Goal: Task Accomplishment & Management: Manage account settings

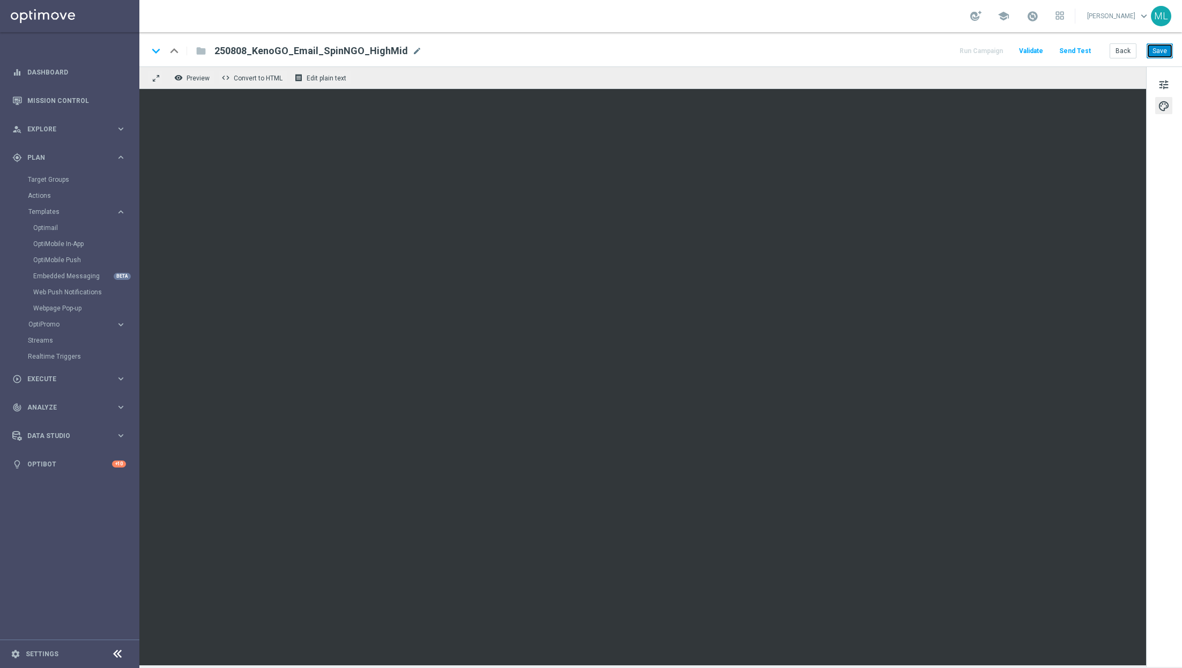
click at [1158, 50] on button "Save" at bounding box center [1160, 50] width 26 height 15
click at [1125, 53] on button "Back" at bounding box center [1123, 50] width 27 height 15
click at [1116, 56] on button "Back" at bounding box center [1123, 50] width 27 height 15
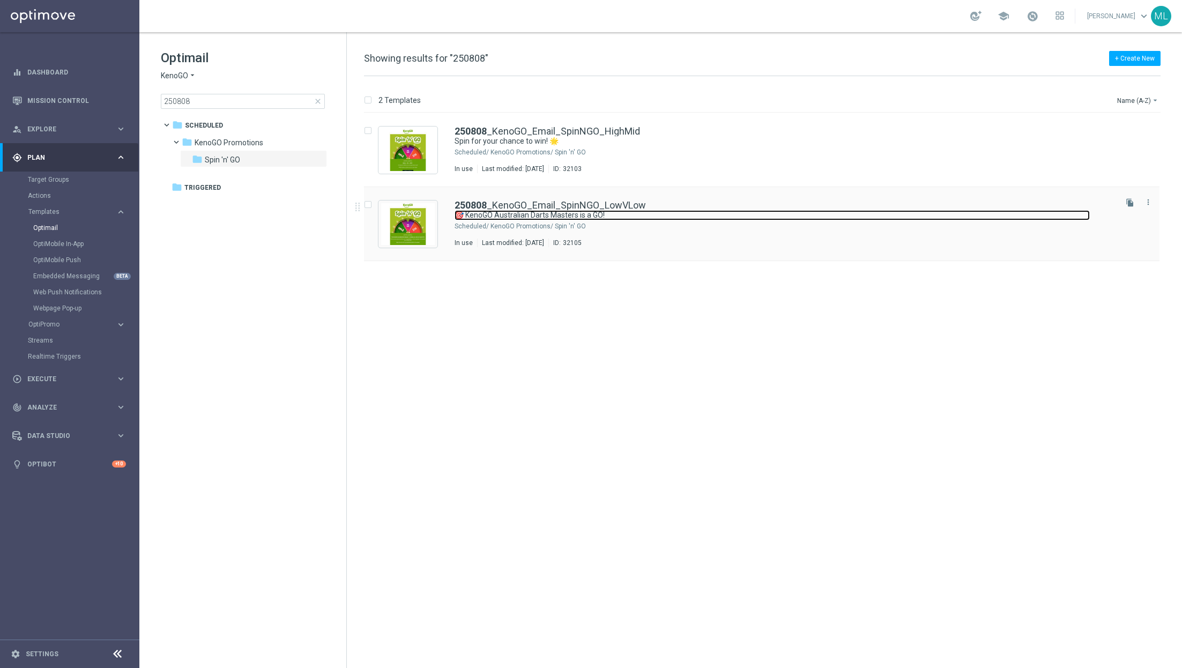
click at [745, 219] on link "🎯 KenoGO Australian Darts Masters is a GO!" at bounding box center [772, 215] width 635 height 10
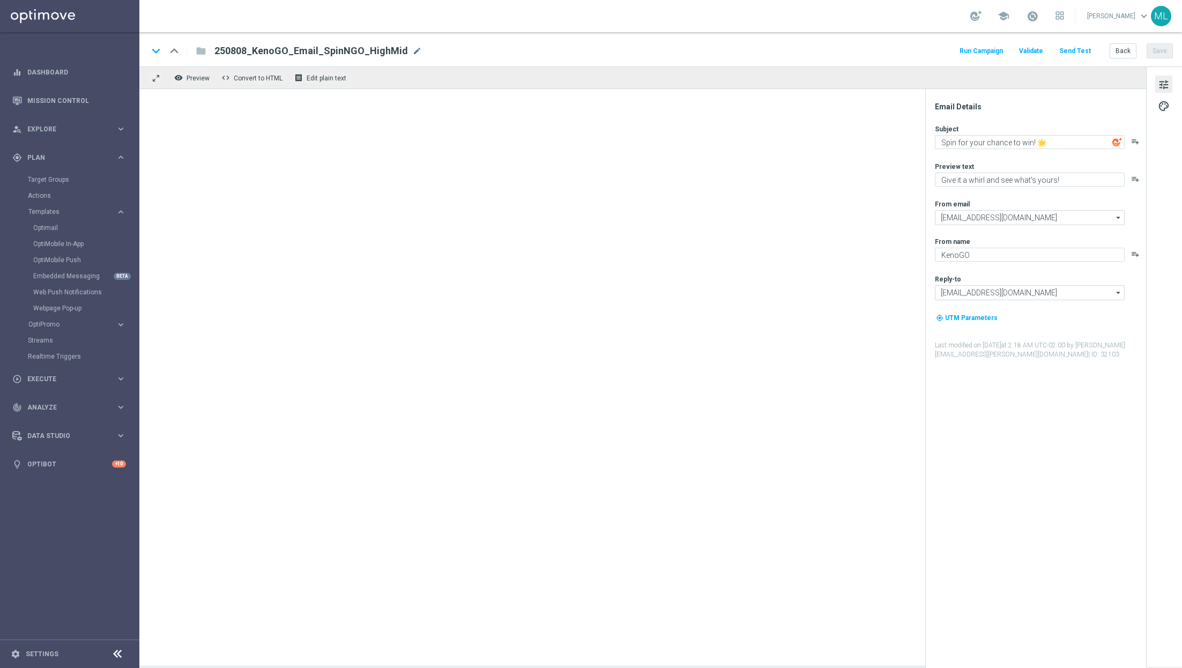
type textarea "🎯 KenoGO Australian Darts Masters is a GO!"
type textarea "Step up the oche - your free spin awaits!"
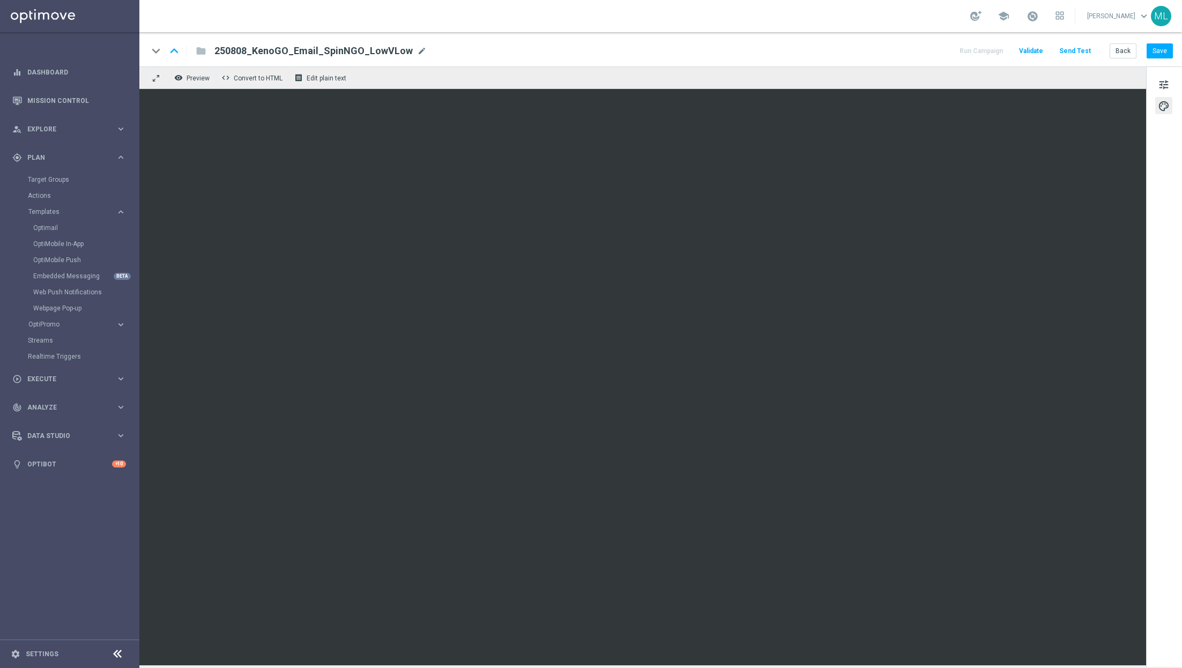
click at [1149, 303] on div "tune palette" at bounding box center [1164, 366] width 36 height 600
click at [1147, 180] on div "tune palette" at bounding box center [1164, 366] width 36 height 600
click at [1161, 51] on button "Save" at bounding box center [1160, 50] width 26 height 15
click at [1120, 51] on button "Back" at bounding box center [1123, 50] width 27 height 15
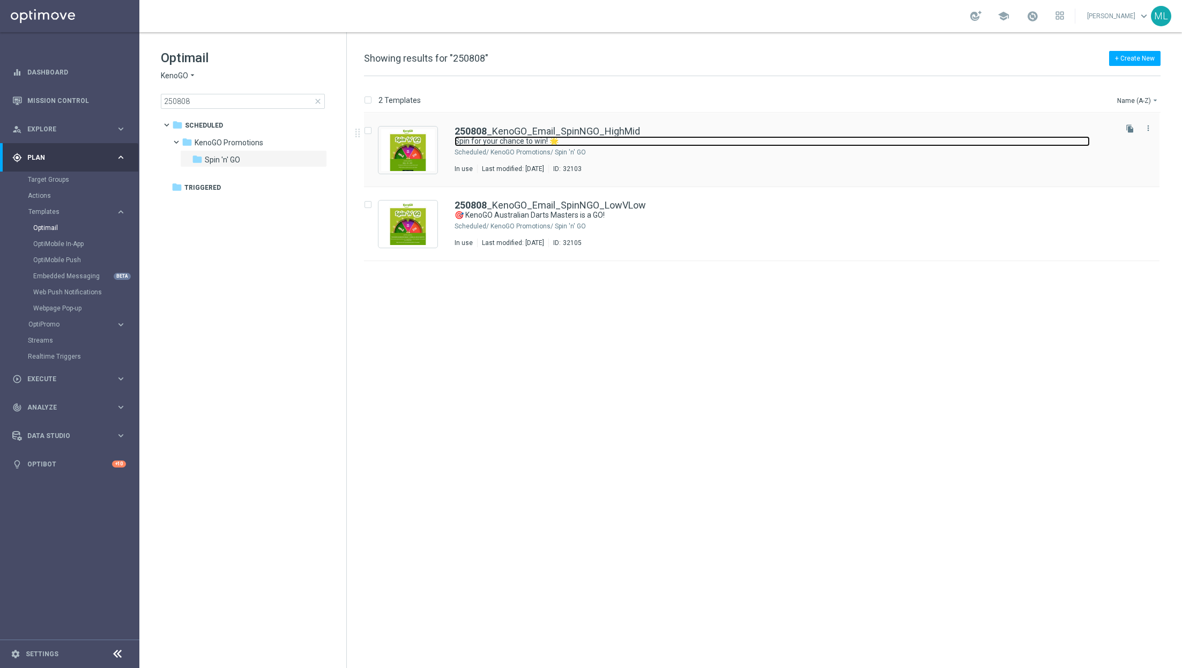
click at [659, 139] on link "Spin for your chance to win! 🌟" at bounding box center [772, 141] width 635 height 10
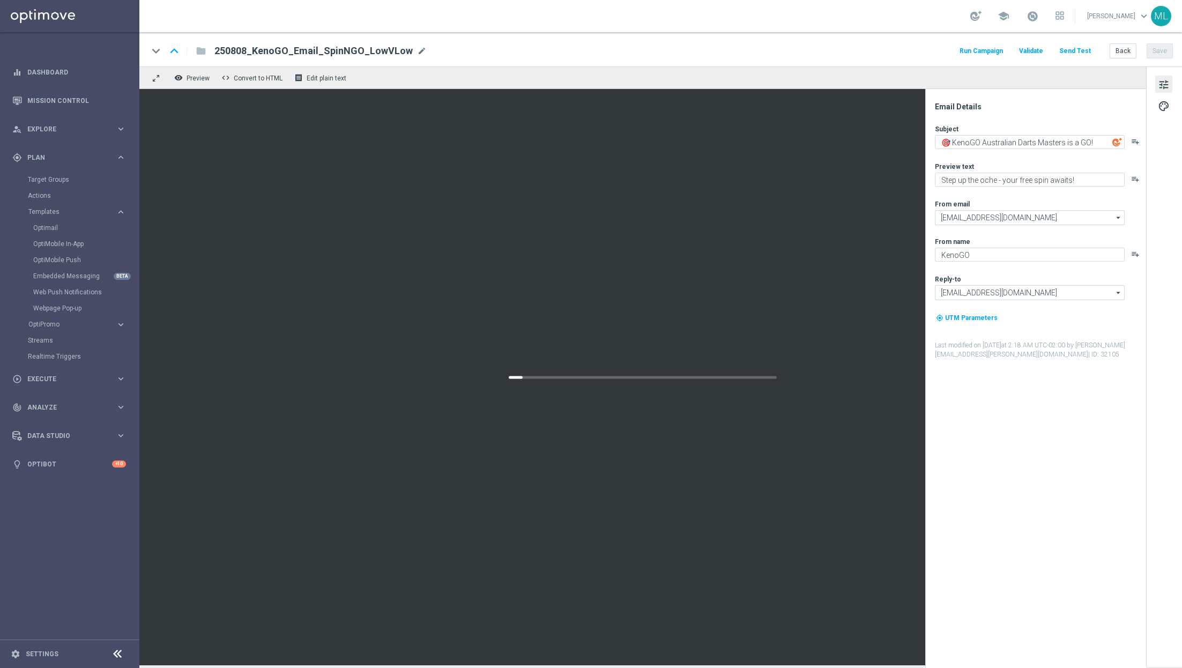
type textarea "Spin for your chance to win! 🌟"
type textarea "Give it a whirl and see what's yours!"
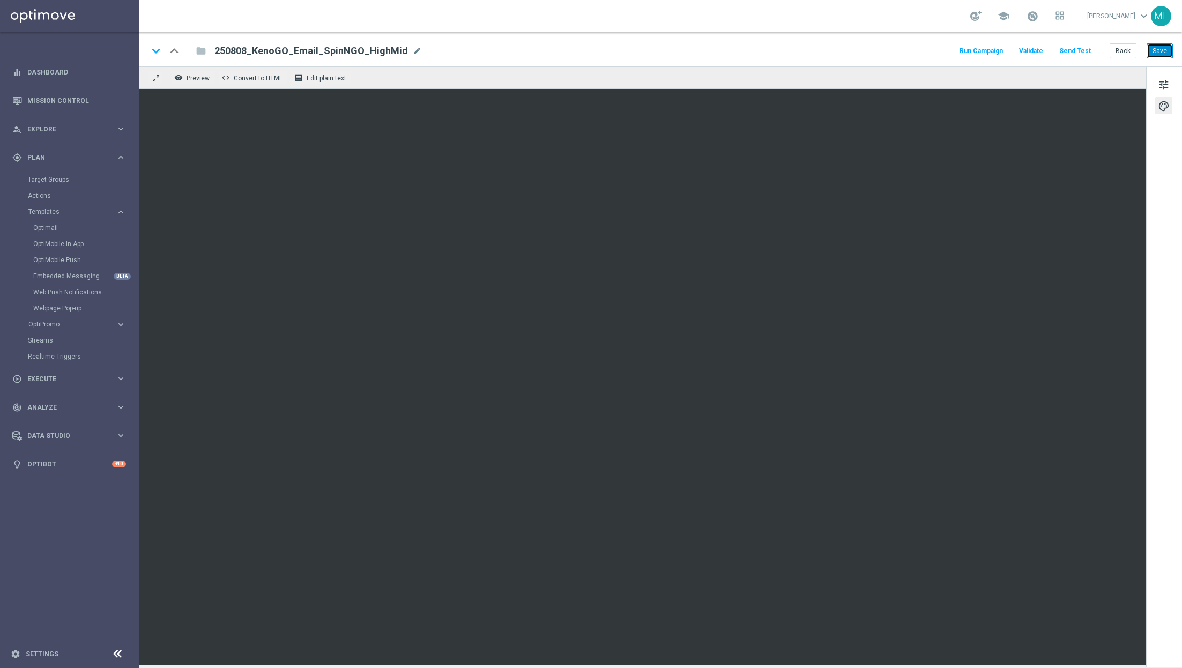
click at [1155, 50] on button "Save" at bounding box center [1160, 50] width 26 height 15
click at [1121, 53] on button "Back" at bounding box center [1123, 50] width 27 height 15
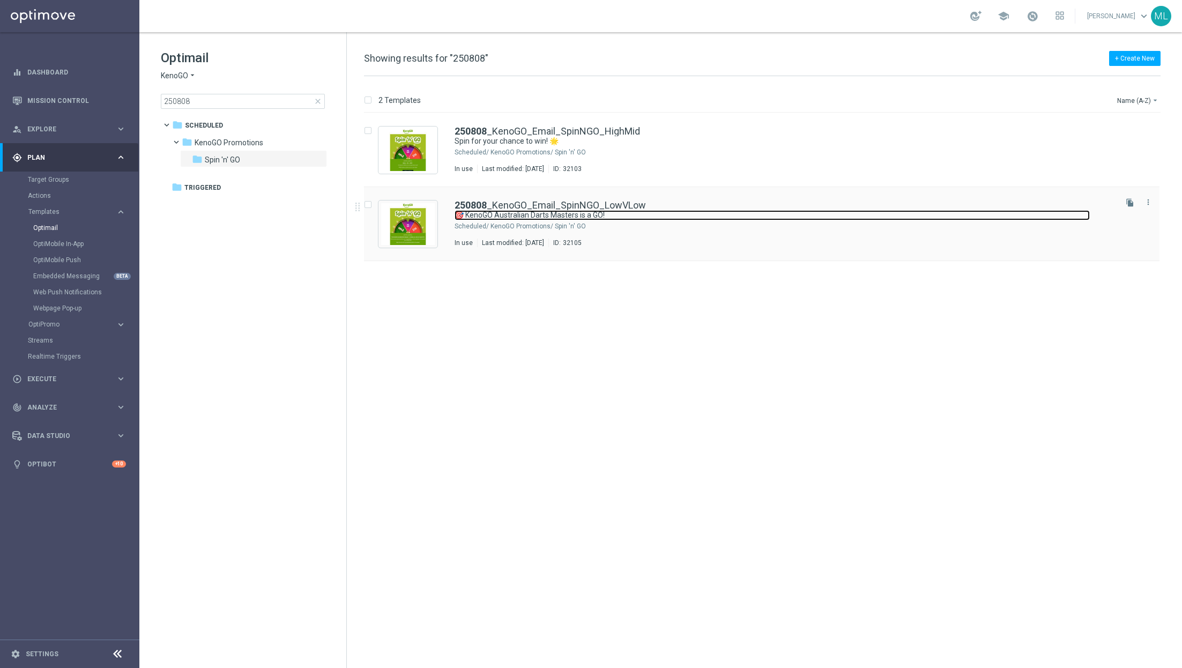
click at [653, 210] on link "🎯 KenoGO Australian Darts Masters is a GO!" at bounding box center [772, 215] width 635 height 10
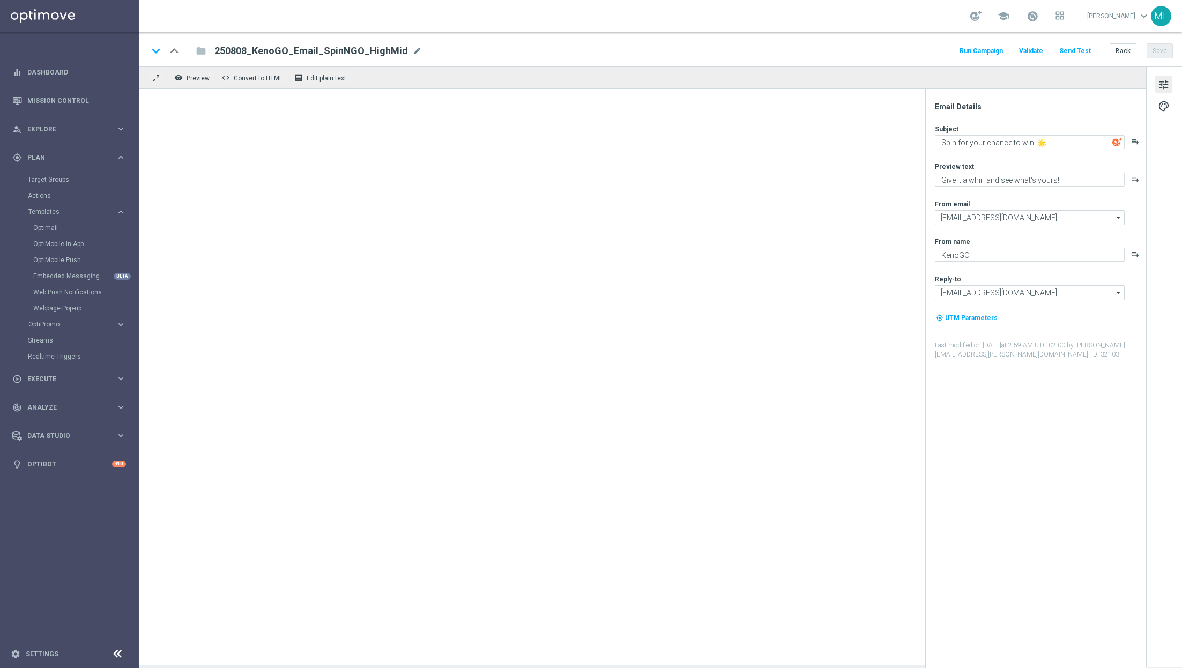
type textarea "🎯 KenoGO Australian Darts Masters is a GO!"
type textarea "Step up the oche - your free spin awaits!"
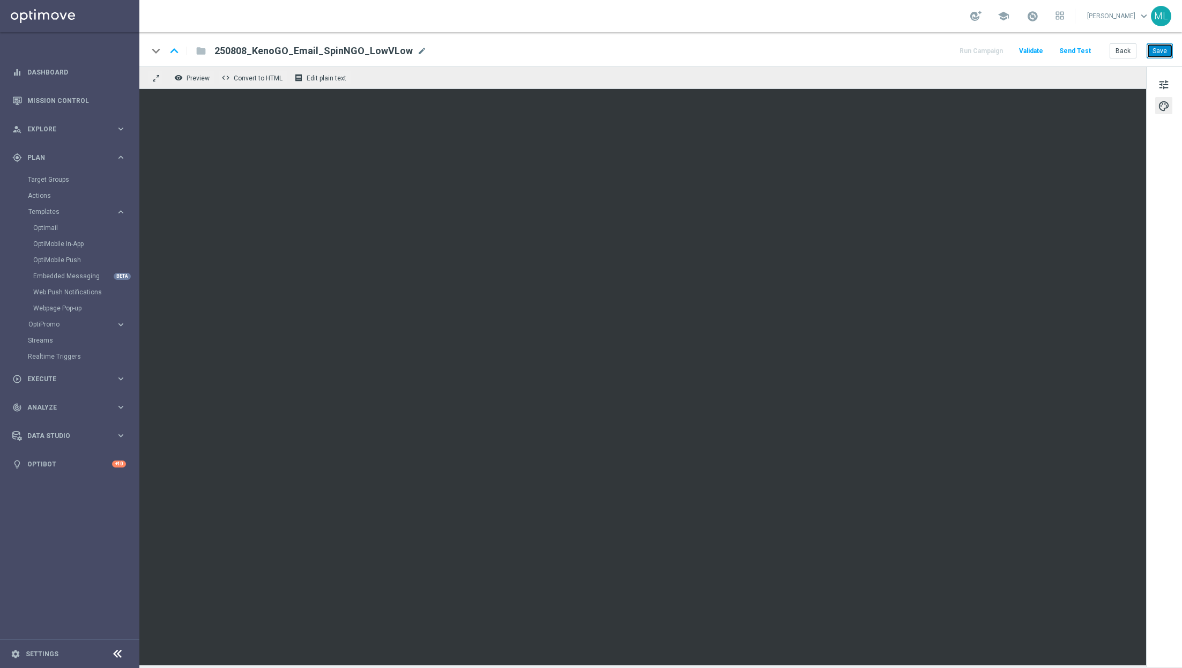
click at [1156, 51] on button "Save" at bounding box center [1160, 50] width 26 height 15
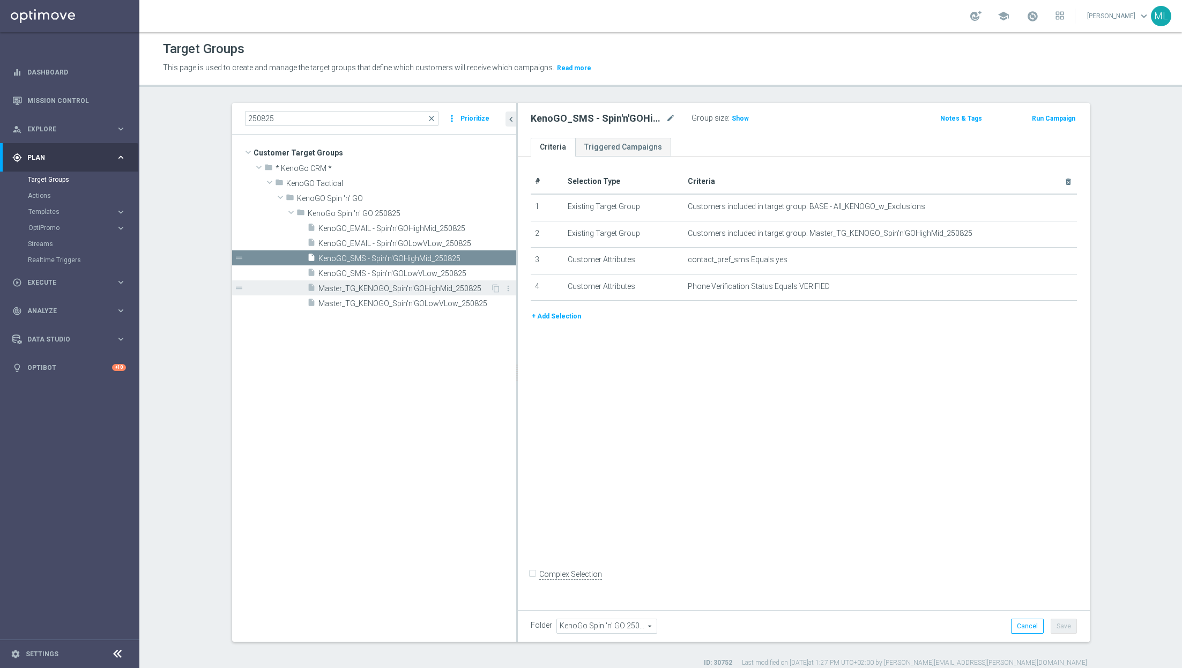
click at [452, 291] on span "Master_TG_KENOGO_Spin'n'GOHighMid_250825" at bounding box center [404, 288] width 172 height 9
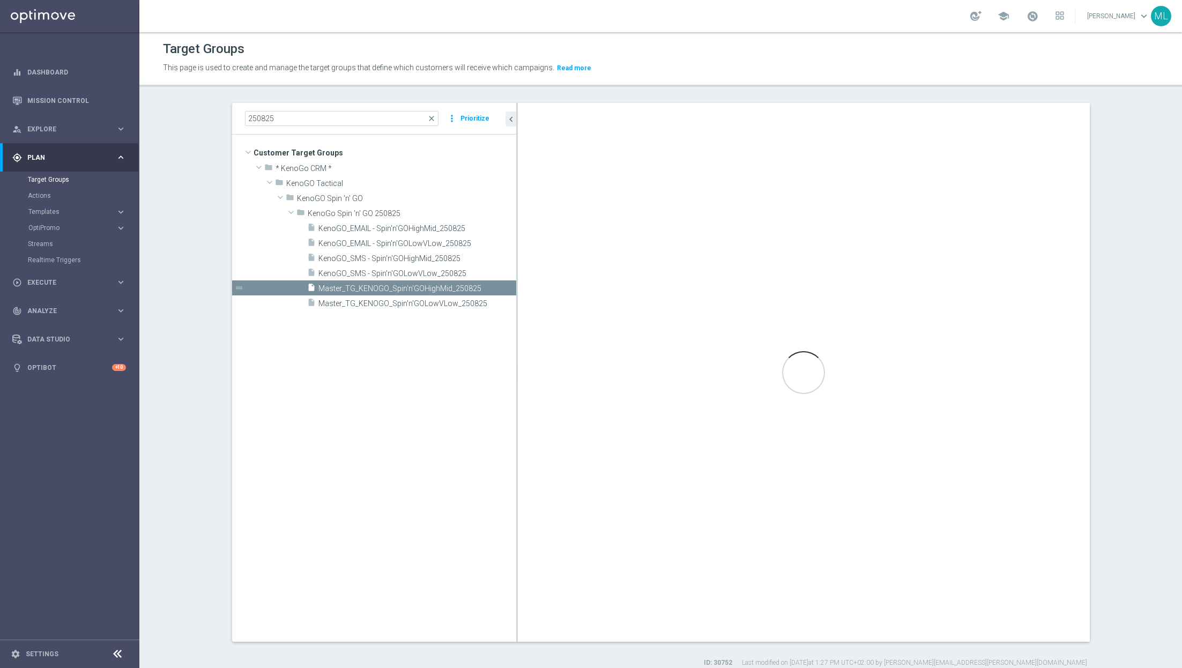
checkbox input "true"
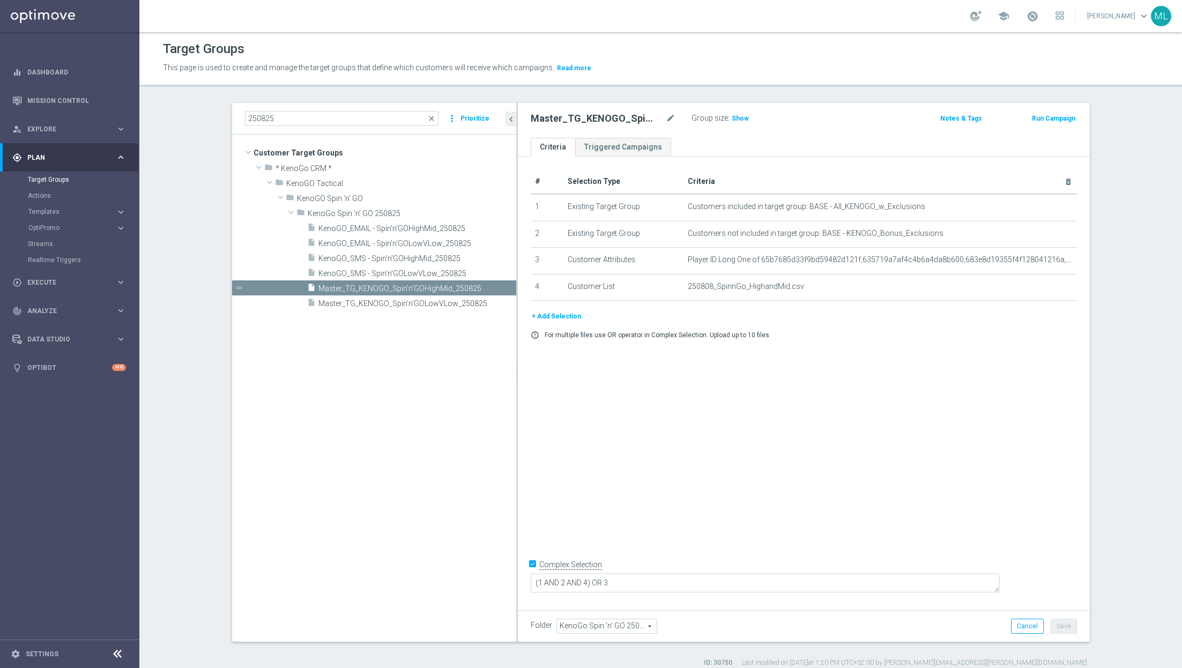
click at [555, 313] on button "+ Add Selection" at bounding box center [556, 316] width 51 height 12
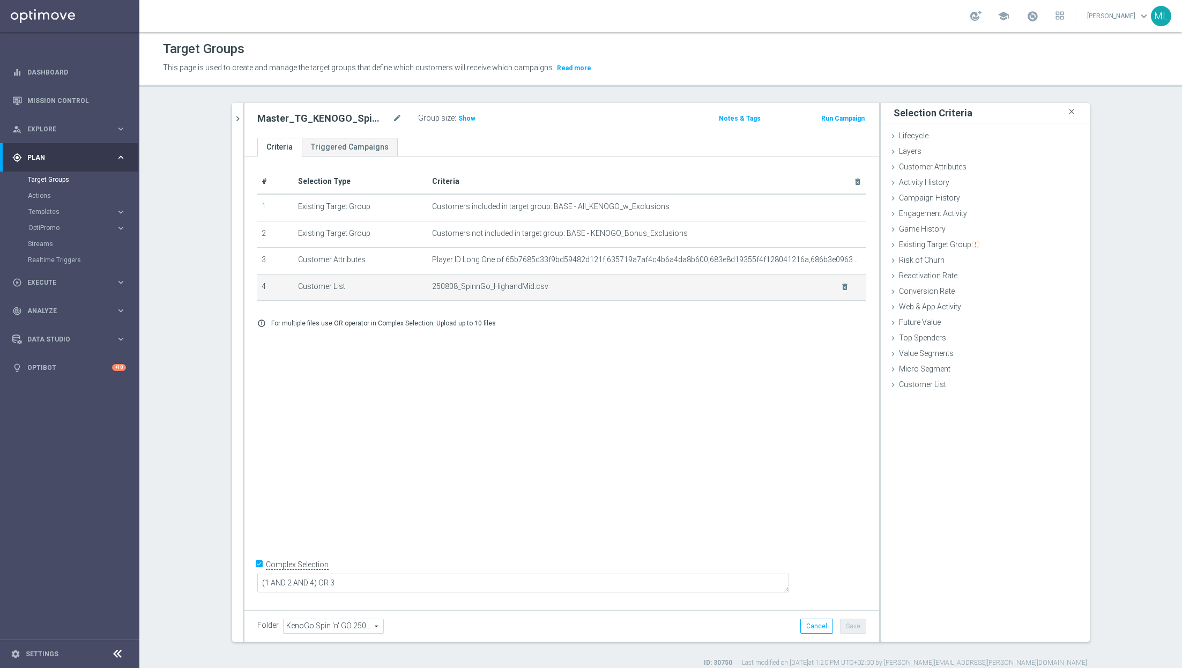
click at [661, 285] on span "250808_SpinnGo_HighandMid.csv" at bounding box center [630, 286] width 396 height 9
click at [841, 286] on icon "delete_forever" at bounding box center [845, 287] width 9 height 9
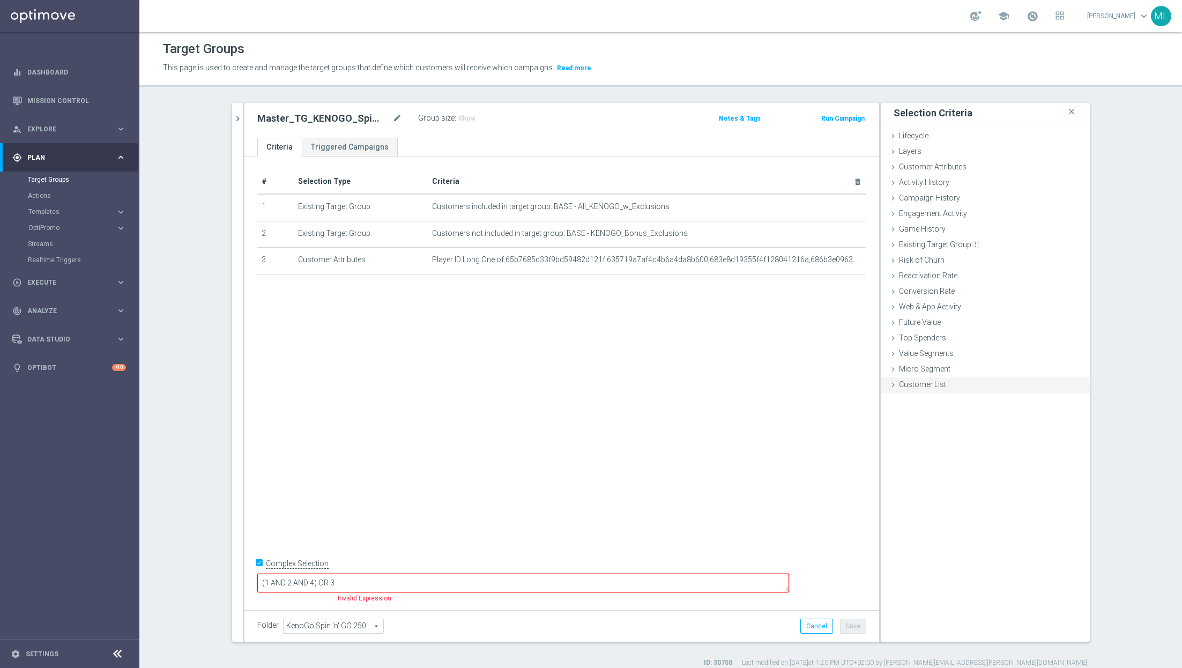
click at [897, 382] on div "Customer List done" at bounding box center [985, 385] width 209 height 16
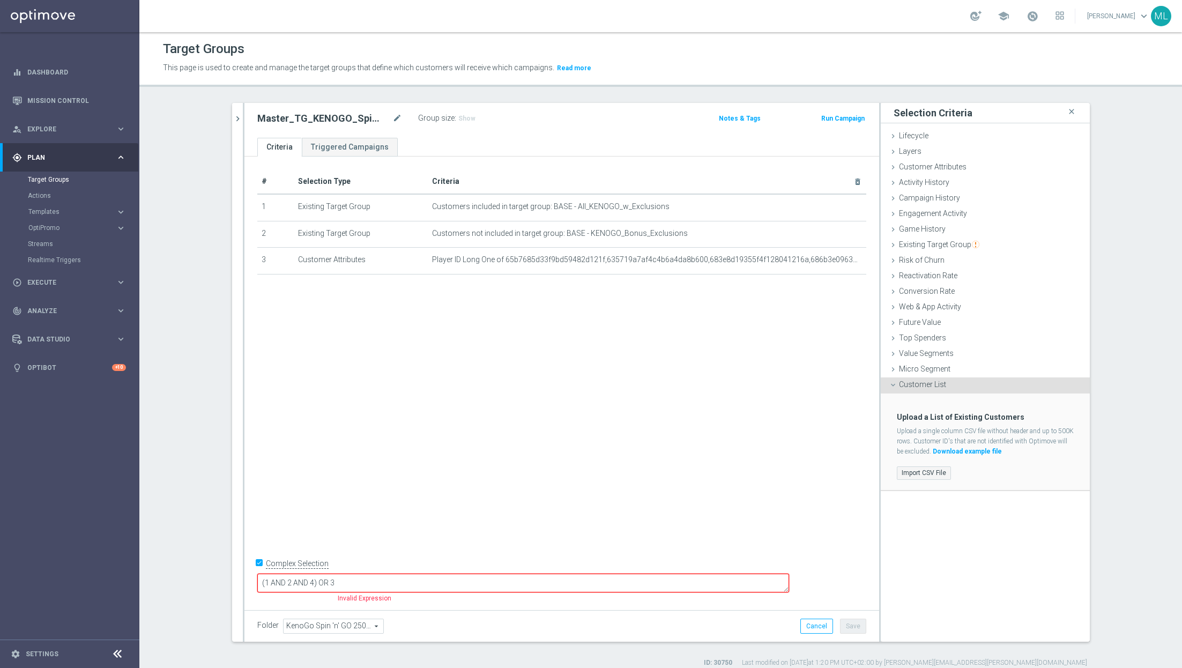
click at [913, 472] on label "Import CSV File" at bounding box center [924, 472] width 54 height 13
click at [0, 0] on input "Import CSV File" at bounding box center [0, 0] width 0 height 0
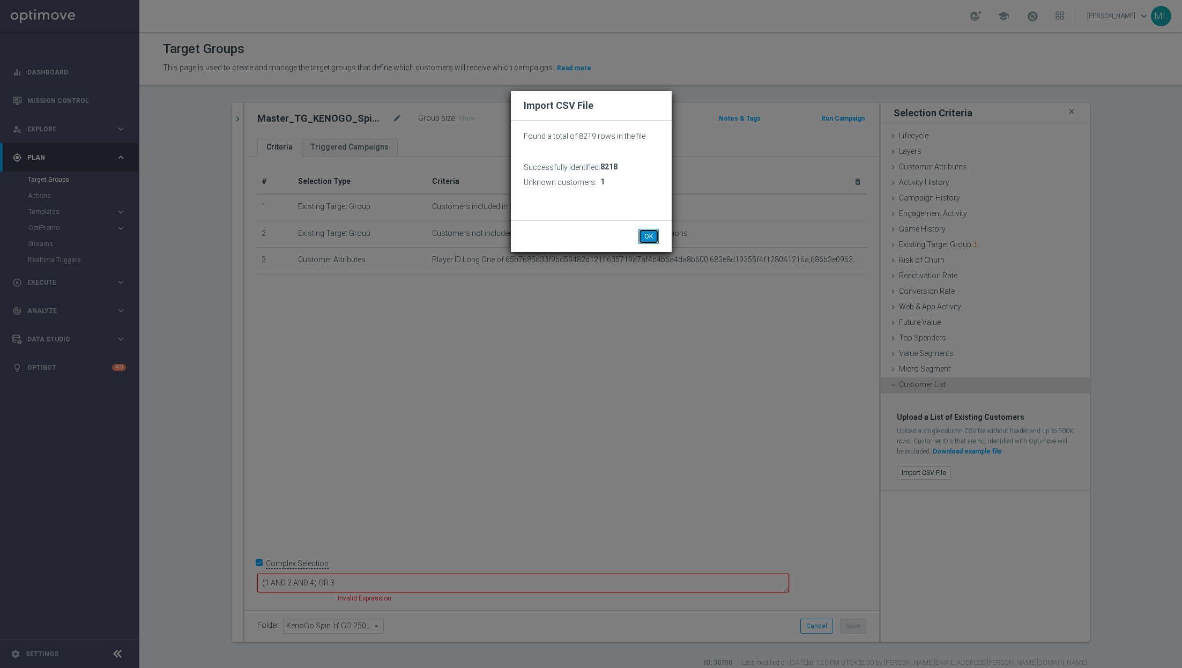
click at [644, 234] on button "OK" at bounding box center [648, 236] width 20 height 15
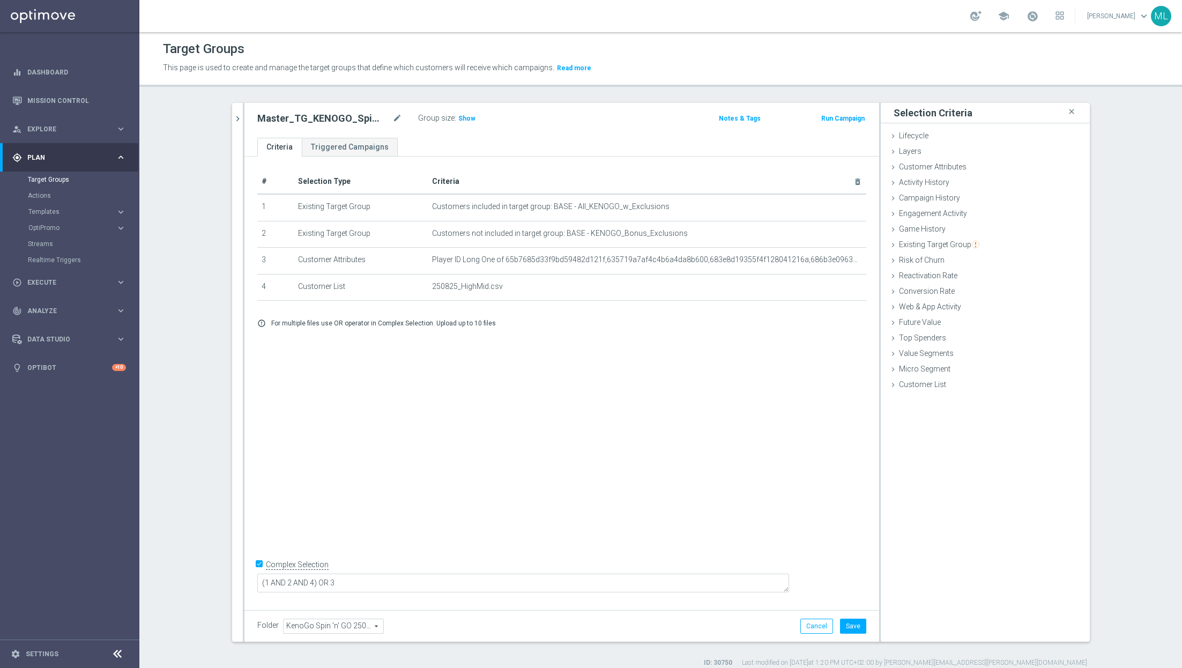
scroll to position [10, 0]
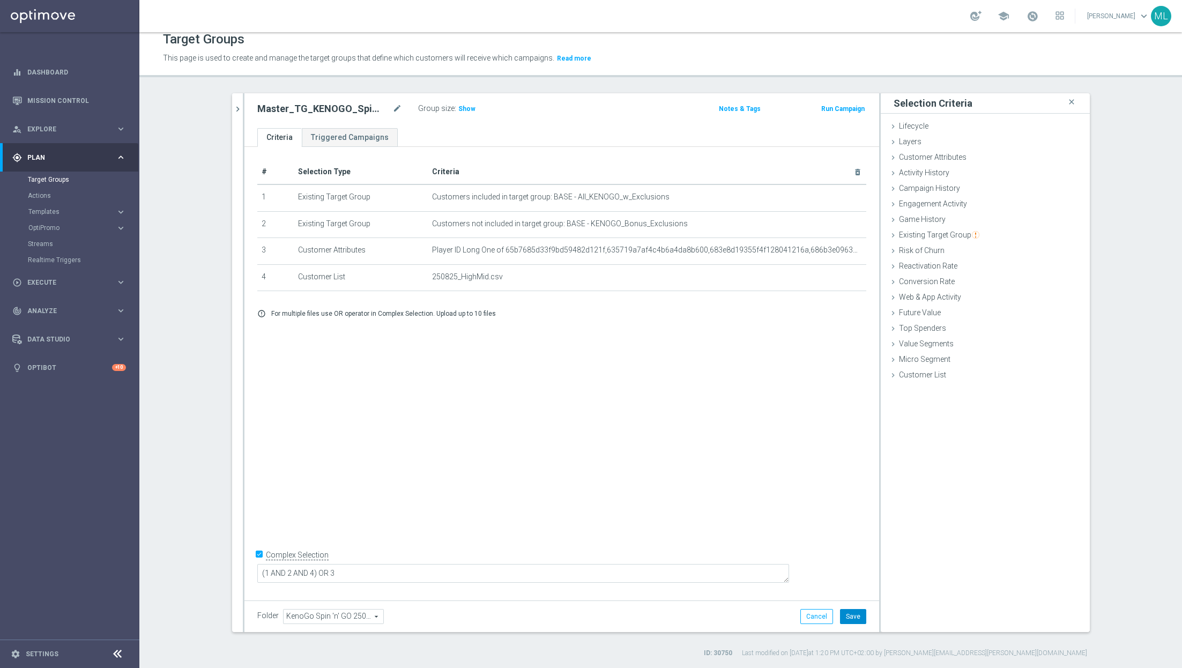
click at [850, 614] on button "Save" at bounding box center [853, 616] width 26 height 15
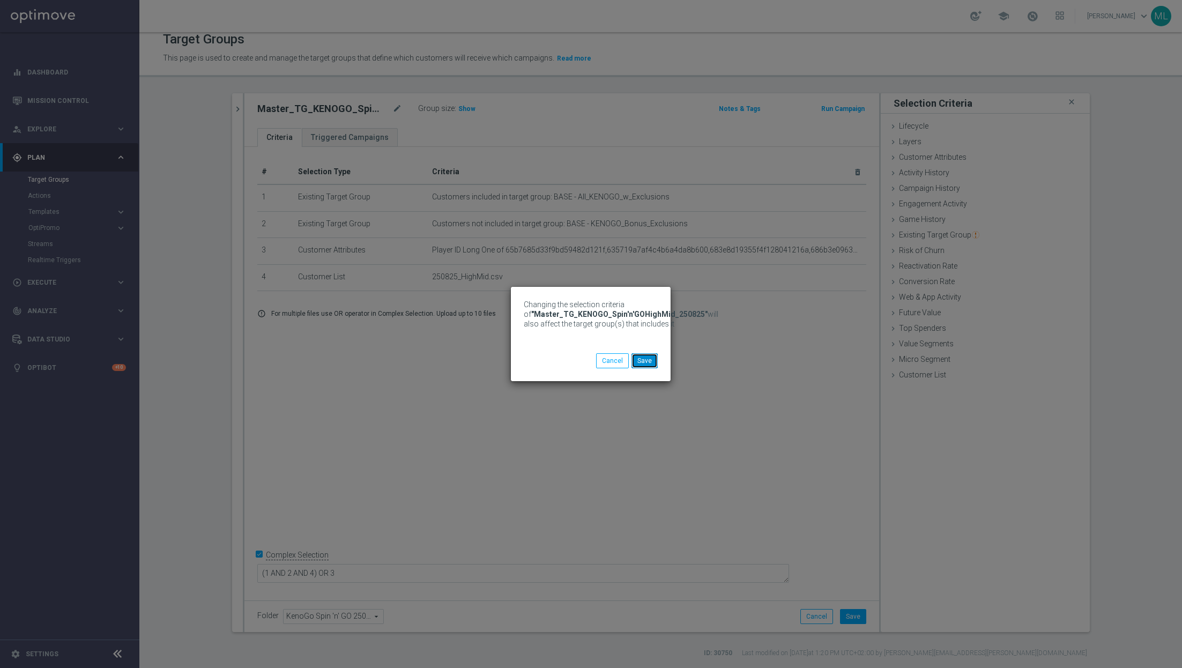
click at [644, 353] on button "Save" at bounding box center [644, 360] width 26 height 15
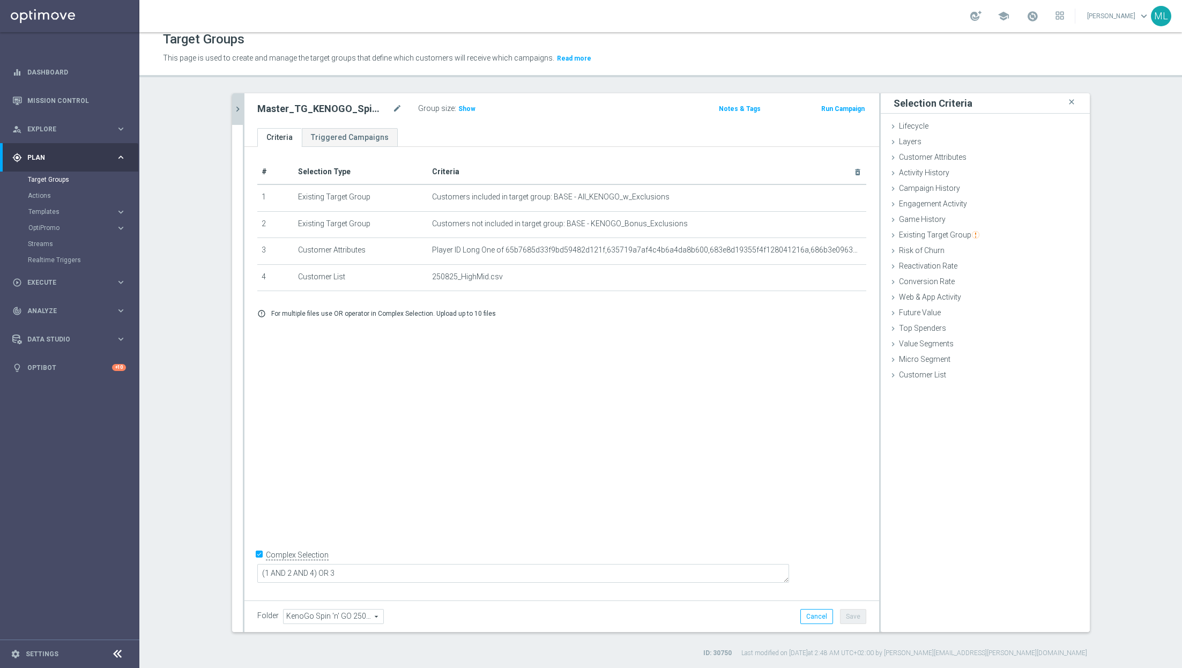
click at [236, 115] on button "chevron_right" at bounding box center [237, 109] width 11 height 32
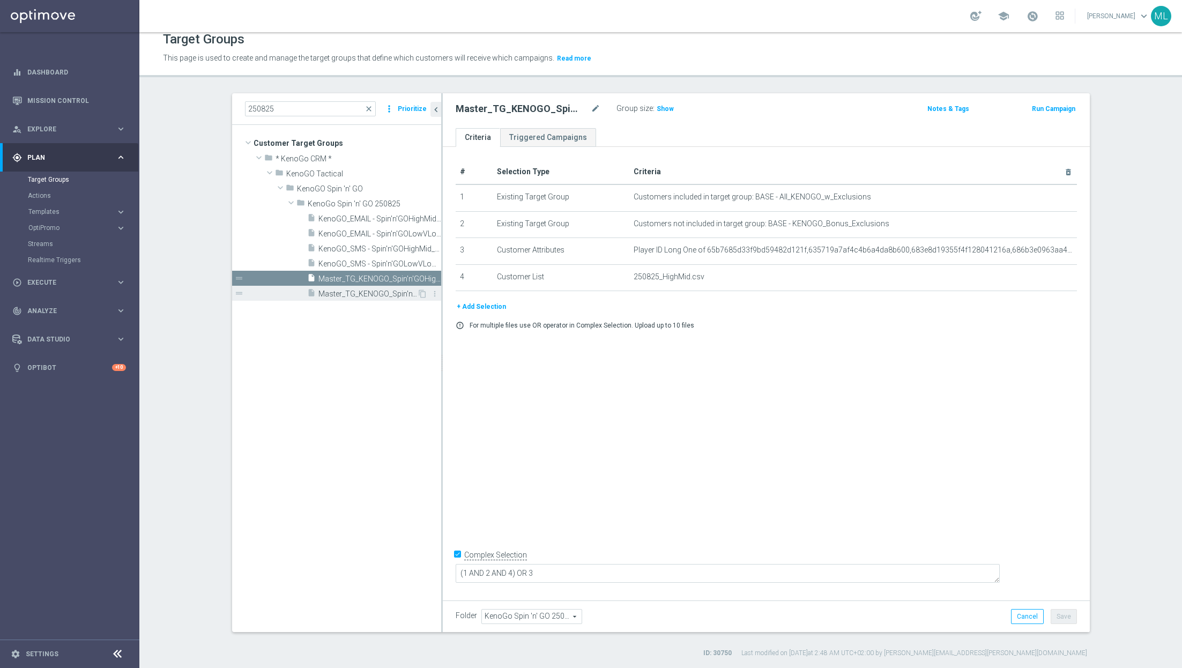
click at [366, 292] on span "Master_TG_KENOGO_Spin'n'GOLowVLow_250825" at bounding box center [367, 293] width 99 height 9
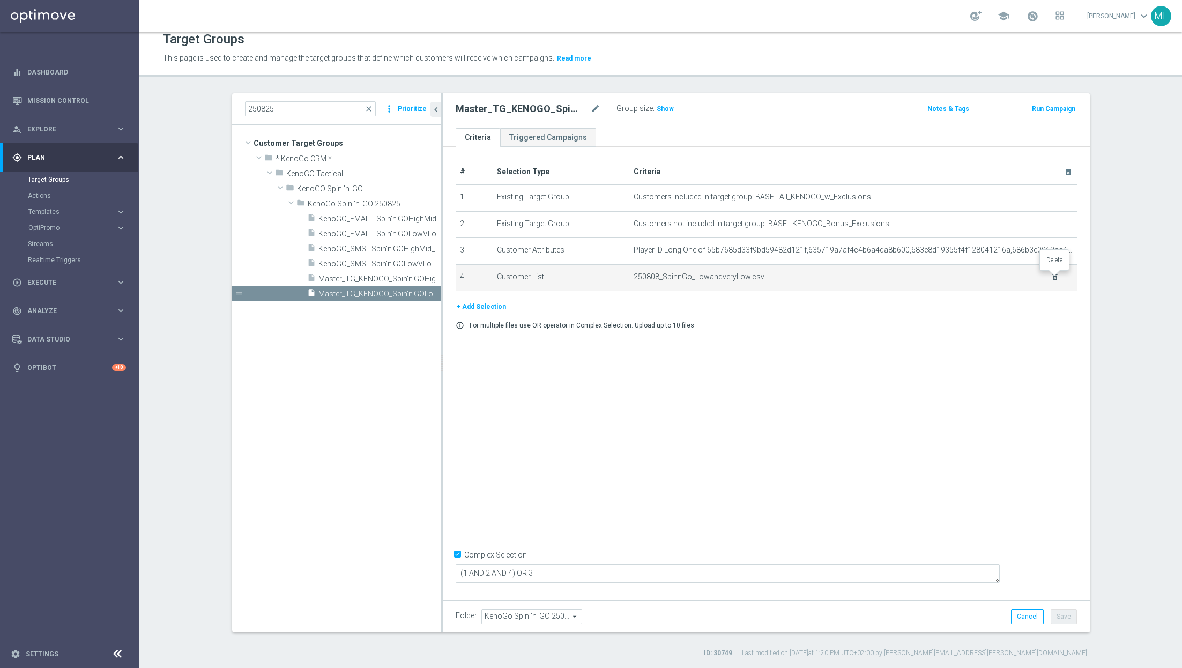
click at [1054, 276] on icon "delete_forever" at bounding box center [1055, 277] width 9 height 9
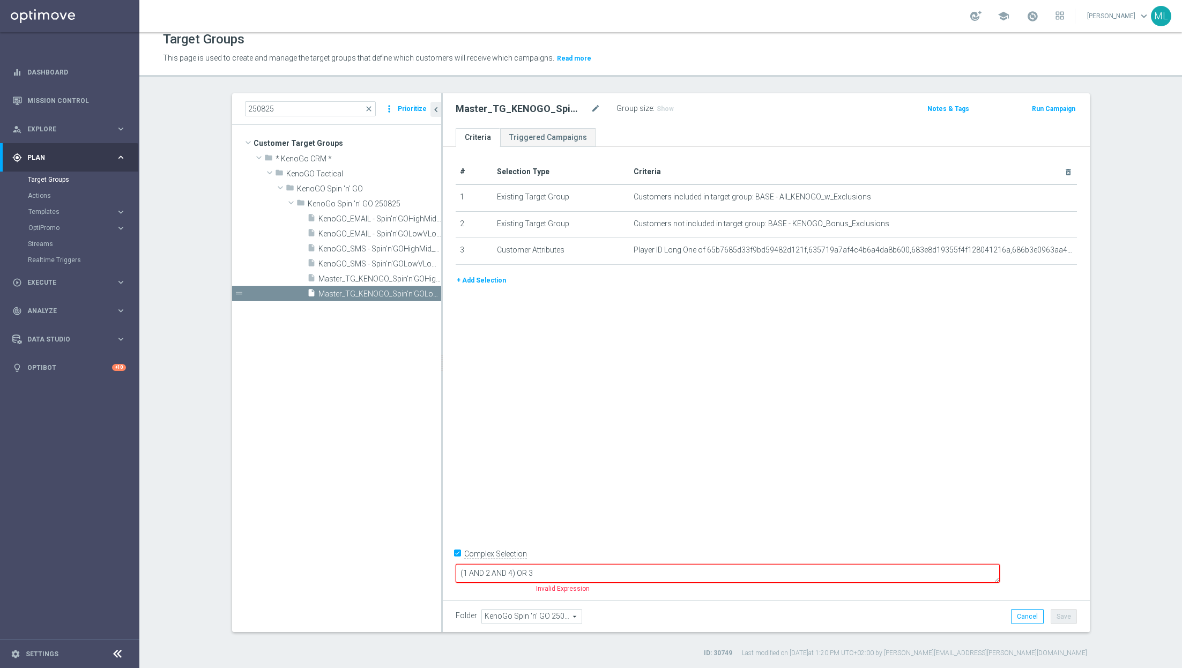
click at [485, 279] on button "+ Add Selection" at bounding box center [481, 280] width 51 height 12
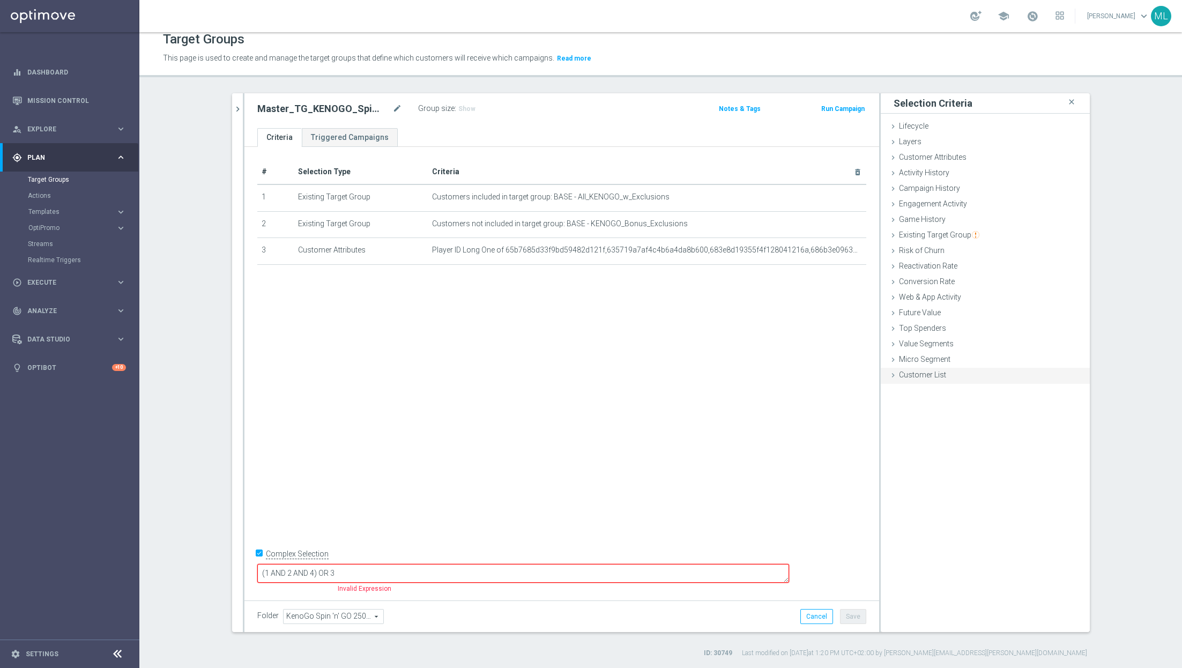
click at [890, 373] on icon at bounding box center [893, 375] width 9 height 9
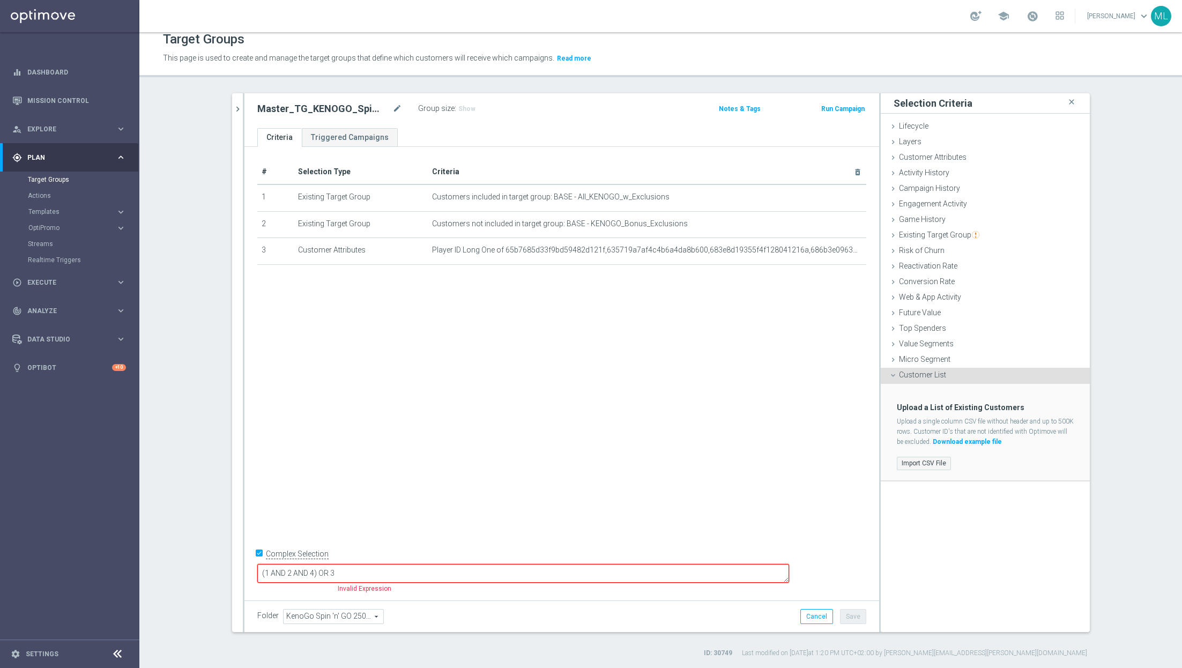
click at [916, 465] on label "Import CSV File" at bounding box center [924, 463] width 54 height 13
click at [0, 0] on input "Import CSV File" at bounding box center [0, 0] width 0 height 0
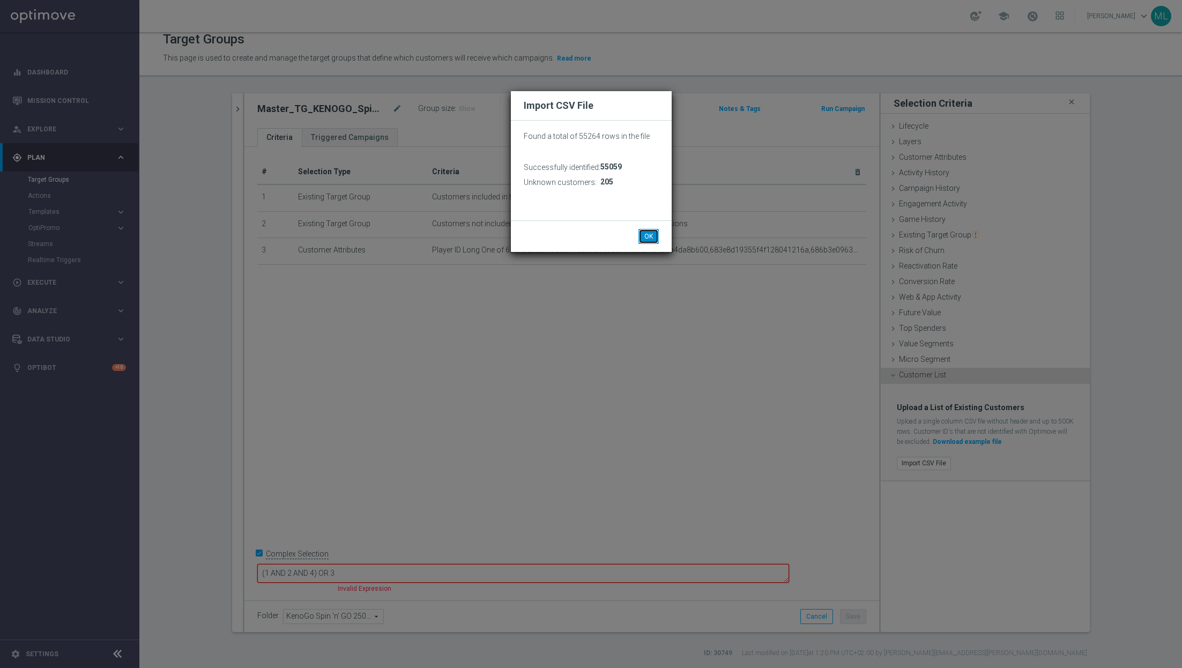
click at [650, 237] on button "OK" at bounding box center [648, 236] width 20 height 15
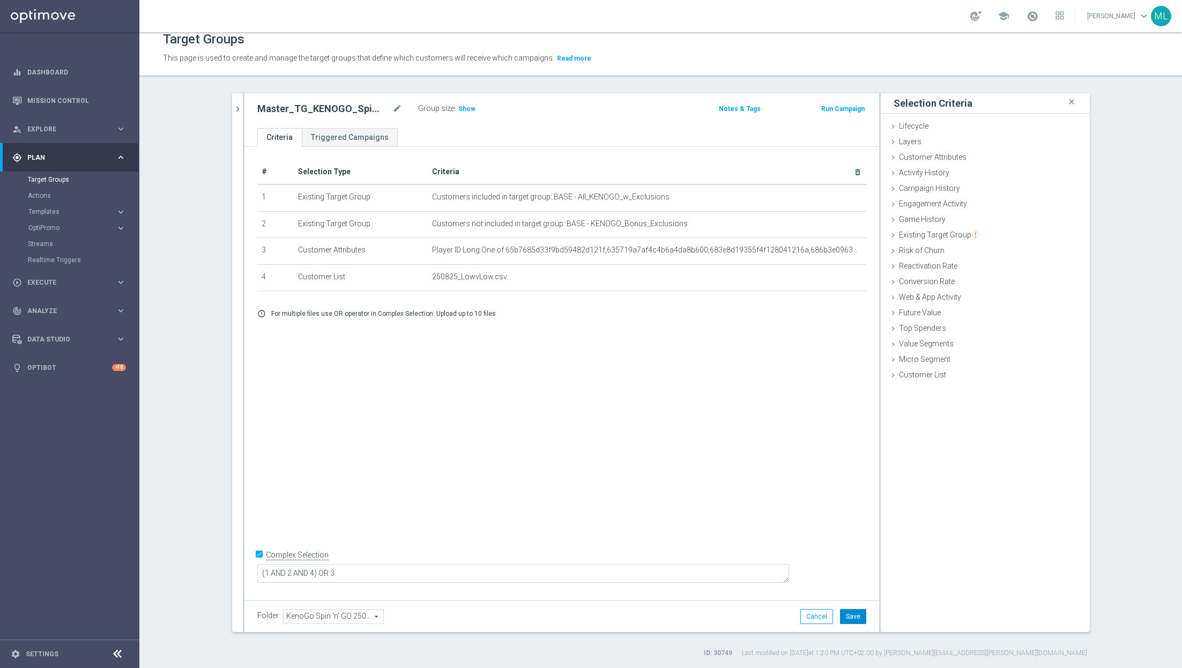
click at [850, 620] on button "Save" at bounding box center [853, 616] width 26 height 15
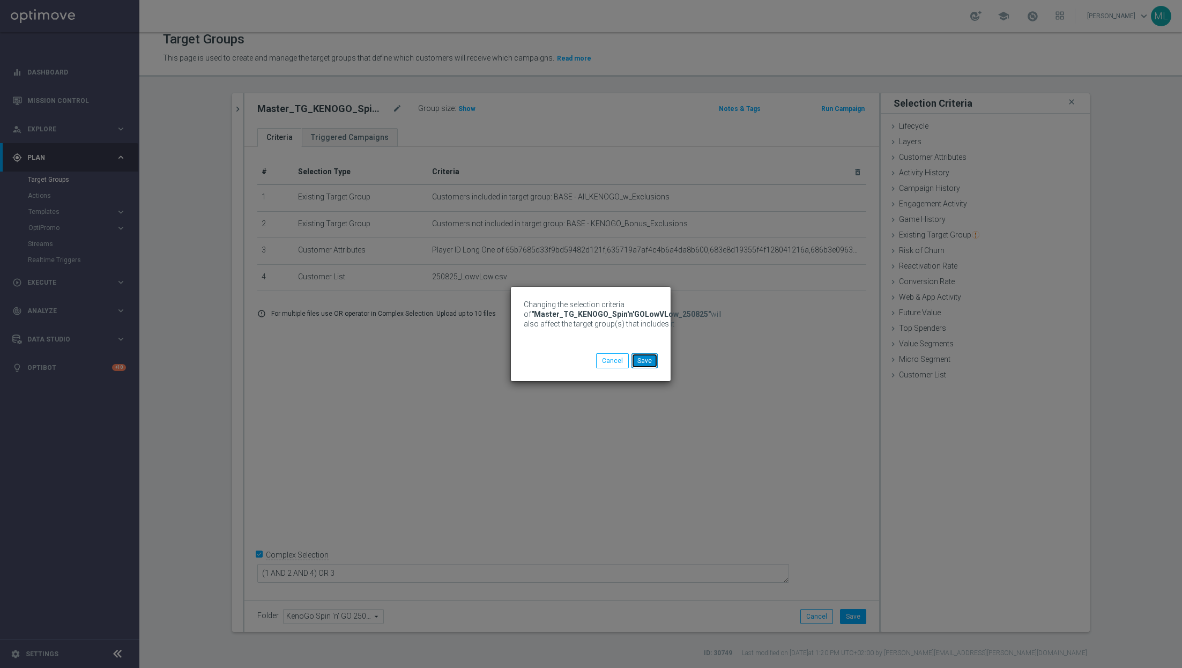
click at [655, 362] on button "Save" at bounding box center [644, 360] width 26 height 15
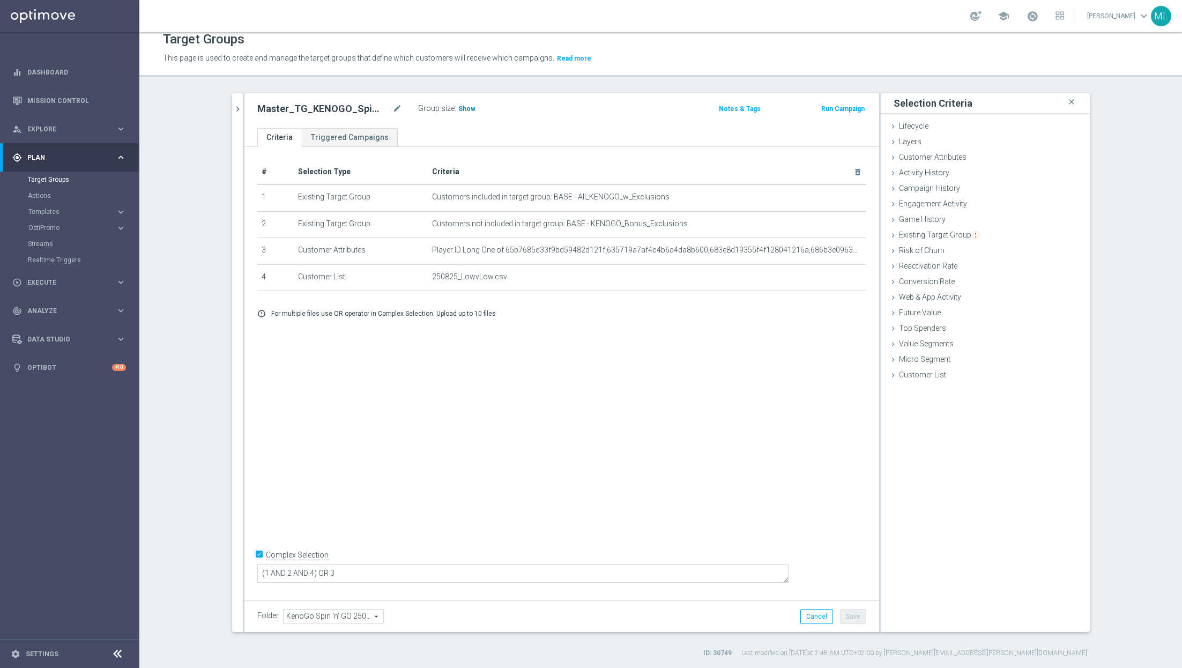
click at [464, 108] on span "Show" at bounding box center [466, 109] width 17 height 8
click at [465, 105] on span "50,317" at bounding box center [470, 110] width 23 height 10
click at [233, 110] on icon "chevron_right" at bounding box center [238, 109] width 10 height 10
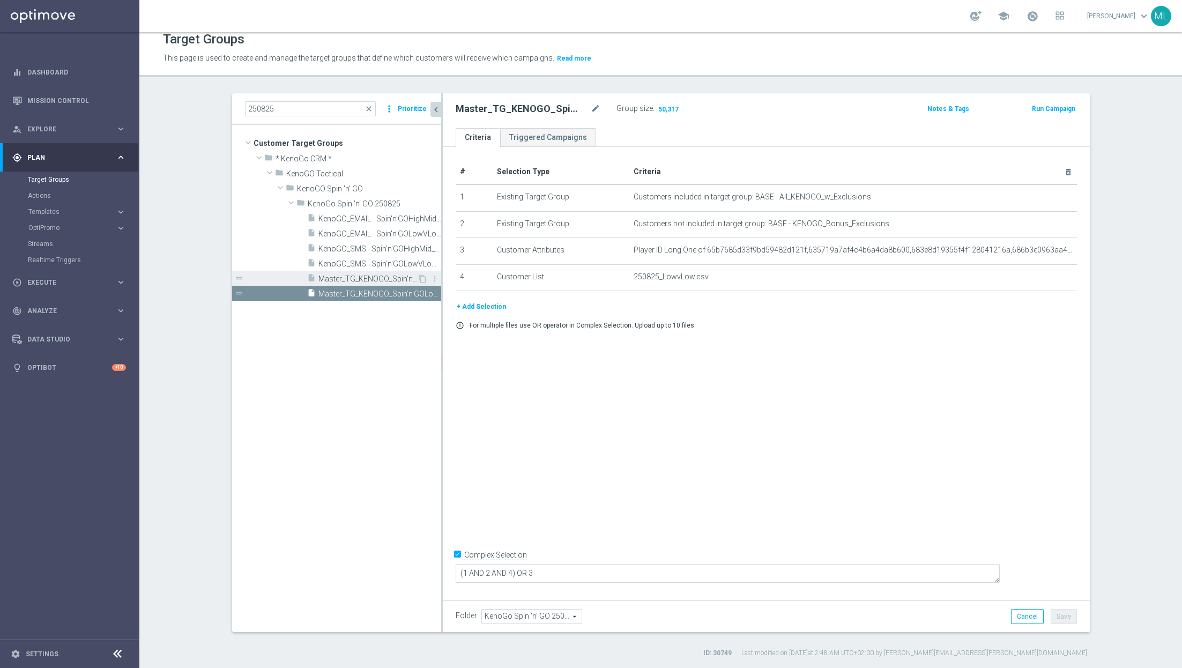
click at [375, 280] on span "Master_TG_KENOGO_Spin'n'GOHighMid_250825" at bounding box center [367, 278] width 99 height 9
click at [663, 109] on span "Show" at bounding box center [665, 109] width 17 height 8
click at [668, 110] on span "7,904" at bounding box center [666, 110] width 19 height 10
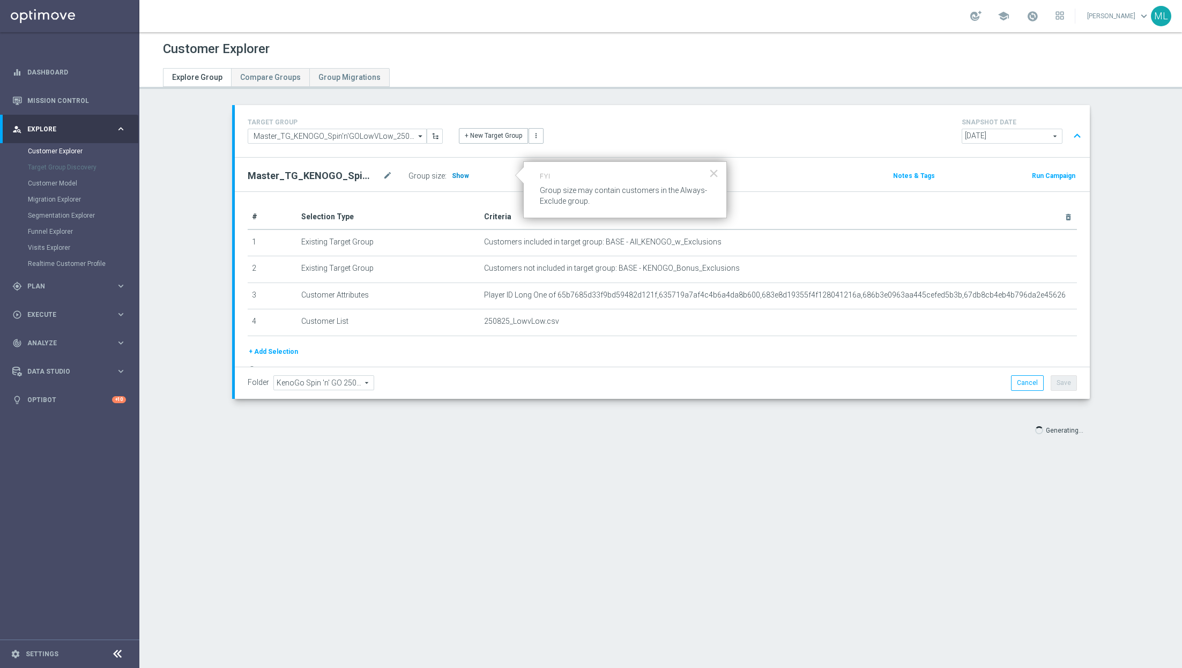
click at [458, 174] on span "Show" at bounding box center [460, 176] width 17 height 8
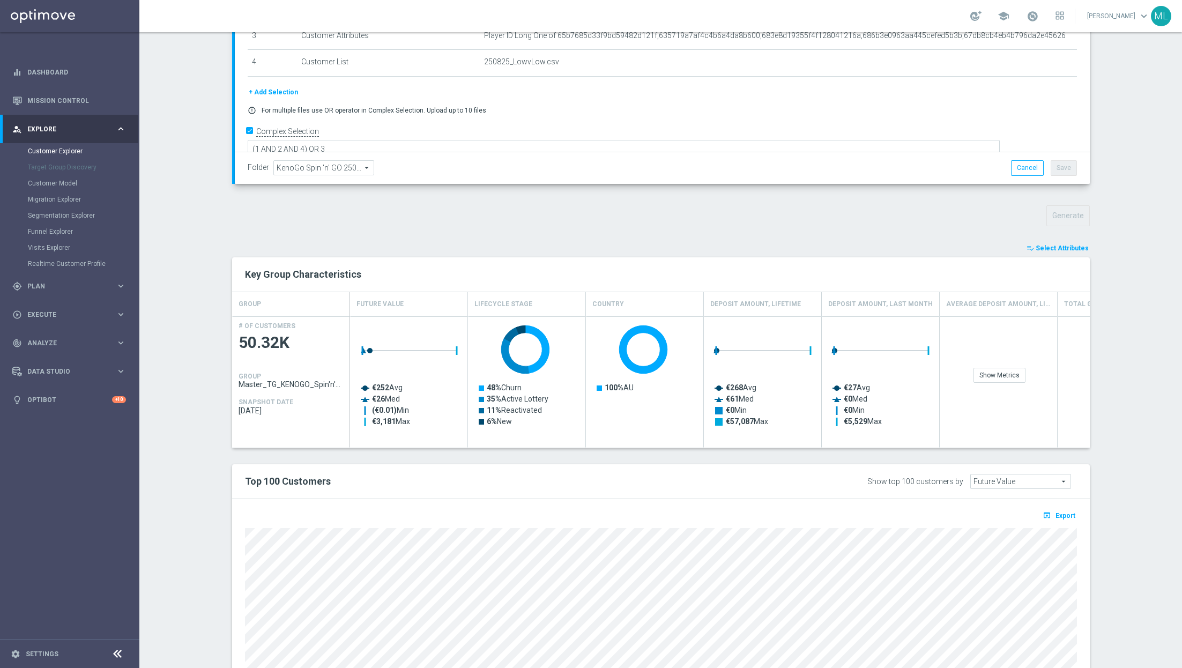
scroll to position [333, 0]
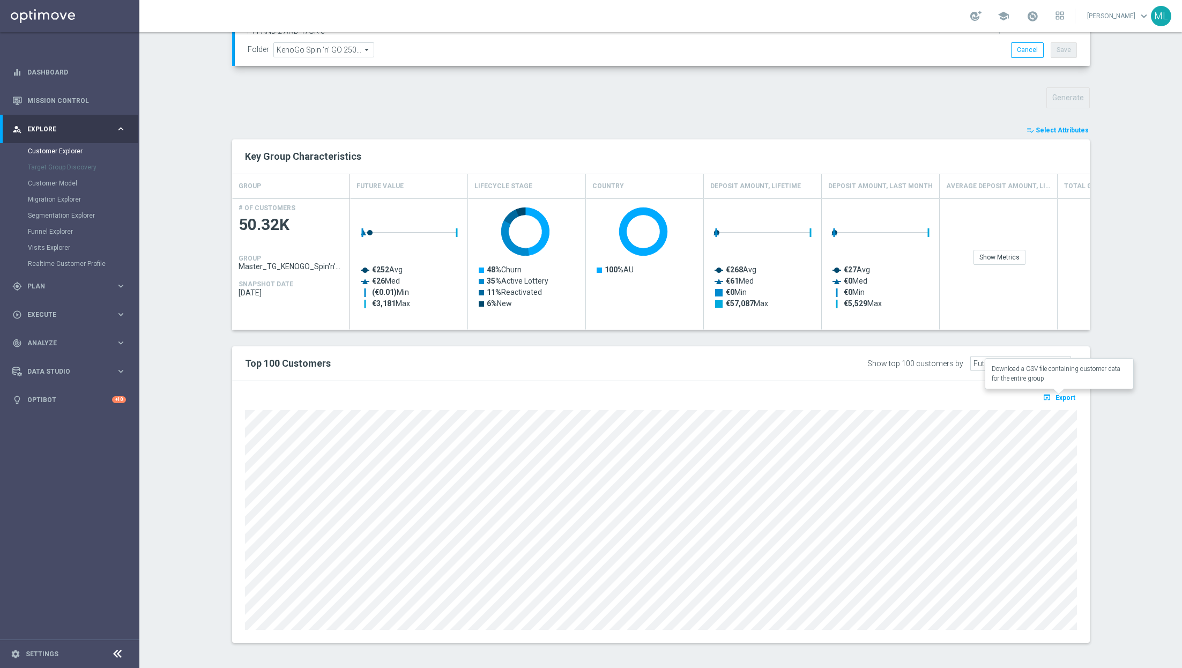
click at [1063, 395] on span "Export" at bounding box center [1066, 398] width 20 height 8
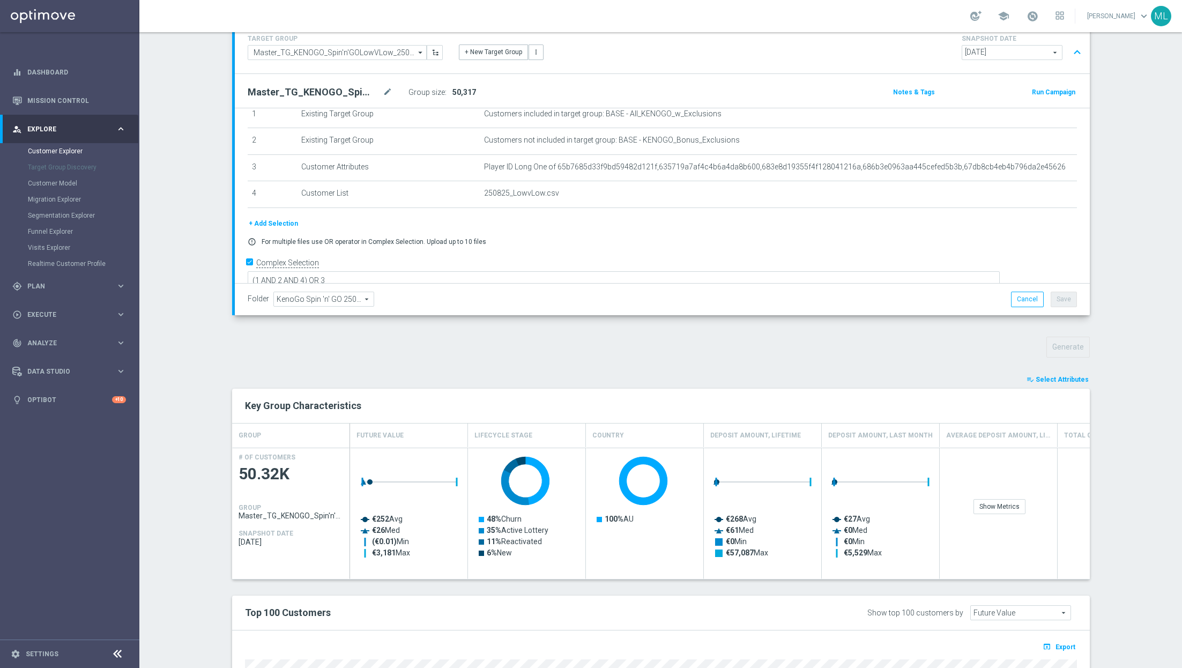
scroll to position [0, 0]
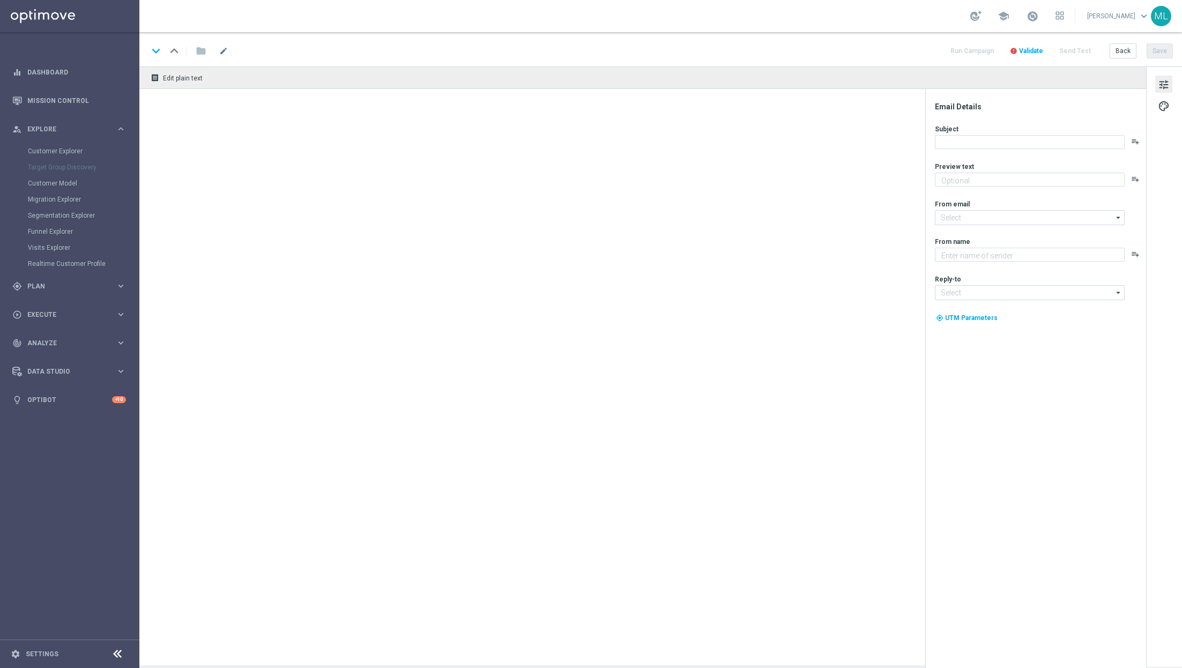
type textarea "Step up the oche - your free spin awaits!"
type input "[EMAIL_ADDRESS][DOMAIN_NAME]"
type textarea "KenoGO"
type input "[EMAIL_ADDRESS][DOMAIN_NAME]"
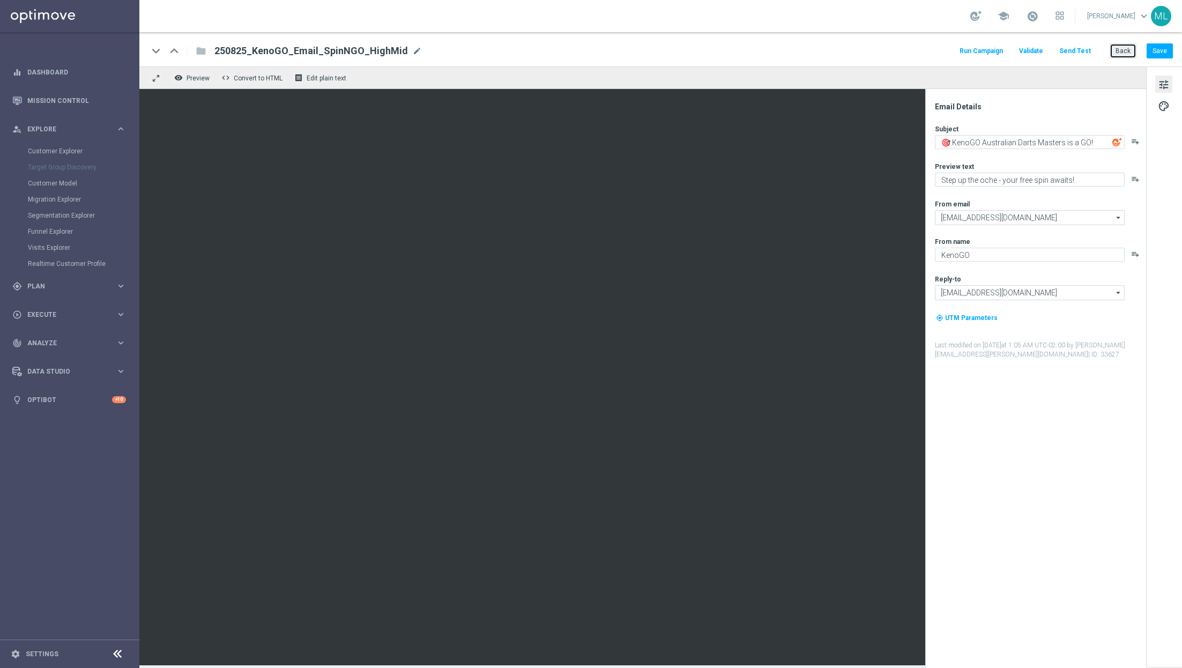
click at [1119, 51] on button "Back" at bounding box center [1123, 50] width 27 height 15
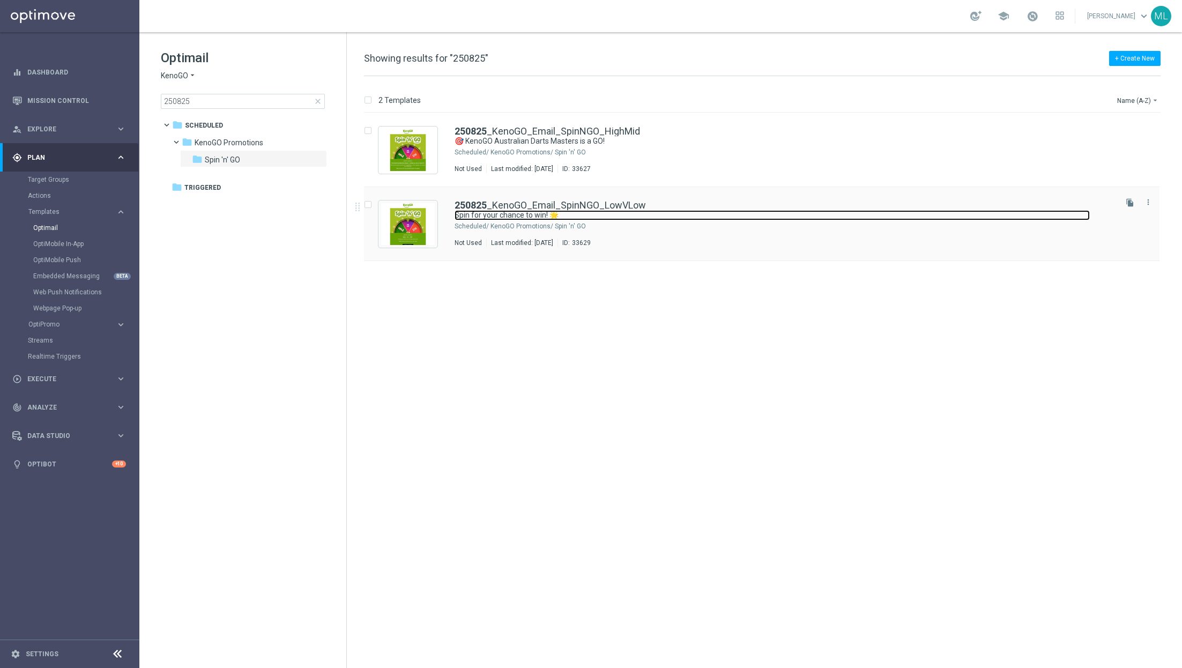
click at [690, 210] on link "Spin for your chance to win! 🌟" at bounding box center [772, 215] width 635 height 10
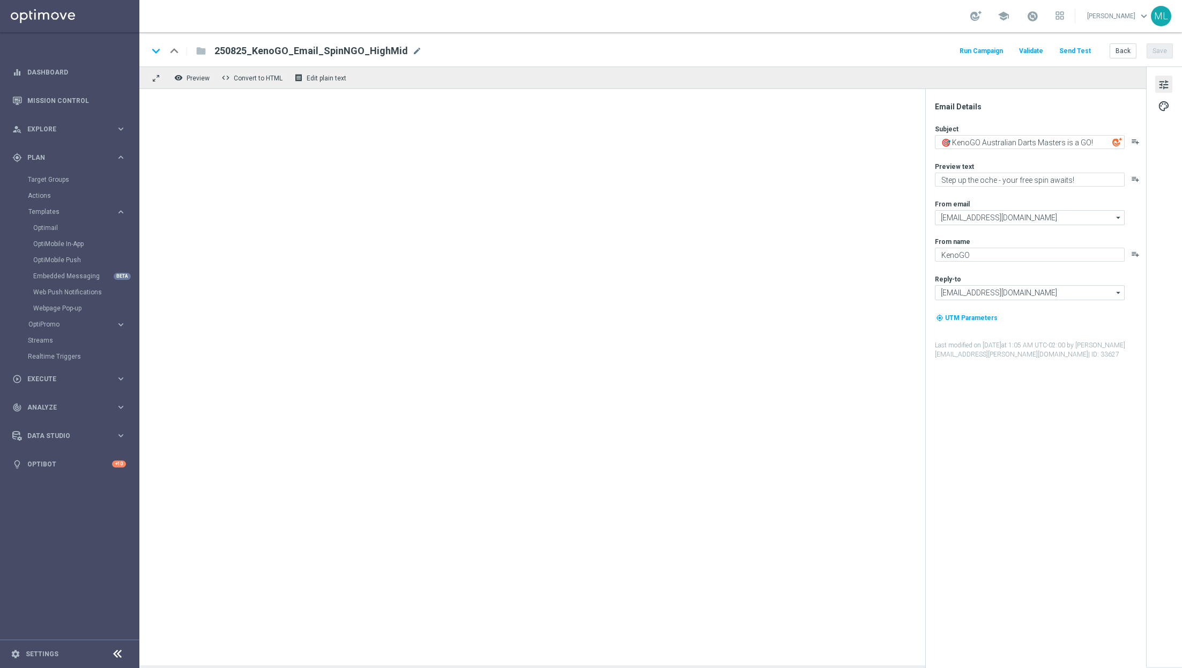
type textarea "Spin for your chance to win! 🌟"
type textarea "Give it a whirl and see what's yours!"
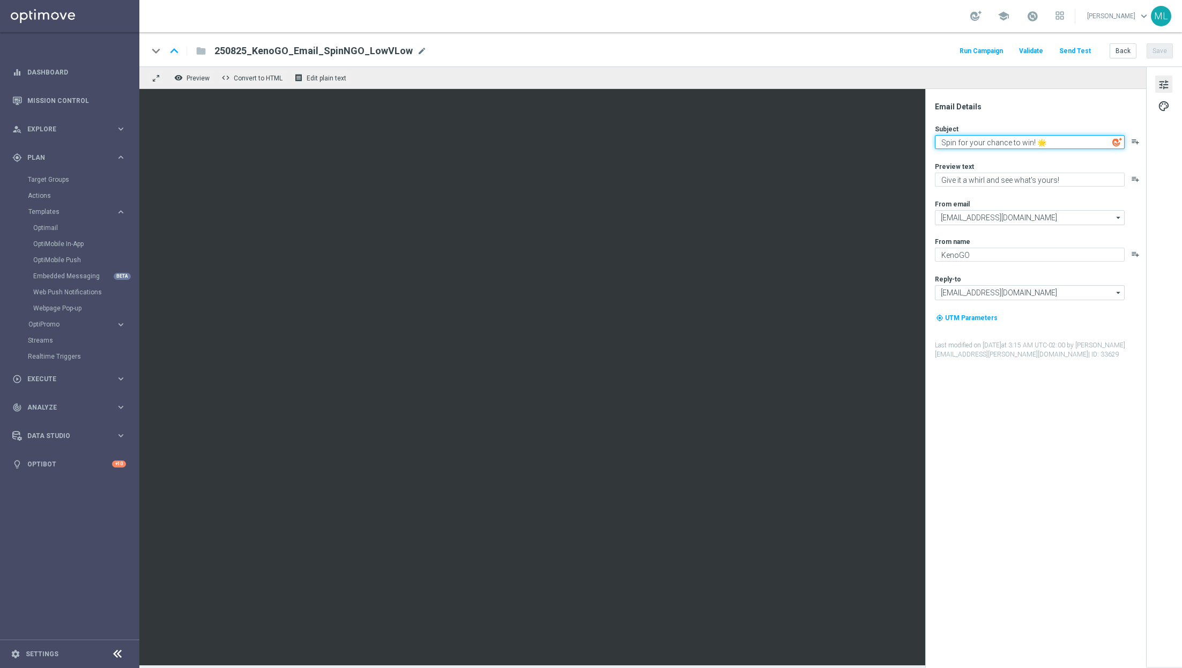
click at [966, 143] on textarea "Spin for your chance to win! 🌟" at bounding box center [1030, 142] width 190 height 14
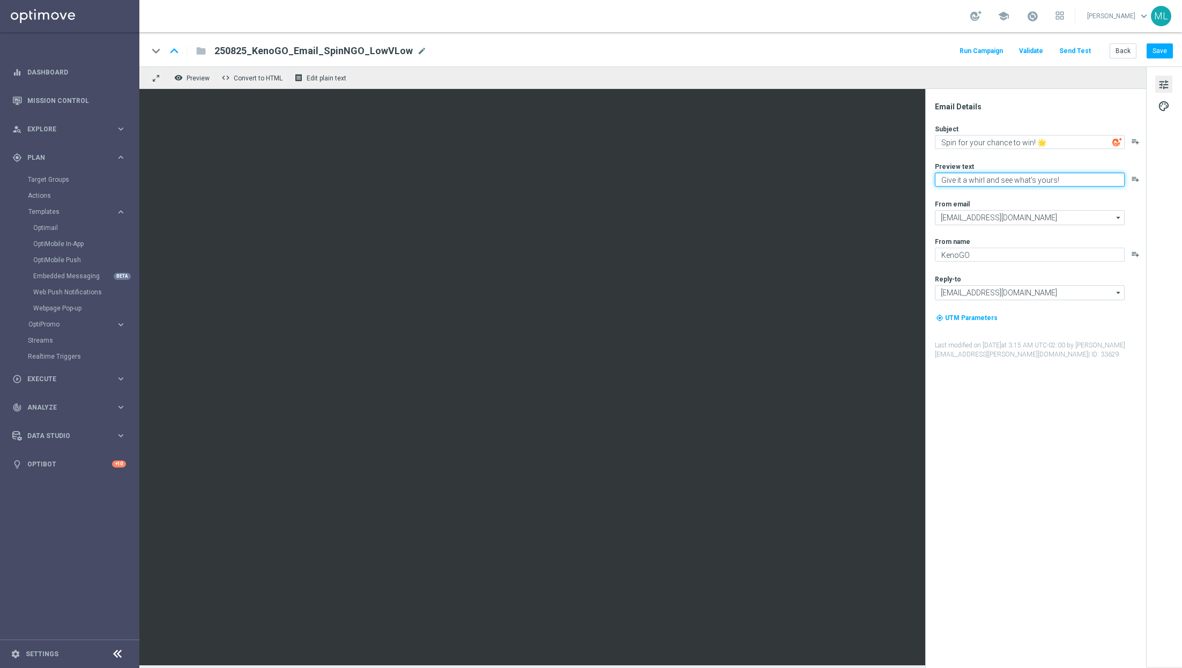
click at [970, 184] on textarea "Give it a whirl and see what's yours!" at bounding box center [1030, 180] width 190 height 14
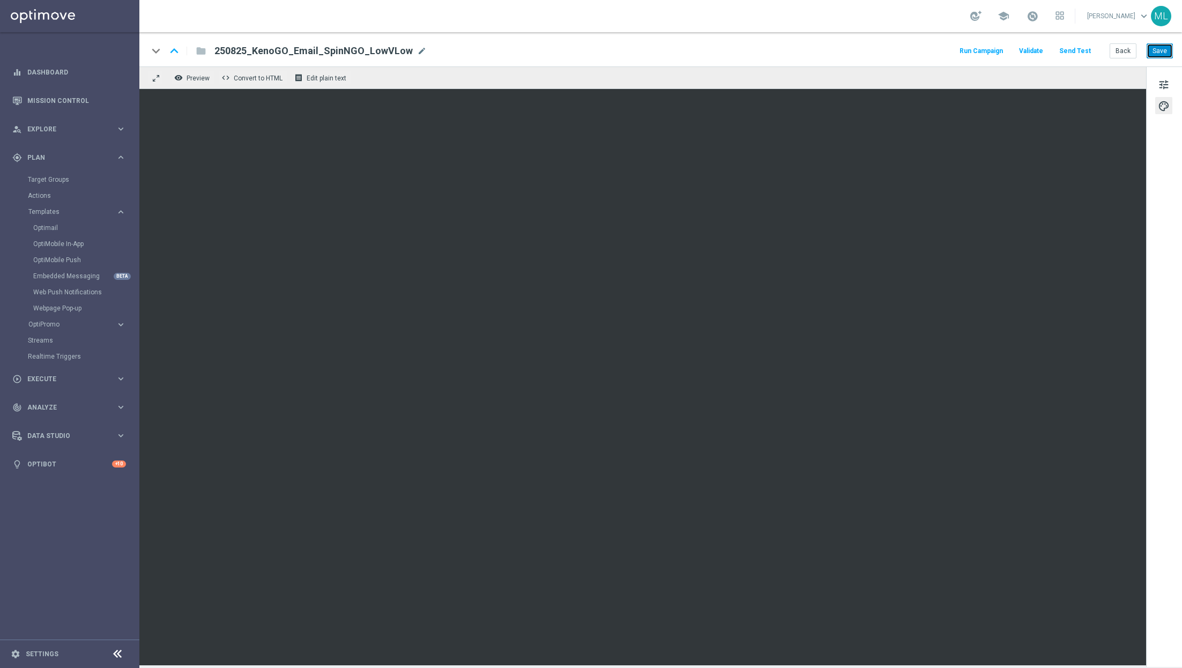
click at [1162, 48] on button "Save" at bounding box center [1160, 50] width 26 height 15
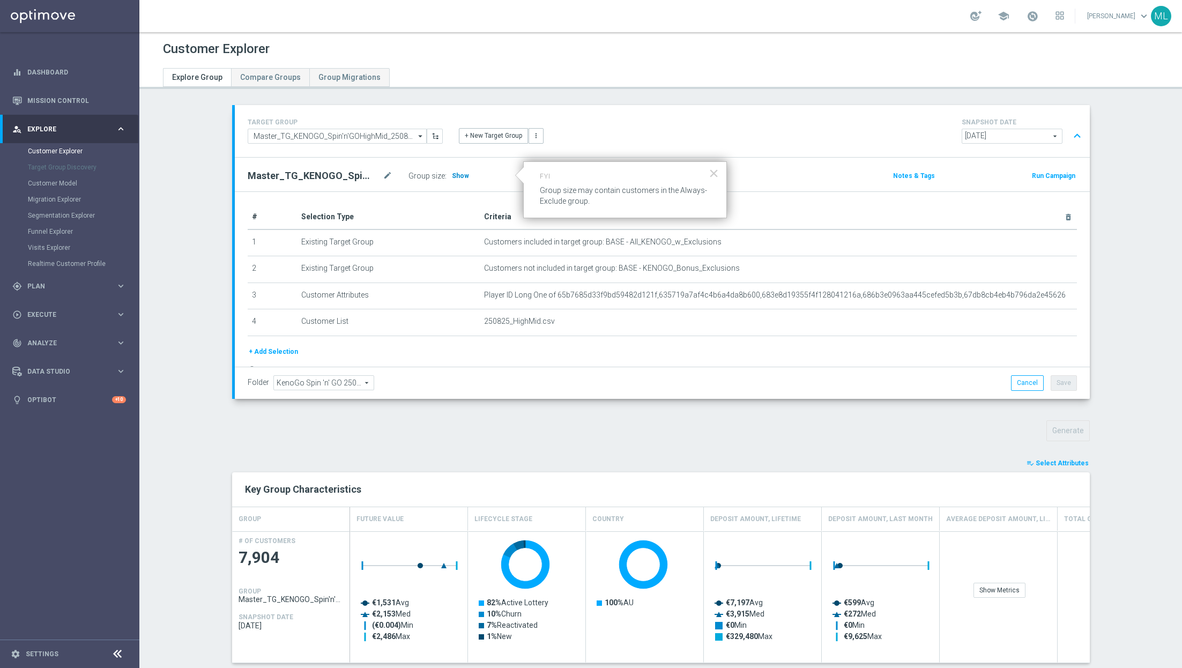
click at [459, 173] on span "Show" at bounding box center [460, 176] width 17 height 8
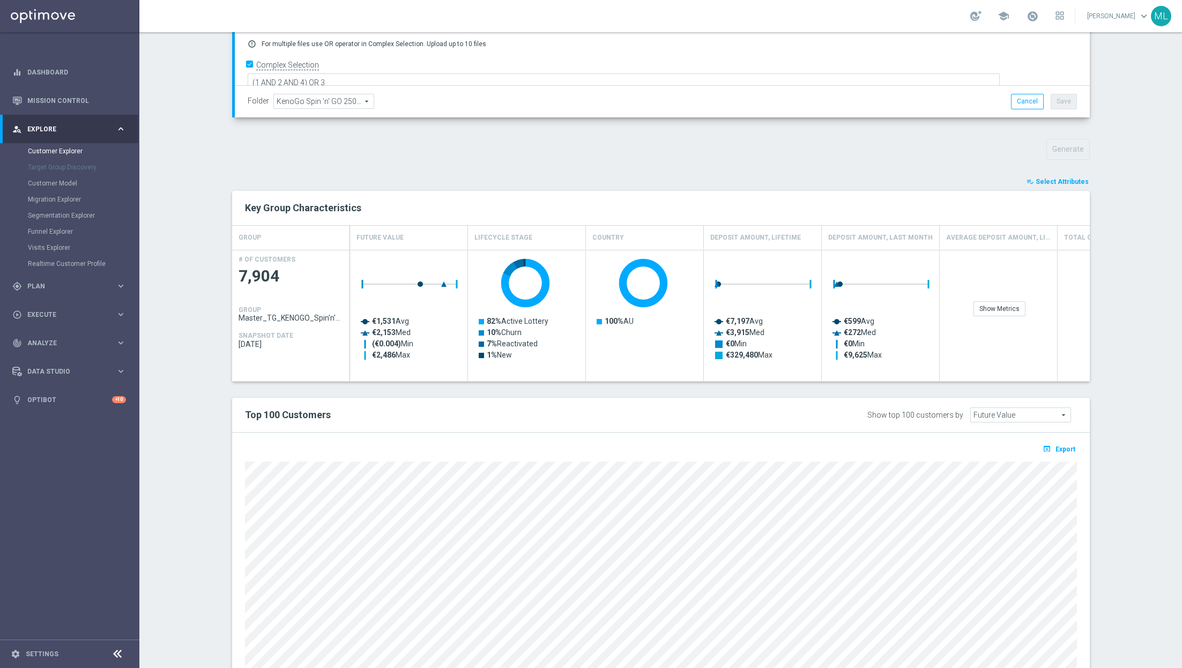
scroll to position [288, 0]
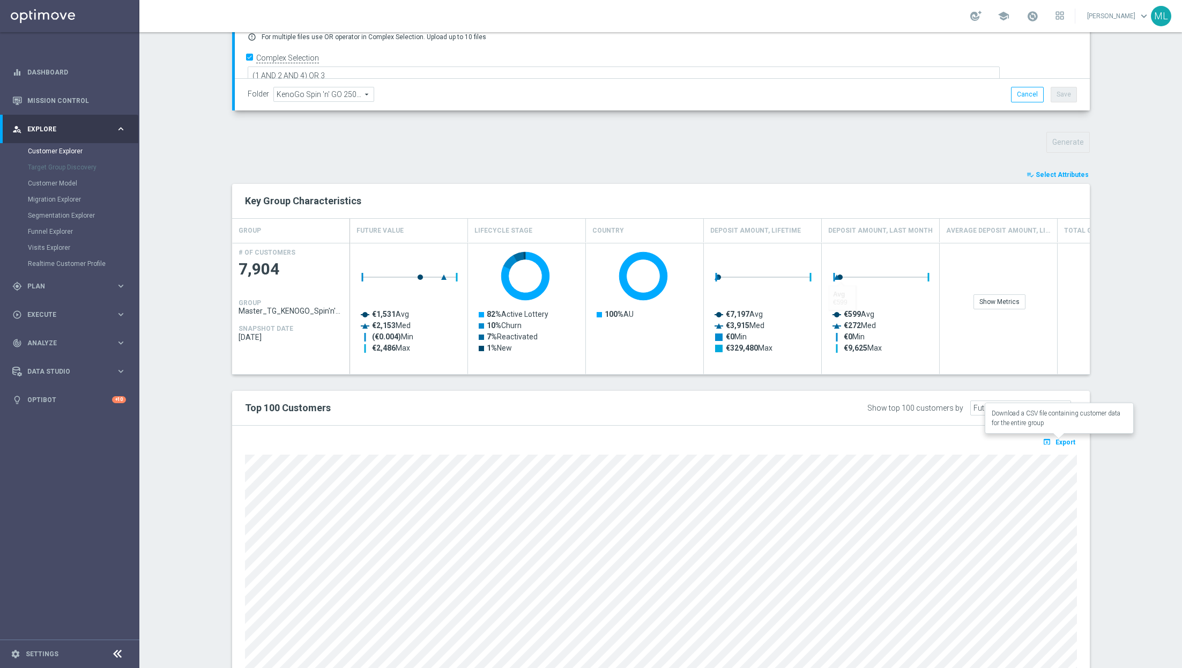
click at [1066, 443] on span "Export" at bounding box center [1066, 443] width 20 height 8
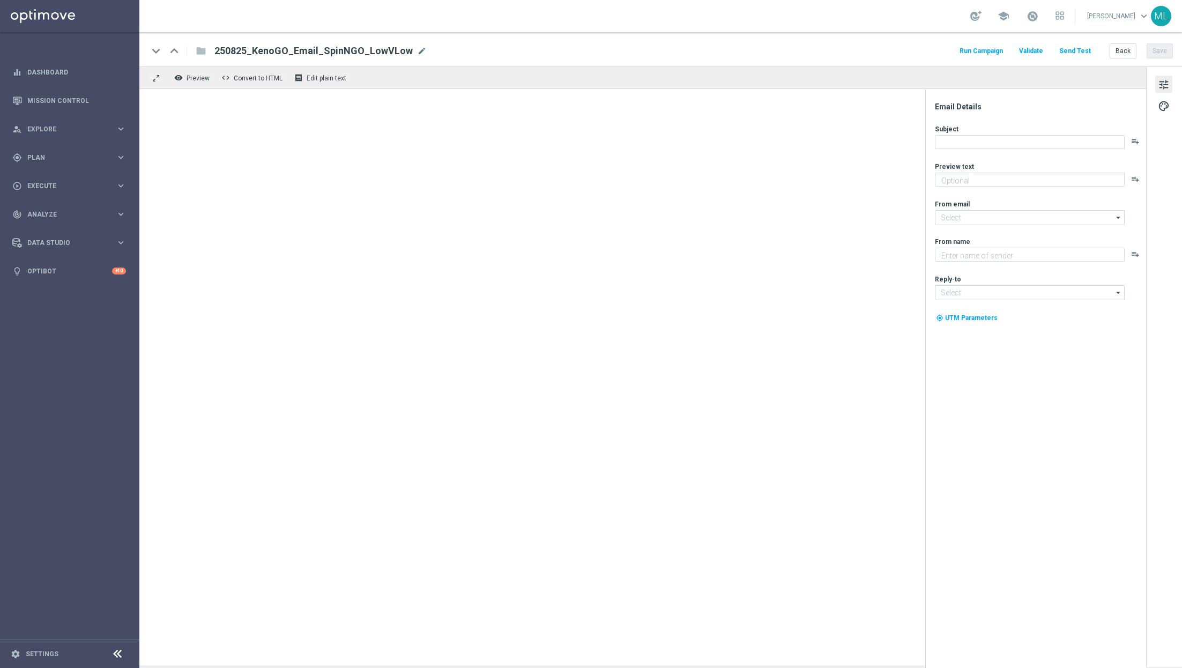
type textarea "Give it a whirl and see what's yours!"
type textarea "KenoGO"
type input "[EMAIL_ADDRESS][DOMAIN_NAME]"
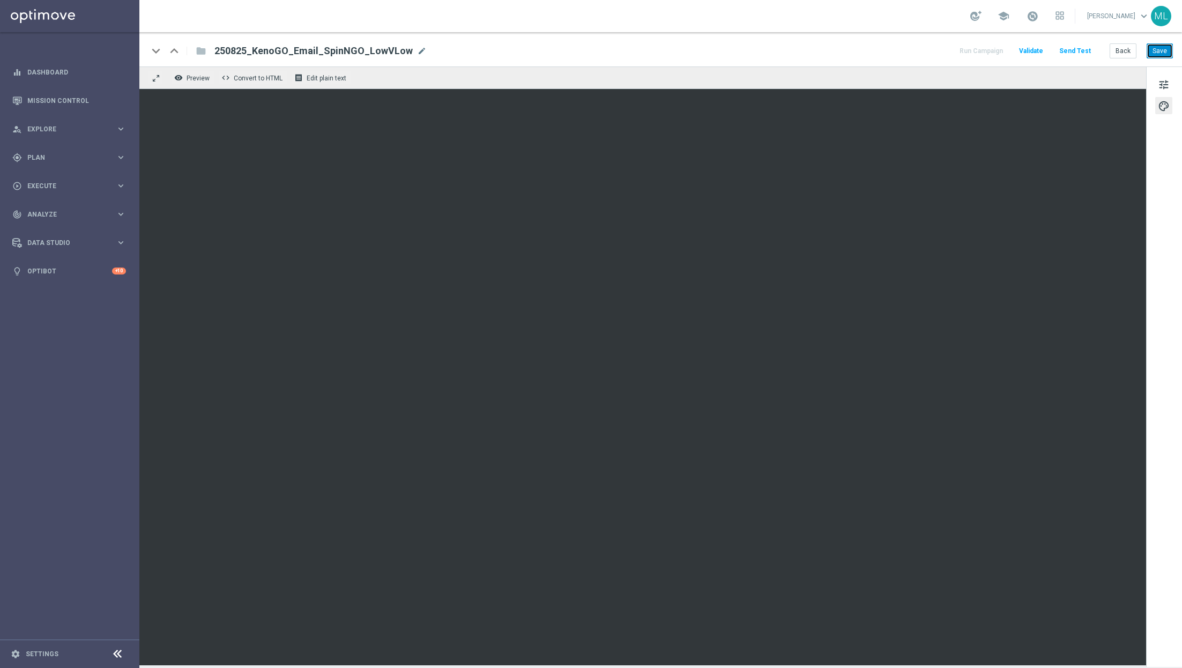
click at [1161, 52] on button "Save" at bounding box center [1160, 50] width 26 height 15
click at [1126, 54] on button "Back" at bounding box center [1123, 50] width 27 height 15
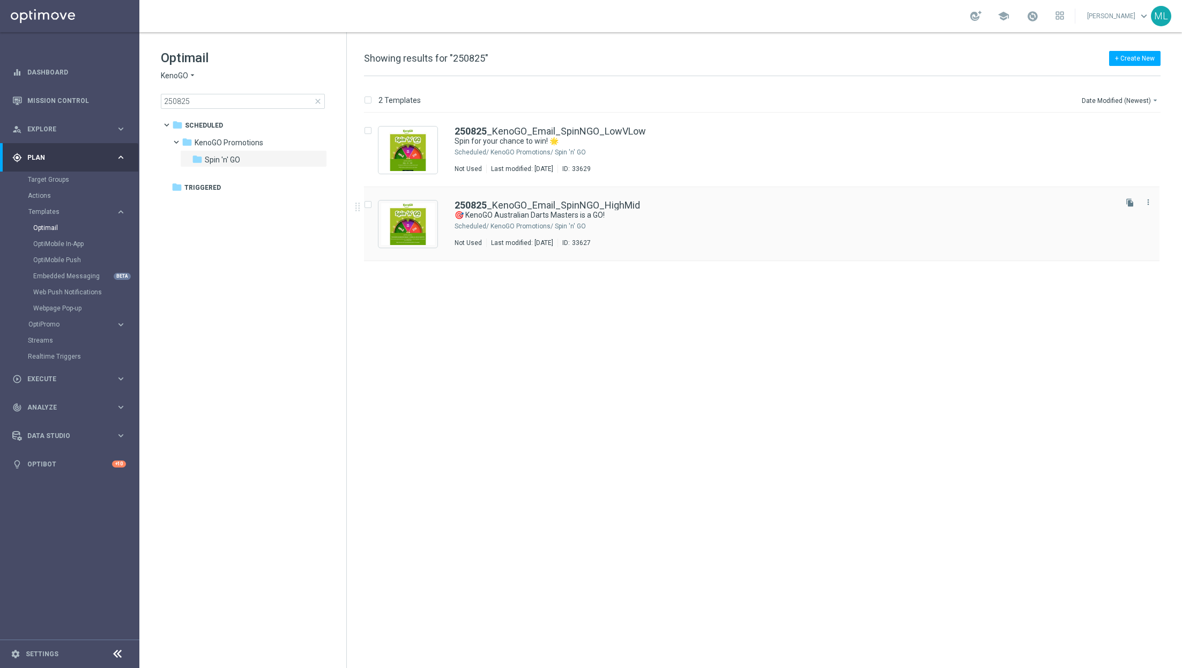
click at [650, 223] on div "KenoGO Promotions/ Spin 'n' GO" at bounding box center [803, 226] width 624 height 9
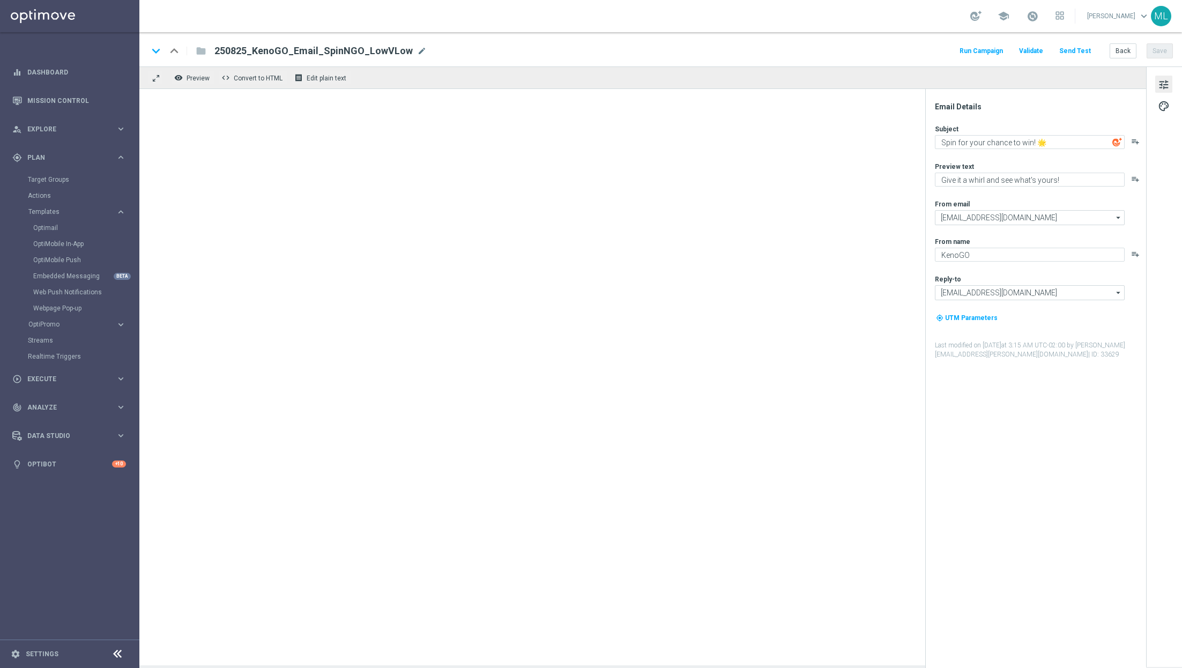
type textarea "🎯 KenoGO Australian Darts Masters is a GO!"
type textarea "Step up the oche - your free spin awaits!"
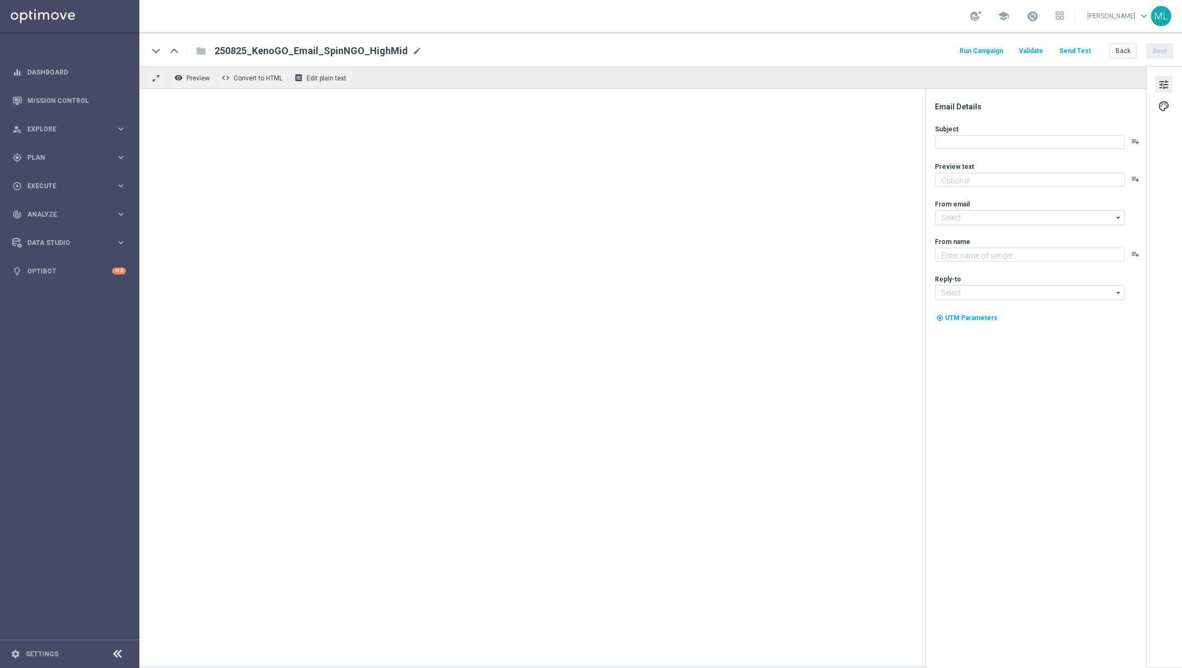
type textarea "Step up the oche - your free spin awaits!"
type textarea "KenoGO"
type input "[EMAIL_ADDRESS][DOMAIN_NAME]"
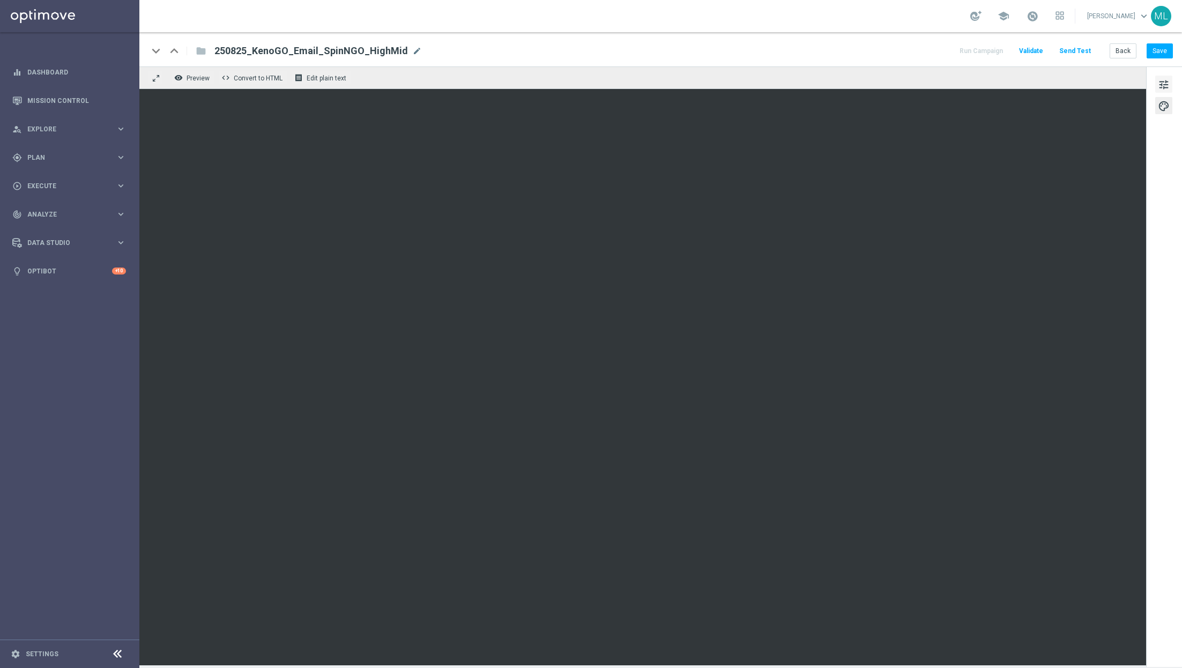
click at [1160, 91] on span "tune" at bounding box center [1164, 85] width 12 height 14
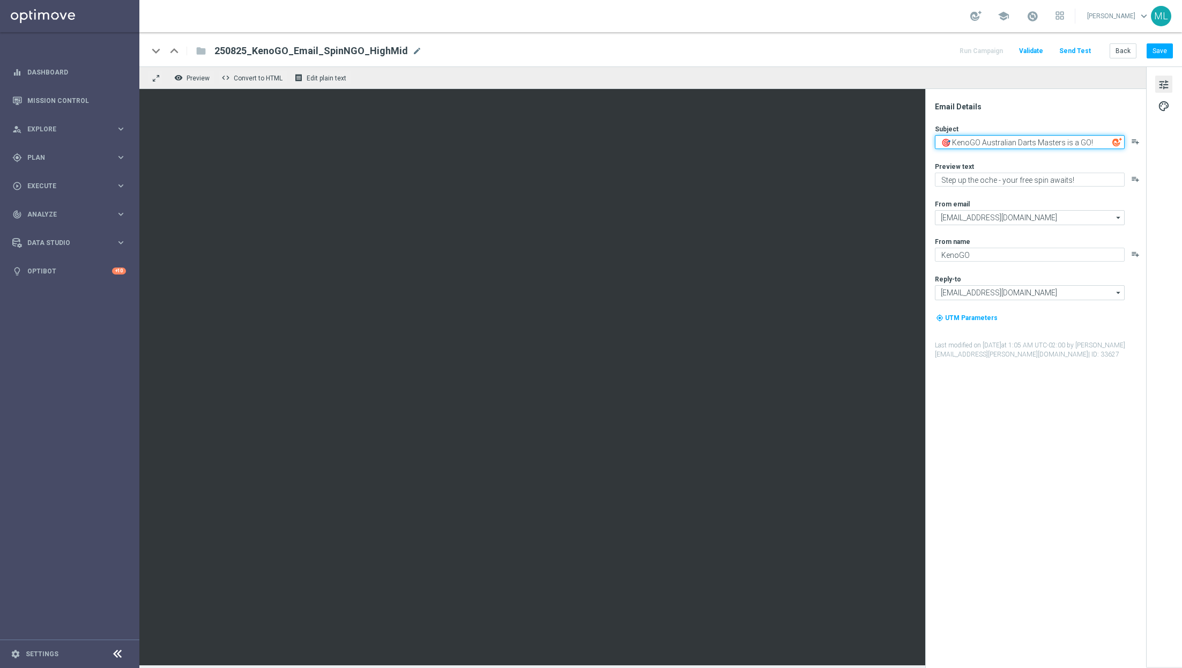
click at [995, 140] on textarea "🎯 KenoGO Australian Darts Masters is a GO!" at bounding box center [1030, 142] width 190 height 14
paste textarea "Spin for your chance to win! 🌟"
type textarea "Spin for your chance to win! 🌟"
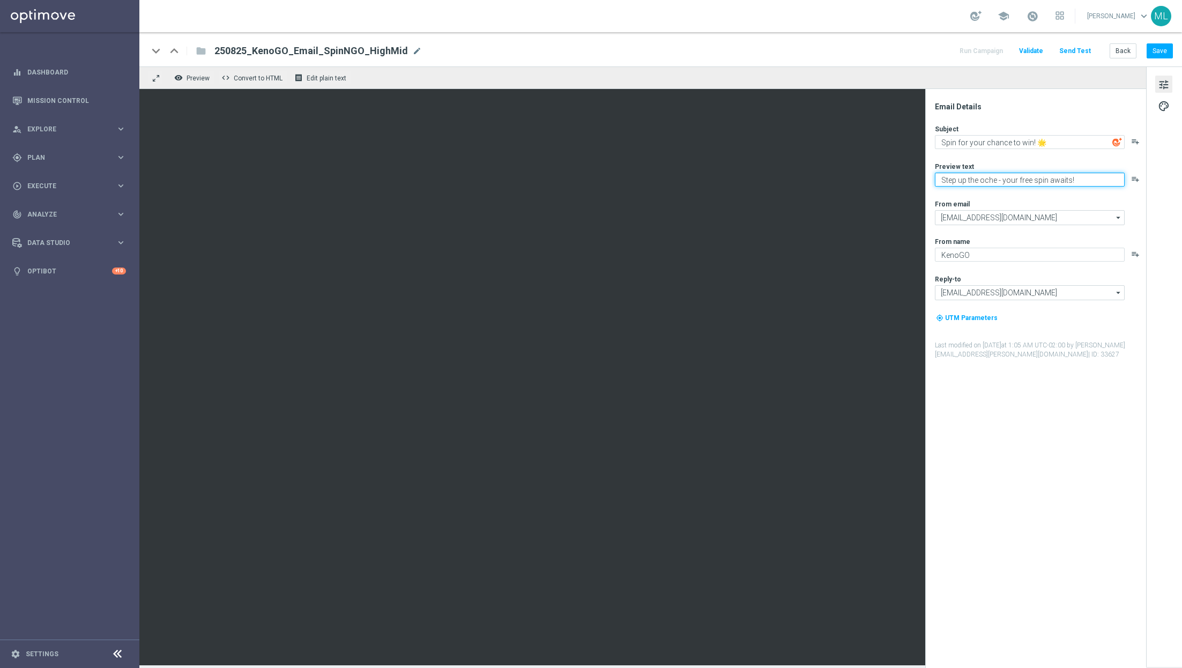
click at [976, 173] on textarea "Step up the oche - your free spin awaits!" at bounding box center [1030, 180] width 190 height 14
paste textarea "Give it a whirl and see what's your"
type textarea "Give it a whirl and see what's yours!"
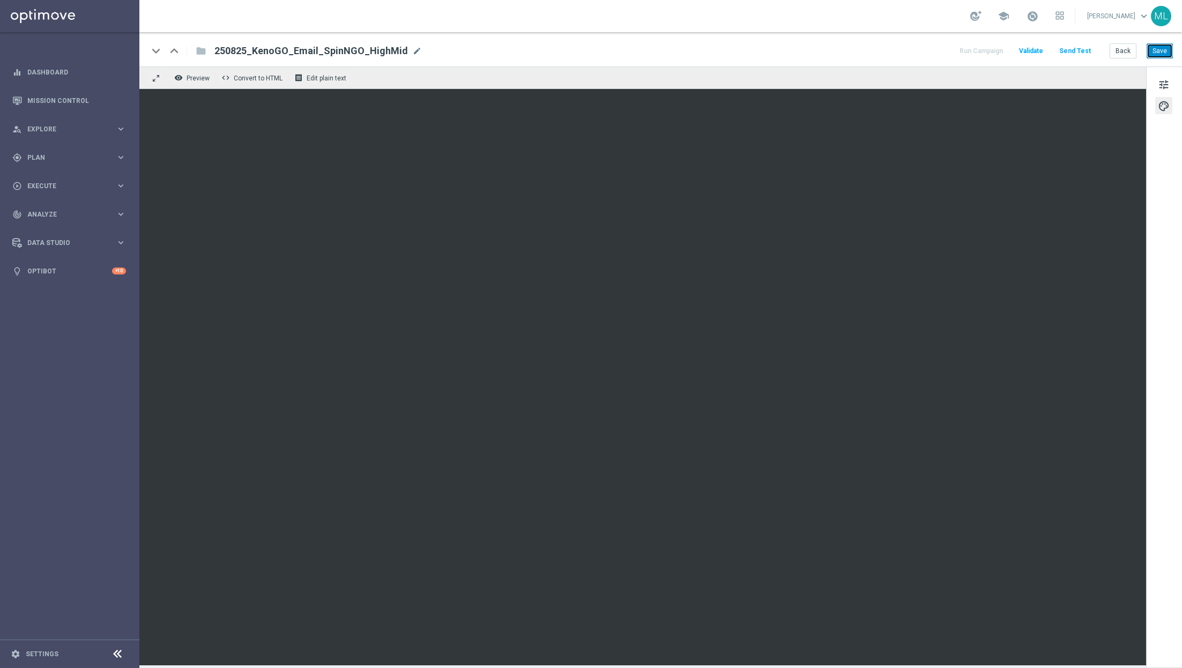
click at [1163, 44] on button "Save" at bounding box center [1160, 50] width 26 height 15
click at [1153, 55] on button "Save" at bounding box center [1160, 50] width 26 height 15
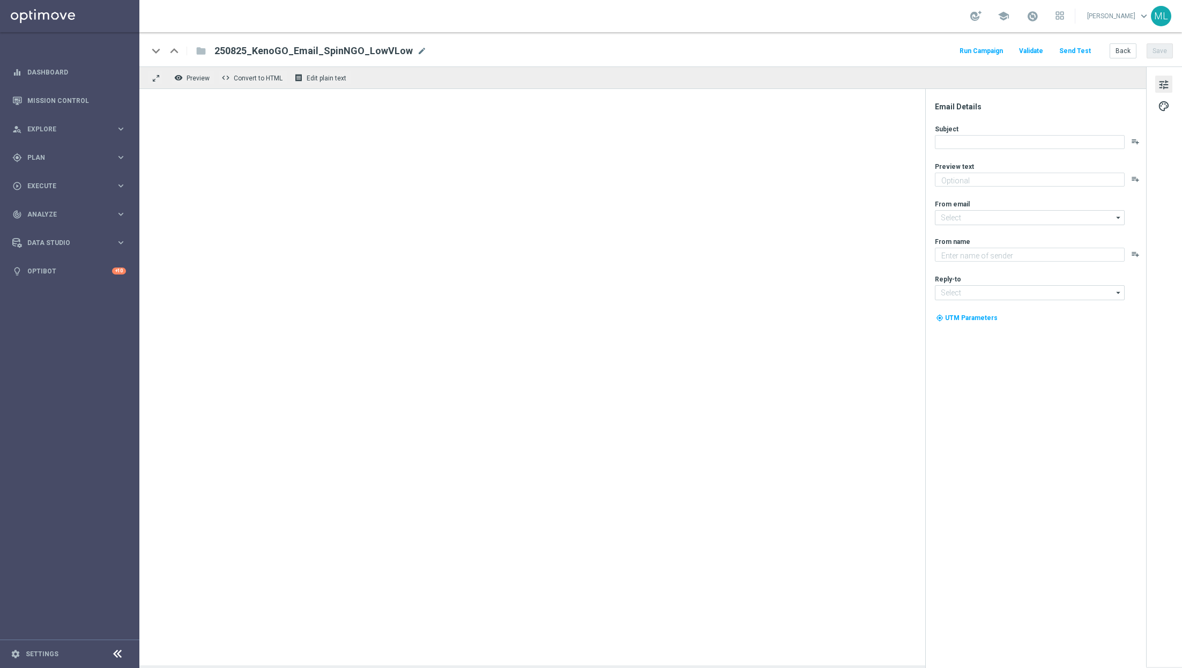
type textarea "Give it a whirl and see what's yours!"
type textarea "KenoGO"
type input "[EMAIL_ADDRESS][DOMAIN_NAME]"
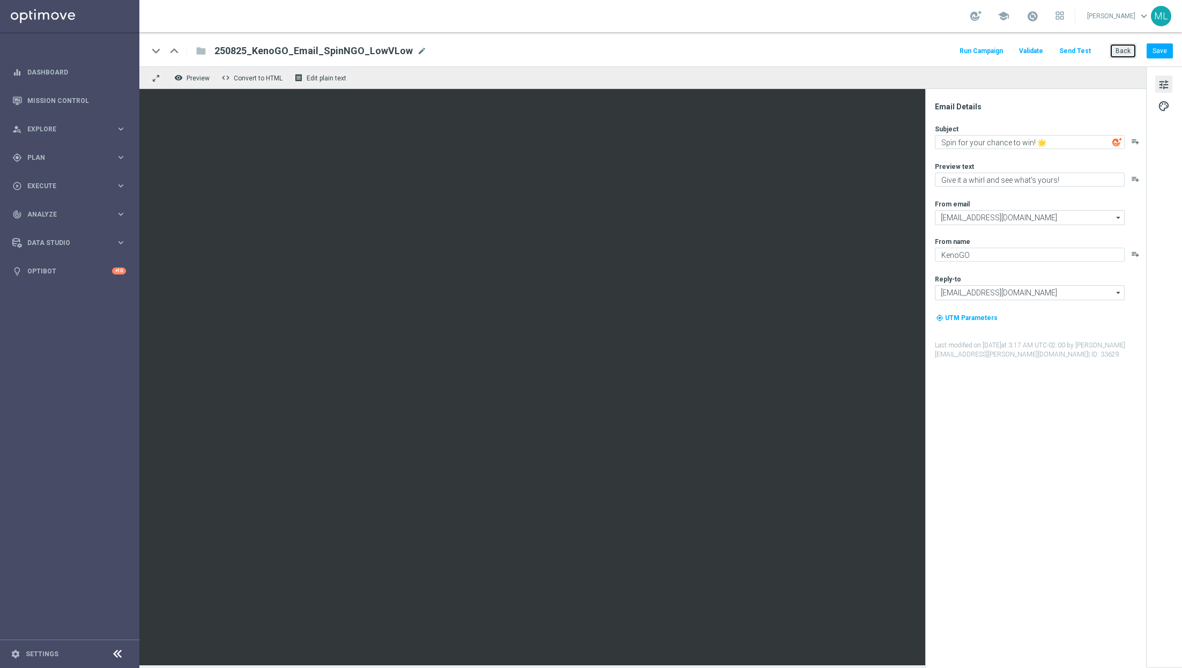
click at [1121, 51] on button "Back" at bounding box center [1123, 50] width 27 height 15
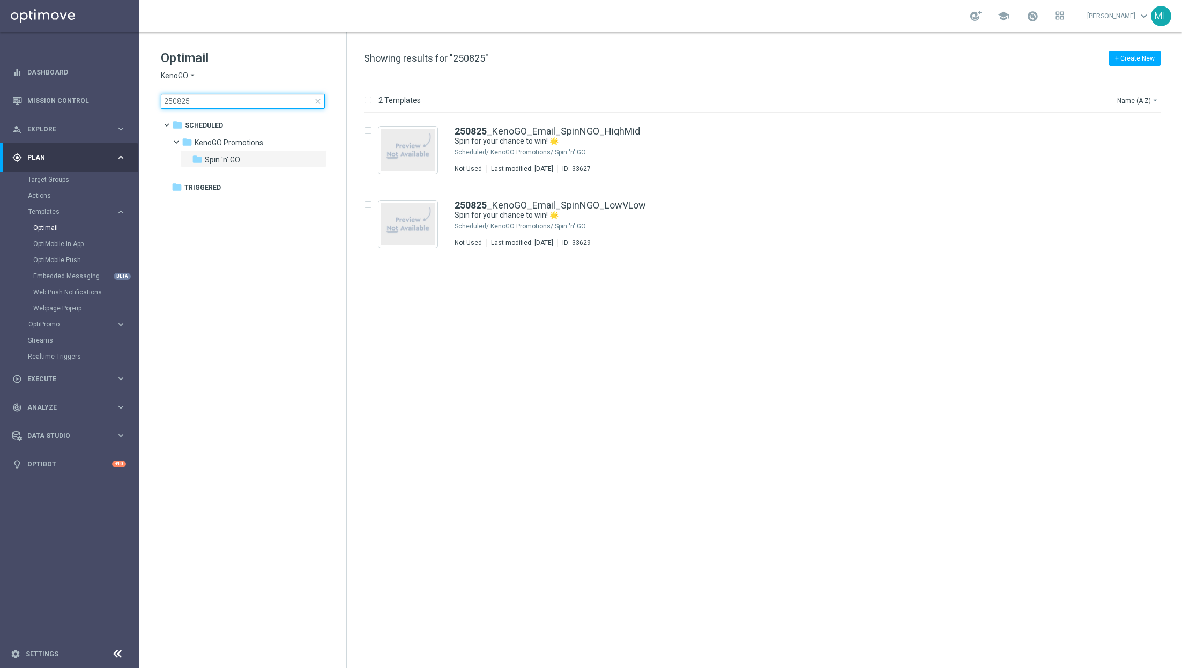
click at [210, 99] on input "250825" at bounding box center [243, 101] width 164 height 15
type input "250825"
click at [245, 97] on input "250825" at bounding box center [243, 101] width 164 height 15
click at [276, 53] on h1 "Optimail" at bounding box center [243, 57] width 164 height 17
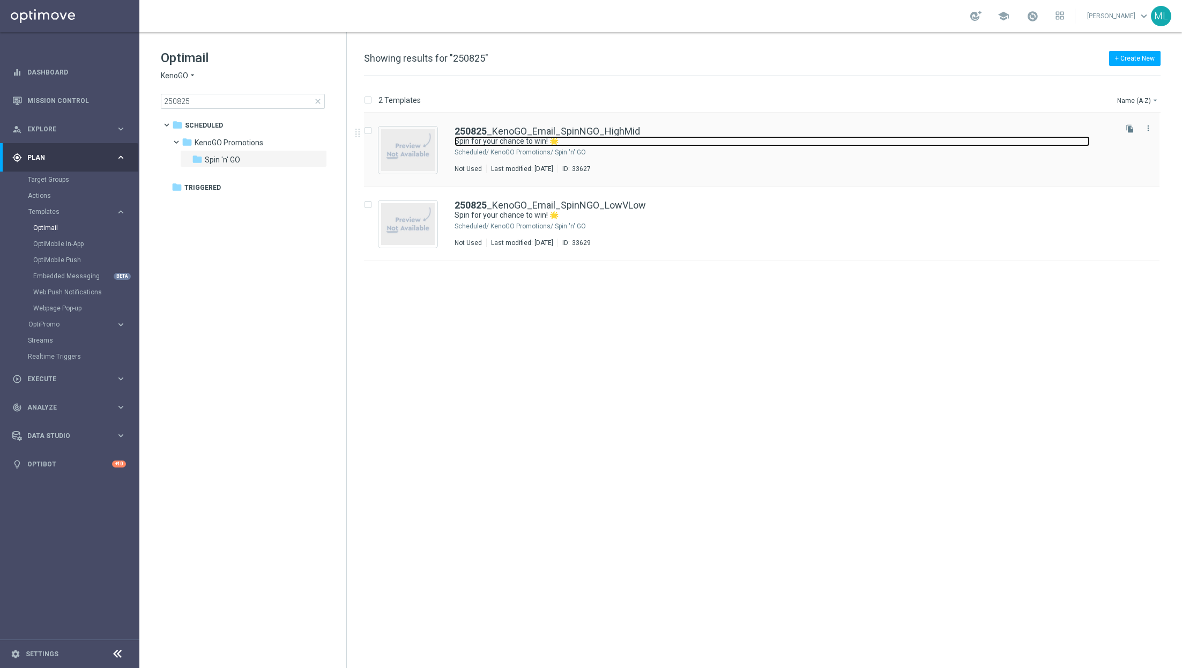
click at [581, 140] on link "Spin for your chance to win! 🌟" at bounding box center [772, 141] width 635 height 10
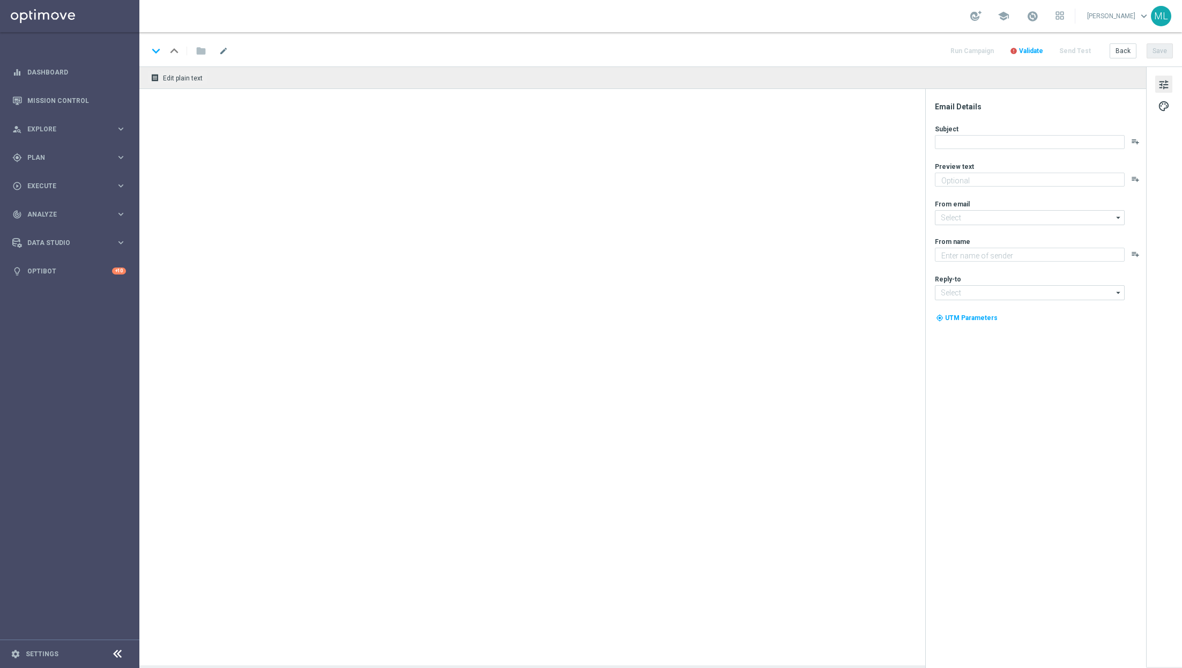
type textarea "Give it a whirl and see what's yours!"
type input "[EMAIL_ADDRESS][DOMAIN_NAME]"
type textarea "KenoGO"
type input "[EMAIL_ADDRESS][DOMAIN_NAME]"
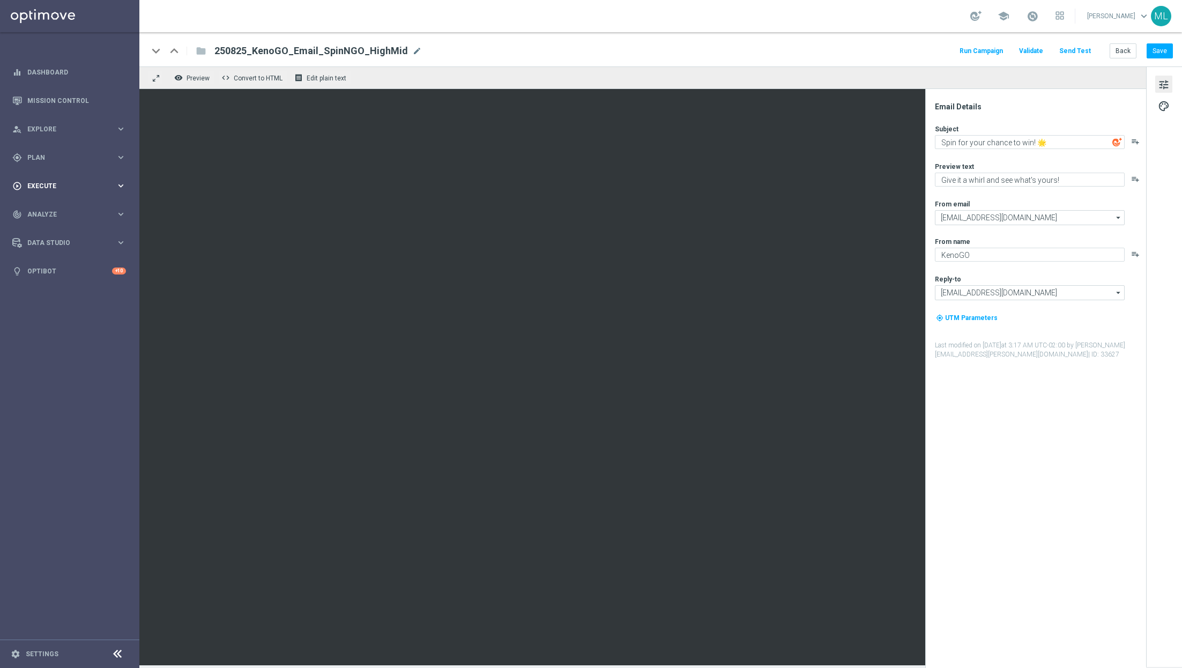
click at [124, 186] on icon "keyboard_arrow_right" at bounding box center [121, 186] width 10 height 10
click at [70, 206] on link "Campaign Builder" at bounding box center [70, 208] width 84 height 9
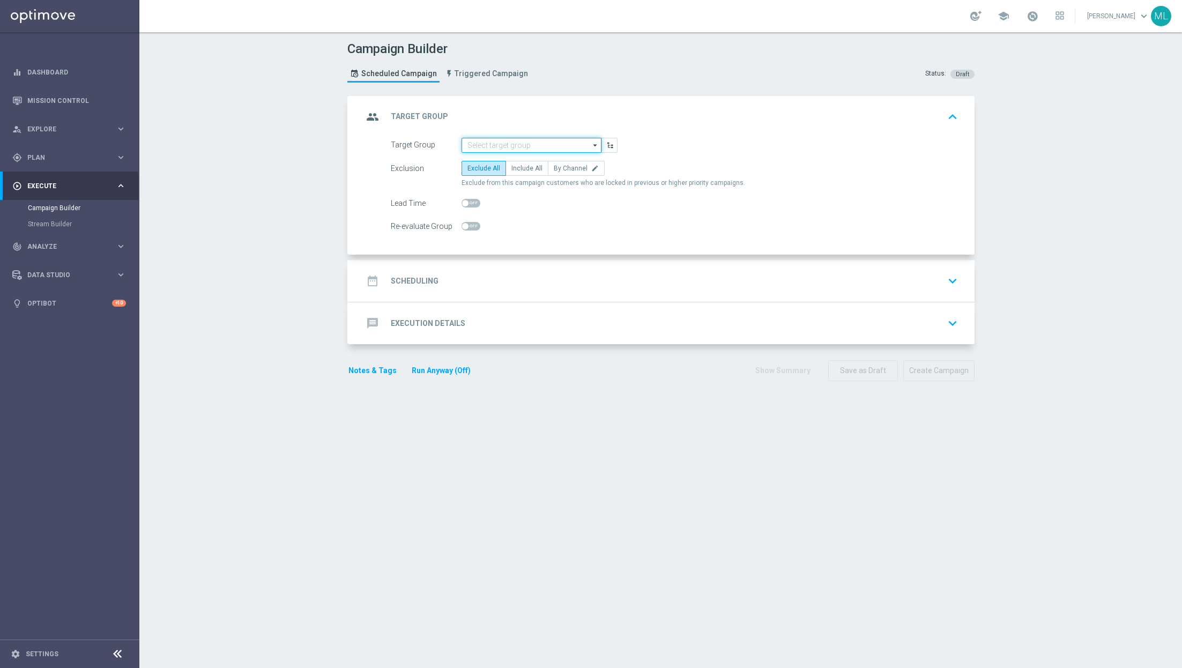
click at [556, 142] on input at bounding box center [532, 145] width 140 height 15
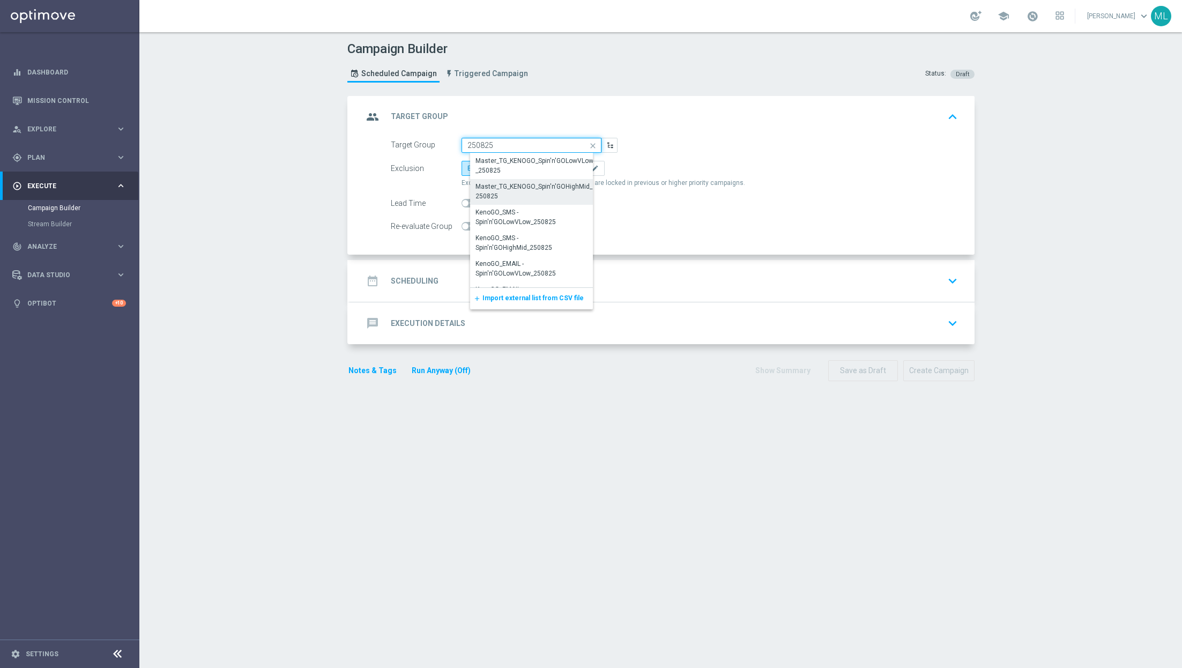
scroll to position [20, 0]
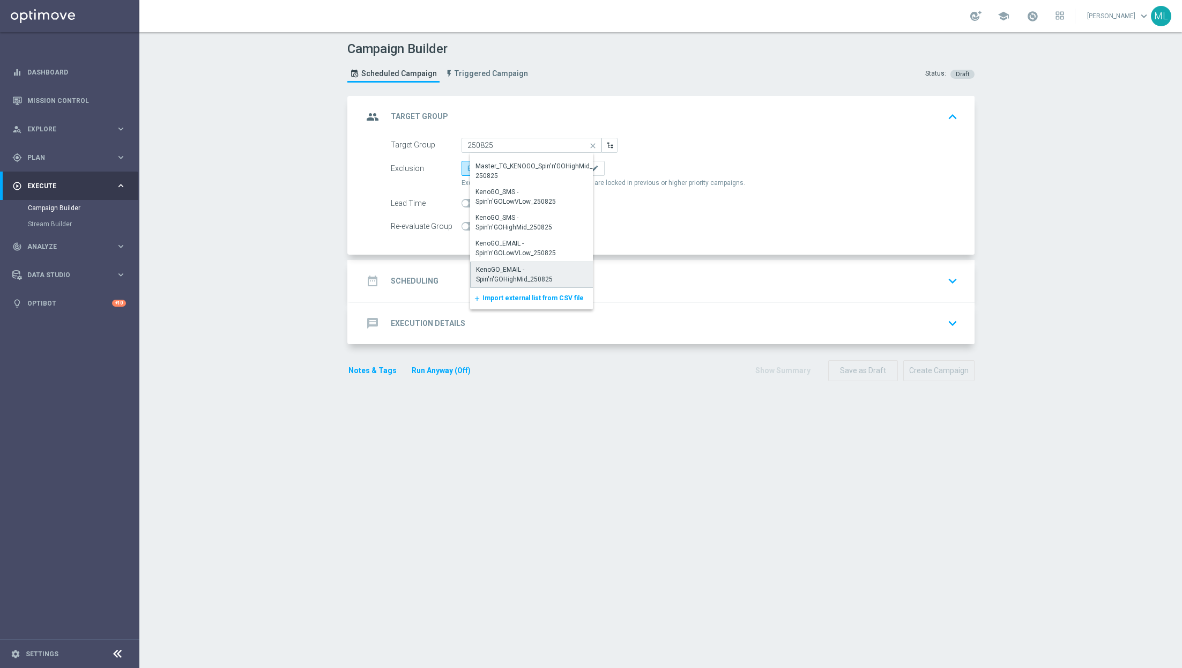
click at [554, 268] on div "KenoGO_EMAIL - Spin'n'GOHighMid_250825" at bounding box center [536, 274] width 120 height 19
type input "KenoGO_EMAIL - Spin'n'GOHighMid_250825"
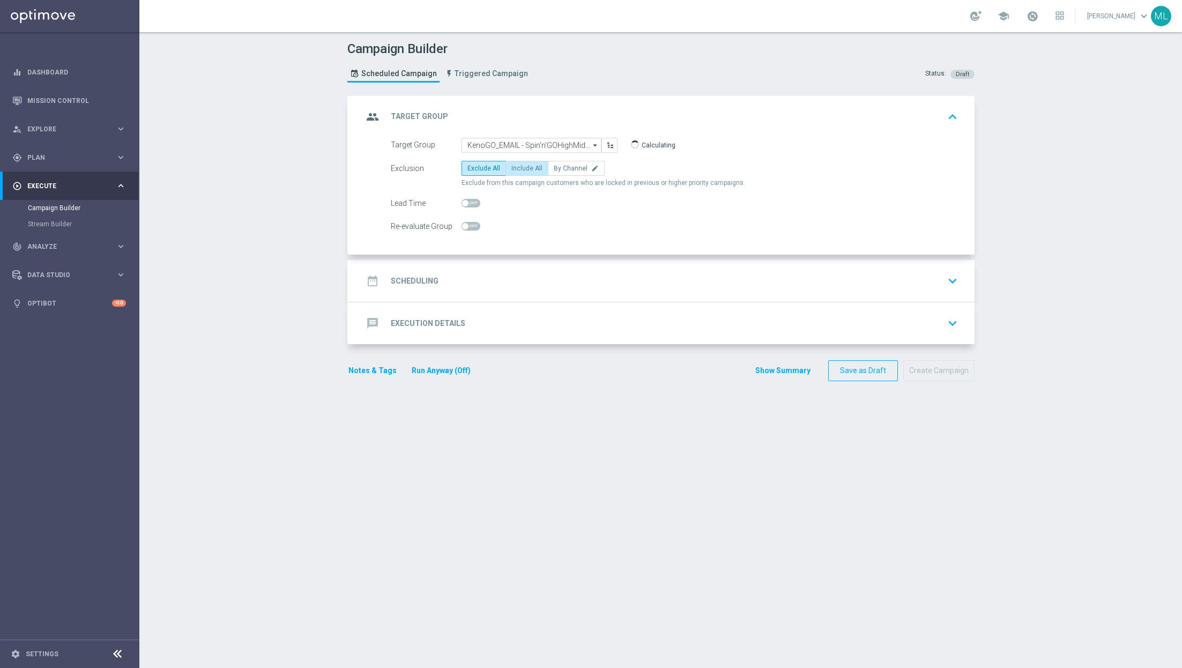
click at [532, 167] on span "Include All" at bounding box center [526, 169] width 31 height 8
click at [518, 167] on input "Include All" at bounding box center [514, 170] width 7 height 7
radio input "true"
click at [609, 284] on div "date_range Scheduling keyboard_arrow_down" at bounding box center [662, 281] width 599 height 20
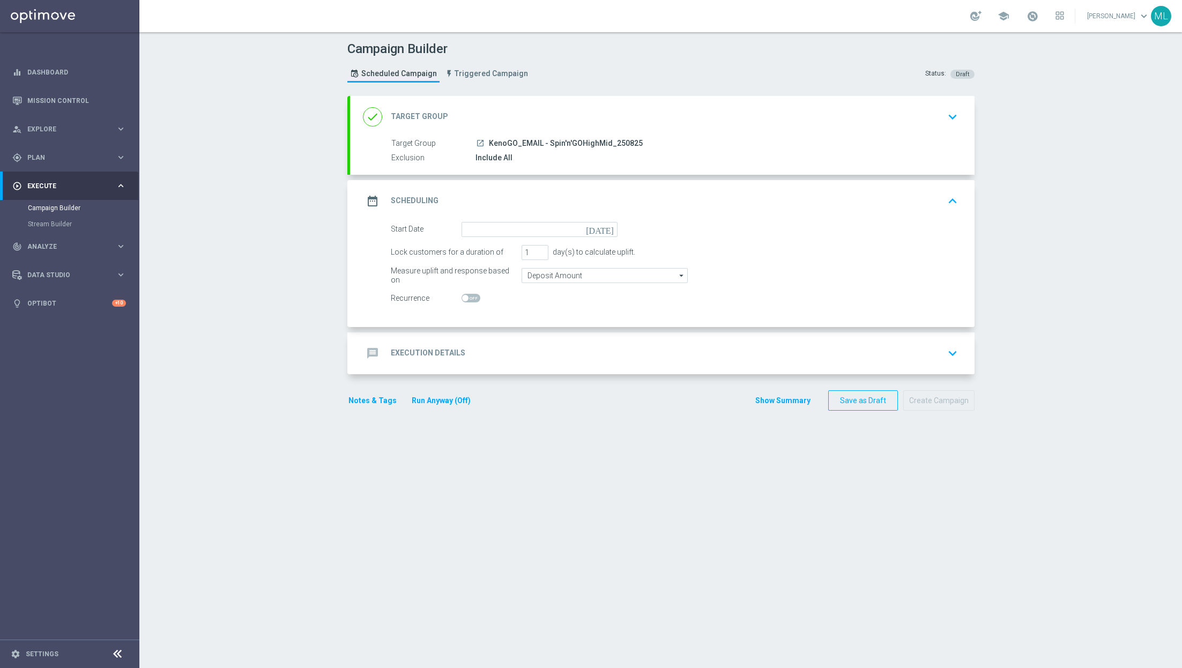
click at [610, 229] on icon "today" at bounding box center [602, 228] width 32 height 12
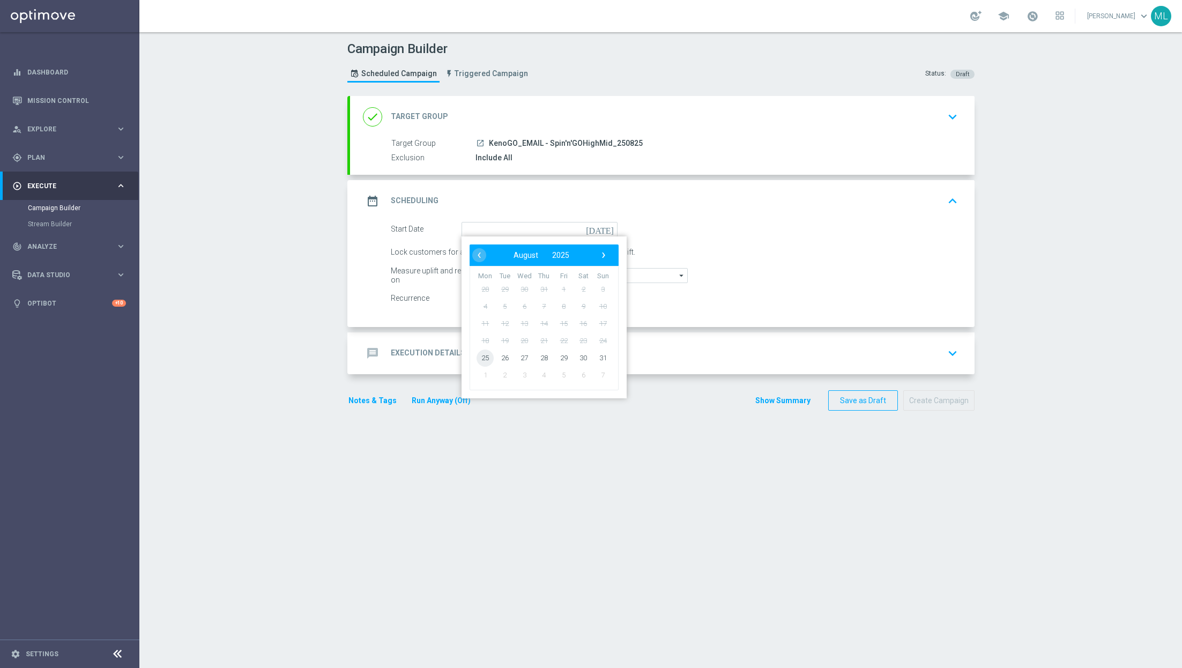
click at [483, 357] on span "25" at bounding box center [485, 357] width 17 height 17
type input "[DATE]"
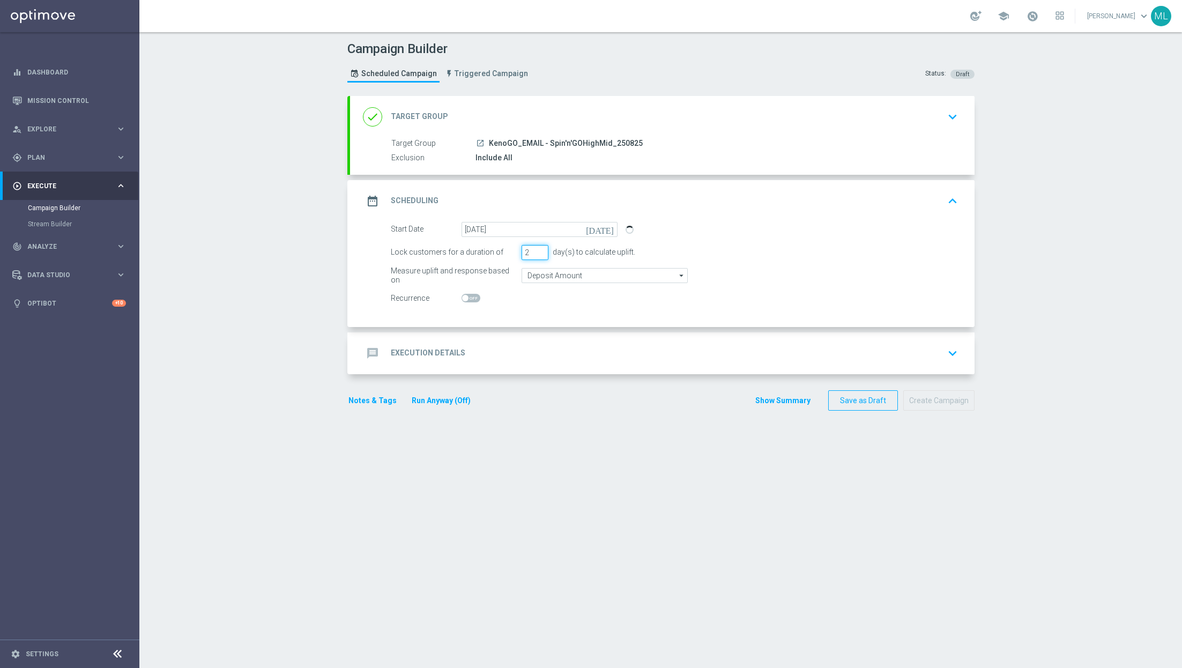
type input "2"
click at [541, 249] on input "2" at bounding box center [535, 252] width 27 height 15
click at [570, 328] on accordion "done Target Group keyboard_arrow_down Target Group launch KenoGO_EMAIL - Spin'n…" at bounding box center [660, 235] width 627 height 278
click at [571, 348] on div "message Execution Details keyboard_arrow_down" at bounding box center [662, 353] width 599 height 20
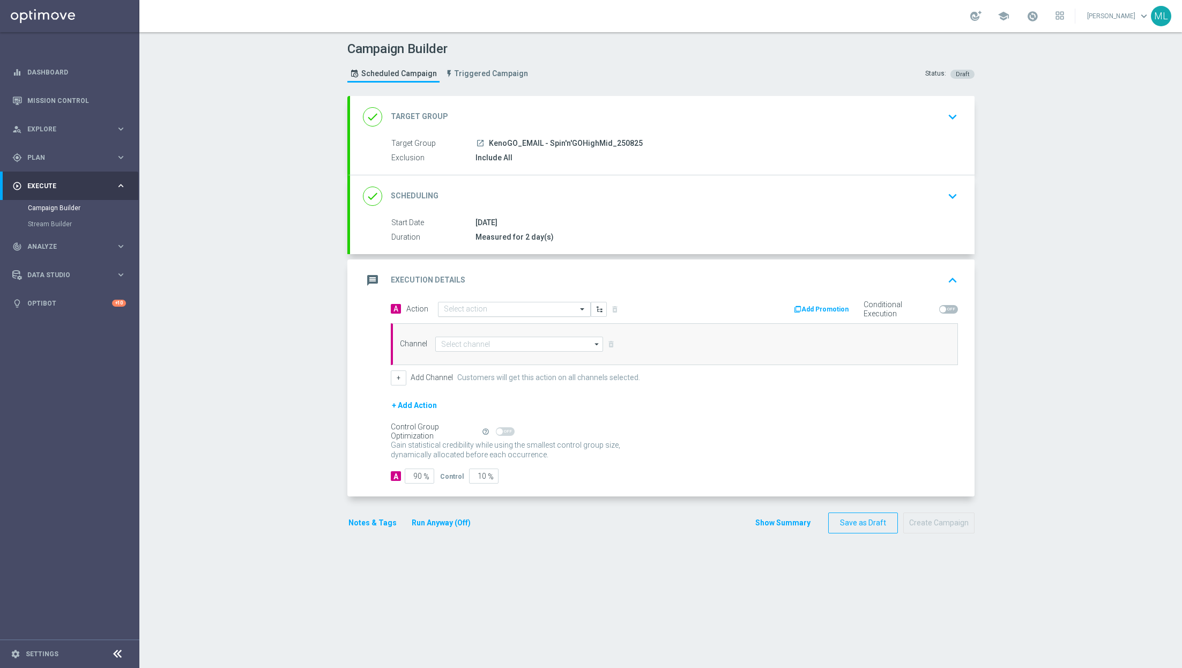
click at [492, 308] on input "text" at bounding box center [504, 309] width 120 height 9
type input "KenoGo sp"
click at [518, 325] on div "KenoGO Spin 'n' GO edit" at bounding box center [514, 328] width 141 height 18
click at [471, 343] on input at bounding box center [519, 344] width 168 height 15
click at [482, 387] on div "Optimail" at bounding box center [524, 391] width 160 height 15
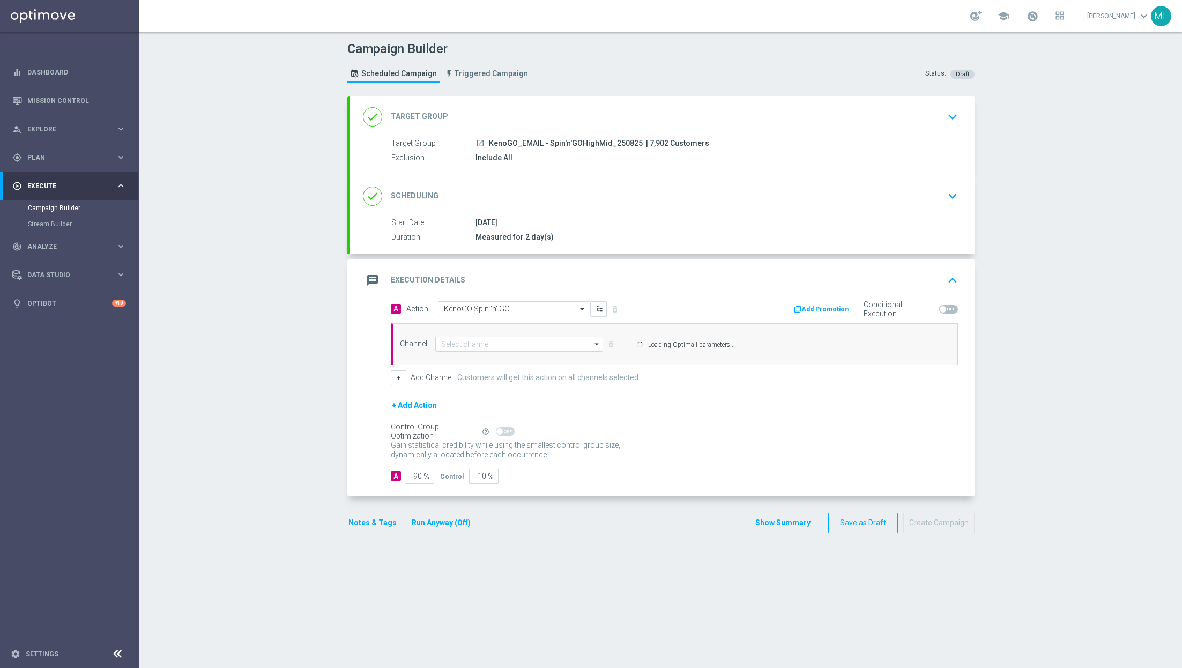
type input "Optimail"
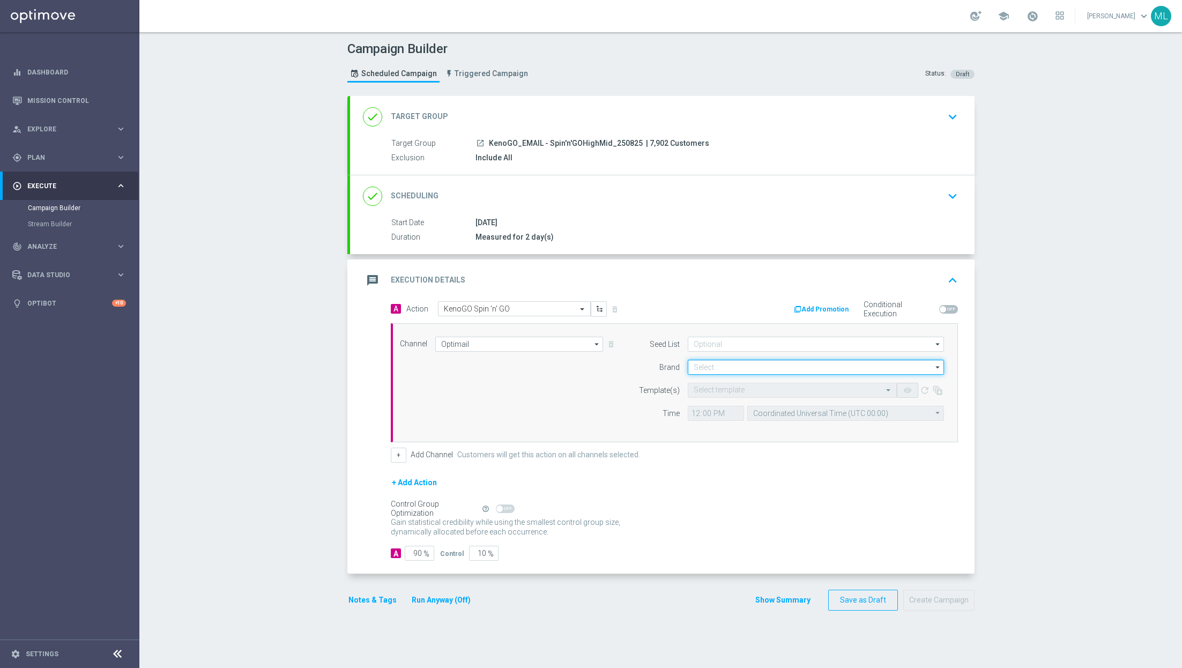
click at [717, 368] on input at bounding box center [816, 367] width 256 height 15
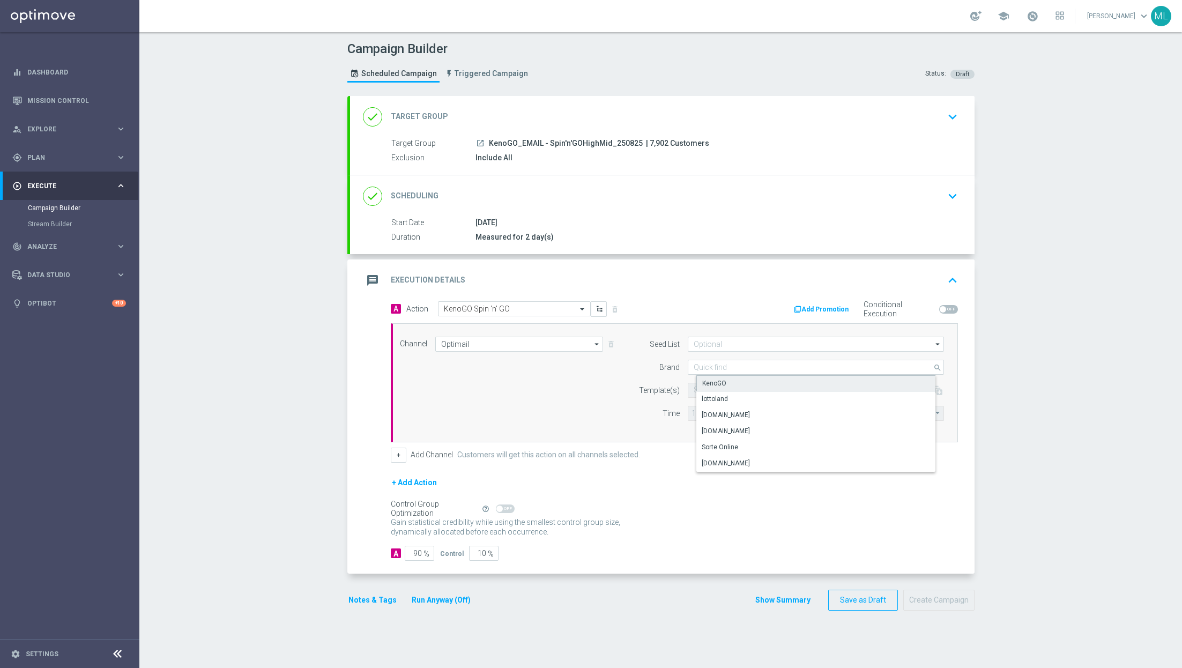
click at [718, 384] on div "KenoGO" at bounding box center [714, 383] width 24 height 10
type input "KenoGO"
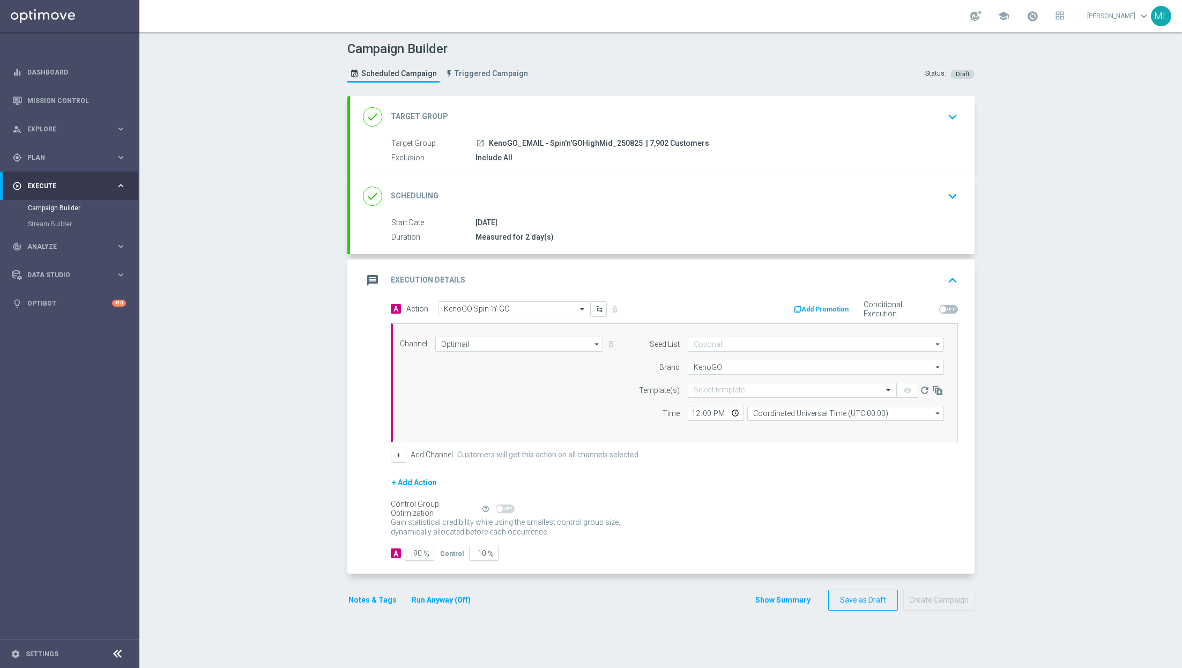
click at [723, 392] on input "text" at bounding box center [782, 390] width 176 height 9
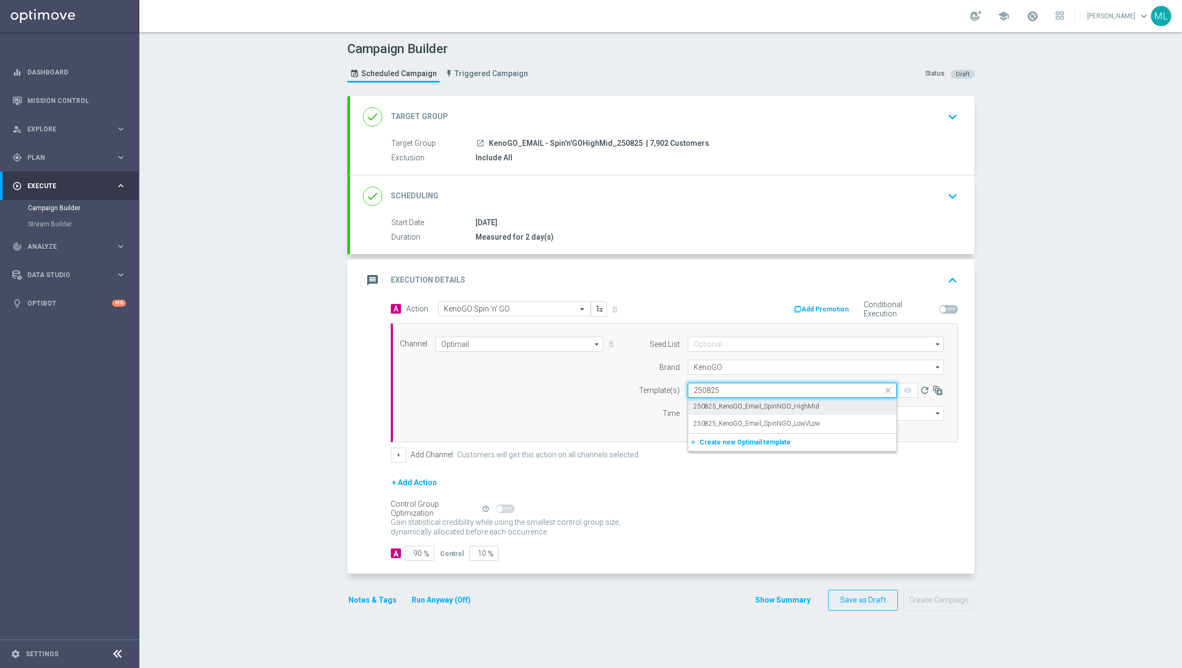
click at [741, 403] on label "250825_KenoGO_Email_SpinNGO_HighMid" at bounding box center [756, 406] width 125 height 9
type input "250825"
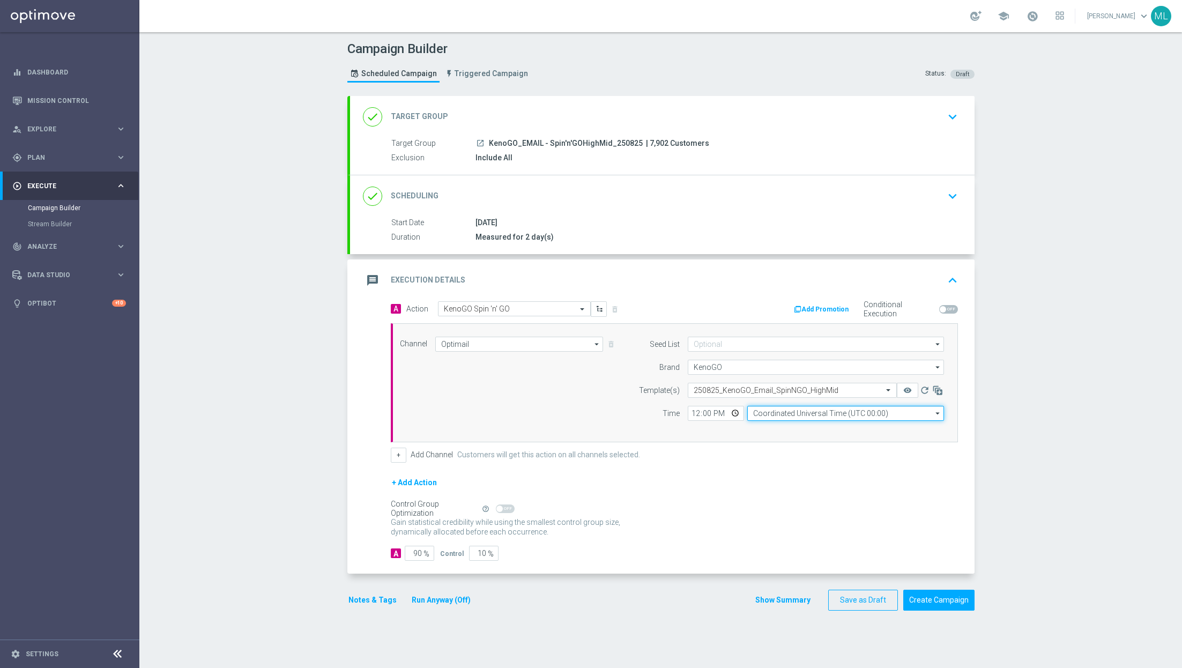
click at [787, 414] on input "Coordinated Universal Time (UTC 00:00)" at bounding box center [845, 413] width 197 height 15
click at [794, 425] on div "Eastern Australia Time (Sydney) (UTC +10:00)" at bounding box center [849, 429] width 176 height 10
type input "Eastern Australia Time (Sydney) (UTC +10:00)"
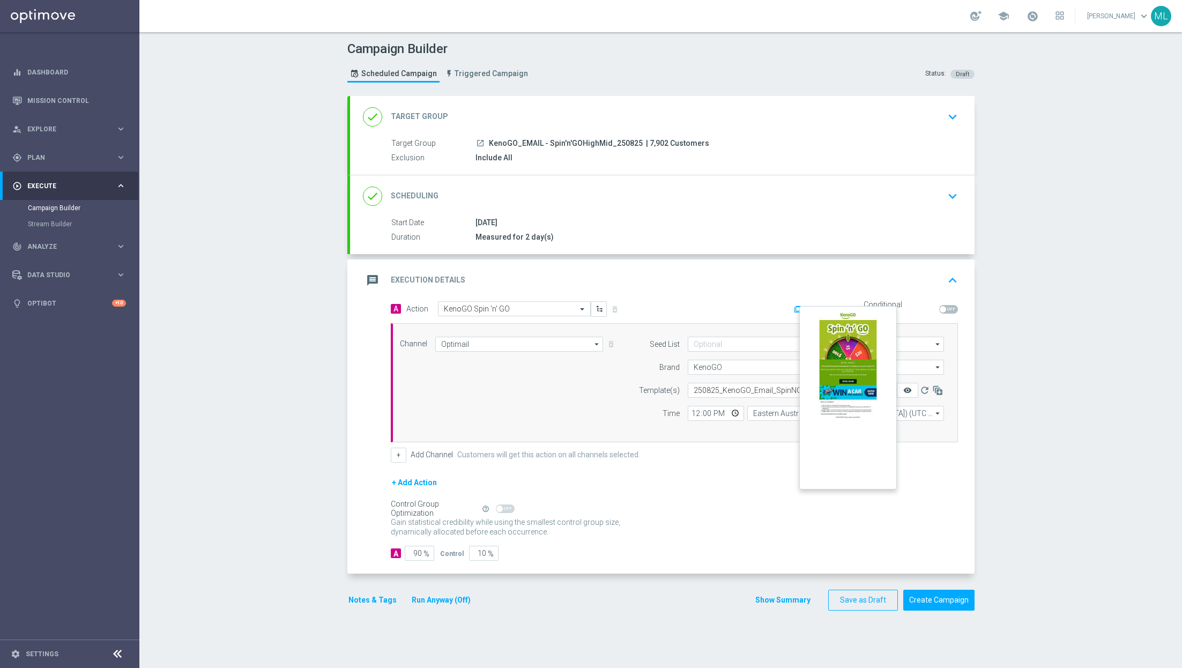
click at [906, 390] on icon "remove_red_eye" at bounding box center [907, 390] width 9 height 9
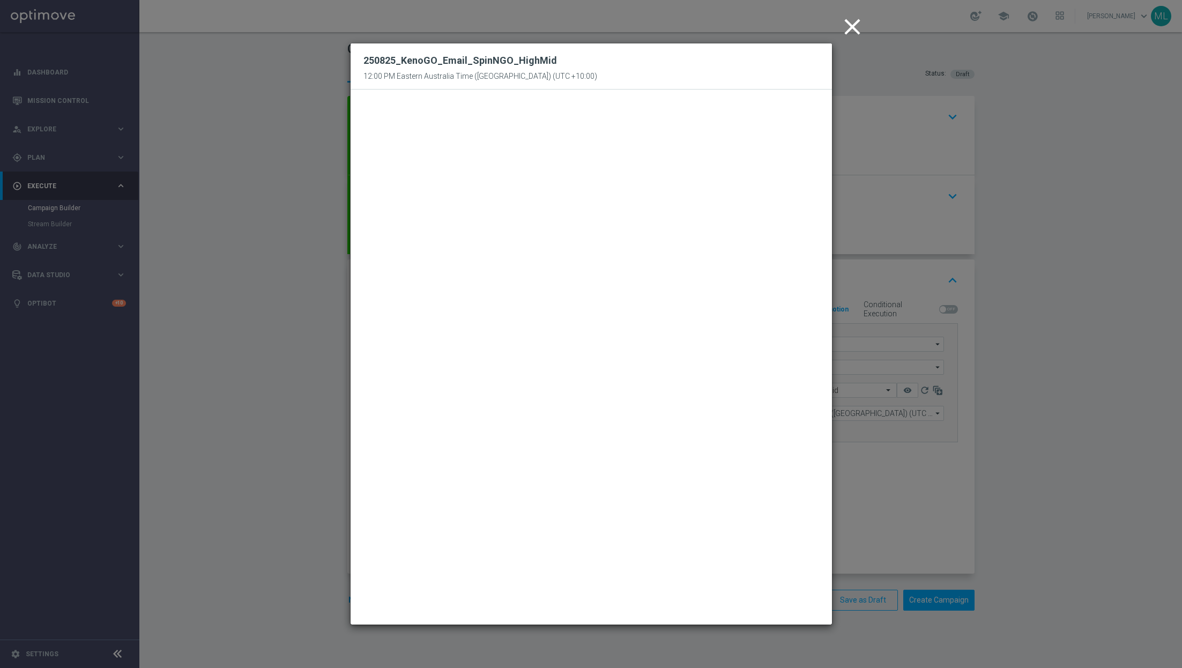
click at [853, 29] on icon "close" at bounding box center [852, 26] width 27 height 27
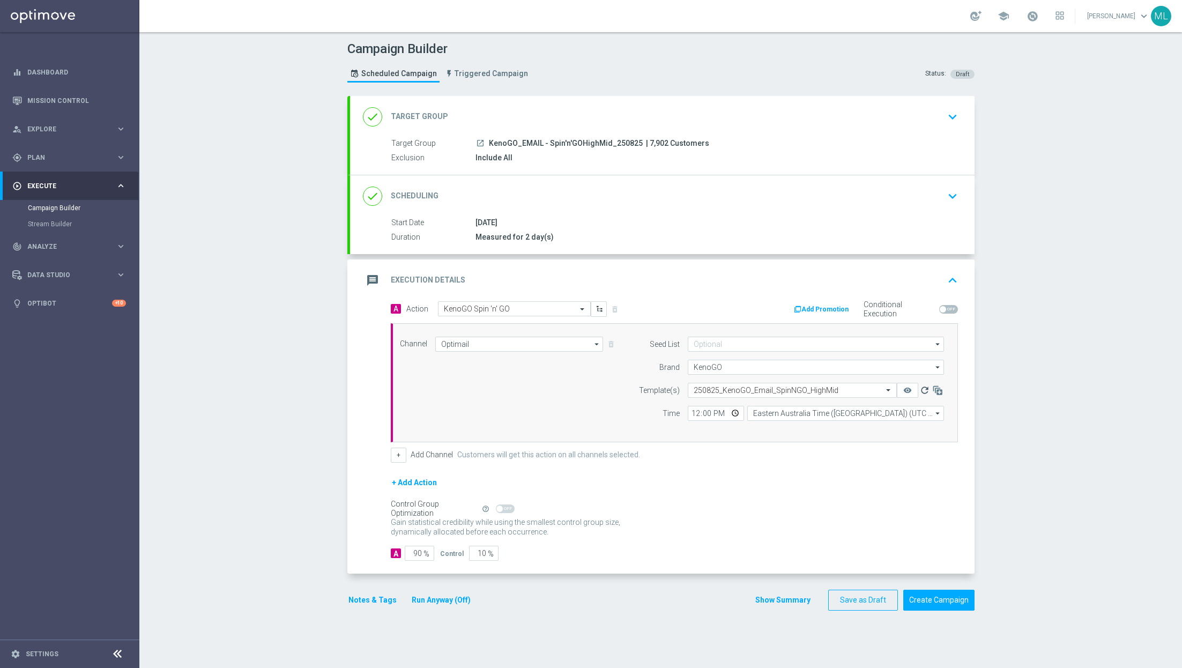
click at [923, 386] on icon "refresh" at bounding box center [924, 390] width 11 height 11
click at [909, 387] on icon "remove_red_eye" at bounding box center [907, 390] width 9 height 9
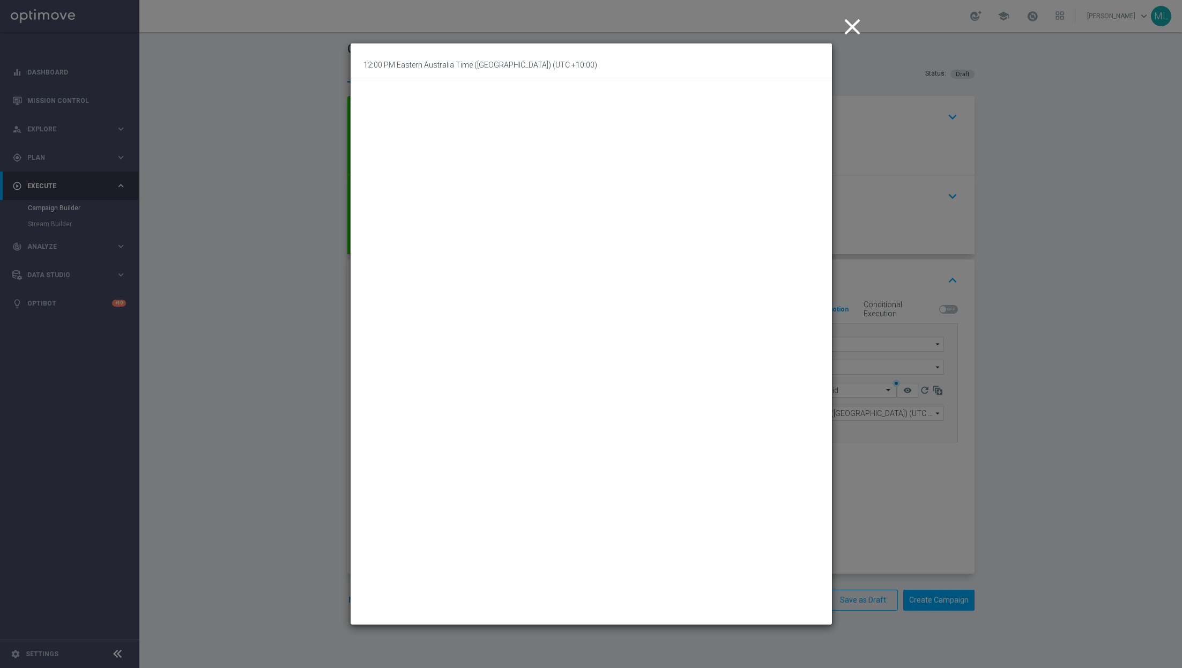
click at [853, 26] on icon "close" at bounding box center [852, 26] width 27 height 27
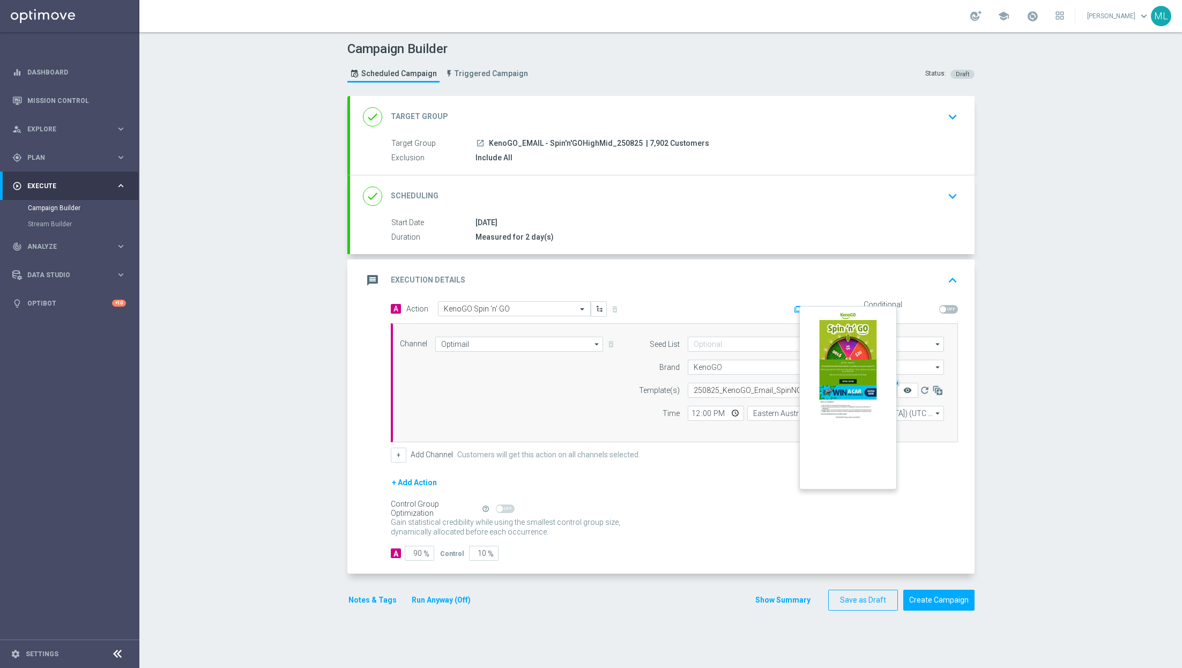
click at [907, 392] on icon "remove_red_eye" at bounding box center [907, 390] width 9 height 9
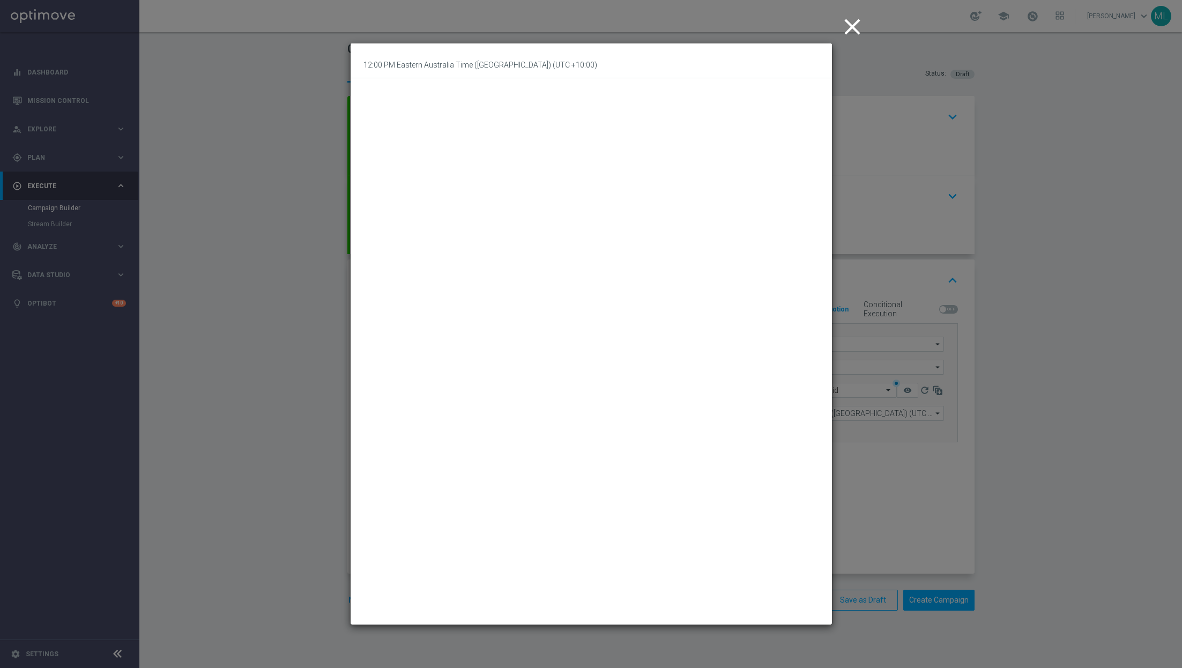
click at [847, 29] on icon "close" at bounding box center [852, 26] width 27 height 27
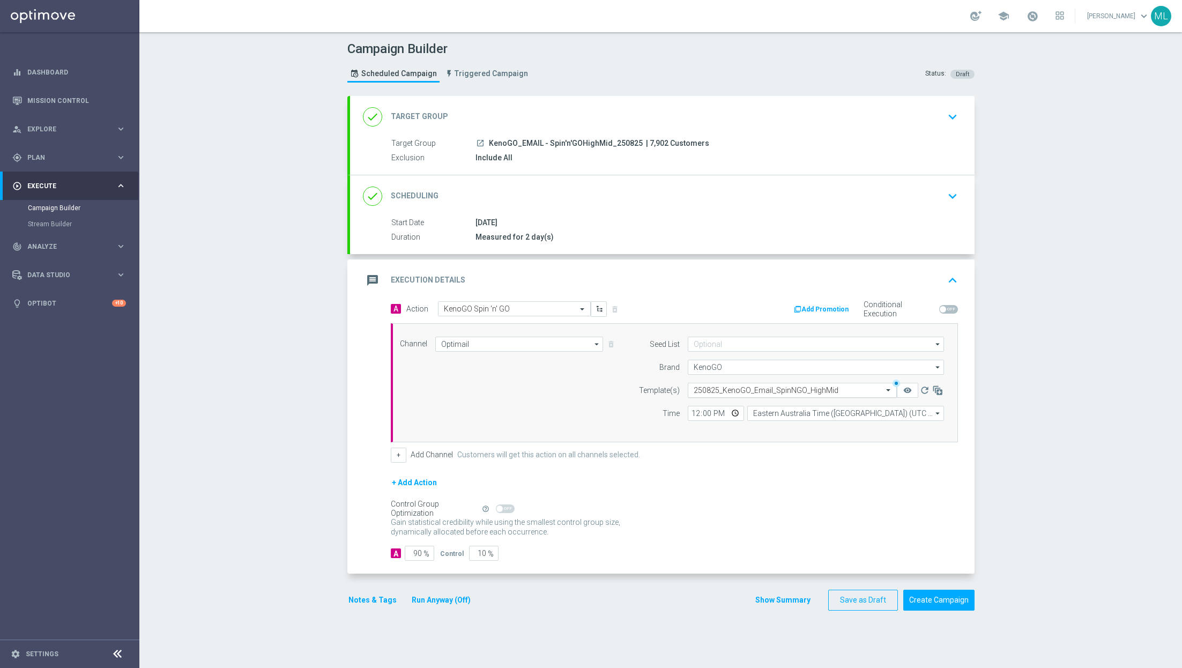
click at [844, 392] on input "text" at bounding box center [782, 390] width 176 height 9
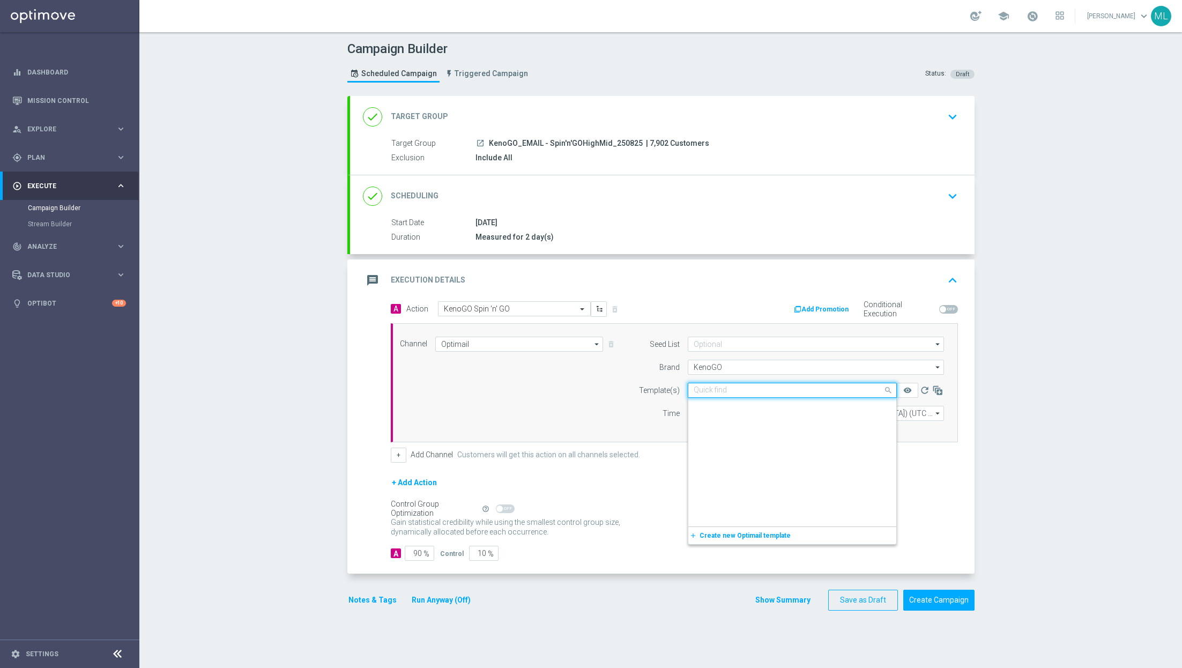
scroll to position [10933, 0]
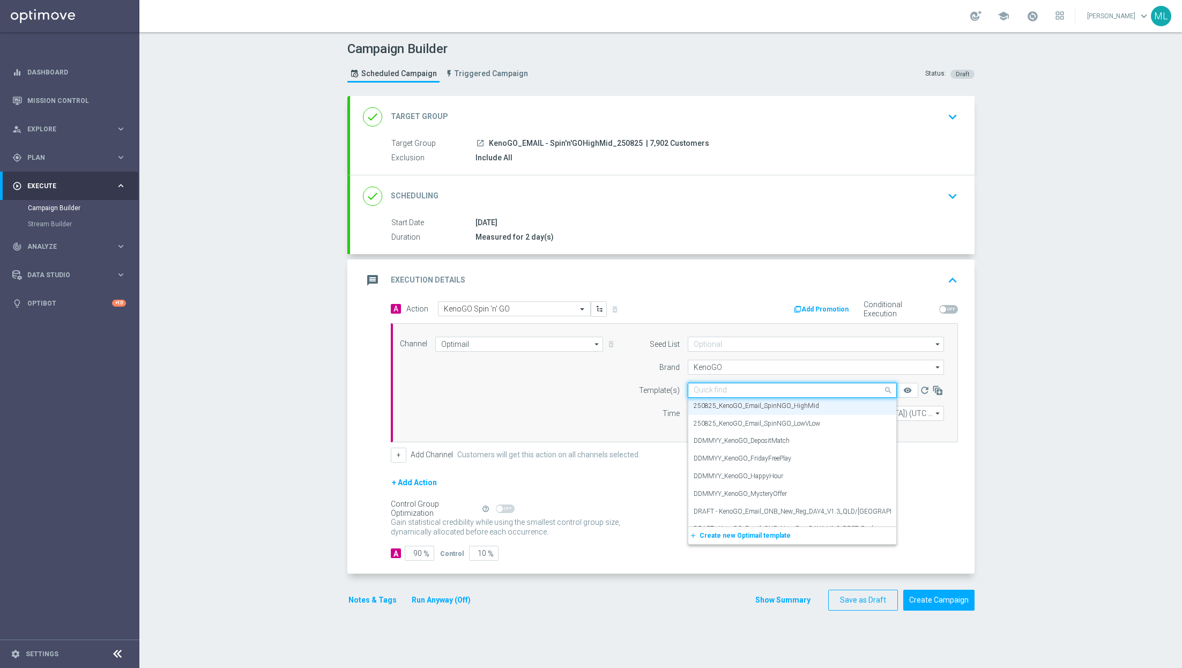
click at [759, 388] on input "text" at bounding box center [782, 390] width 176 height 9
type input "250825"
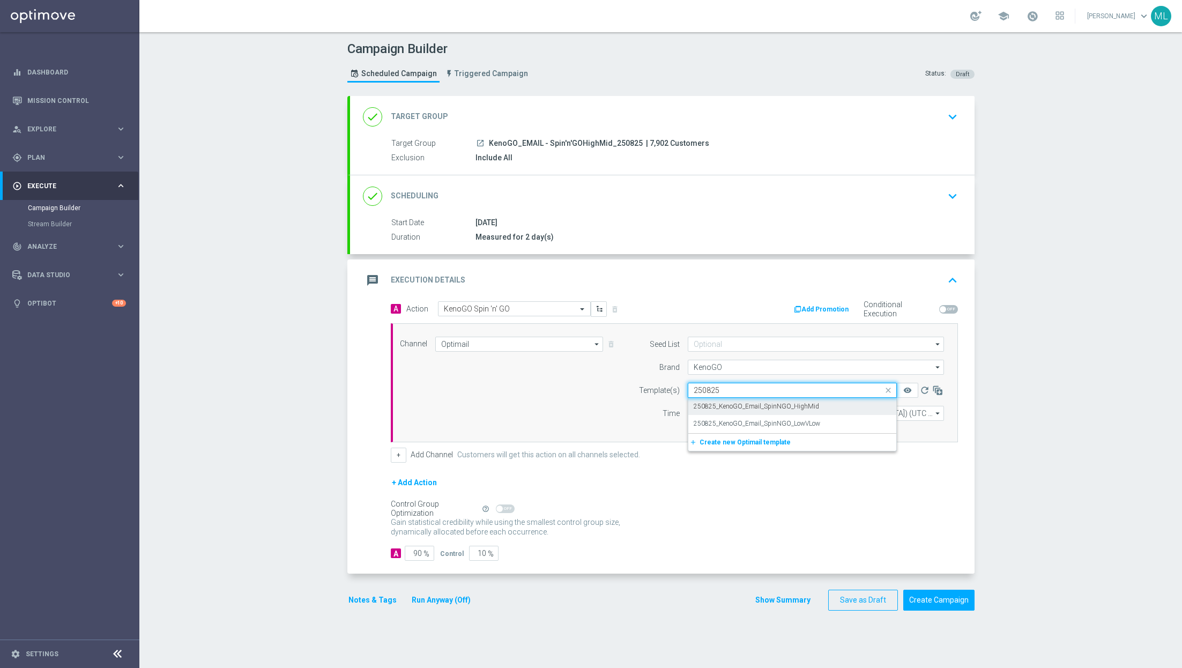
scroll to position [0, 0]
click at [785, 405] on label "250825_KenoGO_Email_SpinNGO_HighMid" at bounding box center [756, 406] width 125 height 9
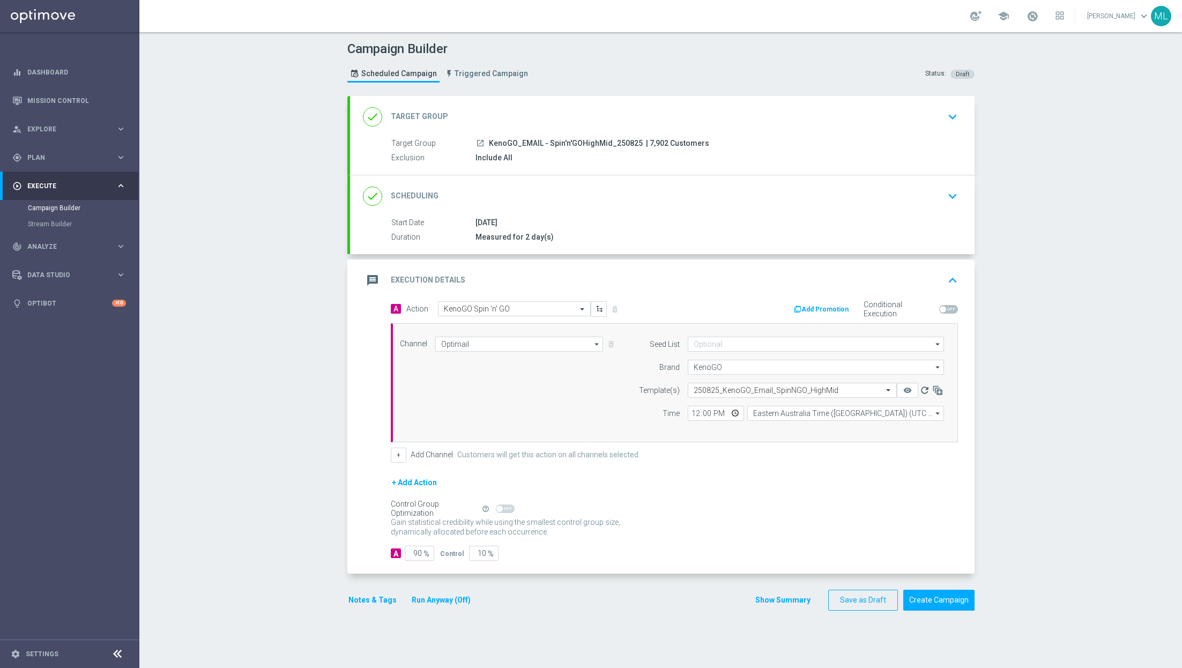
click at [926, 388] on icon "refresh" at bounding box center [924, 390] width 11 height 11
click at [913, 388] on button "remove_red_eye" at bounding box center [907, 390] width 21 height 15
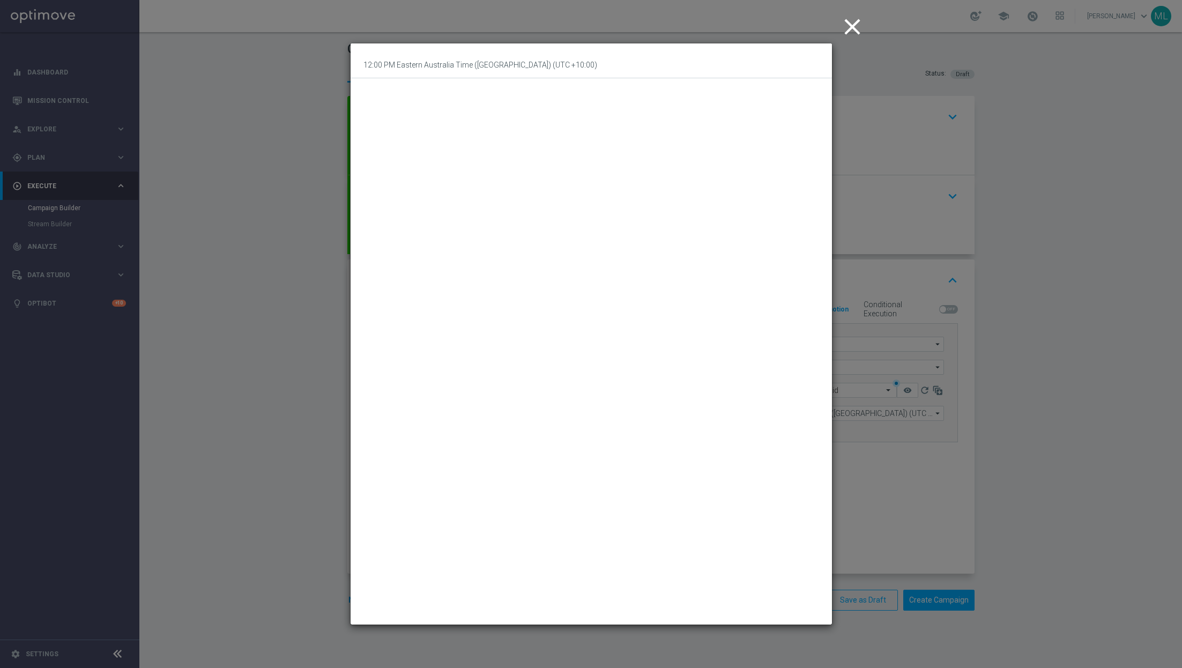
click at [848, 28] on icon "close" at bounding box center [852, 26] width 27 height 27
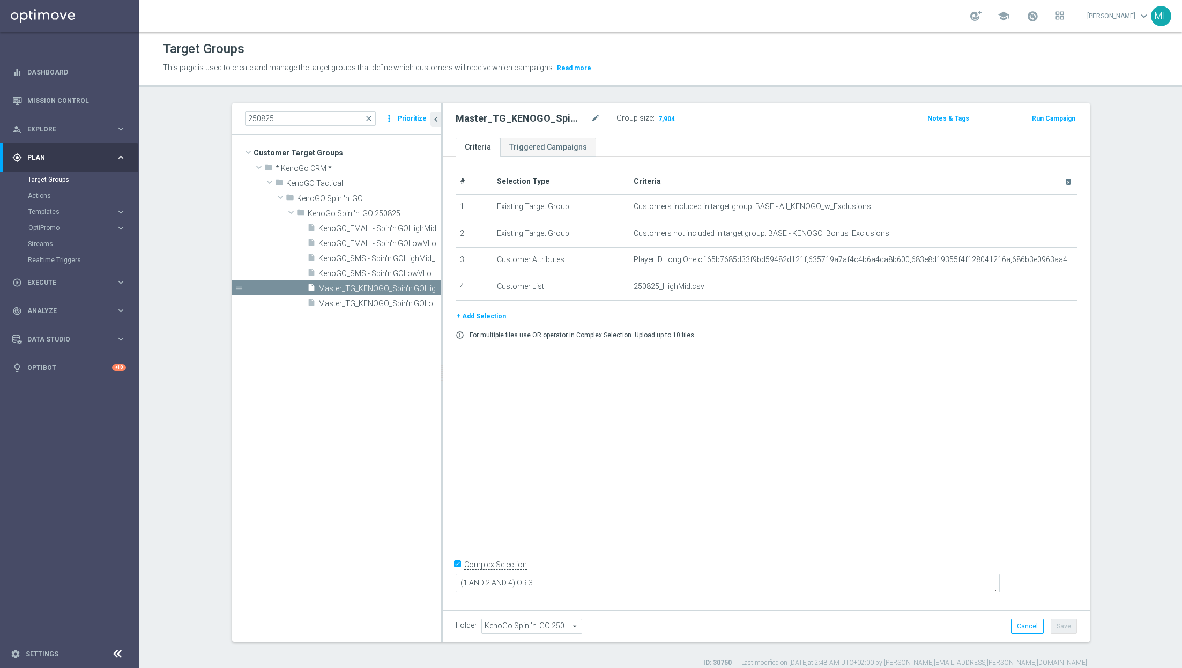
scroll to position [10, 0]
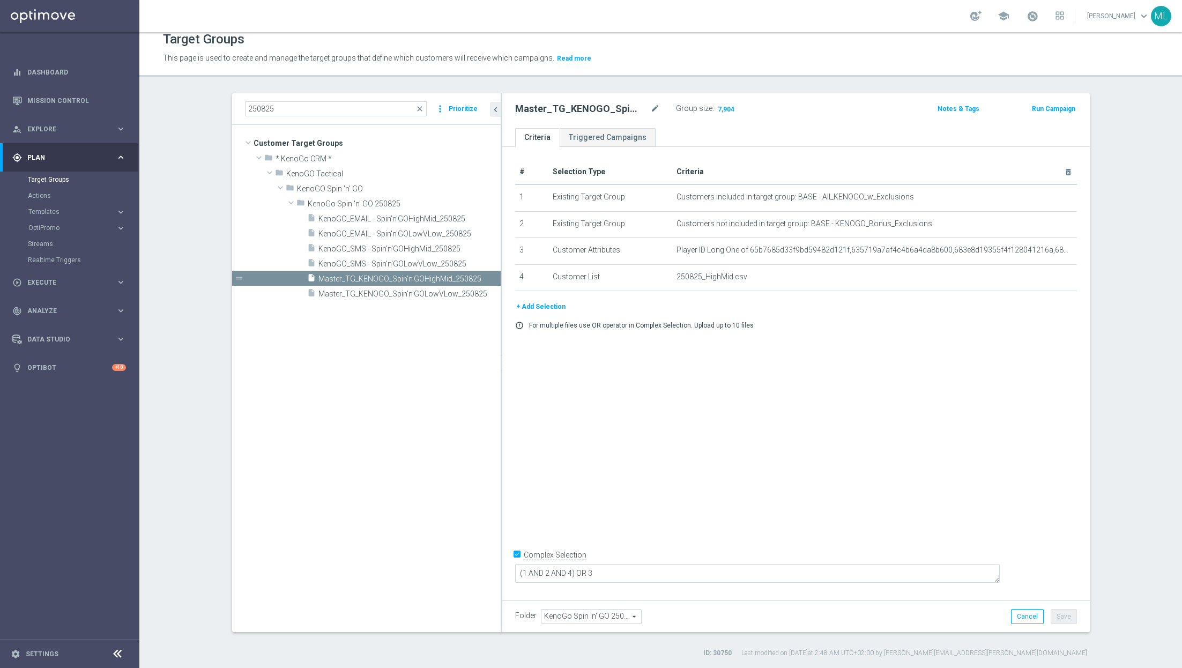
drag, startPoint x: 441, startPoint y: 236, endPoint x: 501, endPoint y: 257, distance: 63.1
click at [501, 257] on div at bounding box center [502, 362] width 2 height 539
click at [395, 261] on span "KenoGO_SMS - Spin'n'GOLowVLow_250825" at bounding box center [396, 263] width 157 height 9
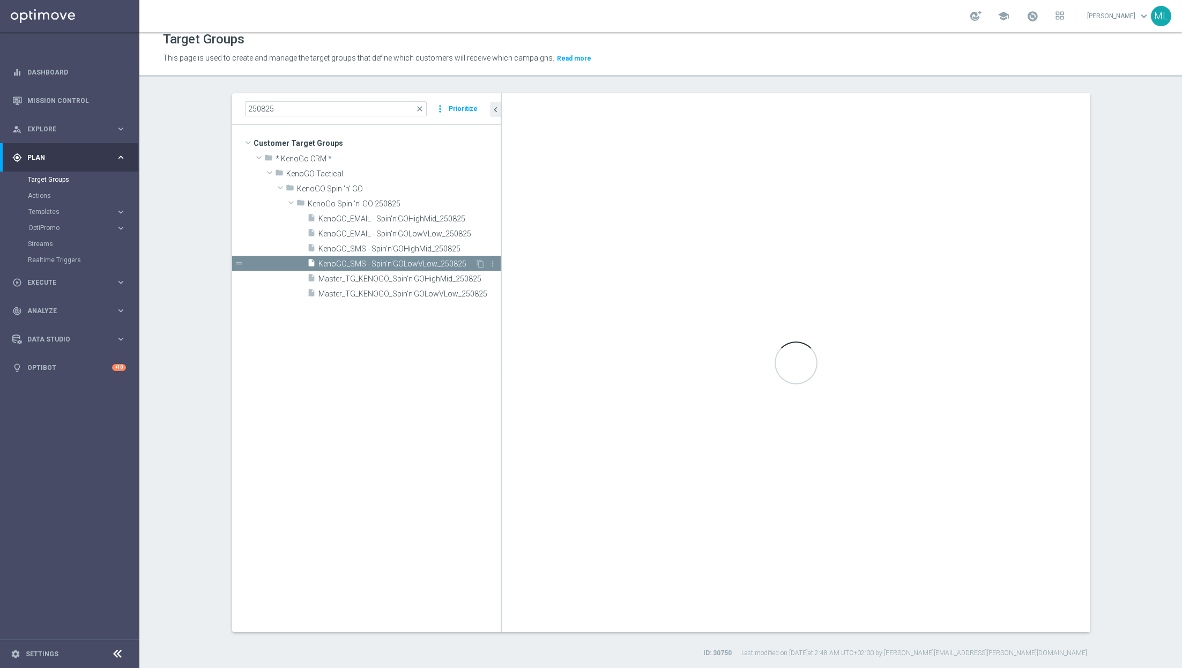
checkbox input "false"
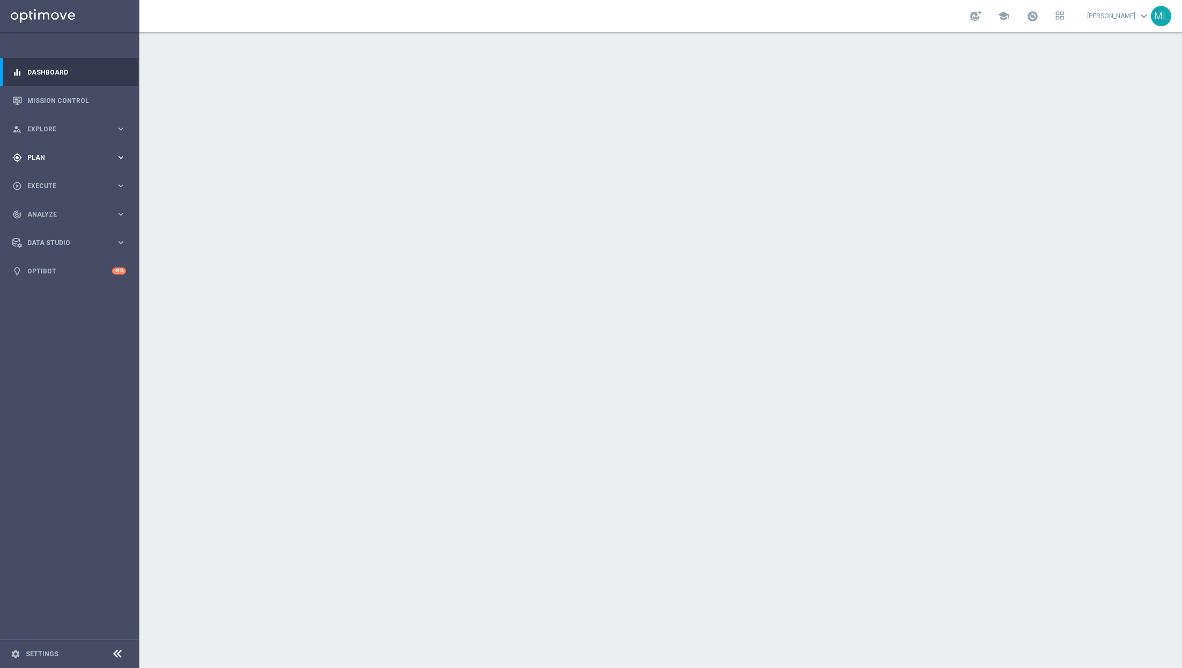
click at [121, 157] on icon "keyboard_arrow_right" at bounding box center [121, 157] width 10 height 10
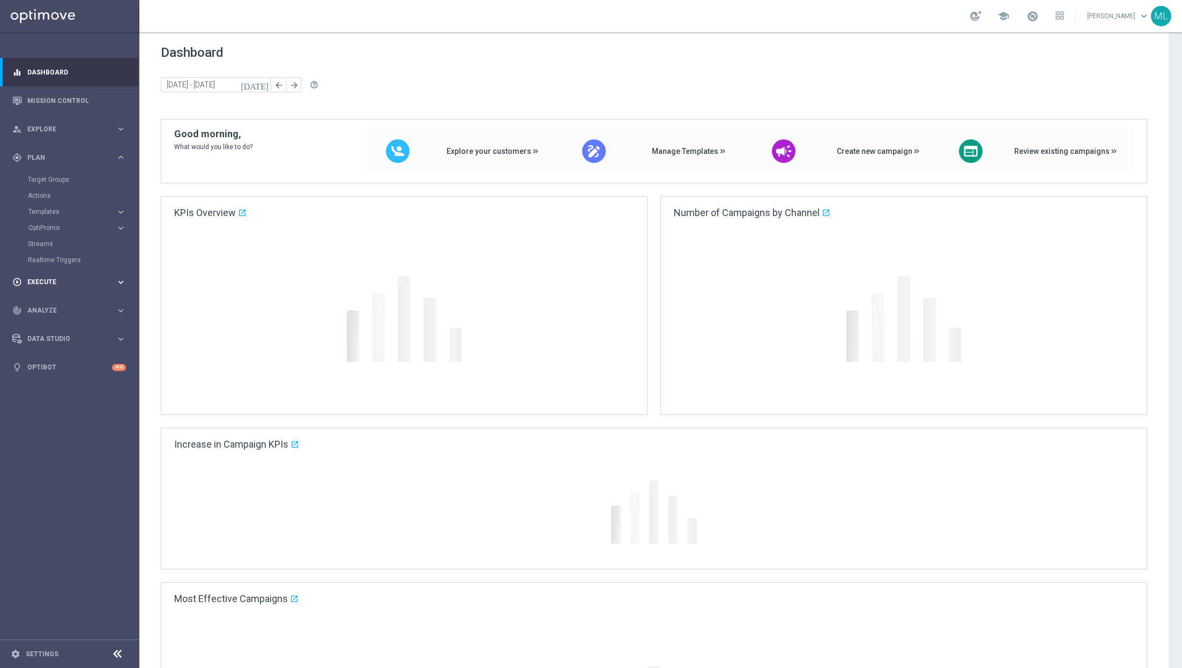
click at [122, 285] on icon "keyboard_arrow_right" at bounding box center [121, 282] width 10 height 10
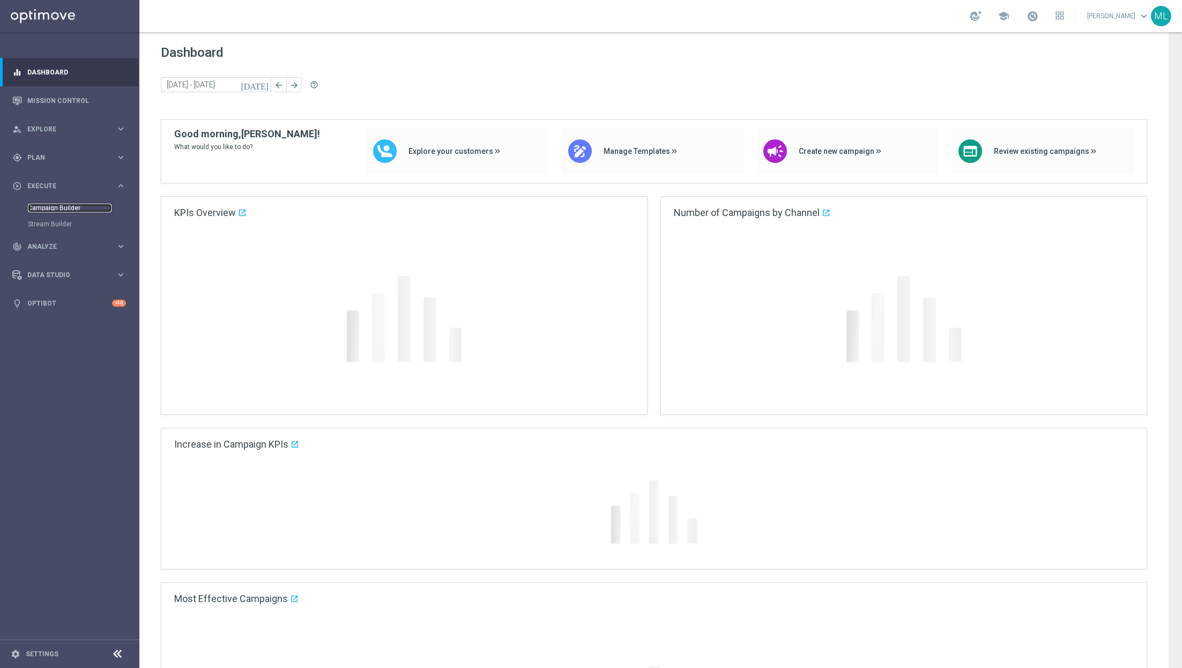
click at [60, 205] on link "Campaign Builder" at bounding box center [70, 208] width 84 height 9
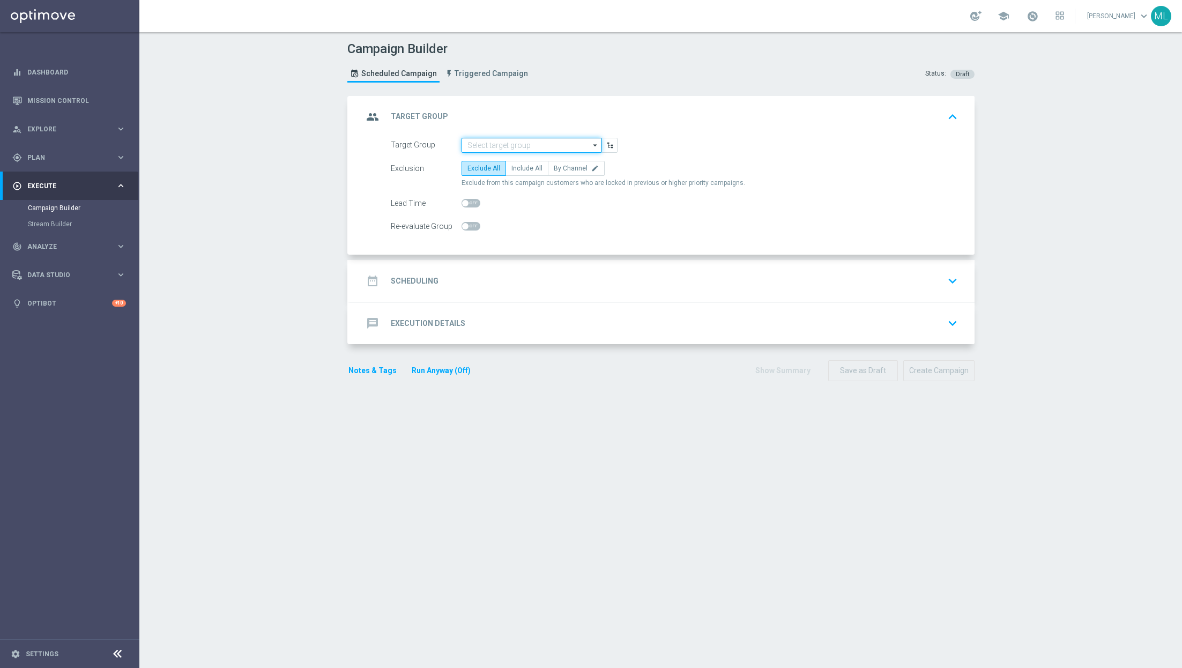
click at [528, 145] on input at bounding box center [532, 145] width 140 height 15
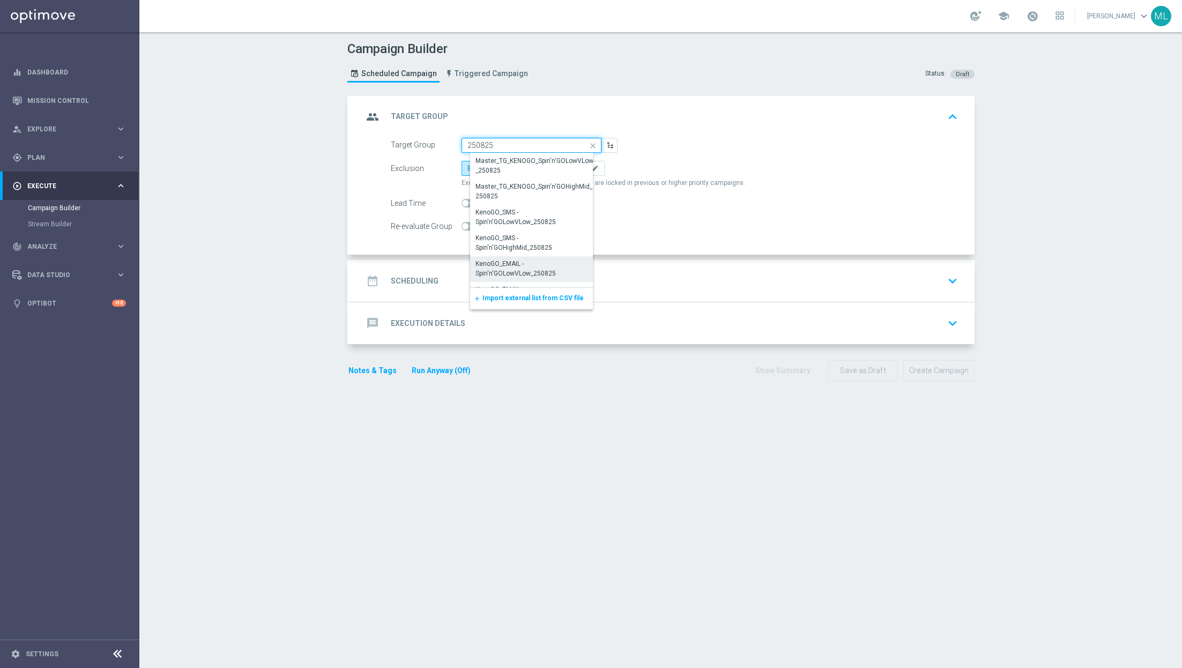
scroll to position [20, 0]
click at [555, 272] on div "KenoGO_EMAIL - Spin'n'GOHighMid_250825" at bounding box center [535, 273] width 121 height 19
type input "KenoGO_EMAIL - Spin'n'GOHighMid_250825"
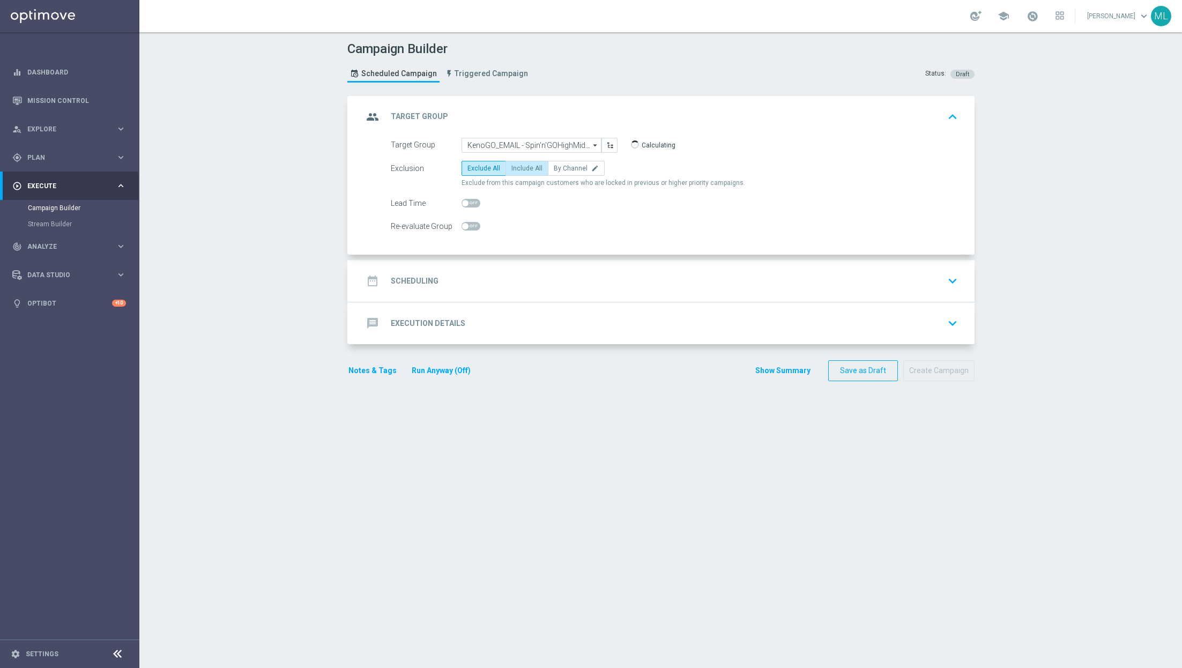
click at [529, 170] on span "Include All" at bounding box center [526, 169] width 31 height 8
click at [518, 170] on input "Include All" at bounding box center [514, 170] width 7 height 7
radio input "true"
click at [570, 271] on div "date_range Scheduling keyboard_arrow_down" at bounding box center [662, 281] width 599 height 20
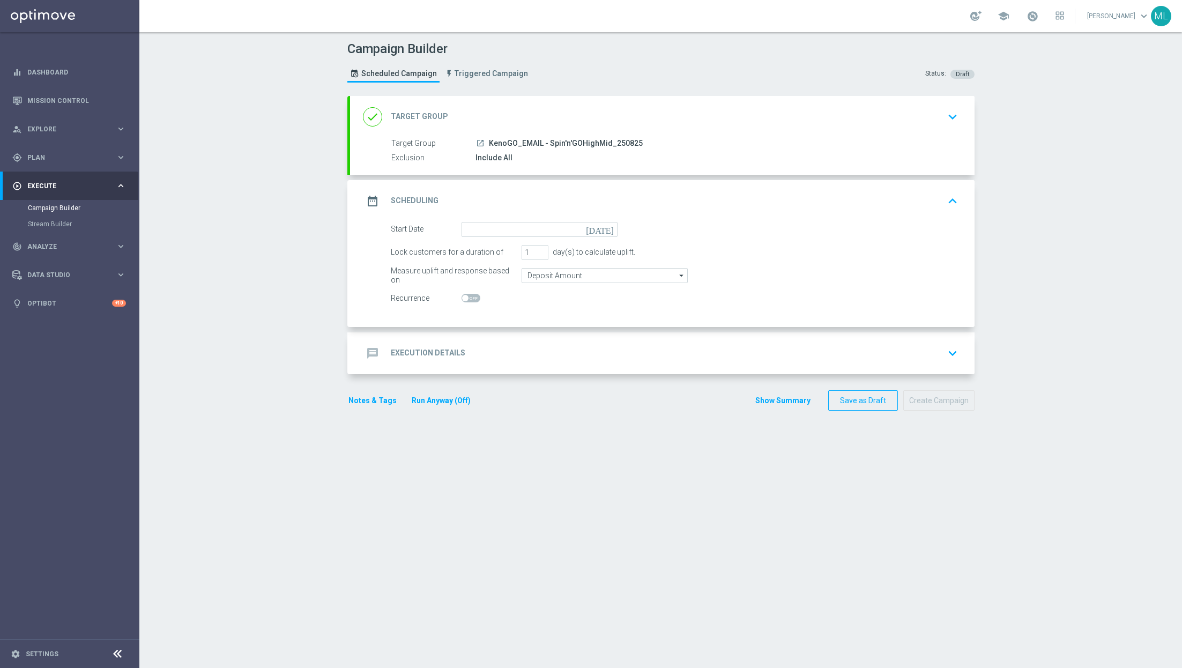
click at [610, 228] on icon "[DATE]" at bounding box center [602, 228] width 32 height 12
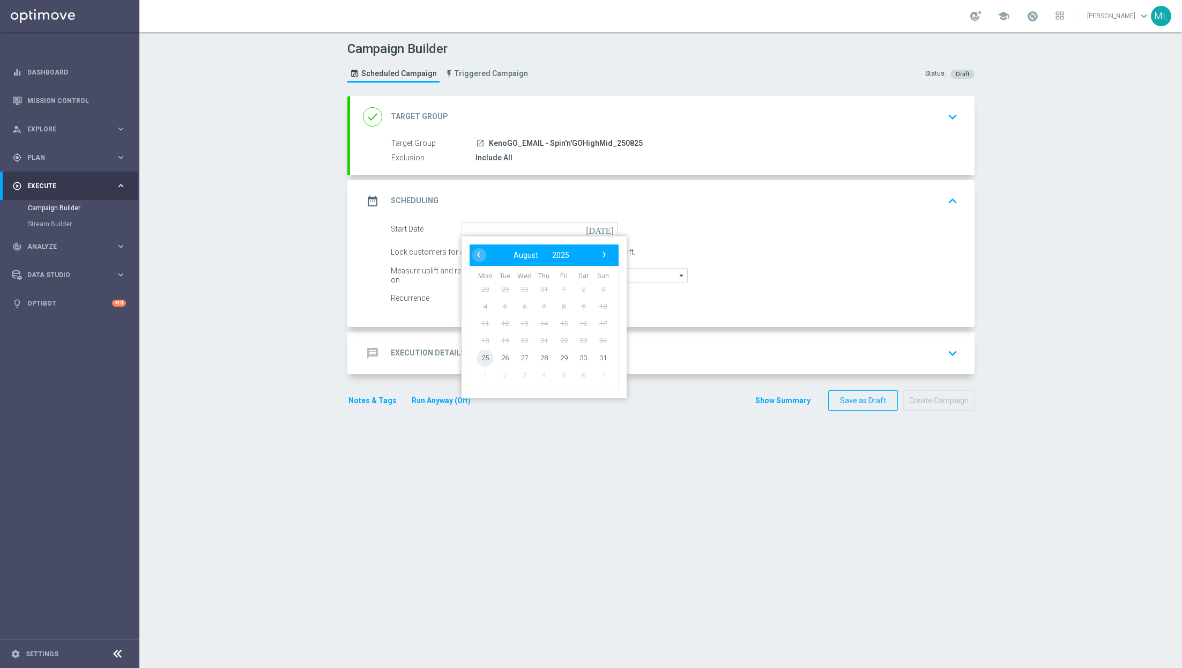
click at [480, 359] on span "25" at bounding box center [485, 357] width 17 height 17
type input "25 Aug 2025"
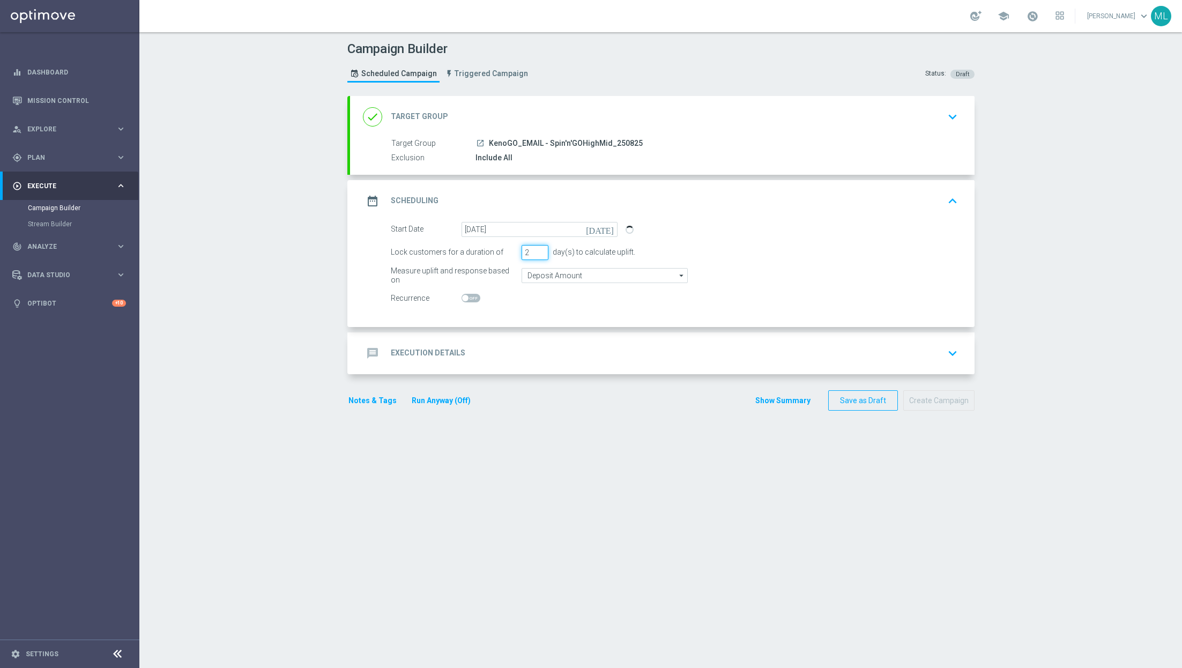
type input "2"
click at [541, 249] on input "2" at bounding box center [535, 252] width 27 height 15
click at [582, 364] on div "message Execution Details keyboard_arrow_down" at bounding box center [662, 353] width 625 height 42
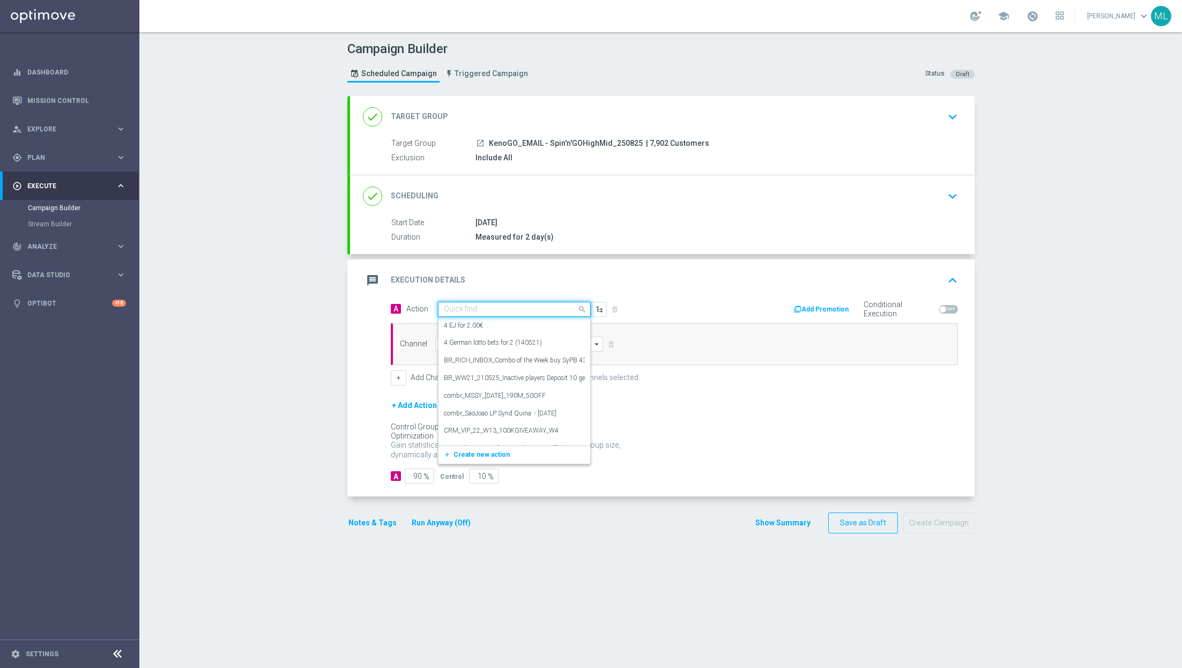
click at [537, 313] on div "Quick find" at bounding box center [514, 309] width 153 height 15
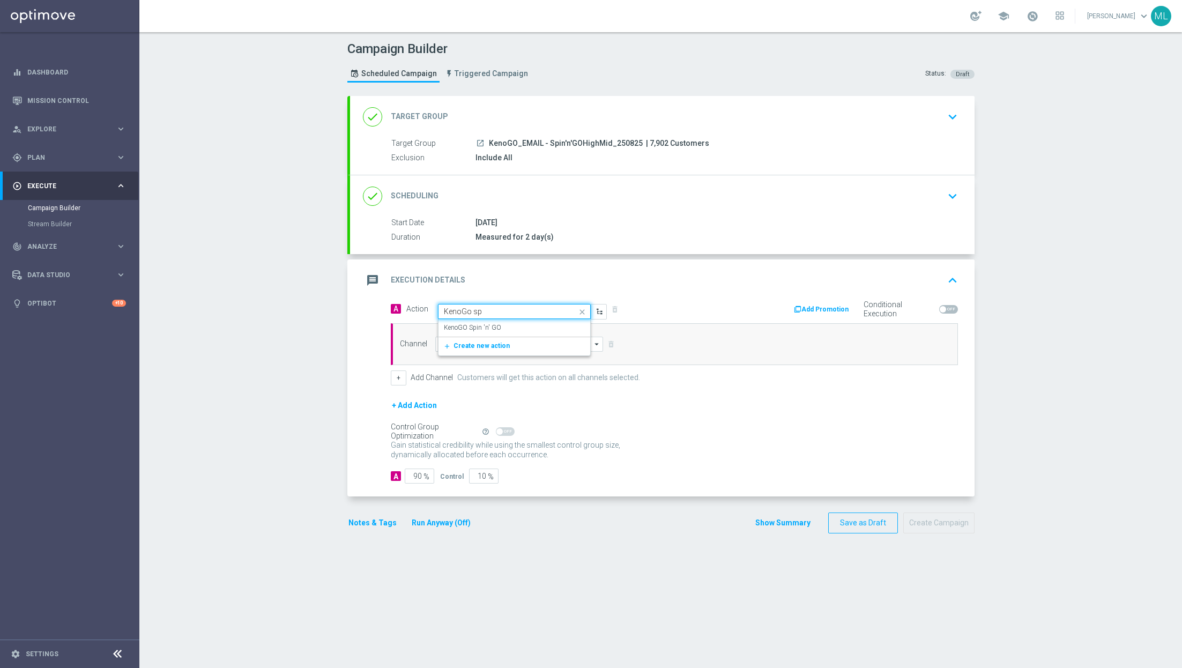
type input "KenoGo spi"
click at [540, 325] on div "KenoGO Spin 'n' GO edit" at bounding box center [514, 328] width 141 height 18
click at [502, 339] on input at bounding box center [519, 344] width 168 height 15
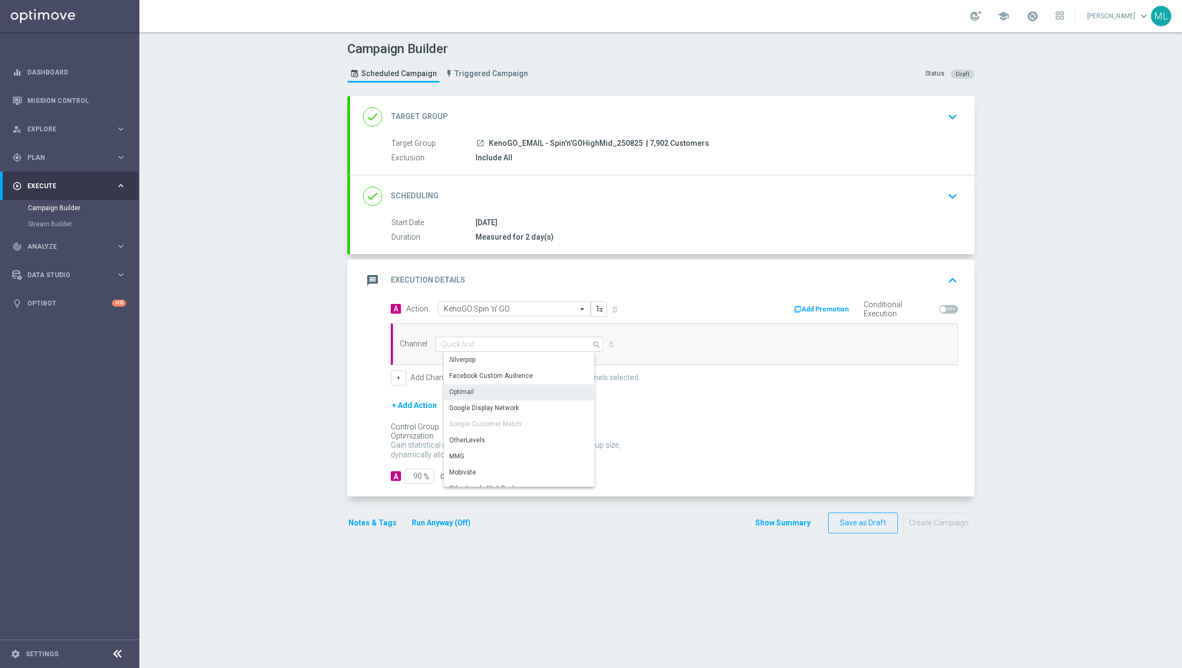
click at [479, 391] on div "Optimail" at bounding box center [524, 391] width 160 height 15
type input "Optimail"
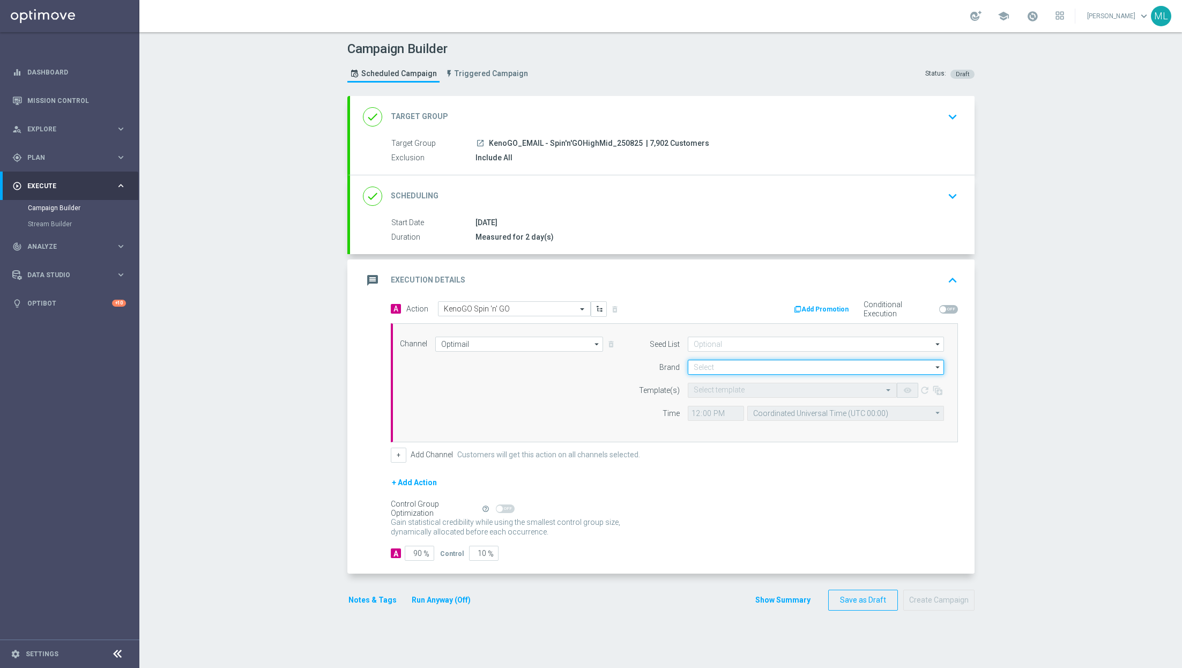
click at [746, 362] on input at bounding box center [816, 367] width 256 height 15
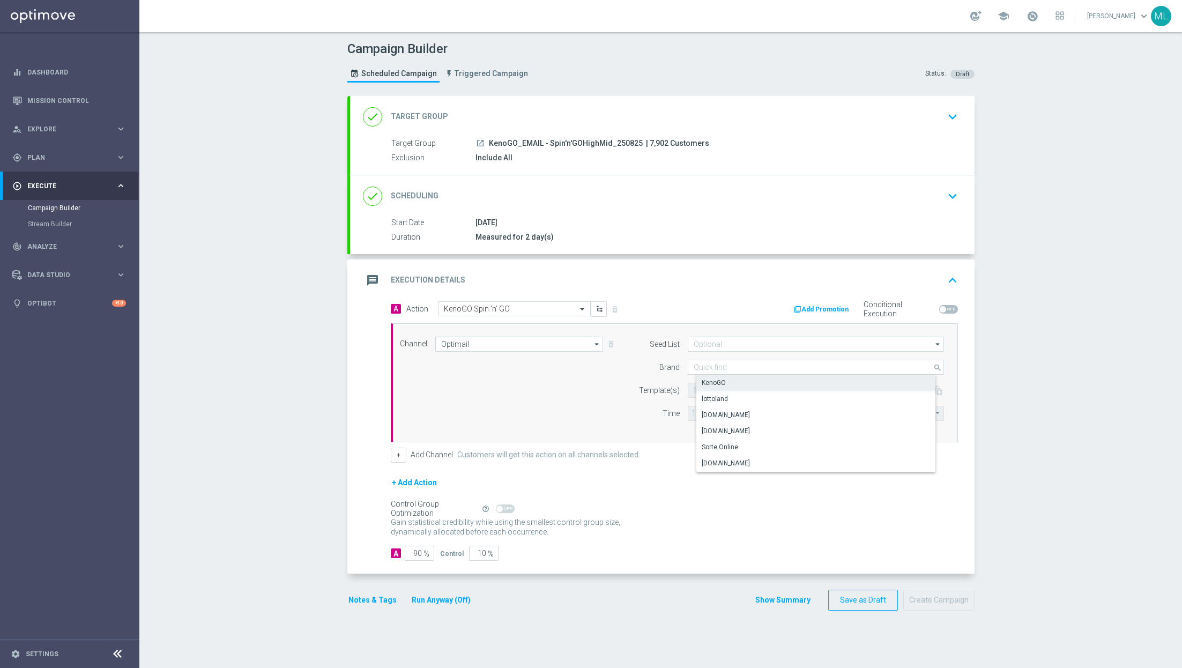
click at [725, 381] on div "KenoGO" at bounding box center [824, 382] width 257 height 15
type input "KenoGO"
click at [731, 392] on input "text" at bounding box center [782, 390] width 176 height 9
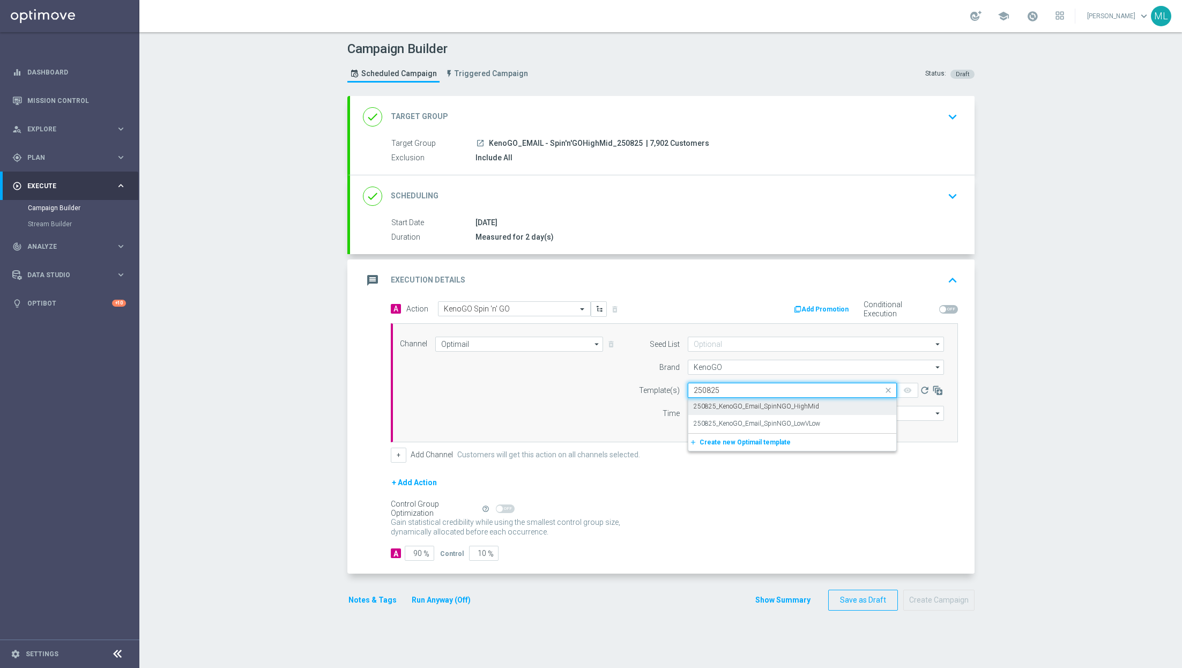
click at [767, 408] on label "250825_KenoGO_Email_SpinNGO_HighMid" at bounding box center [756, 406] width 125 height 9
type input "250825"
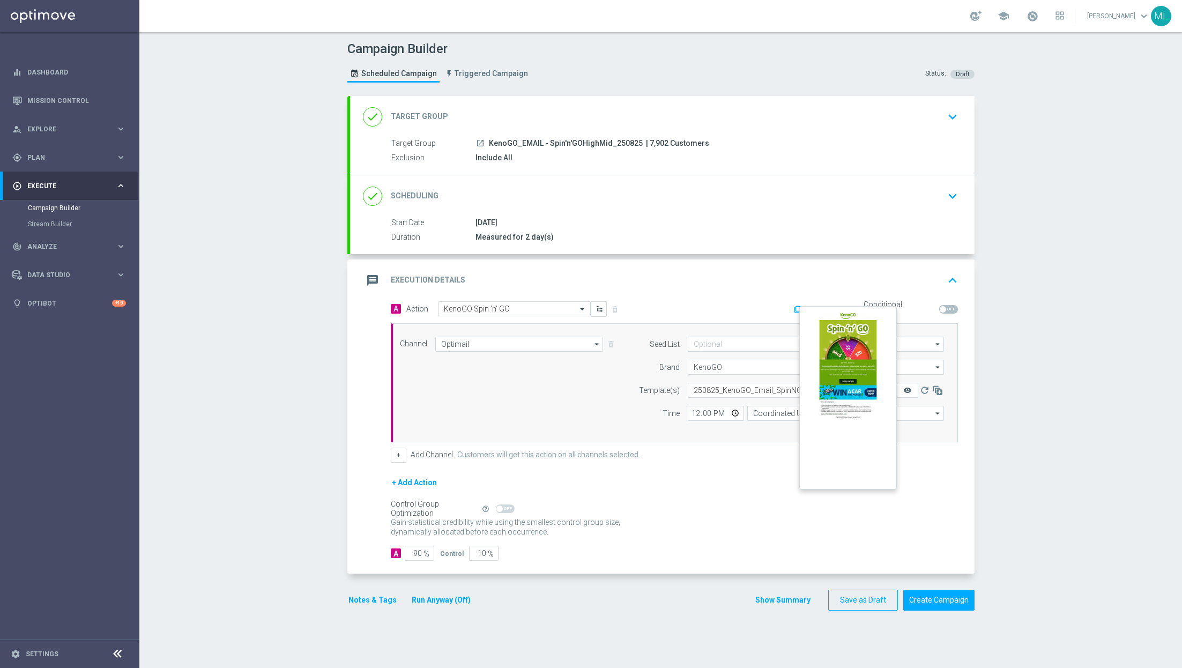
click at [907, 391] on icon "remove_red_eye" at bounding box center [907, 390] width 9 height 9
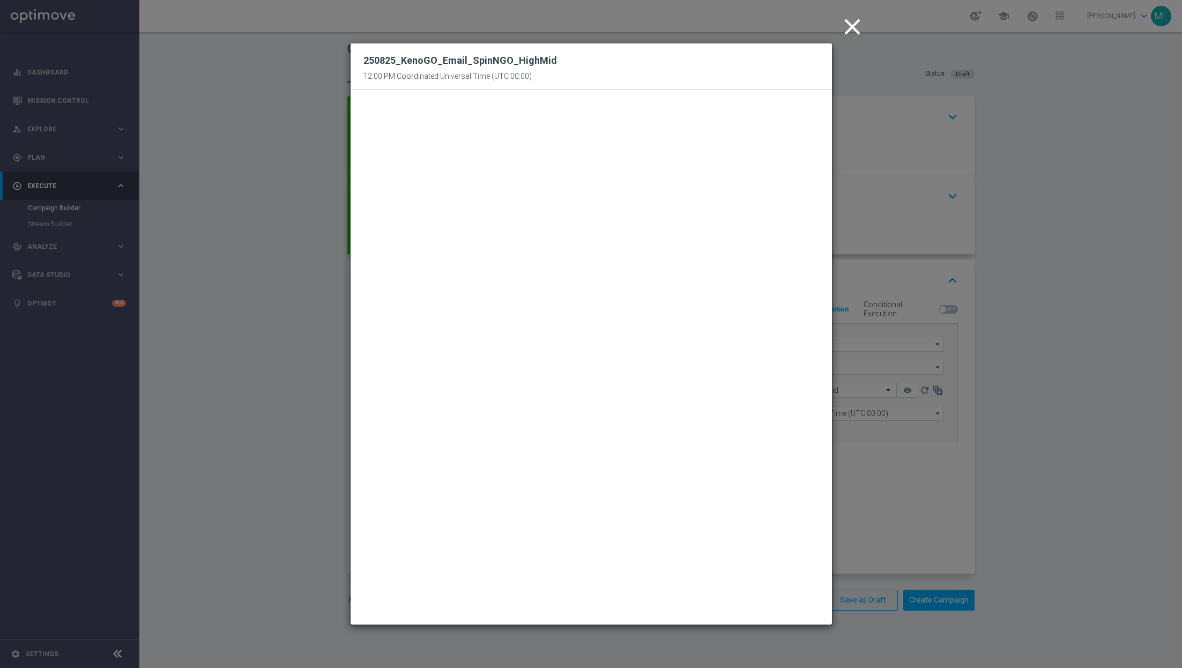
click at [848, 29] on icon "close" at bounding box center [852, 26] width 27 height 27
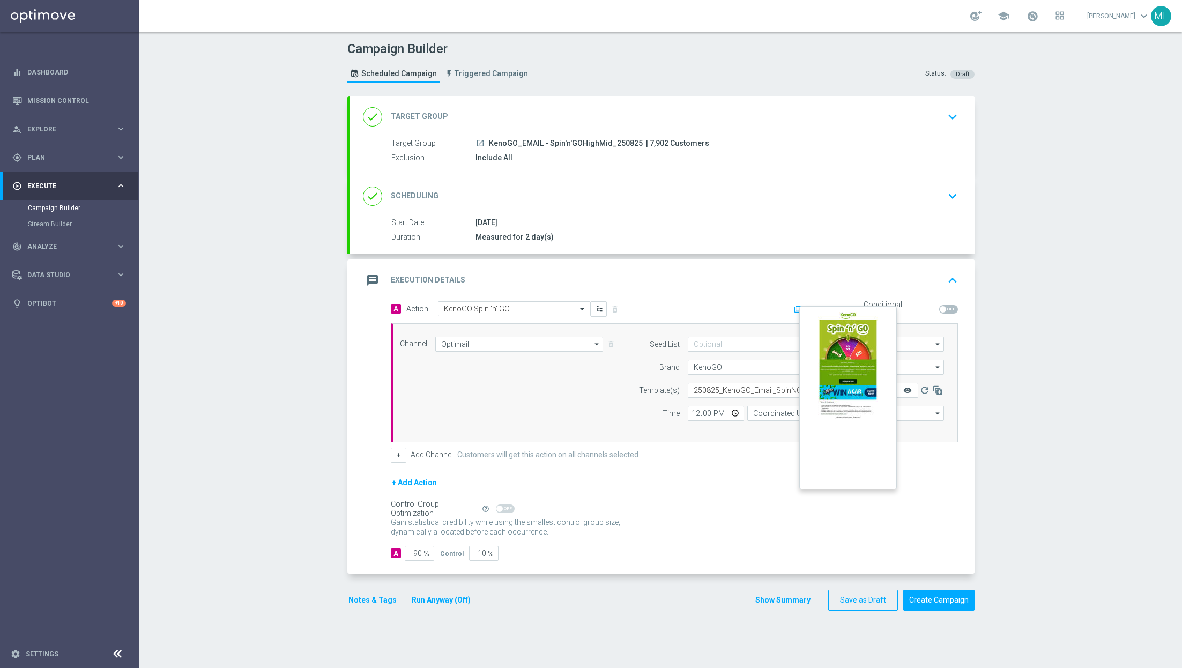
click at [908, 386] on icon "remove_red_eye" at bounding box center [907, 390] width 9 height 9
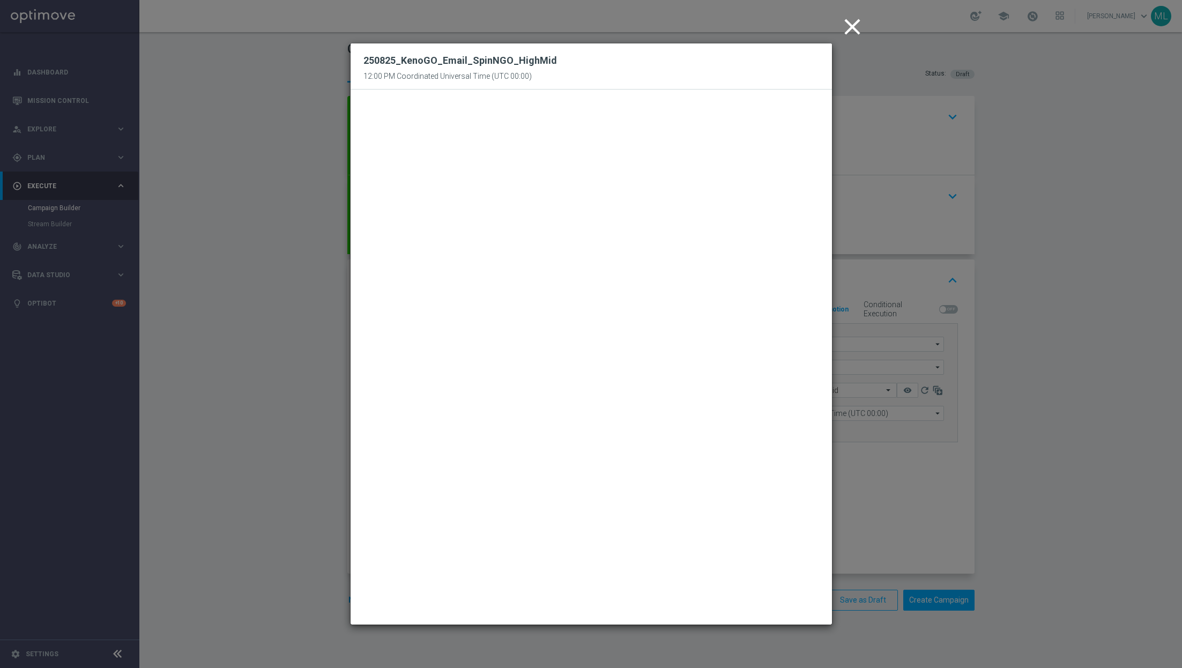
click at [841, 18] on icon "close" at bounding box center [852, 26] width 27 height 27
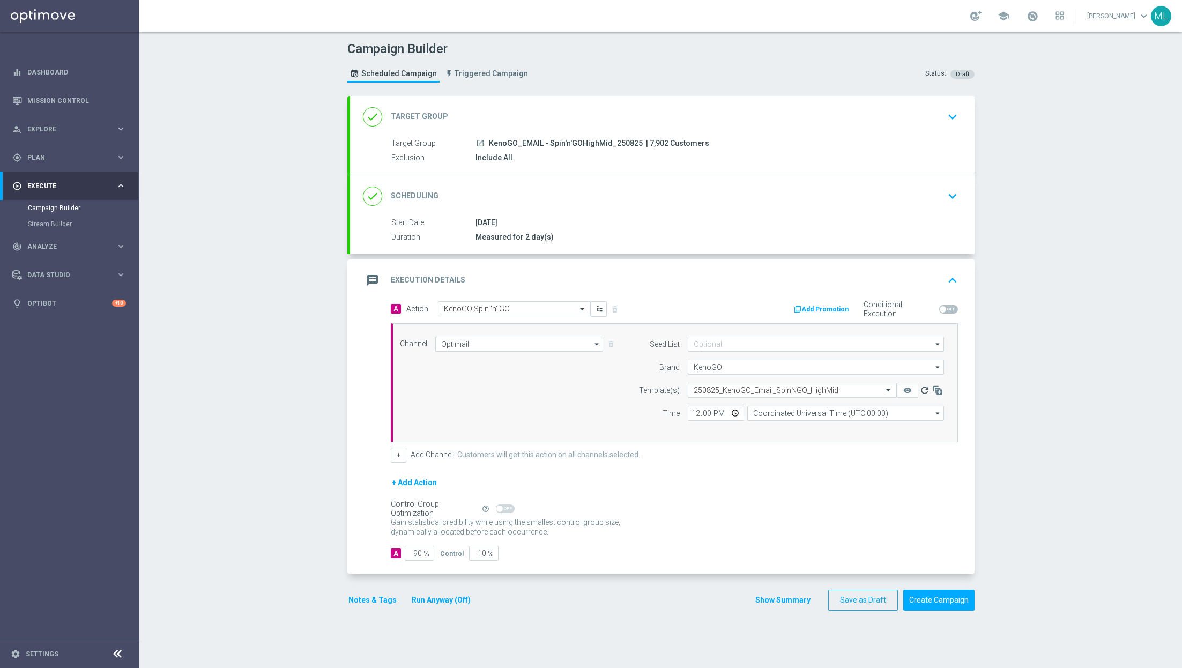
click at [926, 393] on icon "refresh" at bounding box center [924, 390] width 11 height 11
click at [909, 388] on icon "remove_red_eye" at bounding box center [907, 390] width 9 height 9
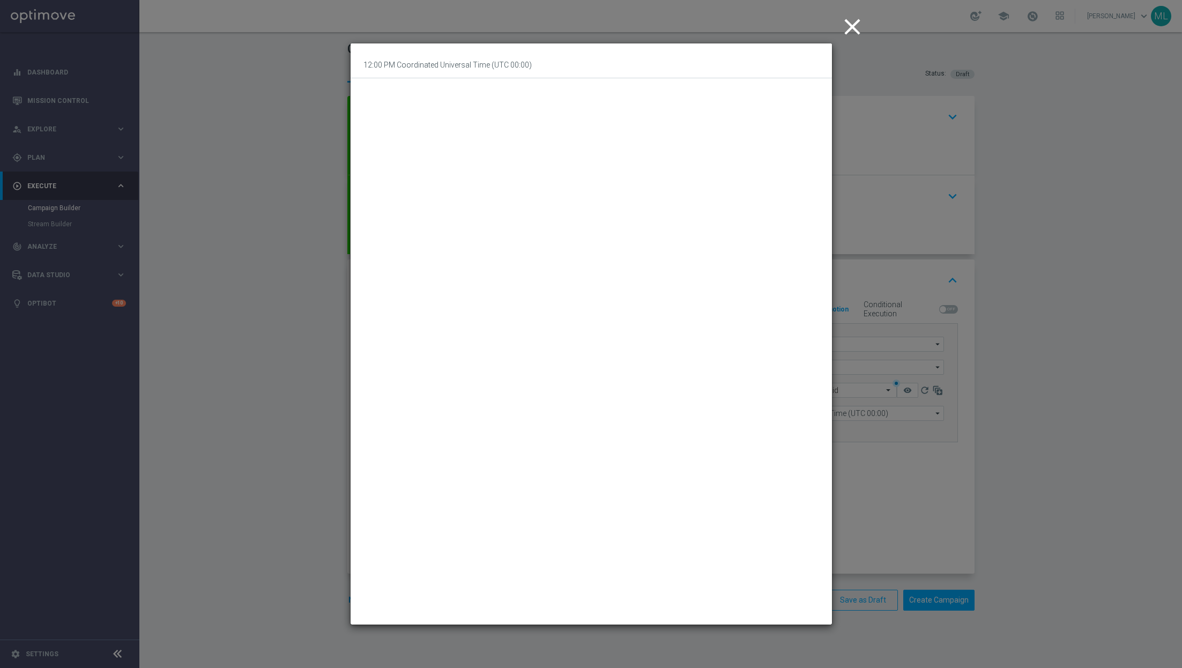
click at [853, 21] on icon "close" at bounding box center [852, 26] width 27 height 27
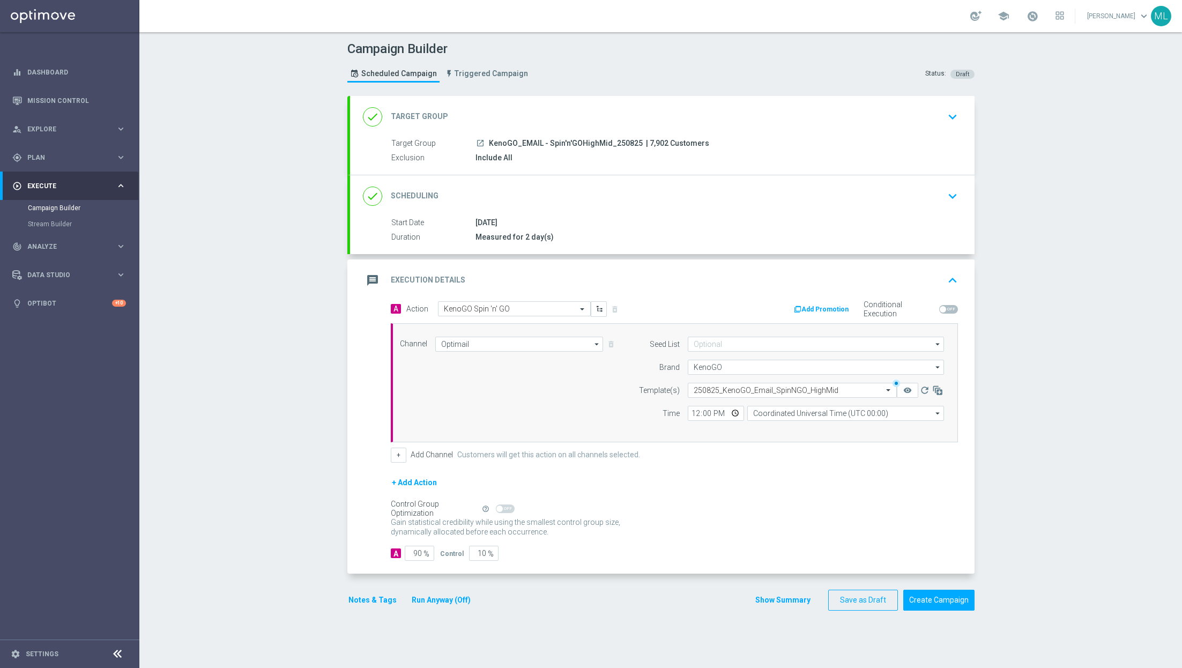
click at [585, 144] on span "KenoGO_EMAIL - Spin'n'GOHighMid_250825" at bounding box center [566, 144] width 154 height 10
click at [958, 116] on icon "keyboard_arrow_down" at bounding box center [953, 117] width 16 height 16
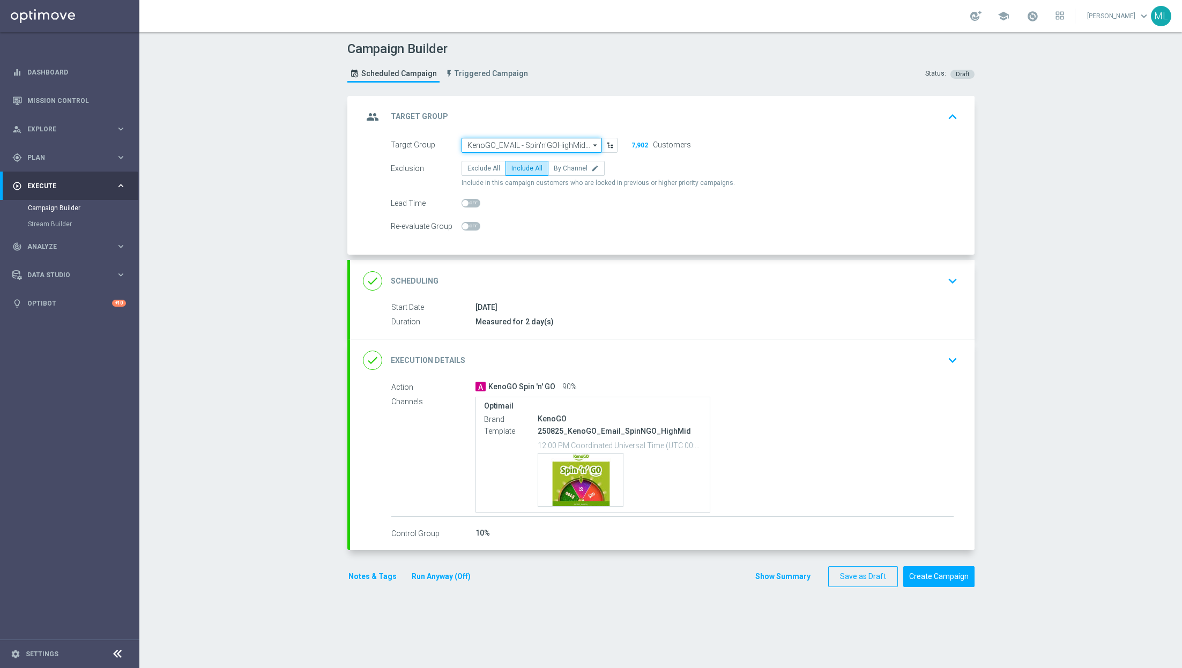
click at [557, 138] on input "KenoGO_EMAIL - Spin'n'GOHighMid_250825" at bounding box center [532, 145] width 140 height 15
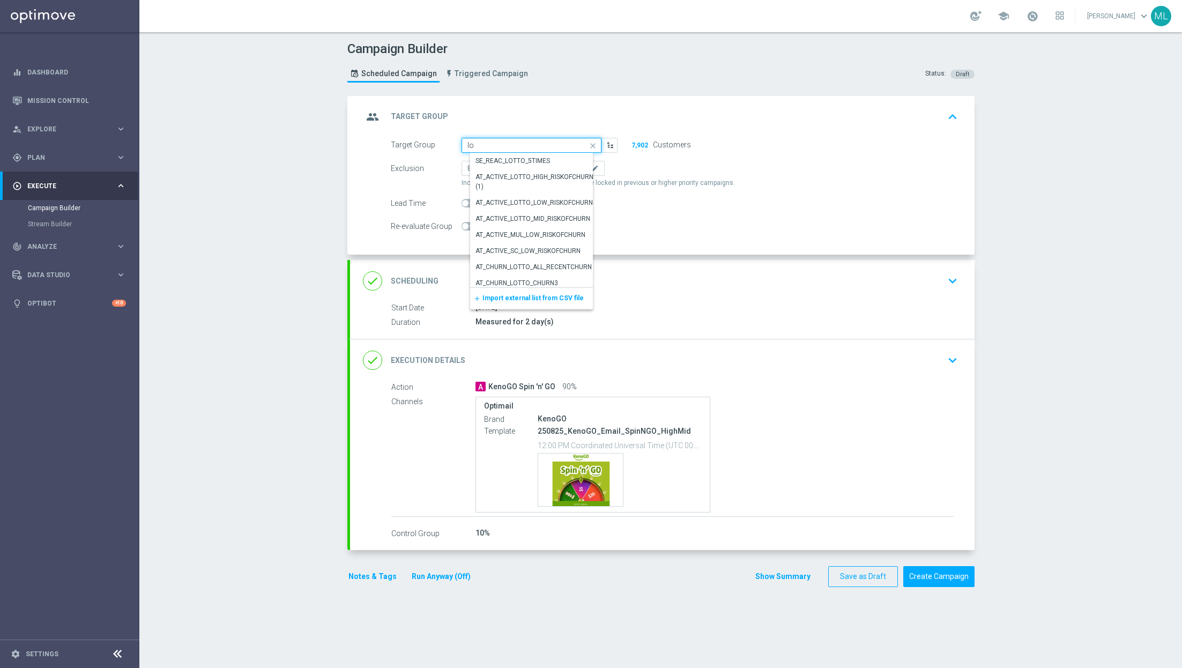
type input "l"
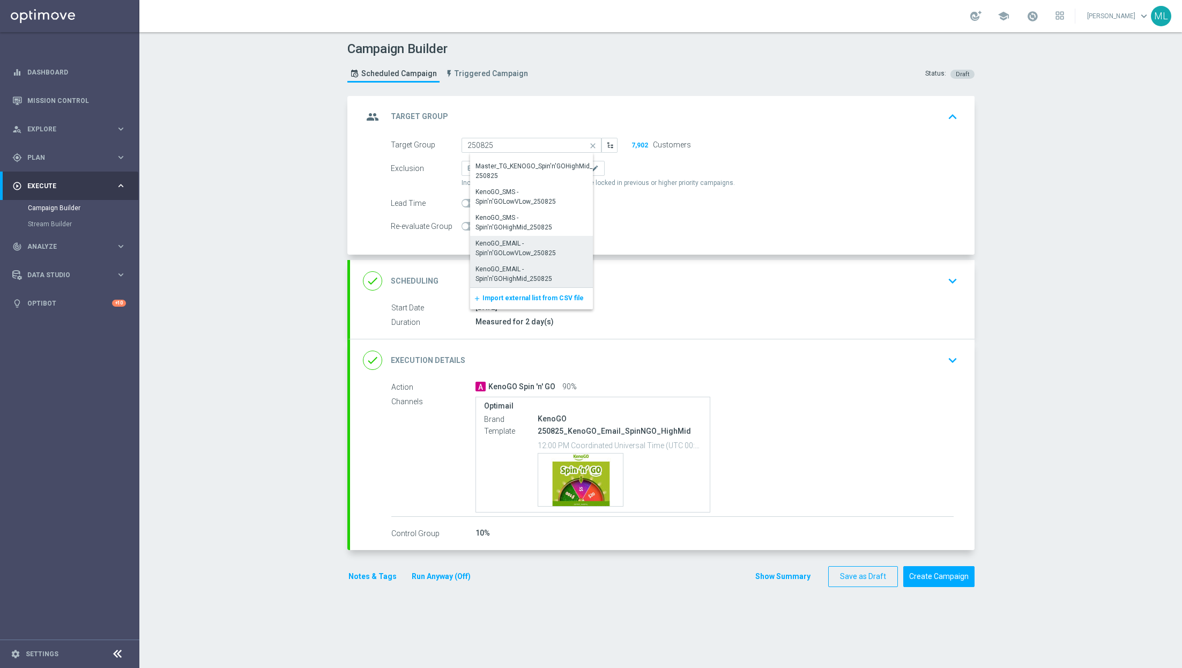
click at [515, 247] on div "KenoGO_EMAIL - Spin'n'GOLowVLow_250825" at bounding box center [535, 248] width 121 height 19
type input "KenoGO_EMAIL - Spin'n'GOLowVLow_250825"
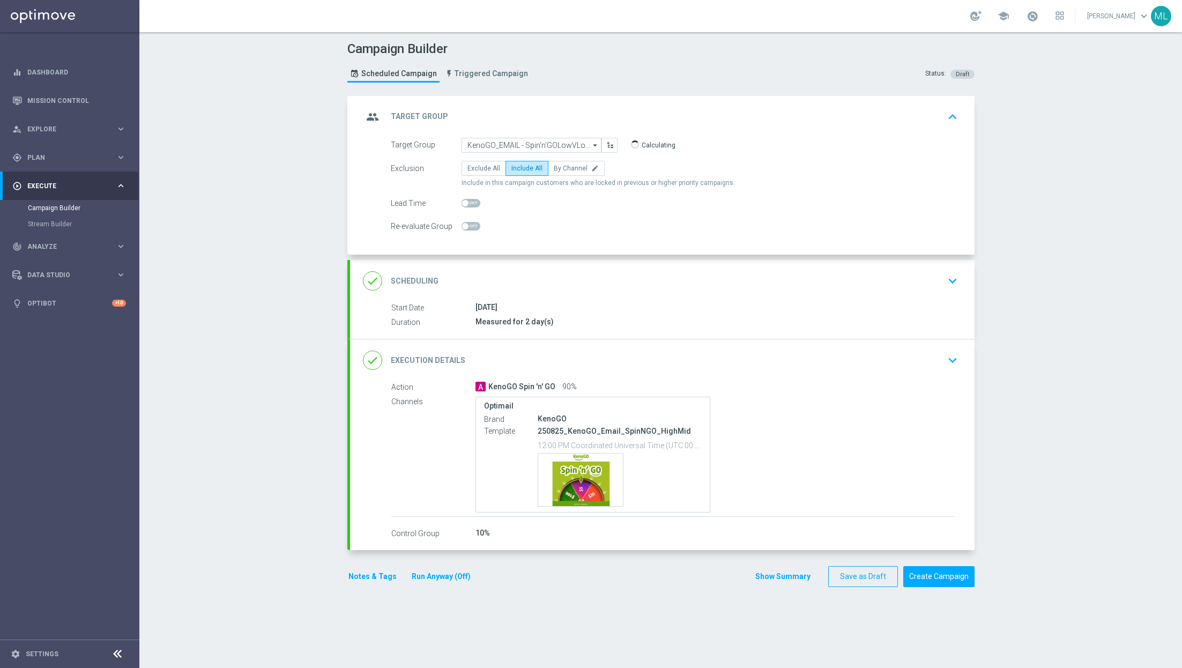
click at [939, 360] on div "done Execution Details keyboard_arrow_down" at bounding box center [662, 360] width 599 height 20
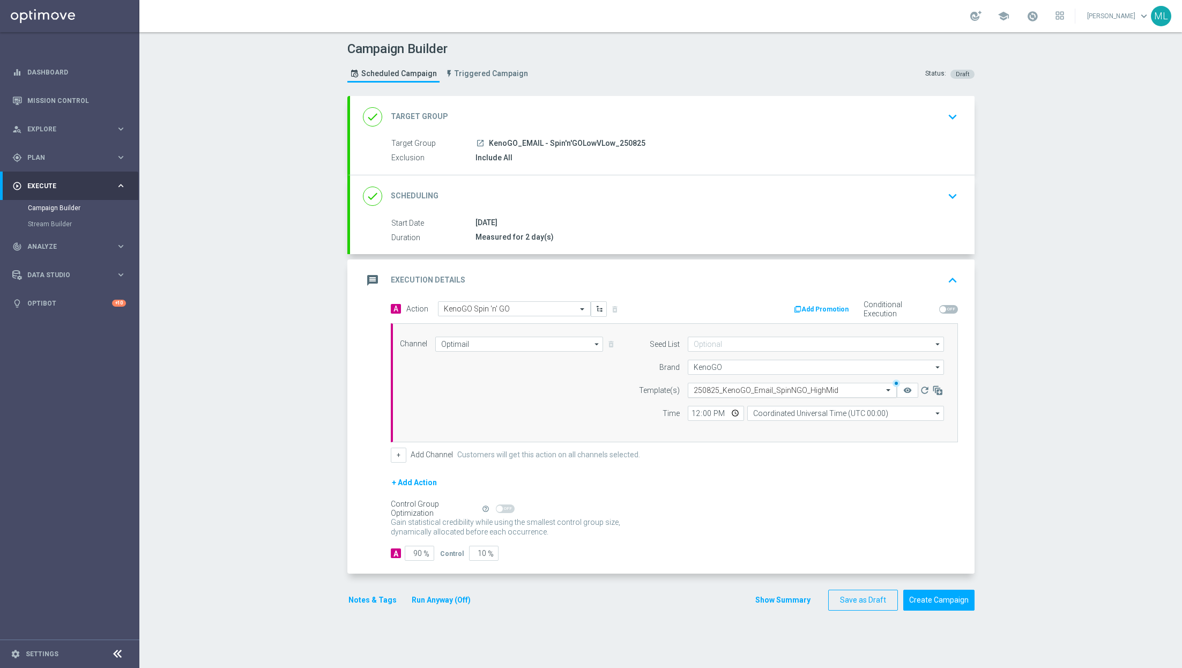
click at [737, 387] on input "text" at bounding box center [782, 390] width 176 height 9
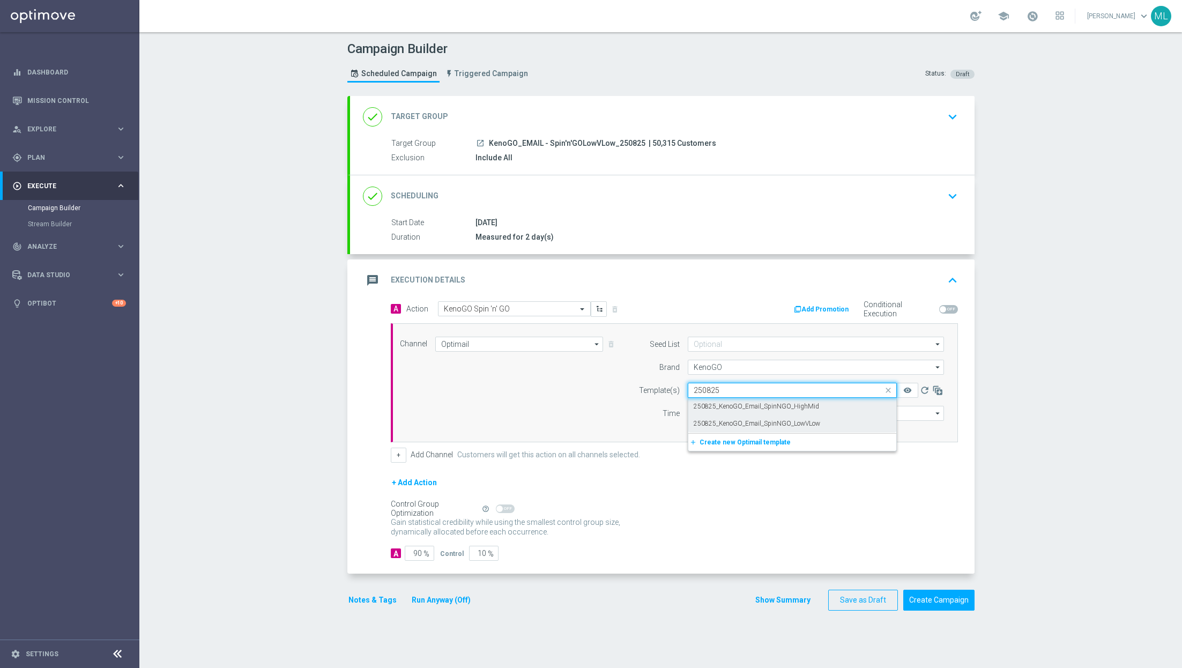
click at [750, 416] on div "250825_KenoGO_Email_SpinNGO_LowVLow" at bounding box center [792, 424] width 197 height 18
type input "250825"
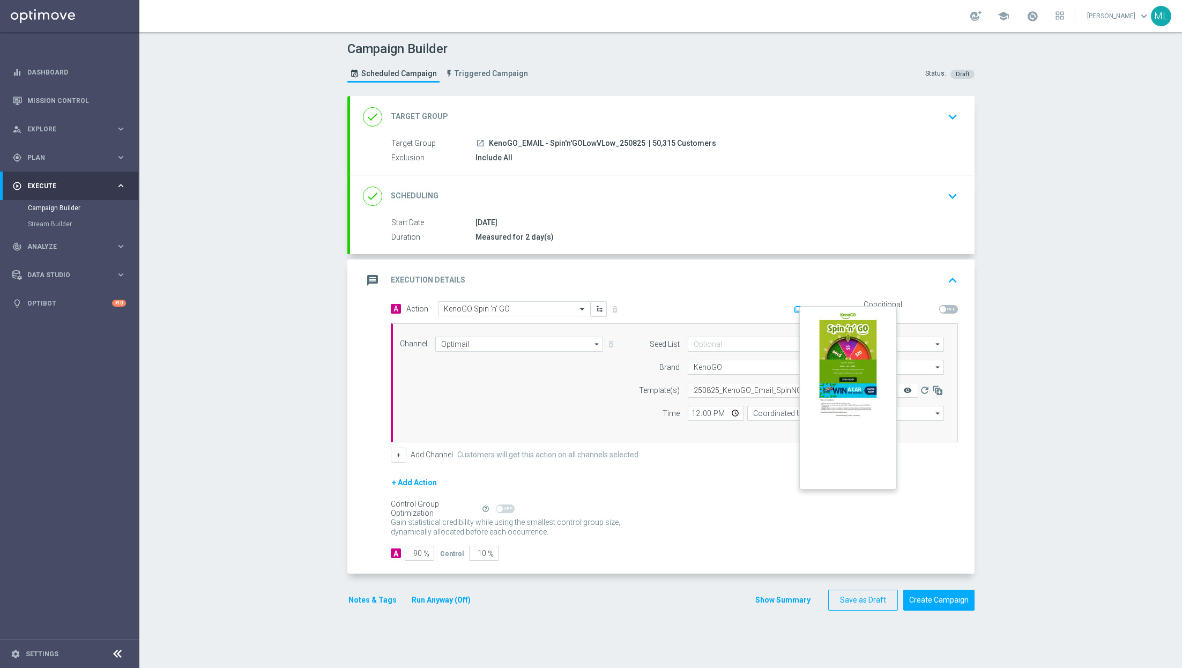
click at [908, 388] on icon "remove_red_eye" at bounding box center [907, 390] width 9 height 9
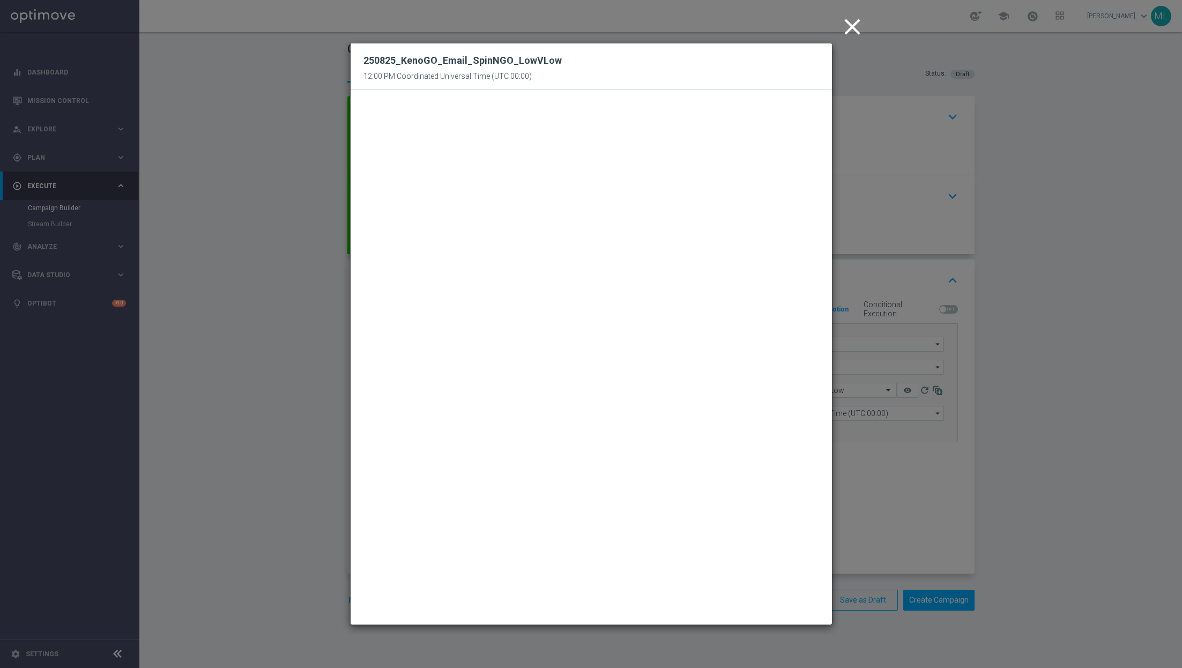
click at [852, 24] on icon "close" at bounding box center [852, 26] width 27 height 27
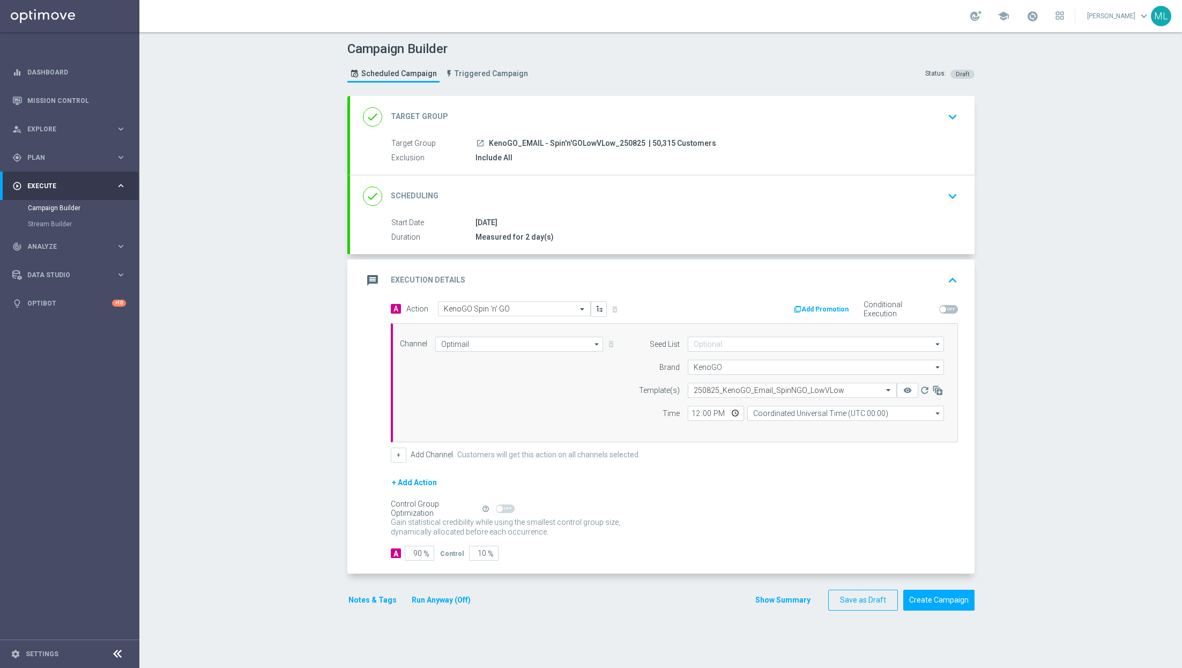
click at [947, 119] on icon "keyboard_arrow_down" at bounding box center [953, 117] width 16 height 16
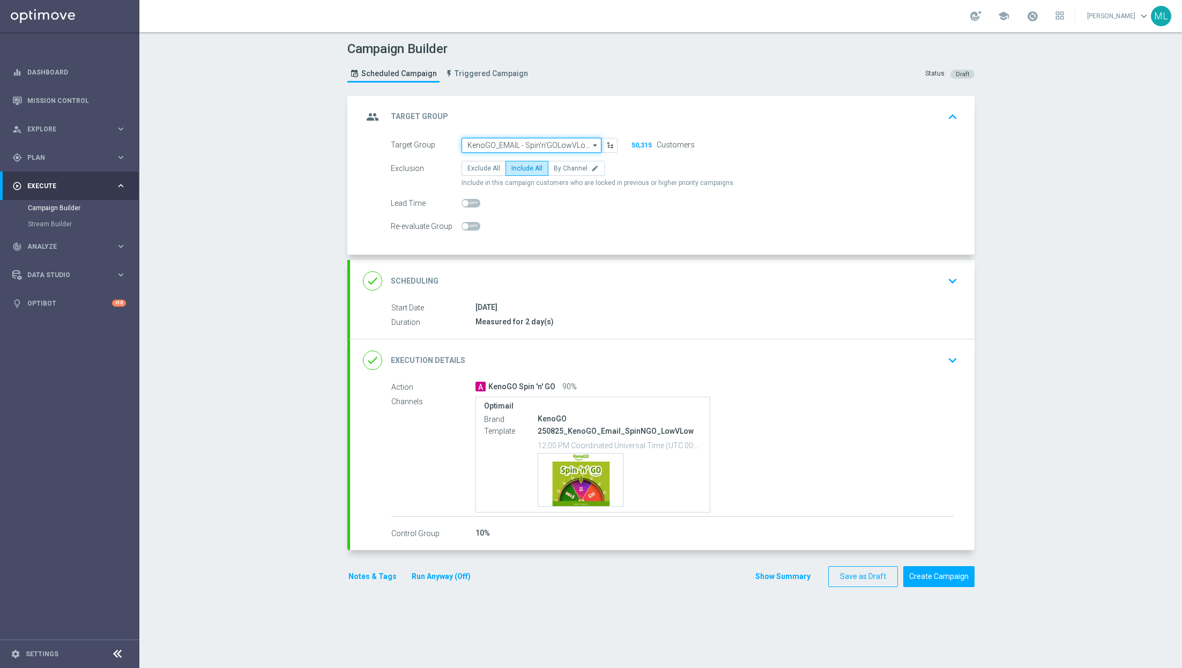
click at [528, 147] on input "KenoGO_EMAIL - Spin'n'GOLowVLow_250825" at bounding box center [532, 145] width 140 height 15
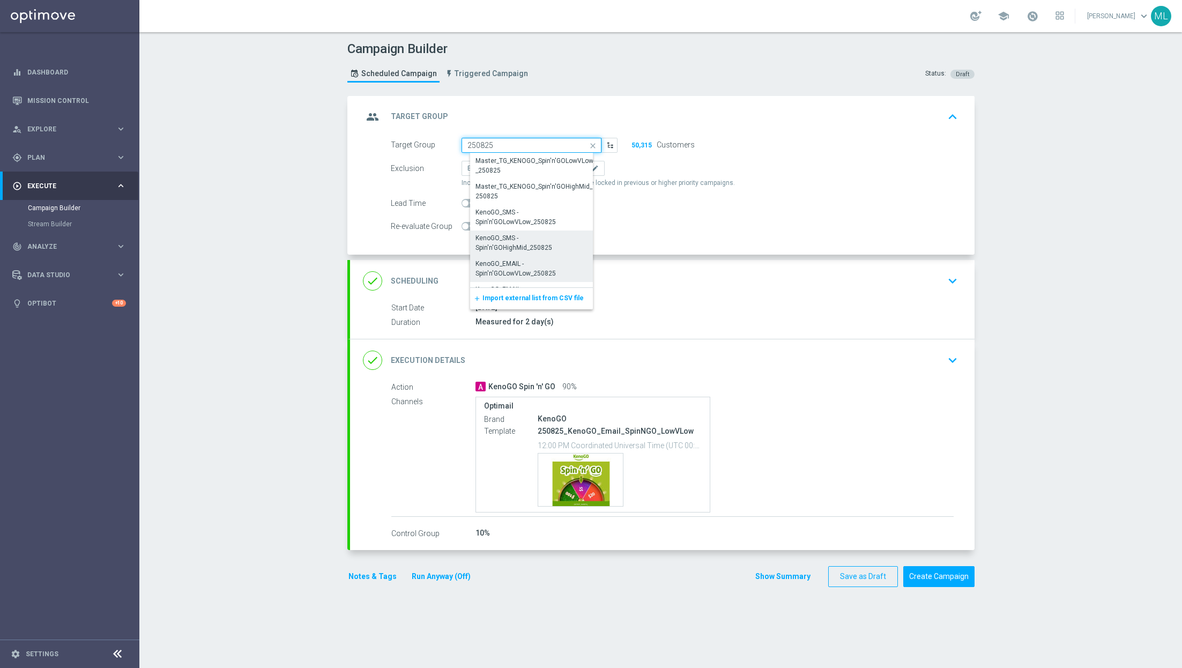
scroll to position [20, 0]
click at [518, 270] on div "KenoGO_EMAIL - Spin'n'GOHighMid_250825" at bounding box center [535, 273] width 121 height 19
type input "KenoGO_EMAIL - Spin'n'GOHighMid_250825"
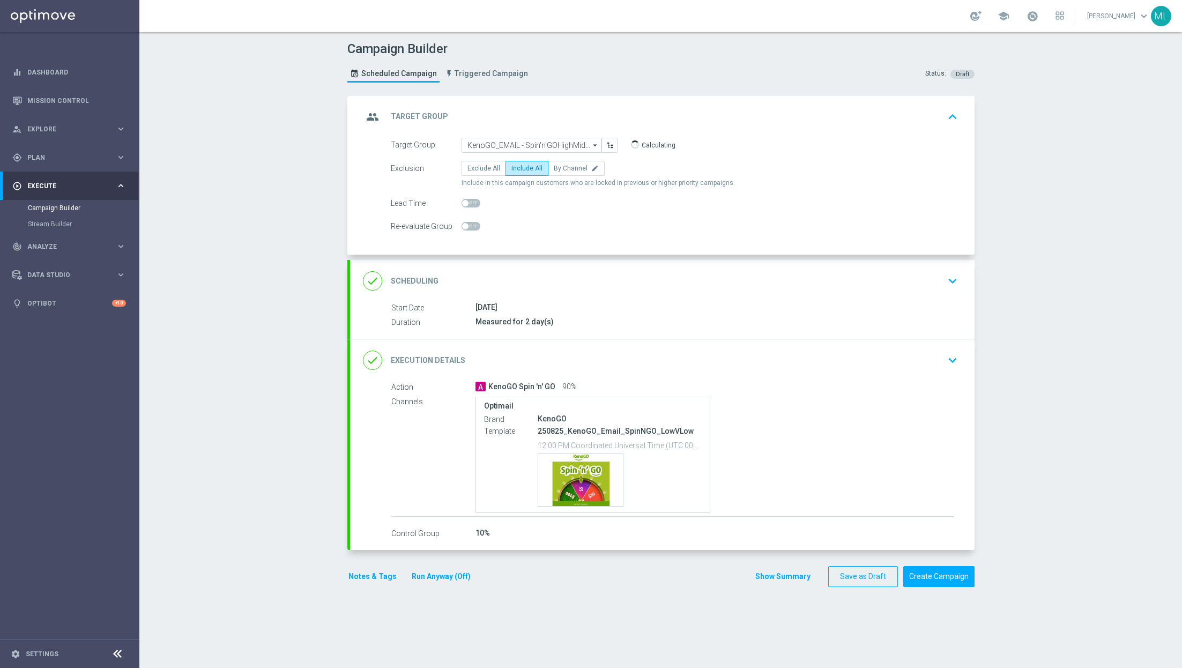
click at [958, 359] on icon "keyboard_arrow_down" at bounding box center [953, 360] width 16 height 16
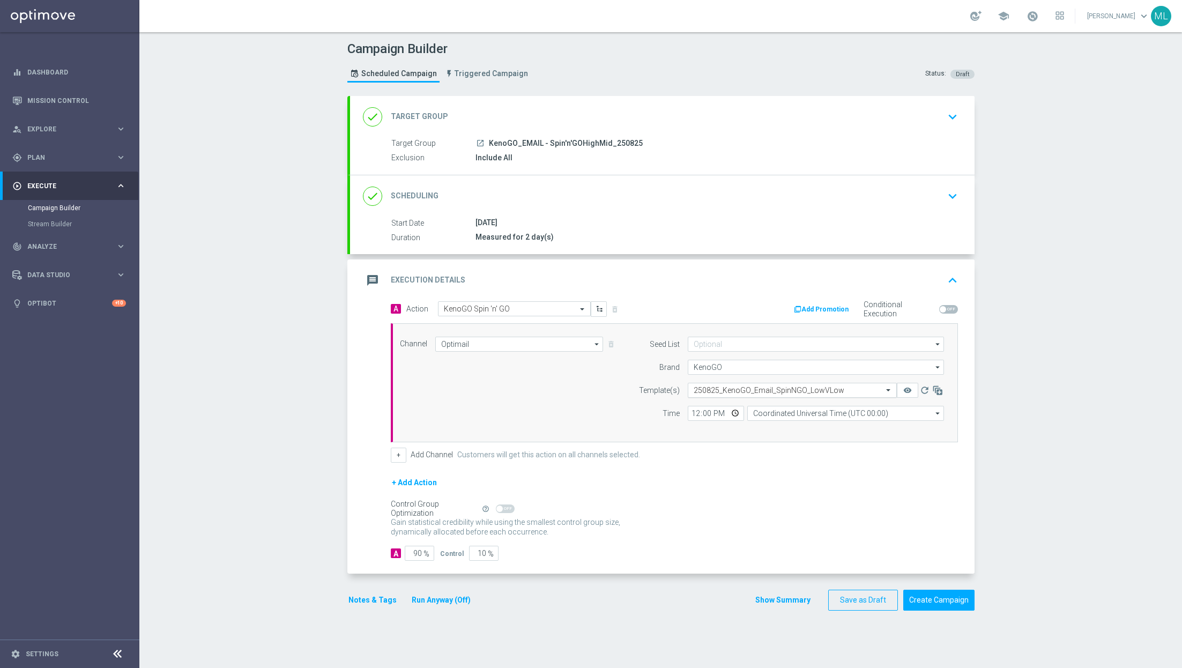
click at [763, 386] on input "text" at bounding box center [782, 390] width 176 height 9
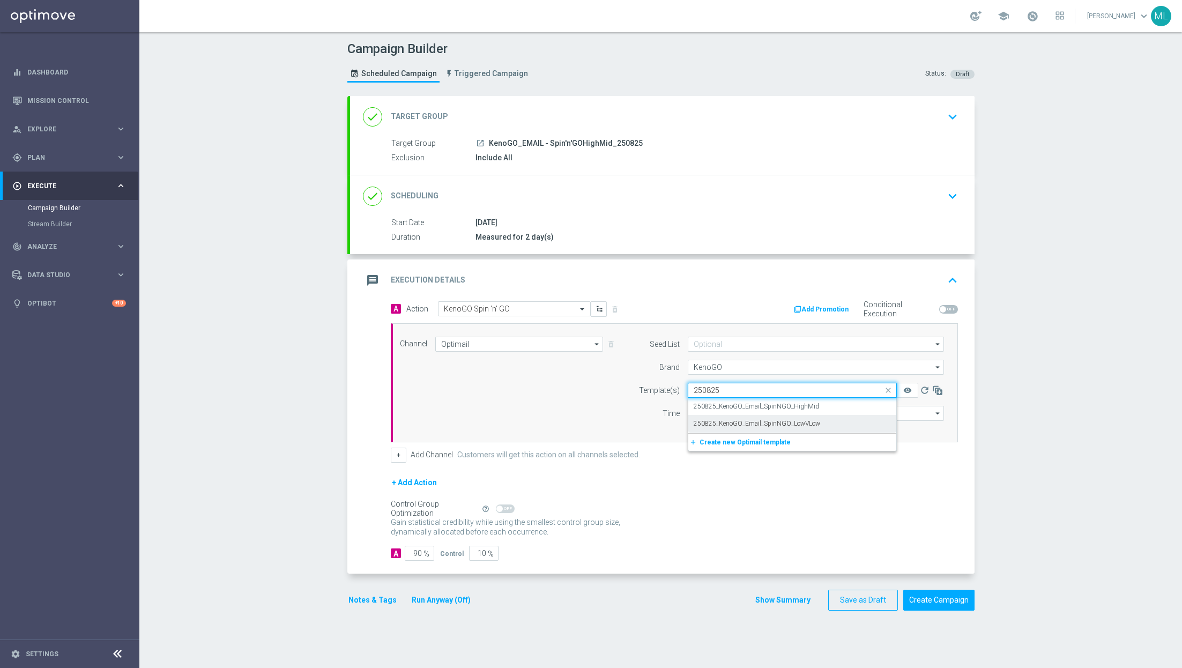
scroll to position [0, 0]
click at [778, 410] on label "250825_KenoGO_Email_SpinNGO_HighMid" at bounding box center [756, 406] width 125 height 9
type input "250825"
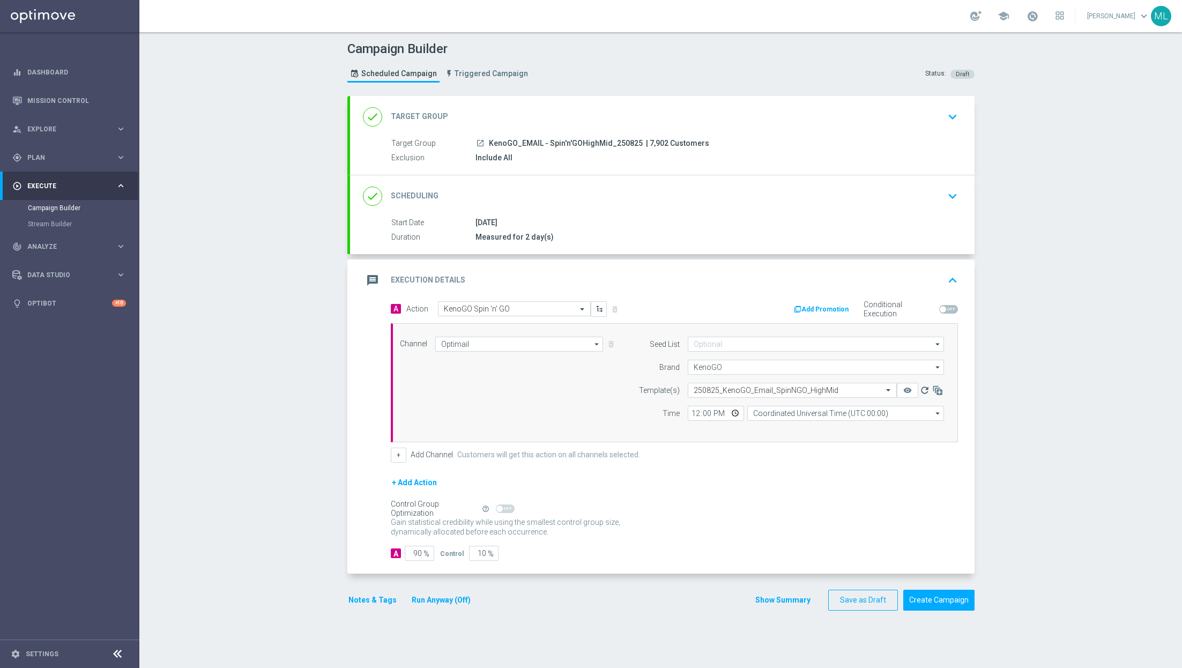
click at [923, 389] on icon "refresh" at bounding box center [924, 390] width 11 height 11
click at [911, 388] on div "remove_red_eye" at bounding box center [907, 390] width 21 height 15
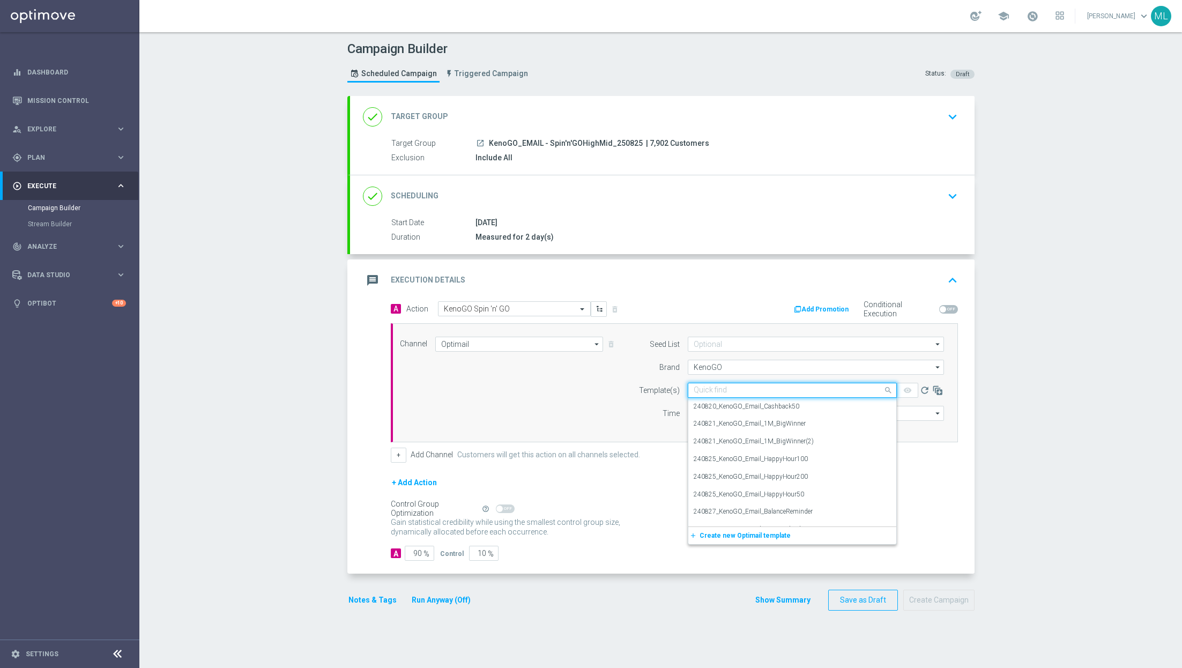
click at [847, 386] on input "text" at bounding box center [782, 390] width 176 height 9
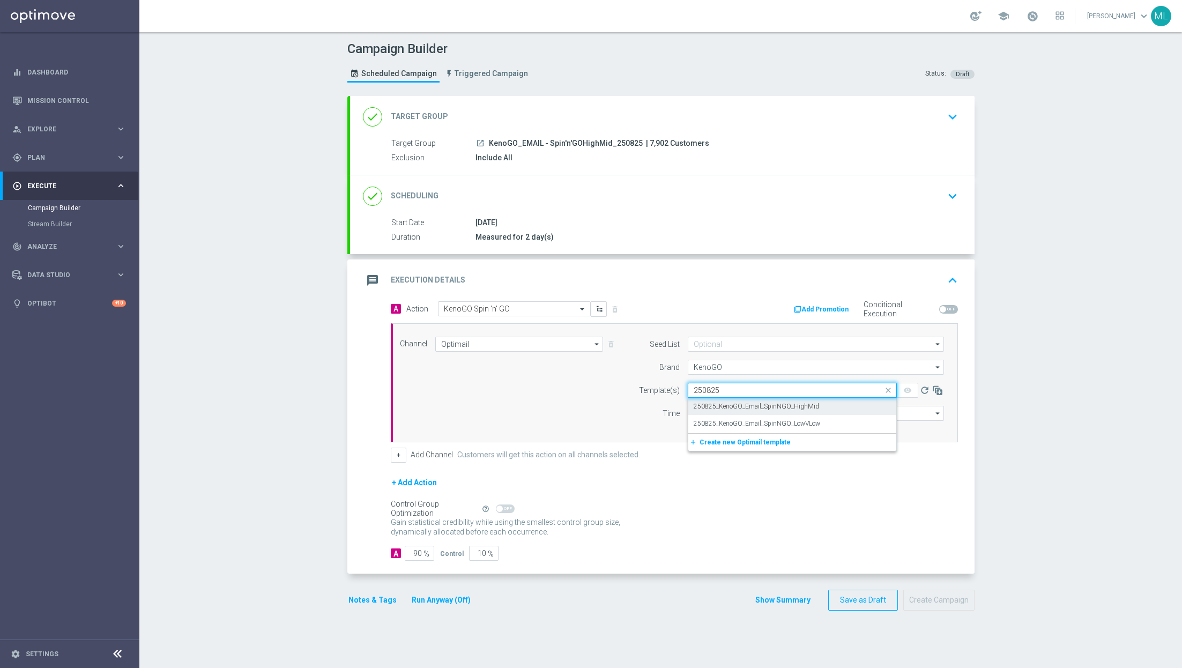
click at [822, 410] on div "250825_KenoGO_Email_SpinNGO_HighMid" at bounding box center [792, 407] width 197 height 18
type input "250825"
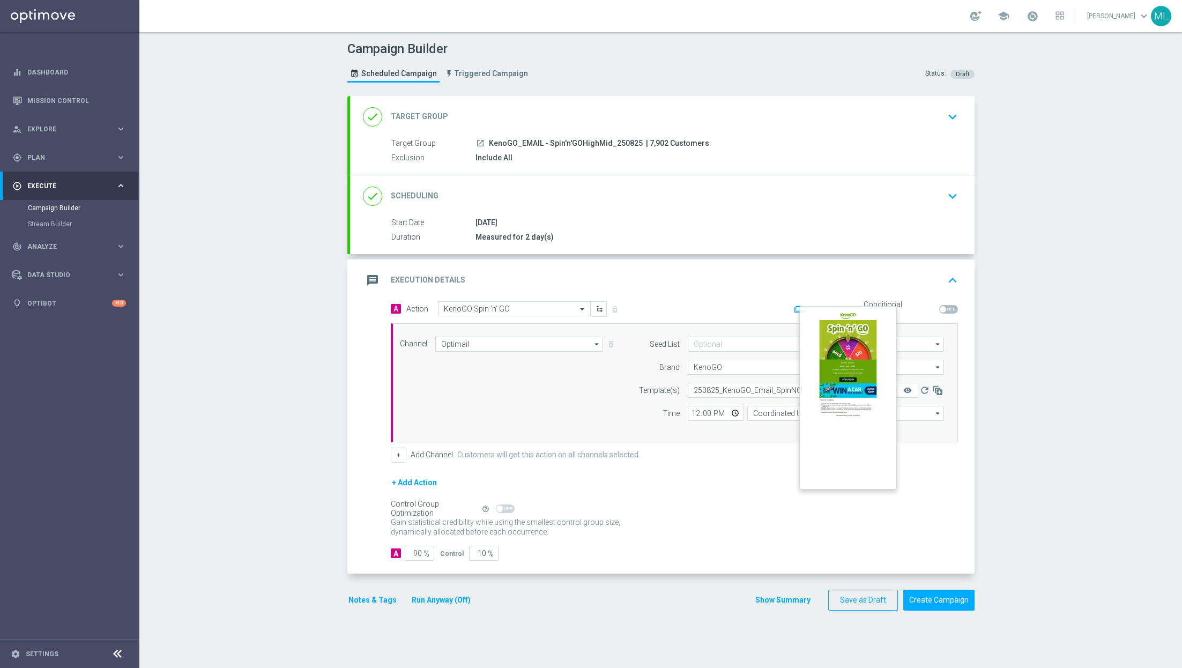
click at [913, 388] on button "remove_red_eye" at bounding box center [907, 390] width 21 height 15
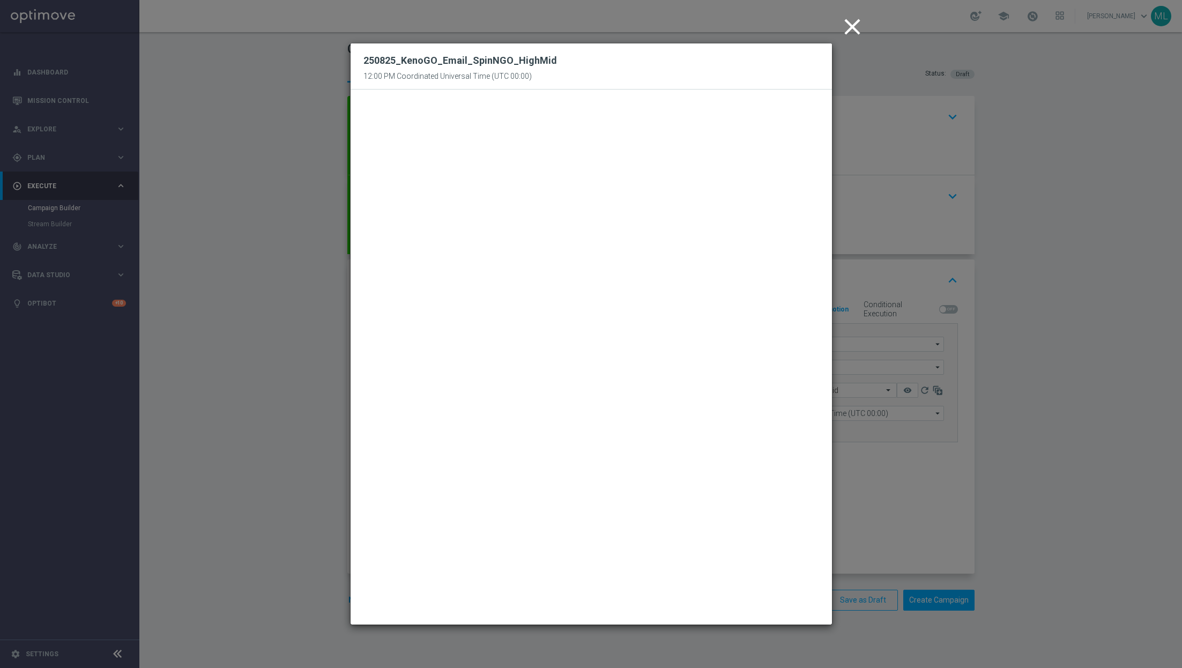
click at [849, 30] on icon "close" at bounding box center [852, 26] width 27 height 27
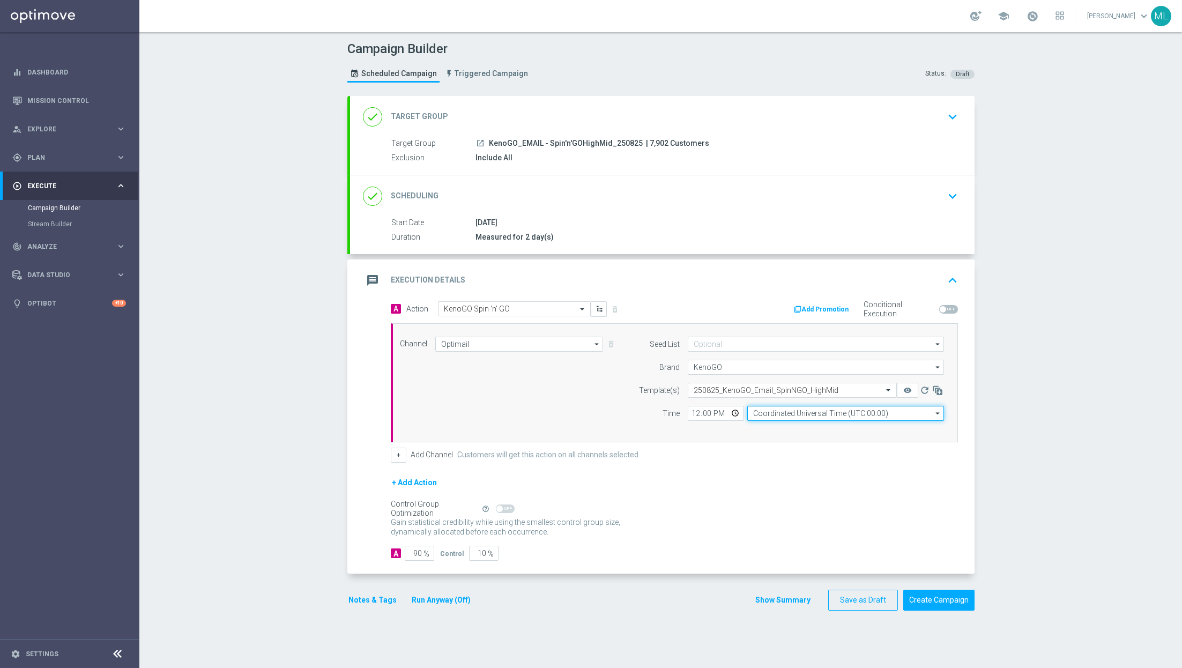
click at [774, 415] on input "Coordinated Universal Time (UTC 00:00)" at bounding box center [845, 413] width 197 height 15
click at [791, 430] on div "Eastern Australia Time (Sydney) (UTC +10:00)" at bounding box center [849, 429] width 176 height 10
type input "Eastern Australia Time (Sydney) (UTC +10:00)"
click at [437, 596] on button "Run Anyway (Off)" at bounding box center [441, 599] width 61 height 13
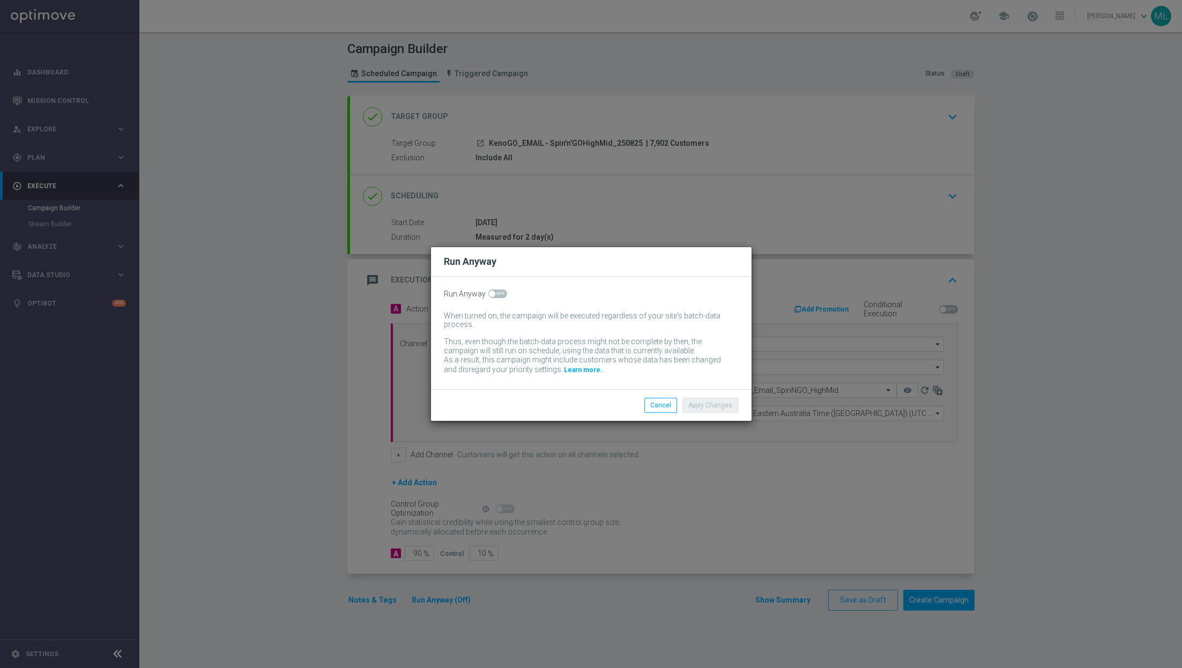
click at [496, 295] on span at bounding box center [497, 293] width 19 height 9
click at [496, 295] on input "checkbox" at bounding box center [497, 293] width 19 height 9
checkbox input "true"
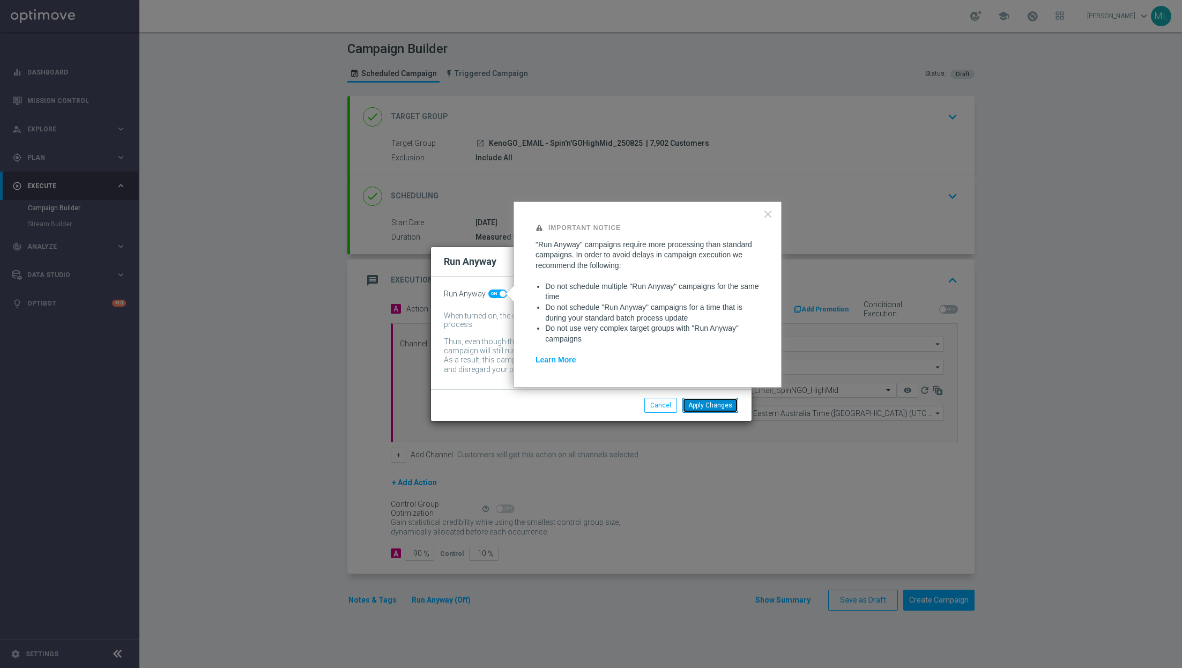
click at [714, 407] on button "Apply Changes" at bounding box center [710, 405] width 56 height 15
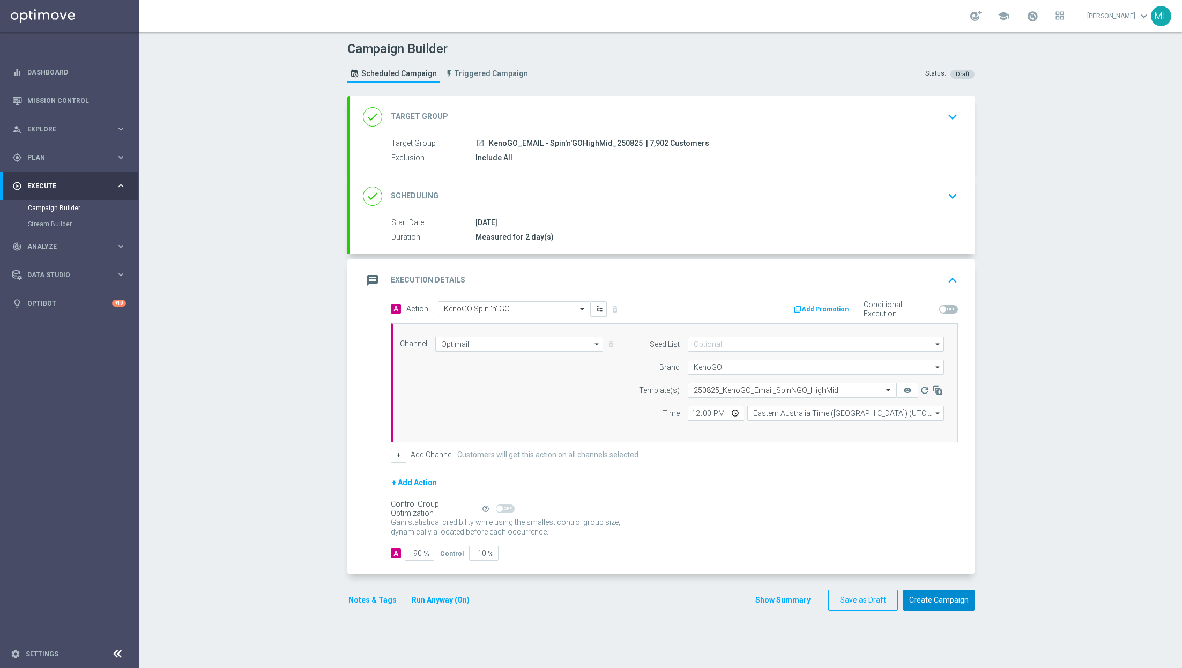
click at [950, 596] on button "Create Campaign" at bounding box center [938, 600] width 71 height 21
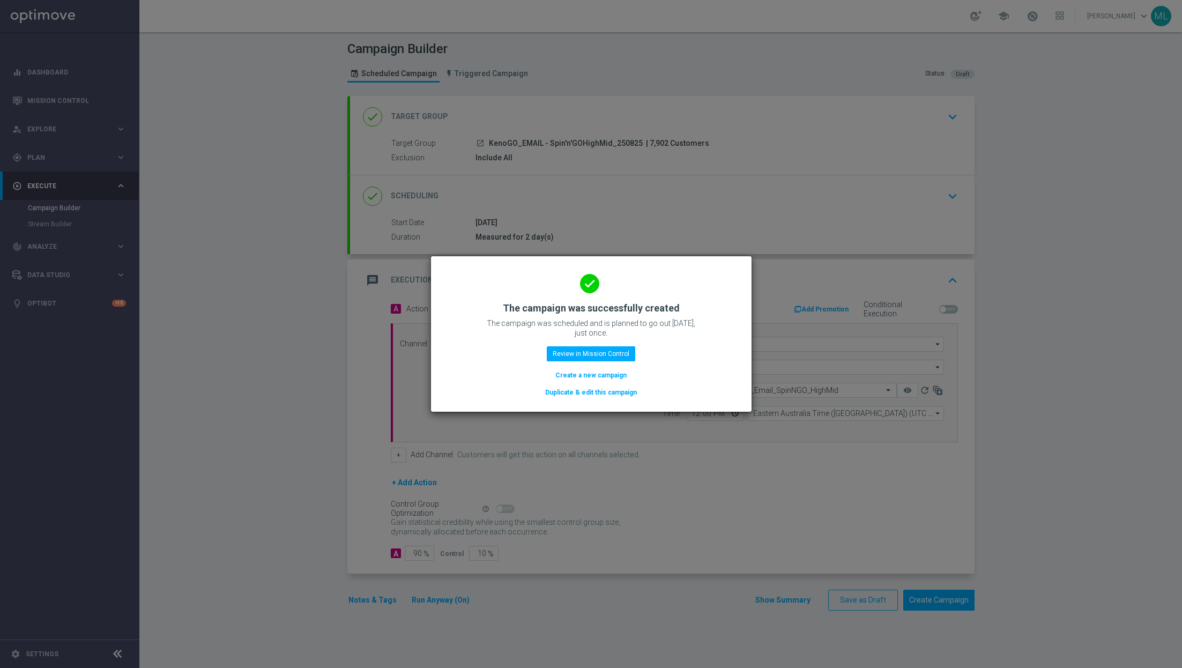
click at [596, 387] on button "Duplicate & edit this campaign" at bounding box center [591, 393] width 94 height 12
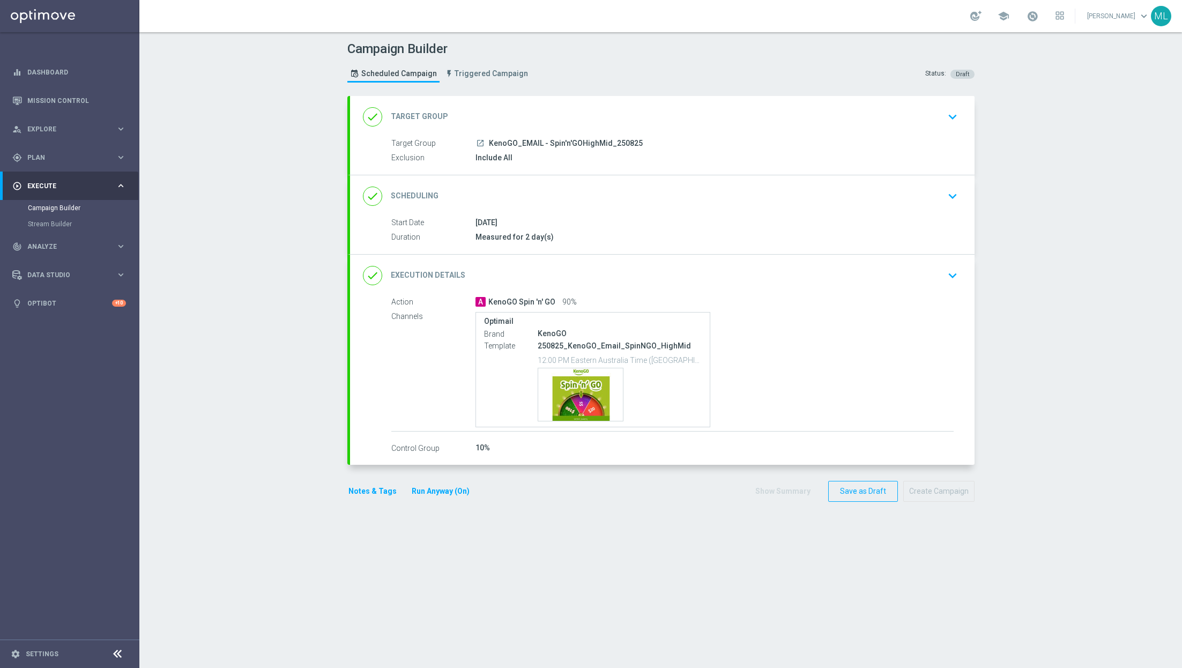
click at [954, 112] on icon "keyboard_arrow_down" at bounding box center [953, 117] width 16 height 16
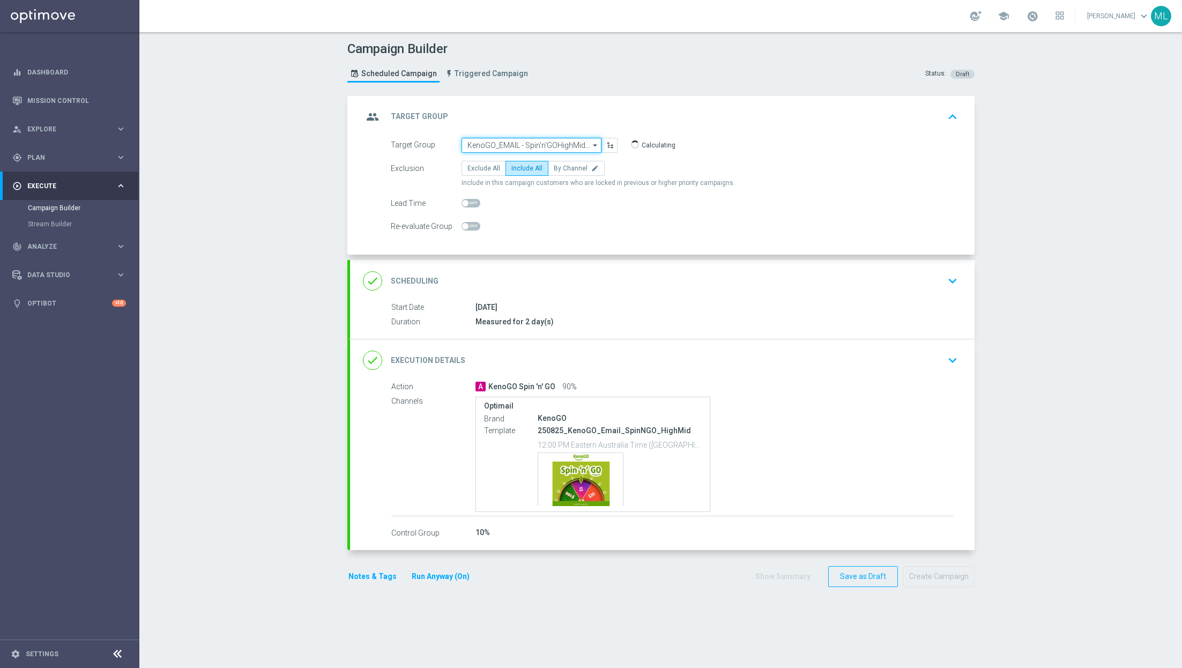
click at [563, 142] on input "KenoGO_EMAIL - Spin'n'GOHighMid_250825" at bounding box center [532, 145] width 140 height 15
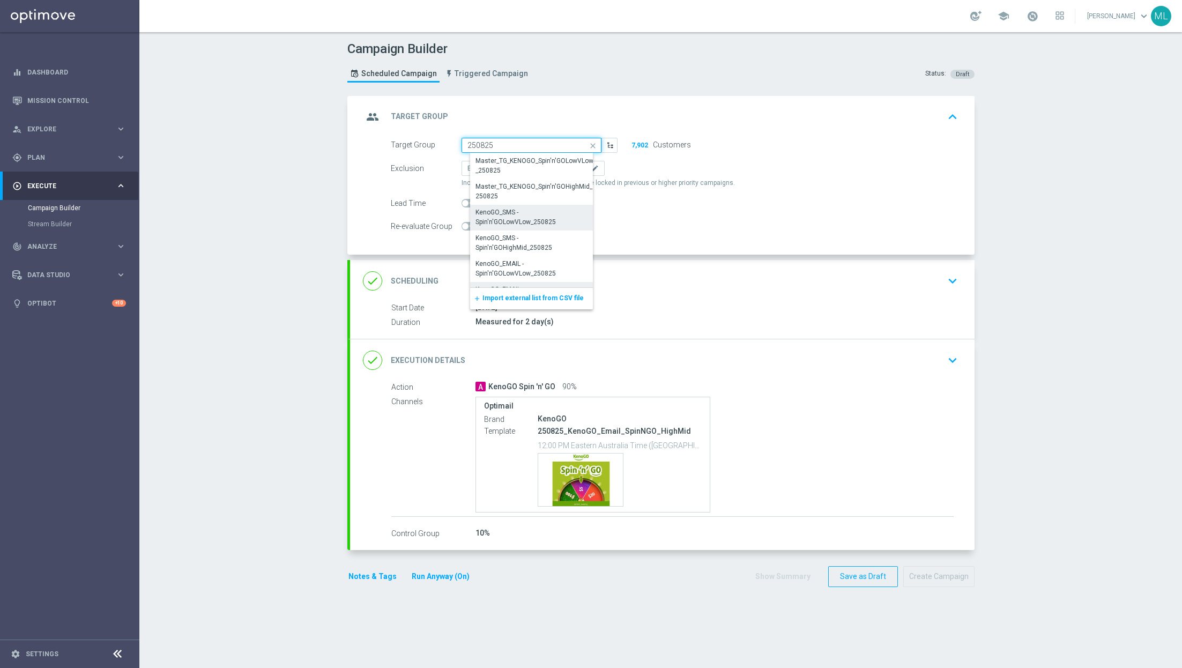
scroll to position [20, 0]
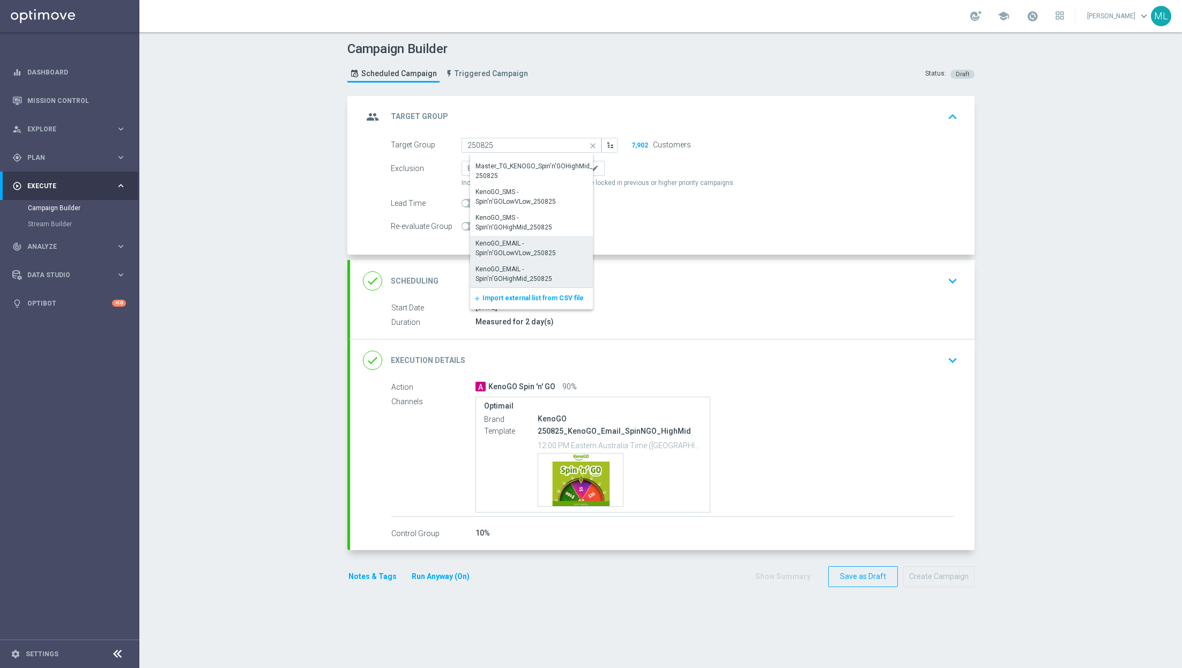
click at [521, 241] on div "KenoGO_EMAIL - Spin'n'GOLowVLow_250825" at bounding box center [535, 248] width 121 height 19
type input "KenoGO_EMAIL - Spin'n'GOLowVLow_250825"
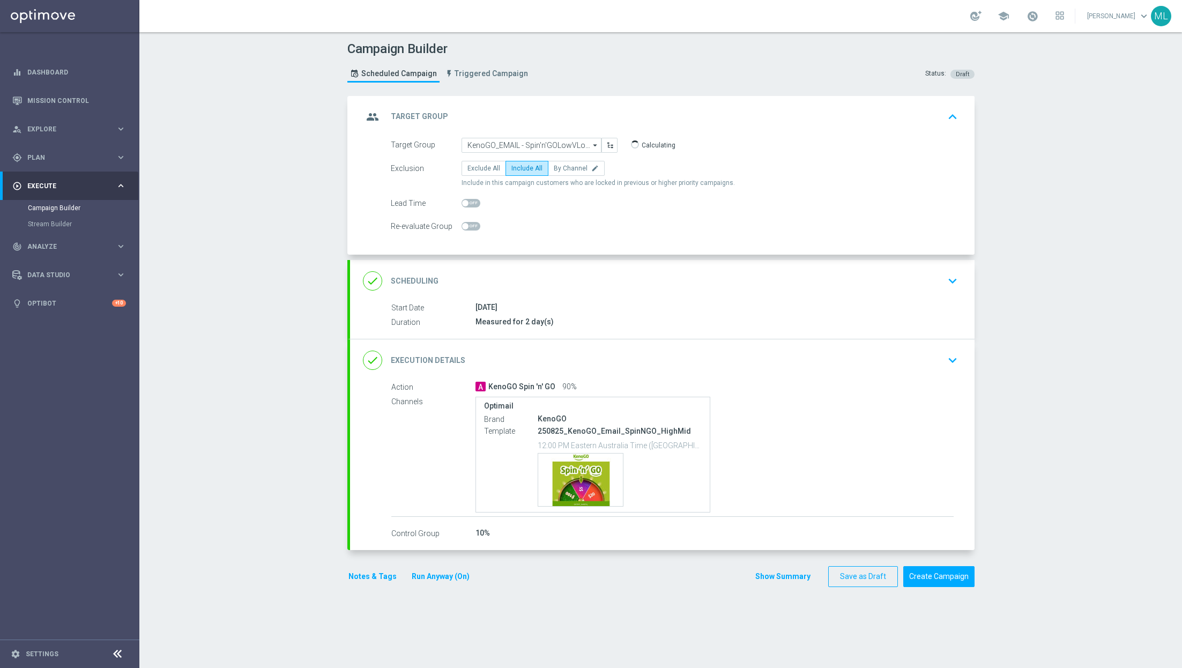
click at [835, 404] on div "Optimail Brand KenoGO Template 250825_KenoGO_Email_SpinNGO_HighMid 12:00 PM Eas…" at bounding box center [714, 455] width 478 height 116
click at [956, 358] on icon "keyboard_arrow_down" at bounding box center [953, 360] width 16 height 16
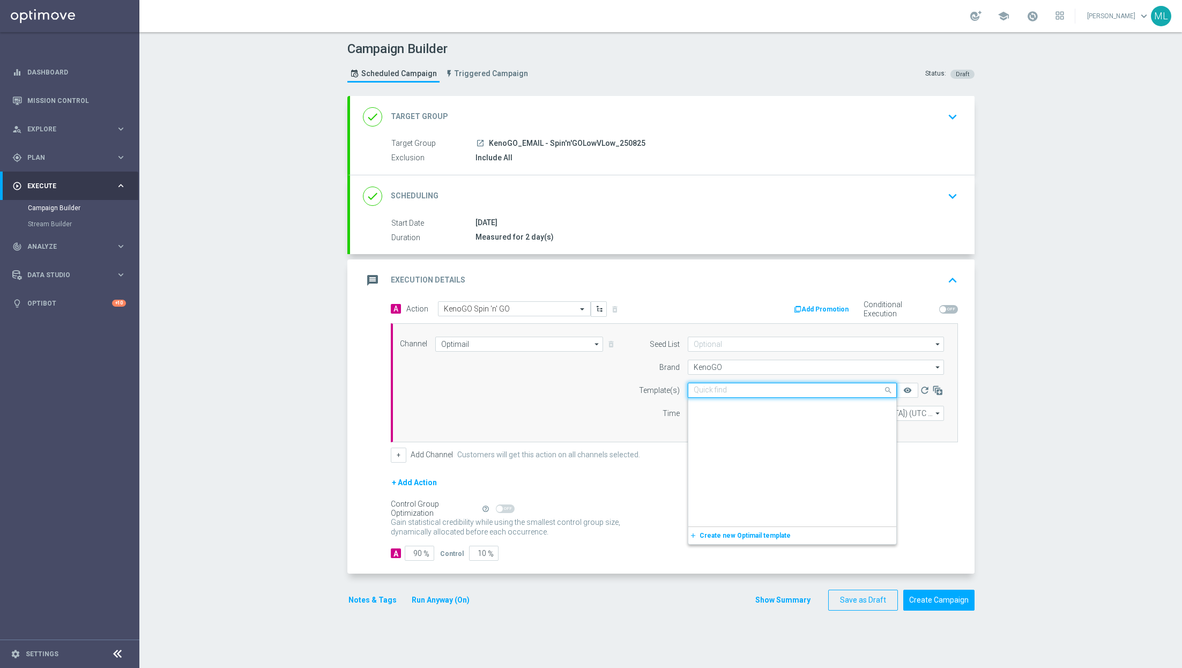
click at [724, 386] on input "text" at bounding box center [782, 390] width 176 height 9
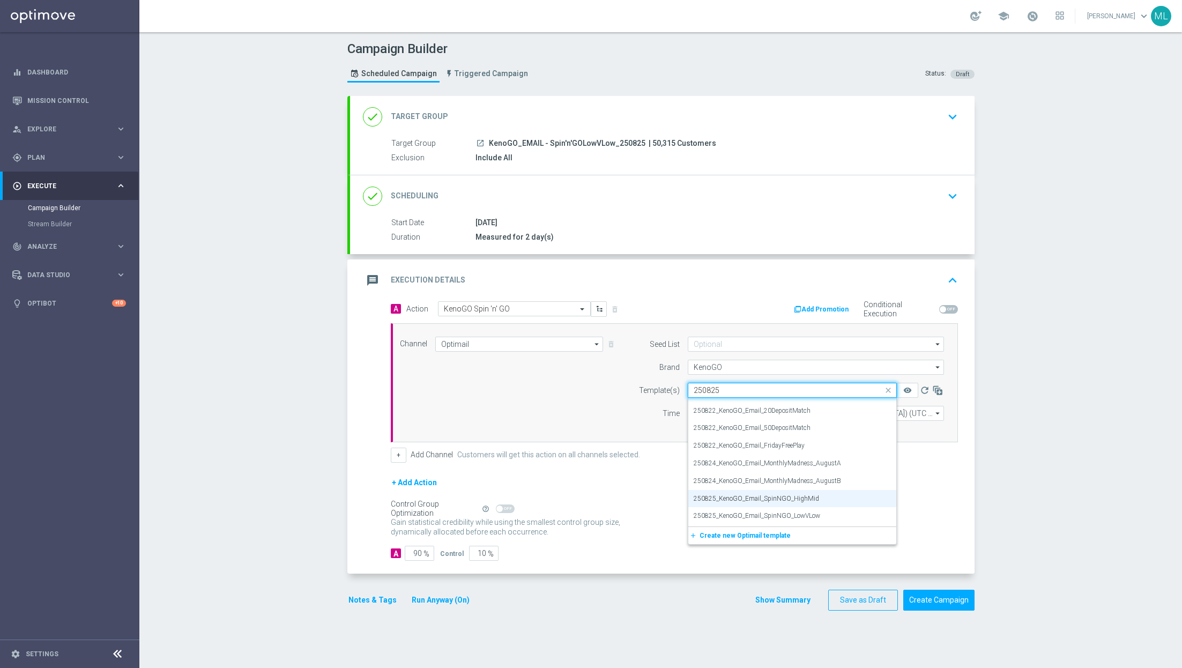
scroll to position [0, 0]
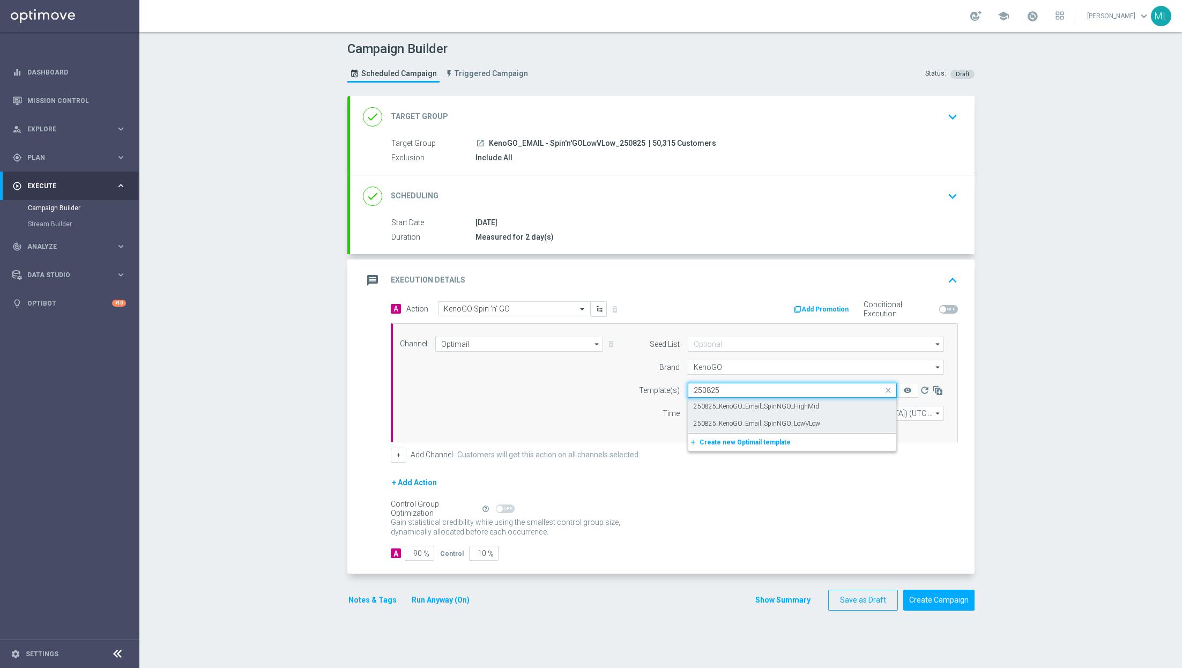
click at [755, 418] on div "250825_KenoGO_Email_SpinNGO_LowVLow" at bounding box center [792, 424] width 197 height 18
type input "250825"
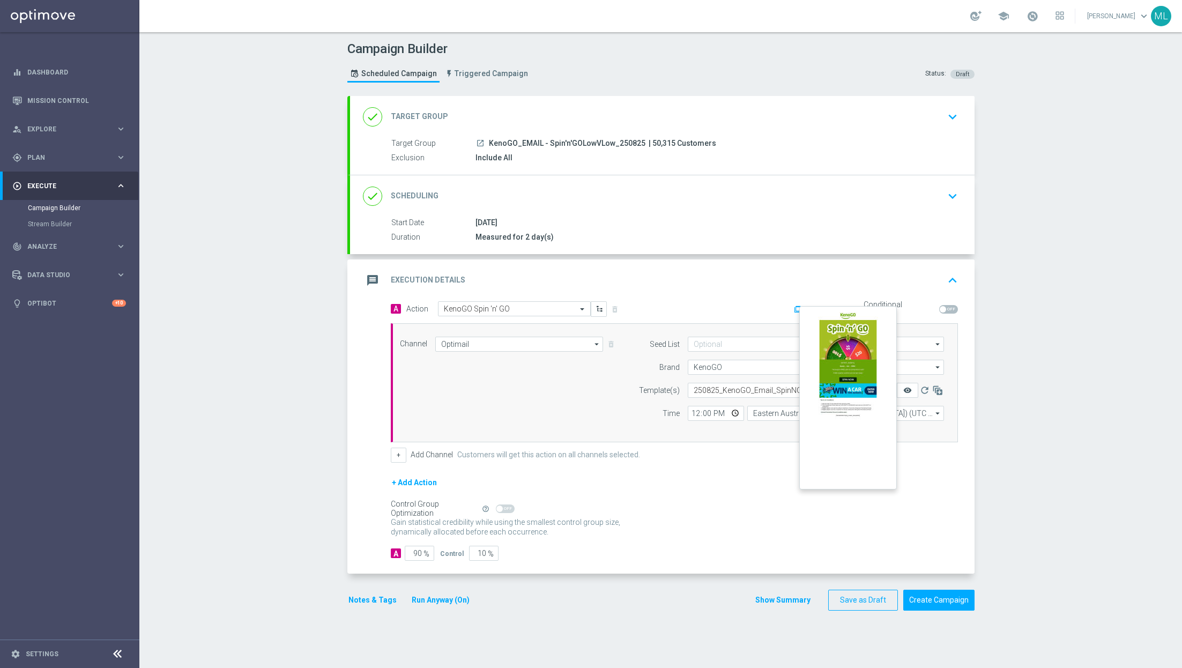
click at [910, 388] on icon "remove_red_eye" at bounding box center [907, 390] width 9 height 9
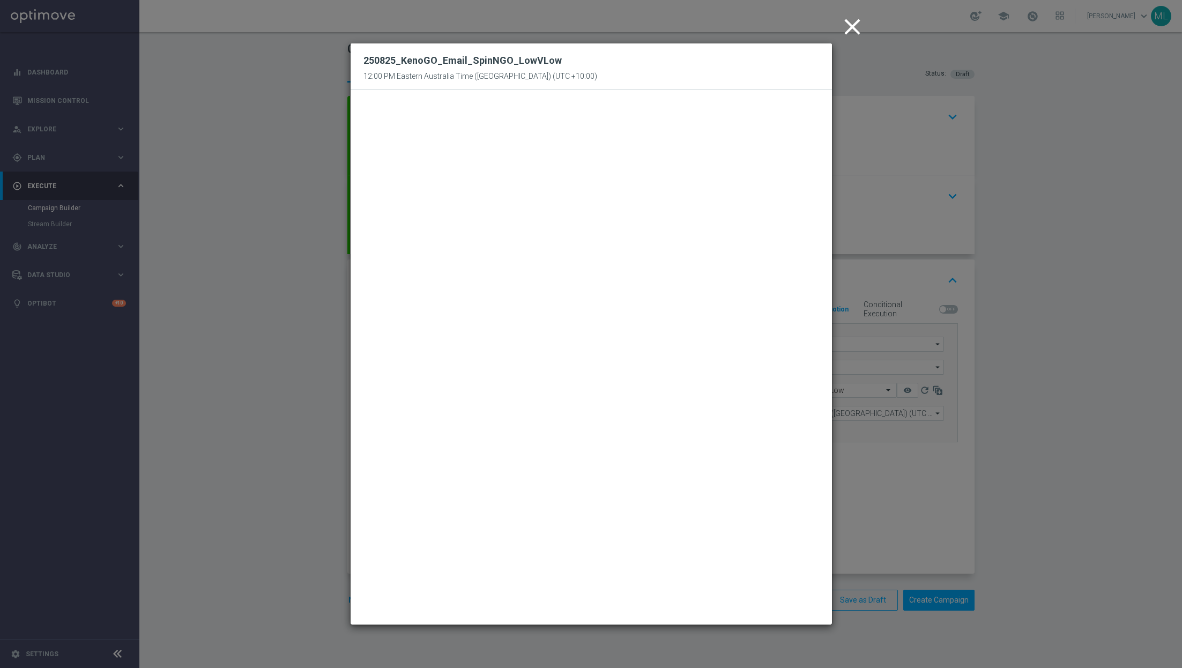
click at [850, 32] on icon "close" at bounding box center [852, 26] width 27 height 27
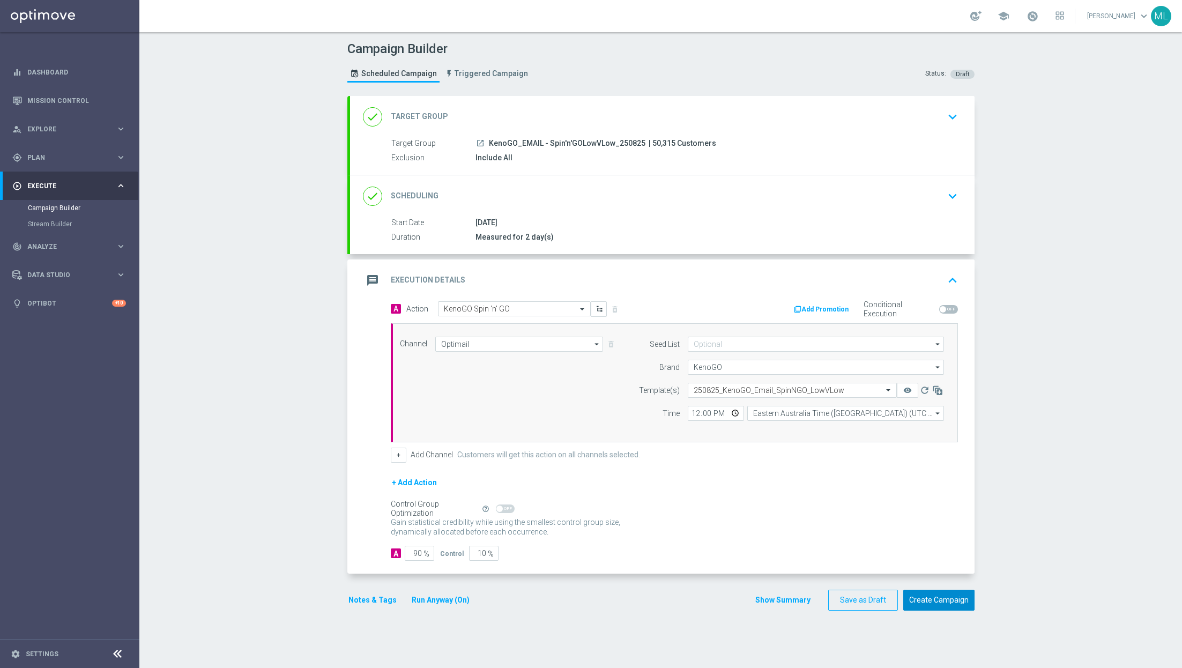
click at [922, 597] on button "Create Campaign" at bounding box center [938, 600] width 71 height 21
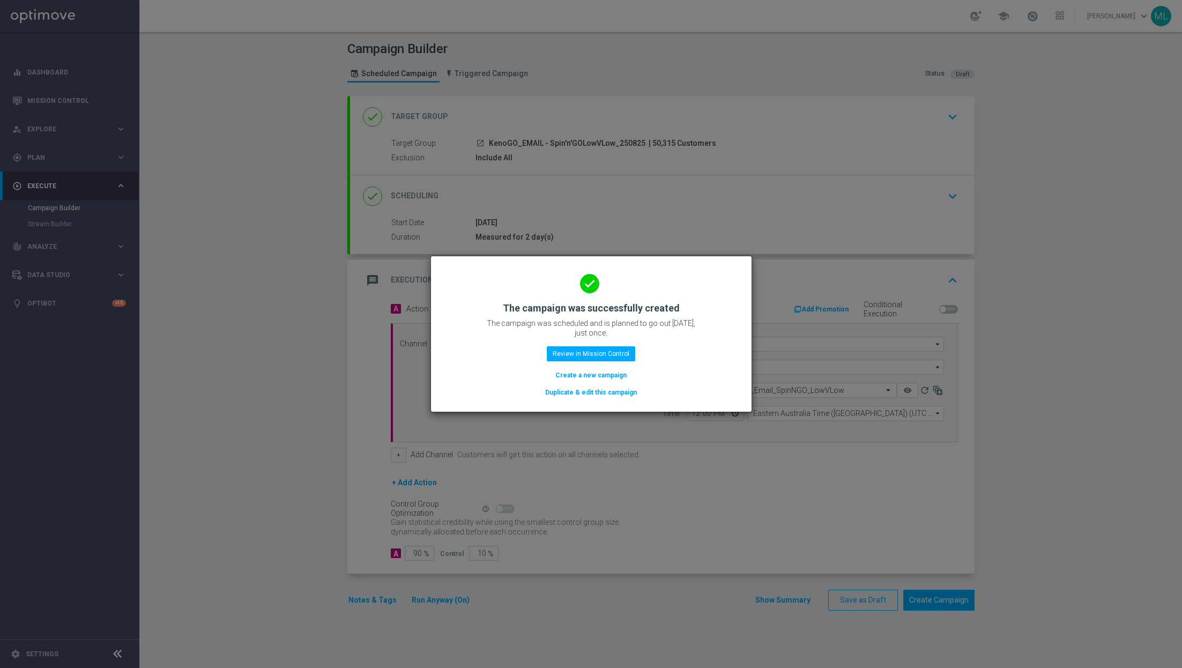
click at [581, 391] on button "Duplicate & edit this campaign" at bounding box center [591, 393] width 94 height 12
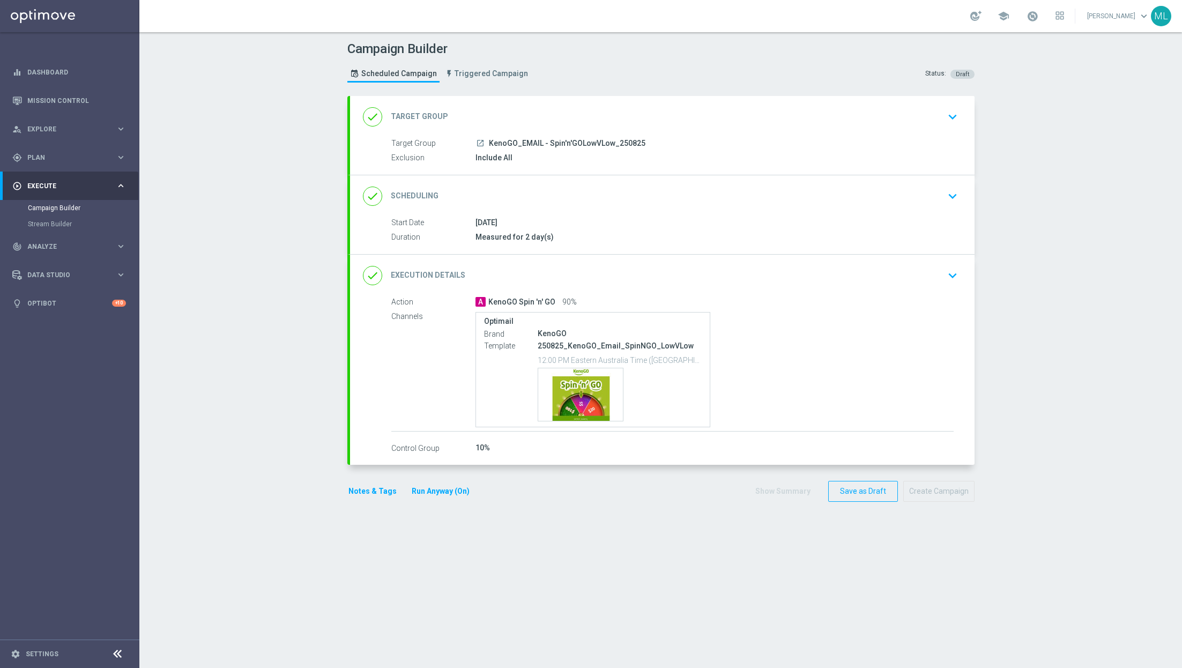
click at [948, 124] on icon "keyboard_arrow_down" at bounding box center [953, 117] width 16 height 16
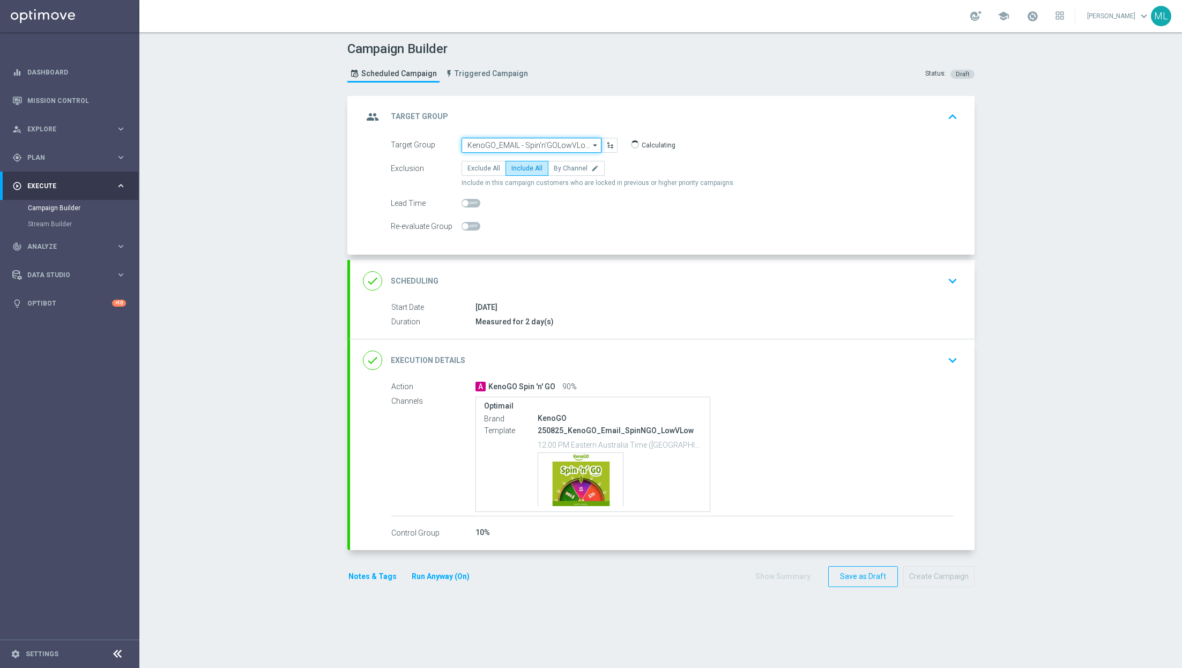
click at [549, 147] on input "KenoGO_EMAIL - Spin'n'GOLowVLow_250825" at bounding box center [532, 145] width 140 height 15
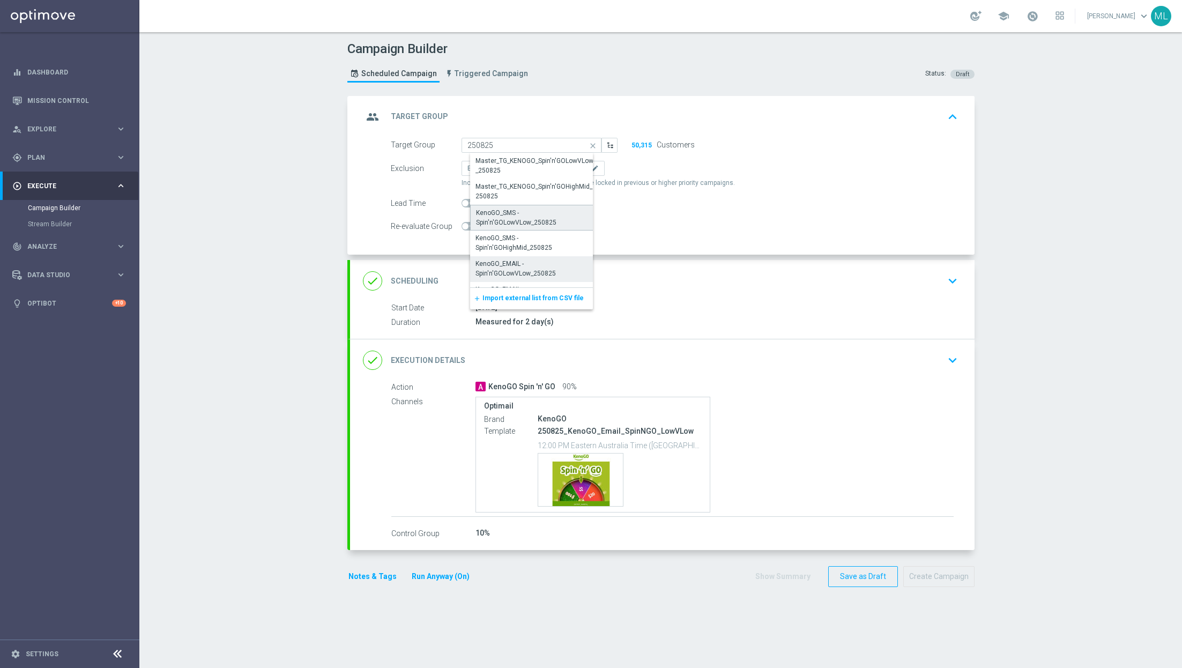
click at [556, 217] on div "KenoGO_SMS - Spin'n'GOLowVLow_250825" at bounding box center [536, 217] width 120 height 19
type input "KenoGO_SMS - Spin'n'GOLowVLow_250825"
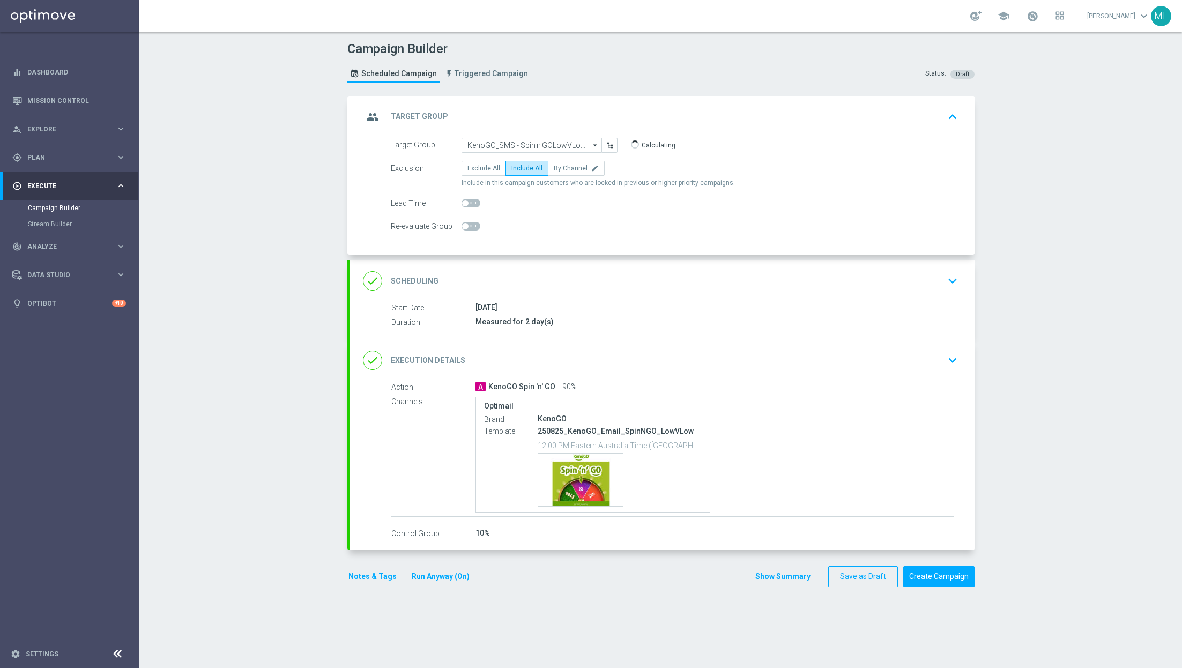
click at [945, 356] on icon "keyboard_arrow_down" at bounding box center [953, 360] width 16 height 16
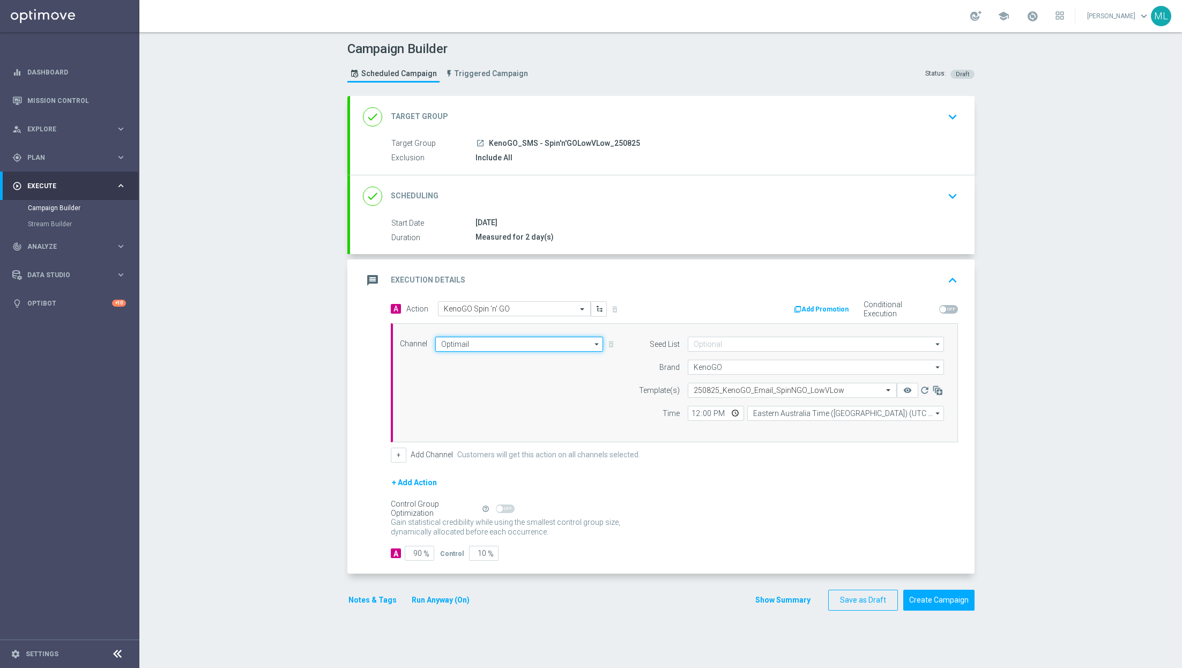
click at [484, 339] on input "Optimail" at bounding box center [519, 344] width 168 height 15
click at [469, 435] on div "Vonage" at bounding box center [461, 439] width 23 height 10
type input "Vonage"
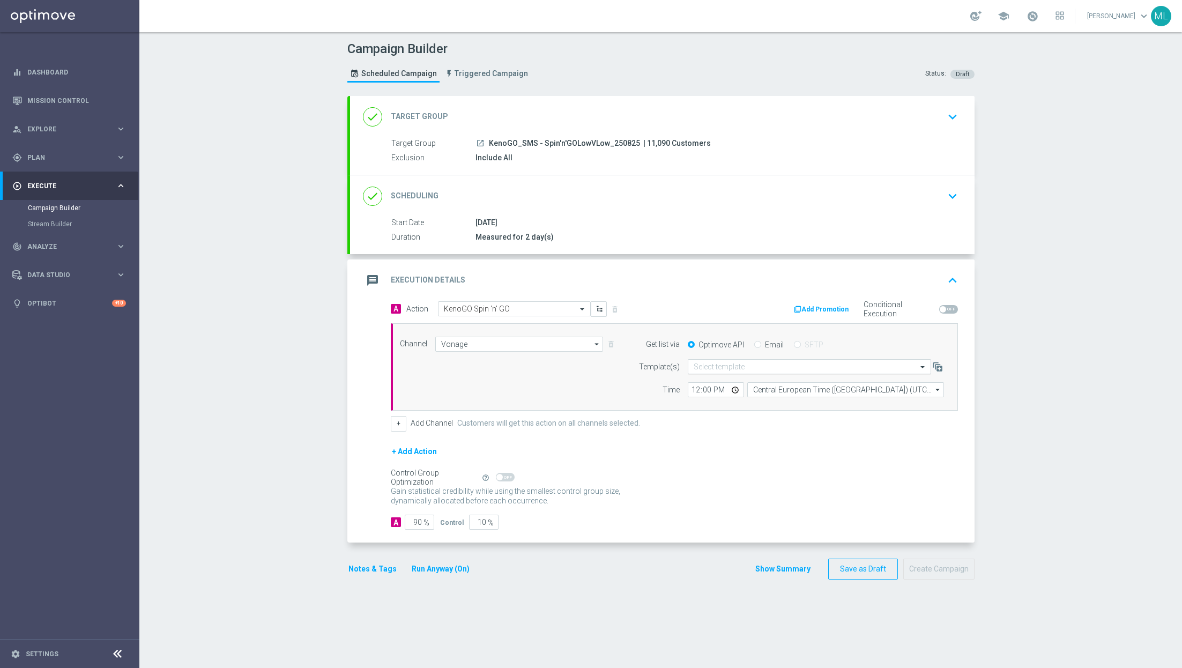
click at [743, 367] on input "text" at bounding box center [799, 366] width 210 height 9
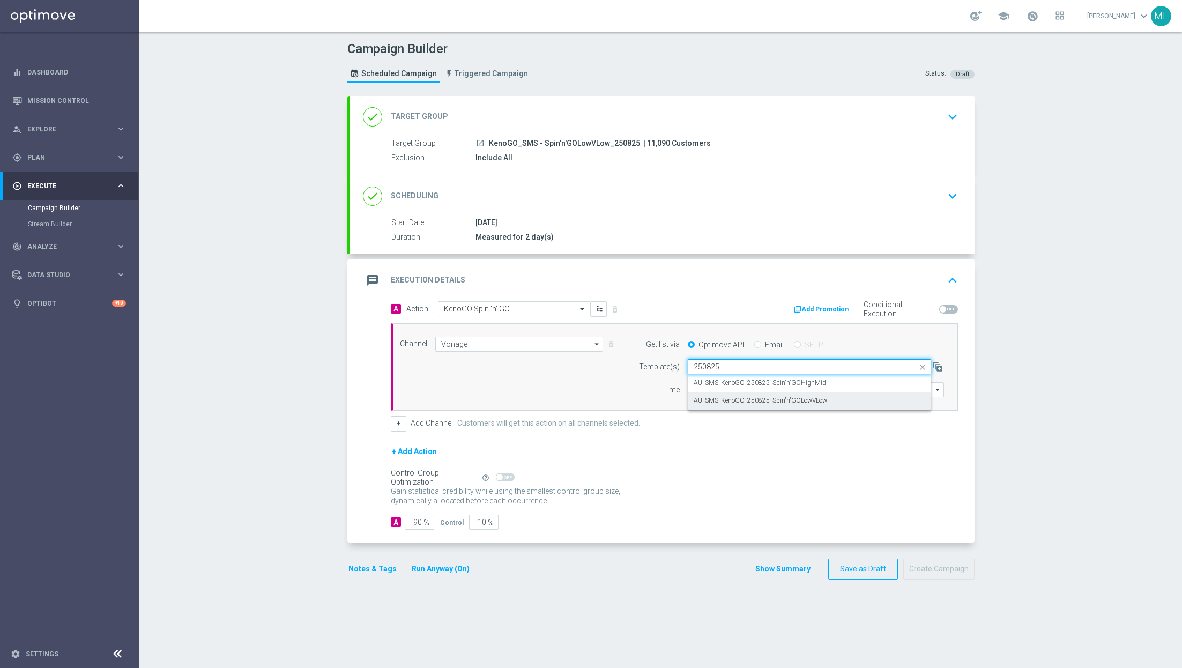
click at [776, 396] on label "AU_SMS_KenoGO_250825_Spin'n'GOLowVLow" at bounding box center [760, 400] width 133 height 9
type input "250825"
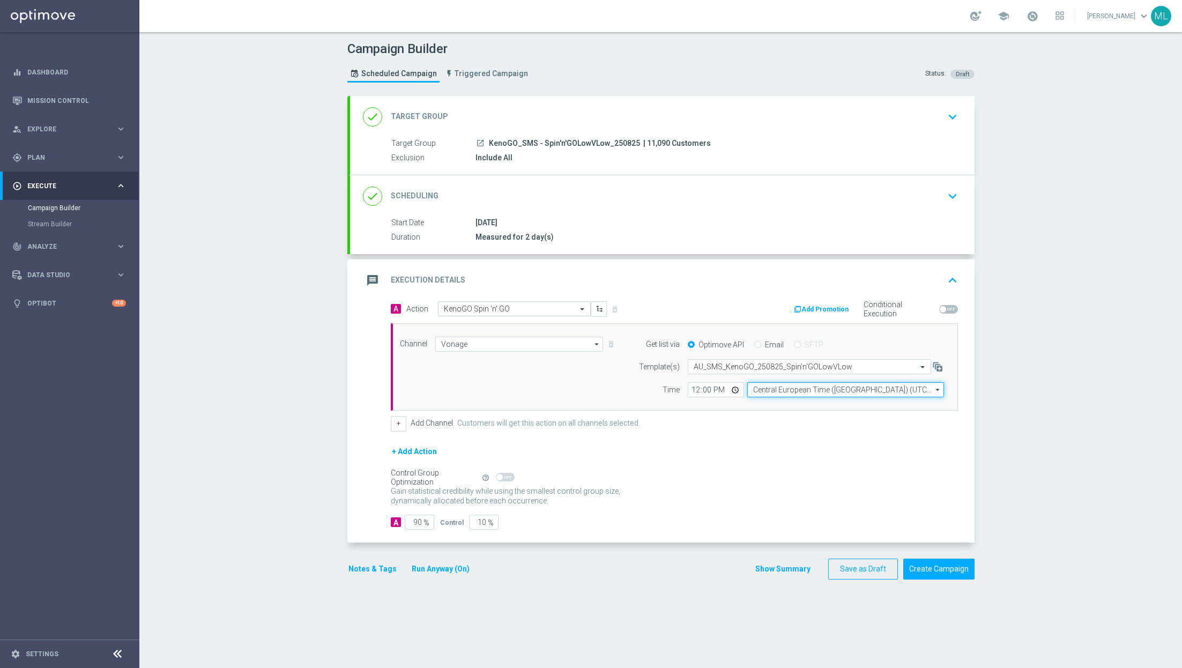
click at [785, 385] on input "Central European Time (Budapest) (UTC +02:00)" at bounding box center [845, 389] width 197 height 15
click at [806, 402] on div "Eastern Australia Time (Sydney) (UTC +10:00)" at bounding box center [849, 405] width 176 height 10
type input "Eastern Australia Time (Sydney) (UTC +10:00)"
drag, startPoint x: 485, startPoint y: 518, endPoint x: 455, endPoint y: 516, distance: 30.6
click at [455, 516] on div "Control 10 %" at bounding box center [468, 522] width 56 height 15
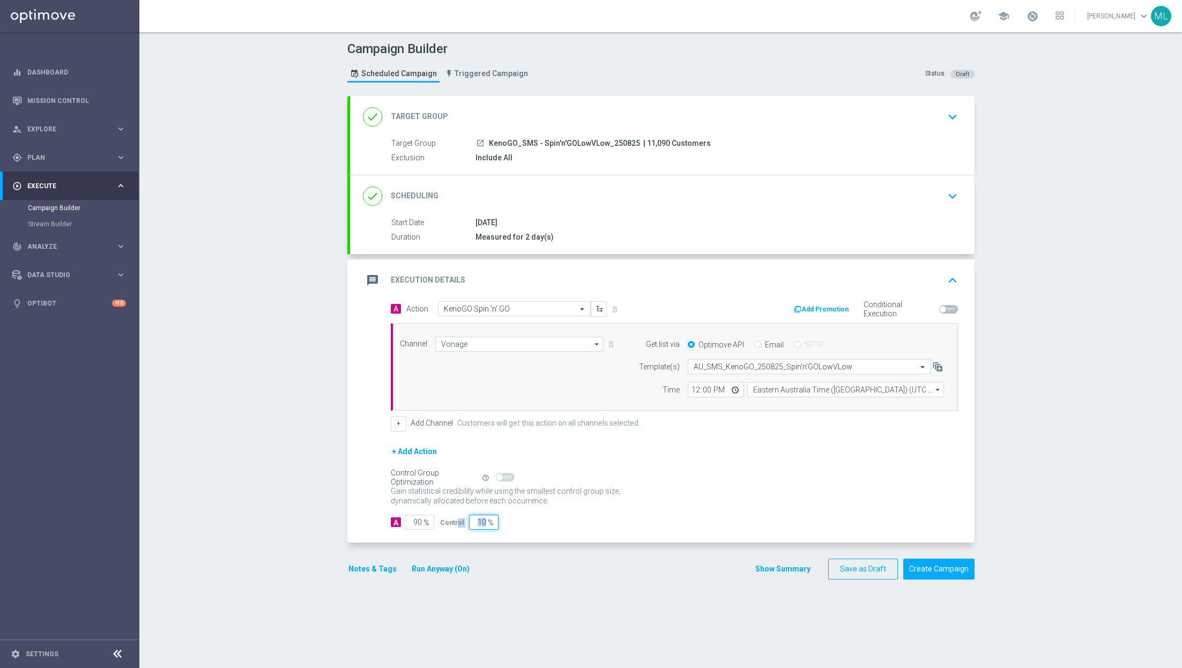
click at [480, 519] on input "10" at bounding box center [483, 522] width 29 height 15
type input "0"
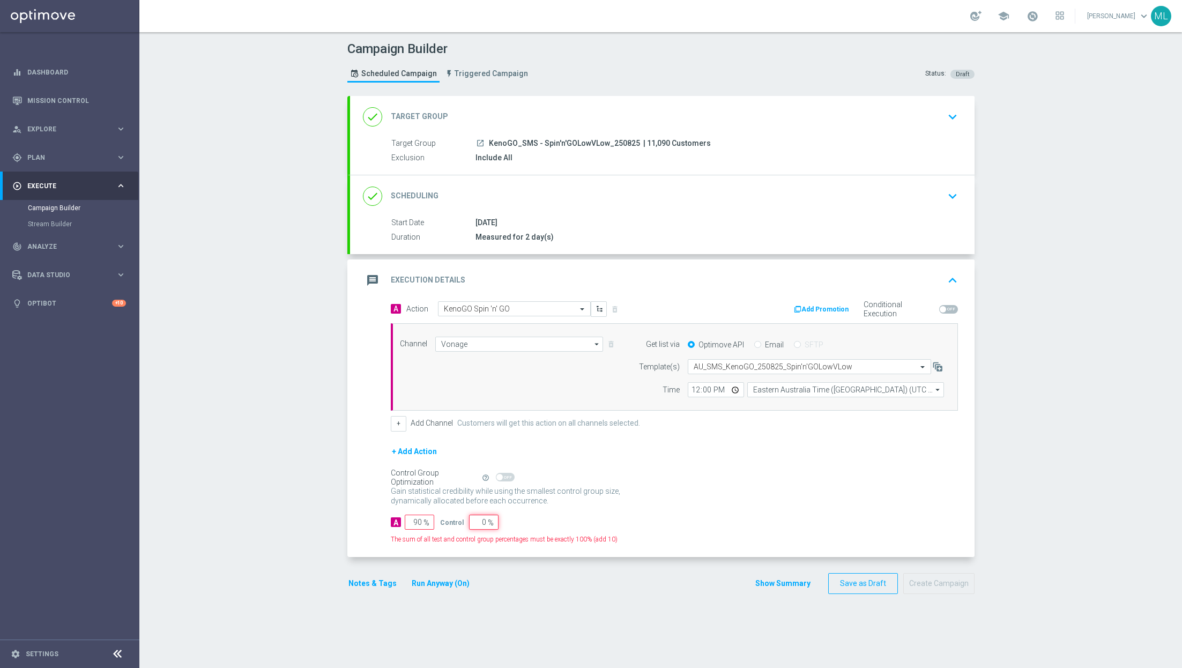
type input "100"
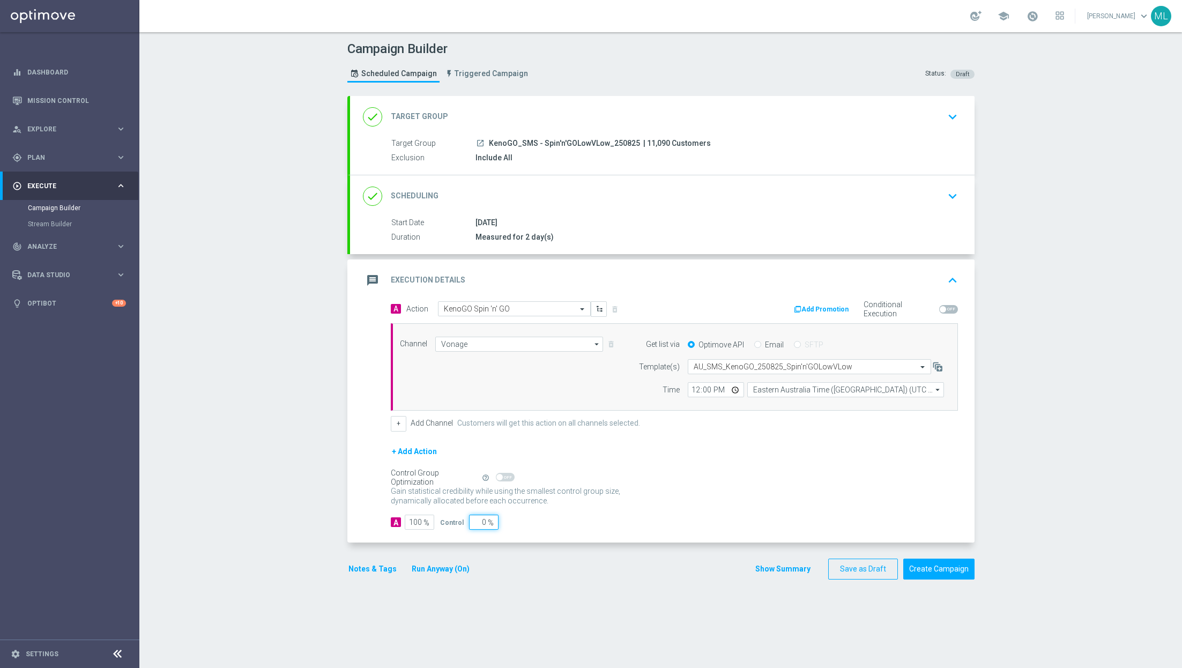
type input "0"
click at [559, 529] on div "A Action Select action KenoGO Spin 'n' GO delete_forever Add Promotion Conditio…" at bounding box center [662, 421] width 625 height 241
click at [944, 569] on button "Create Campaign" at bounding box center [938, 569] width 71 height 21
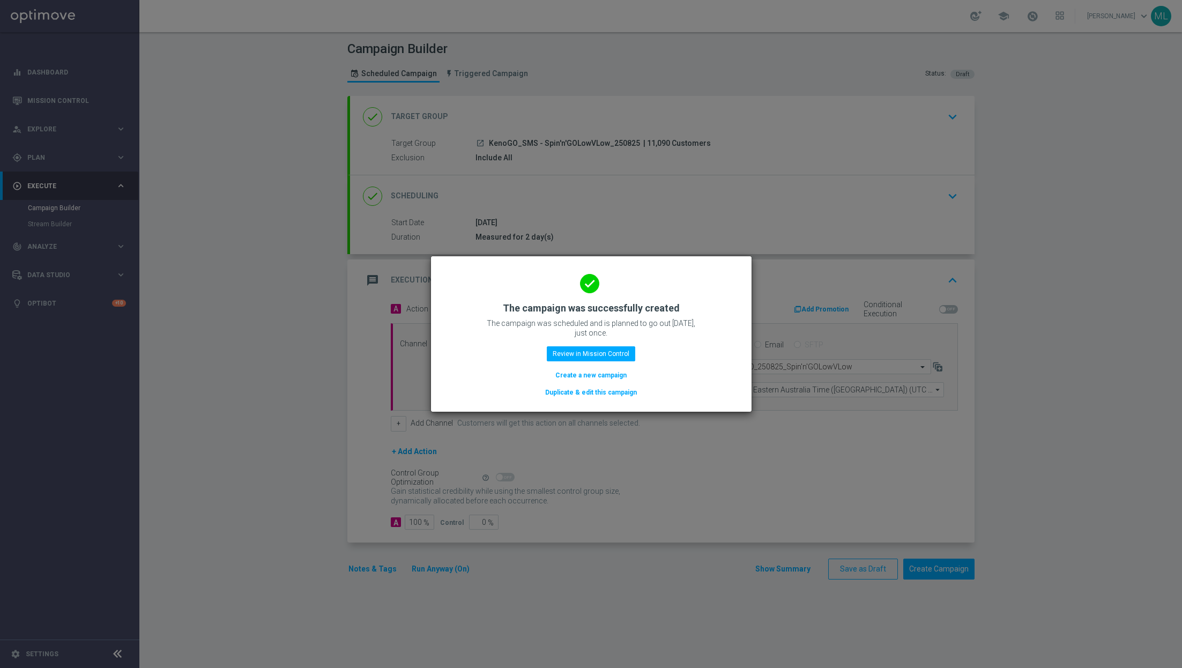
click at [579, 392] on button "Duplicate & edit this campaign" at bounding box center [591, 393] width 94 height 12
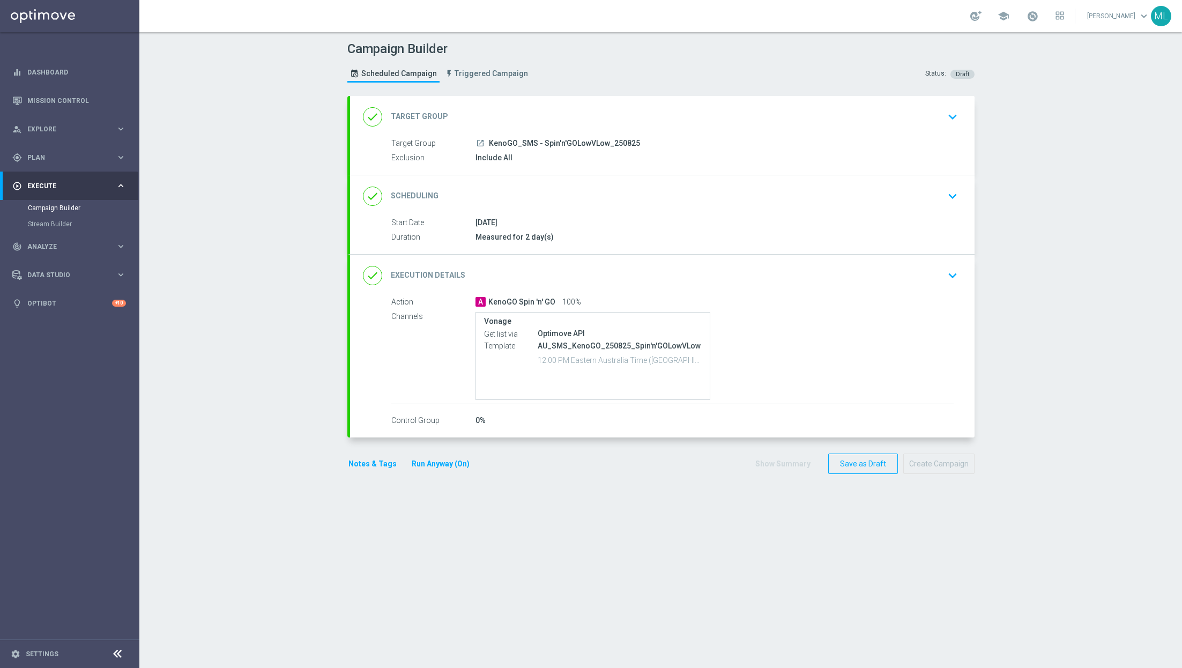
click at [953, 122] on icon "keyboard_arrow_down" at bounding box center [953, 117] width 16 height 16
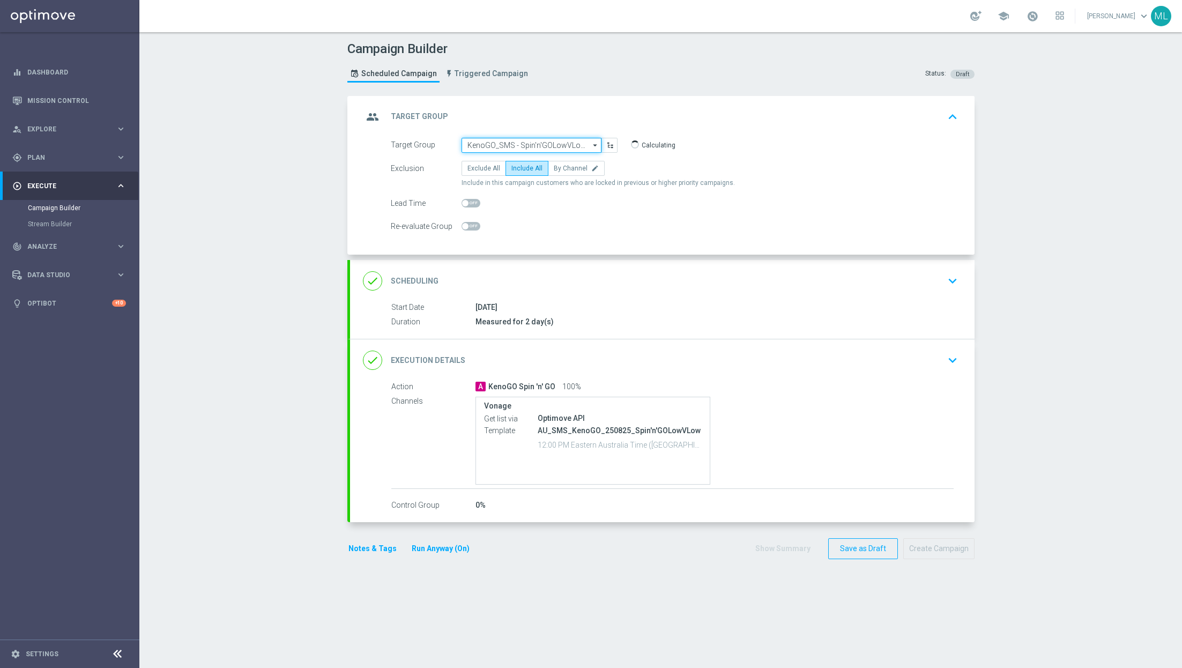
click at [530, 145] on input "KenoGO_SMS - Spin'n'GOLowVLow_250825" at bounding box center [532, 145] width 140 height 15
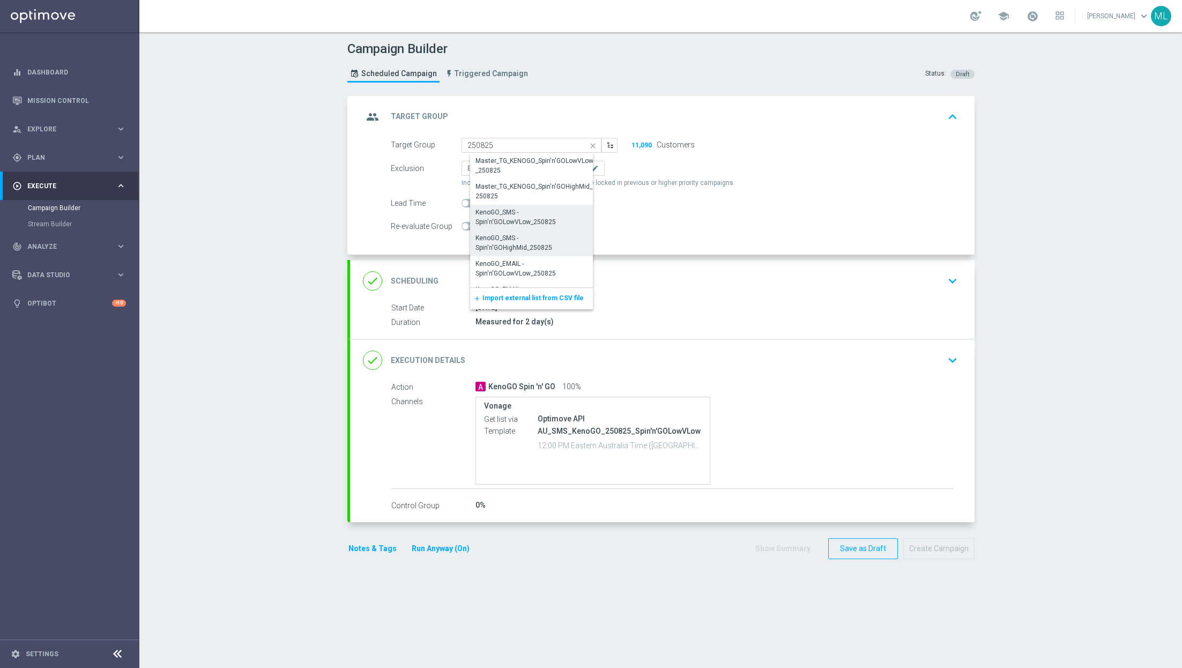
click at [540, 238] on div "KenoGO_SMS - Spin'n'GOHighMid_250825" at bounding box center [535, 242] width 121 height 19
type input "KenoGO_SMS - Spin'n'GOHighMid_250825"
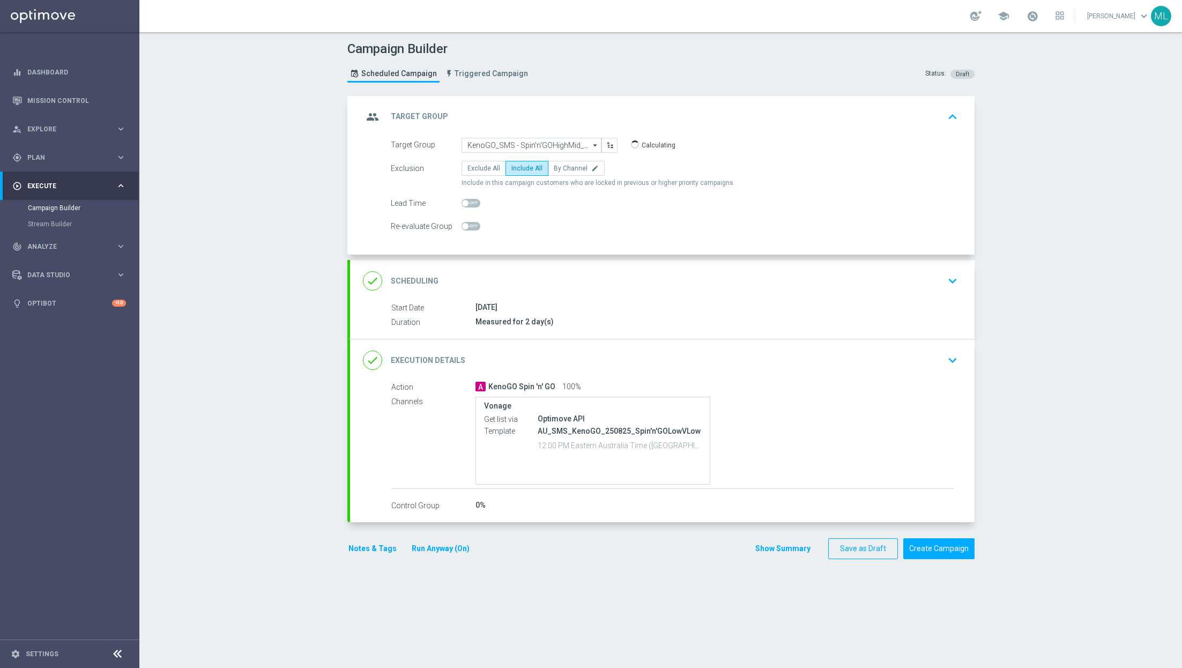
click at [949, 359] on icon "keyboard_arrow_down" at bounding box center [953, 360] width 16 height 16
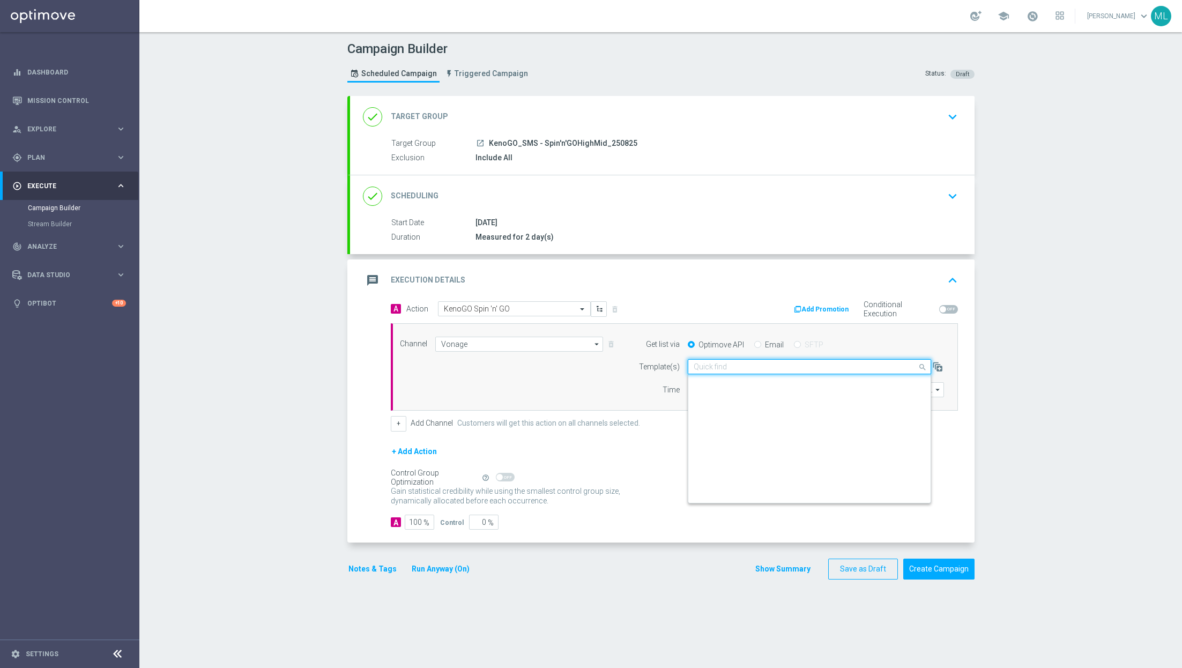
click at [735, 365] on input "text" at bounding box center [799, 366] width 210 height 9
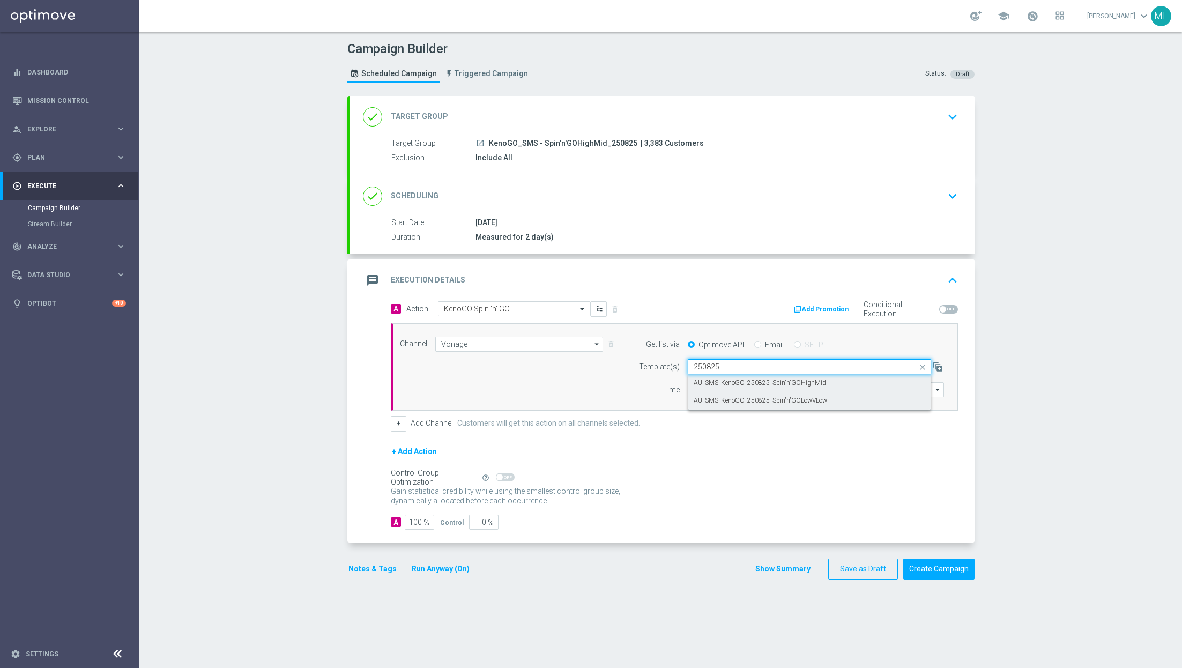
click at [829, 384] on div "AU_SMS_KenoGO_250825_Spin'n'GOHighMid" at bounding box center [810, 383] width 232 height 18
type input "250825"
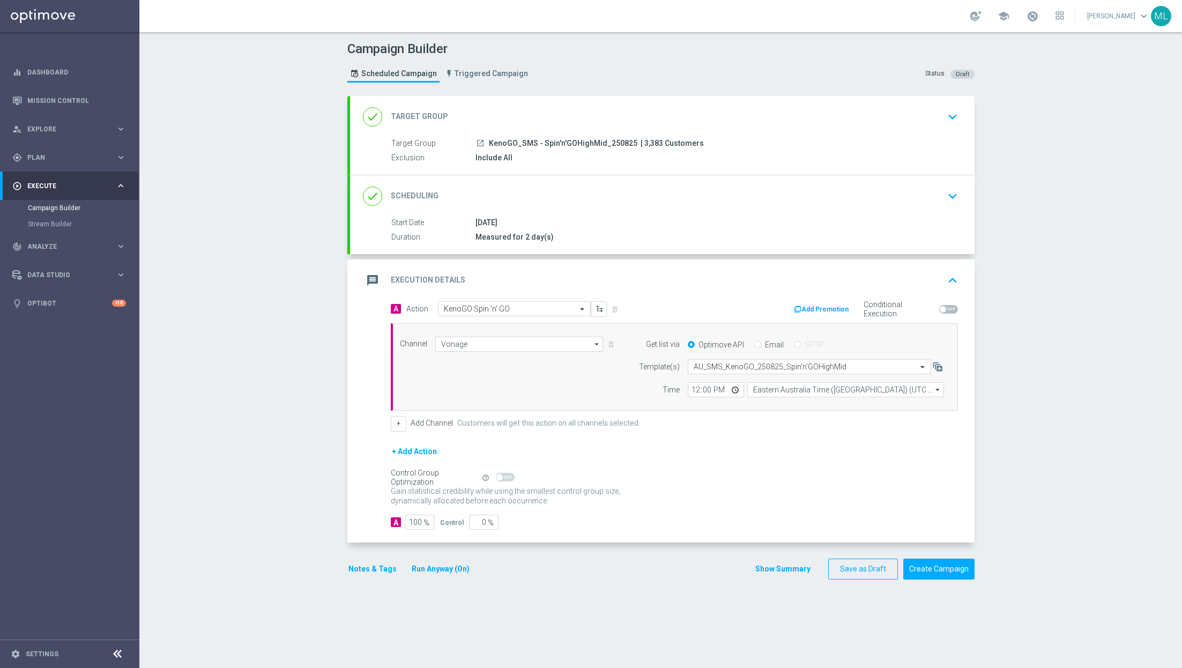
click at [813, 445] on div "+ Add Action" at bounding box center [674, 458] width 567 height 27
click at [950, 567] on button "Create Campaign" at bounding box center [938, 569] width 71 height 21
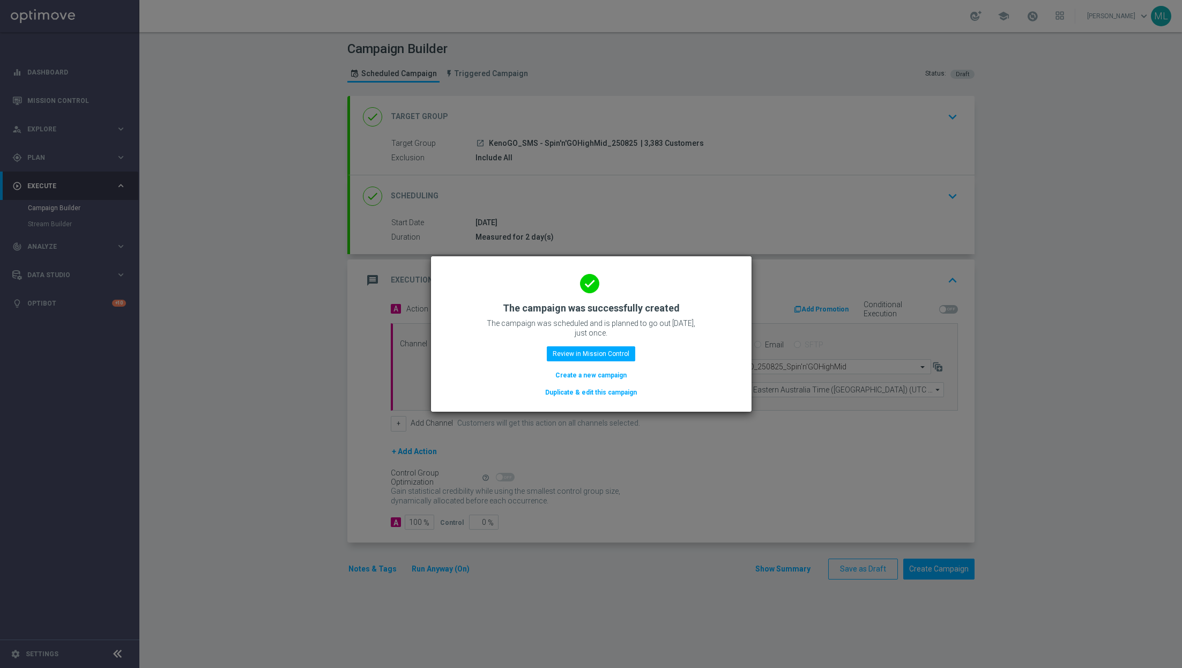
click at [591, 392] on button "Duplicate & edit this campaign" at bounding box center [591, 393] width 94 height 12
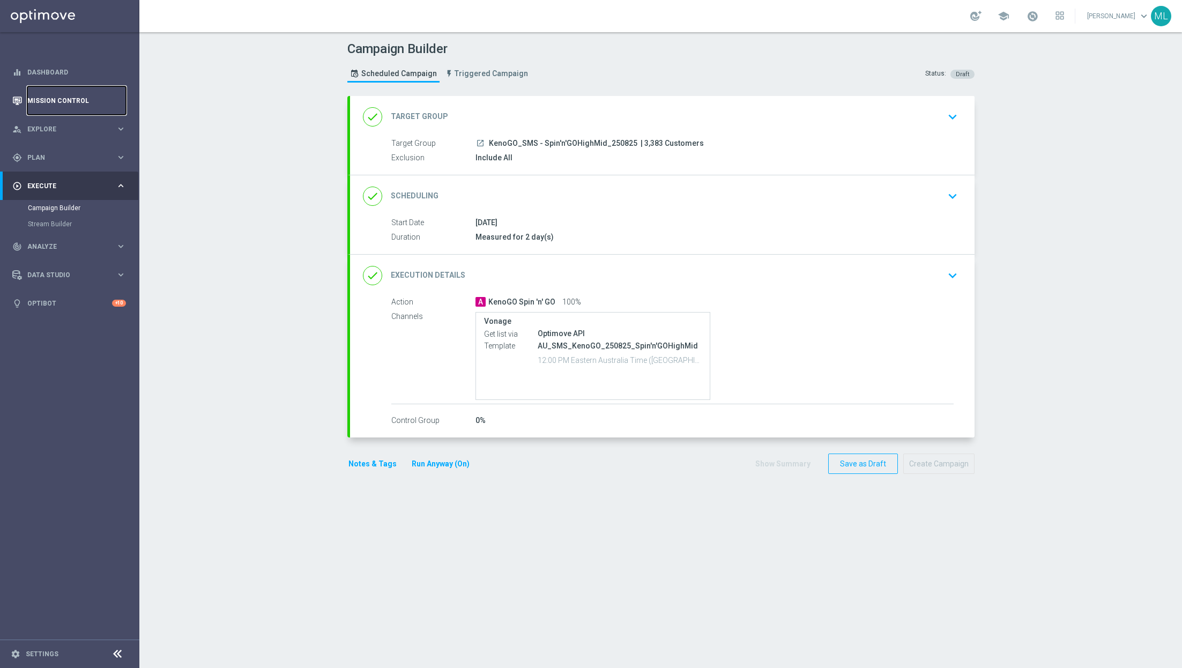
click at [36, 94] on link "Mission Control" at bounding box center [76, 100] width 99 height 28
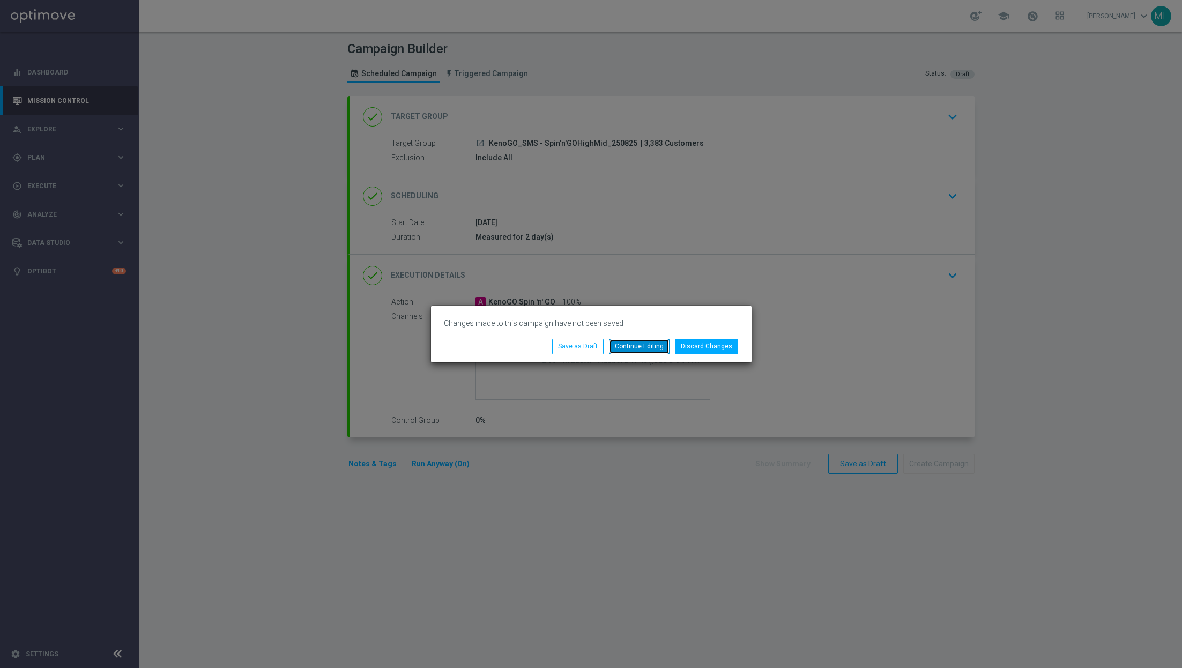
click at [655, 347] on button "Continue Editing" at bounding box center [639, 346] width 61 height 15
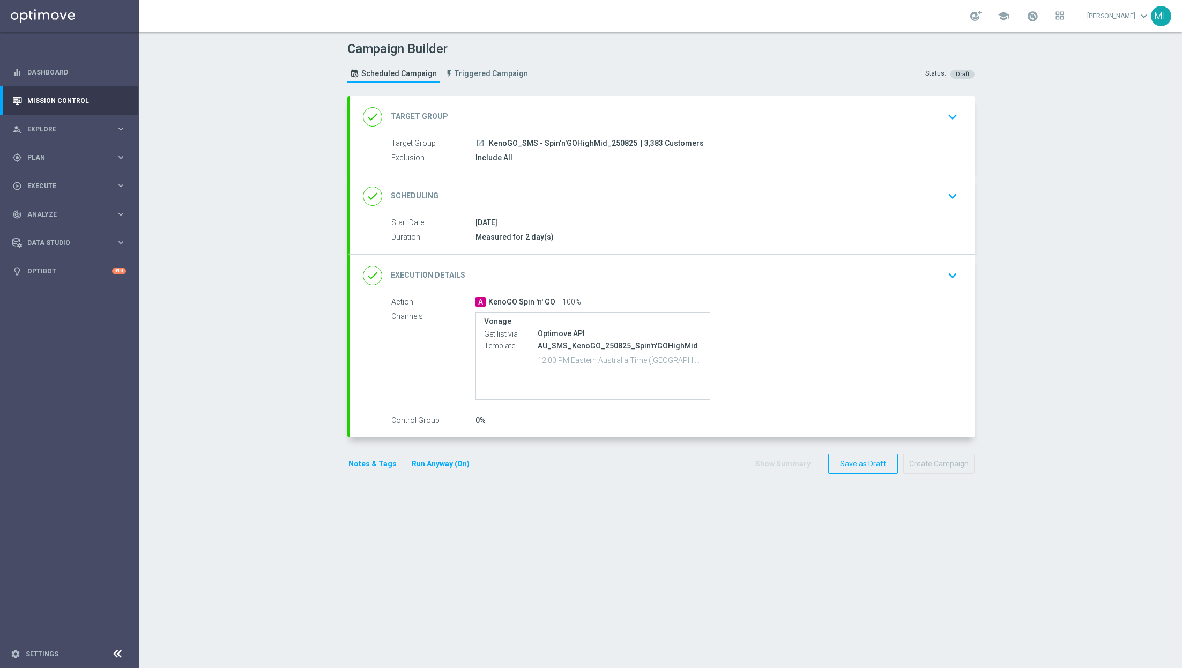
click at [778, 496] on section "done Target Group keyboard_arrow_down Target Group launch KenoGO_SMS - Spin'n'G…" at bounding box center [660, 376] width 643 height 561
click at [821, 387] on div "Vonage Get list via Optimove API Template AU_SMS_KenoGO_250825_Spin'n'GOHighMid…" at bounding box center [714, 356] width 478 height 88
click at [462, 70] on span "Triggered Campaign" at bounding box center [491, 73] width 73 height 9
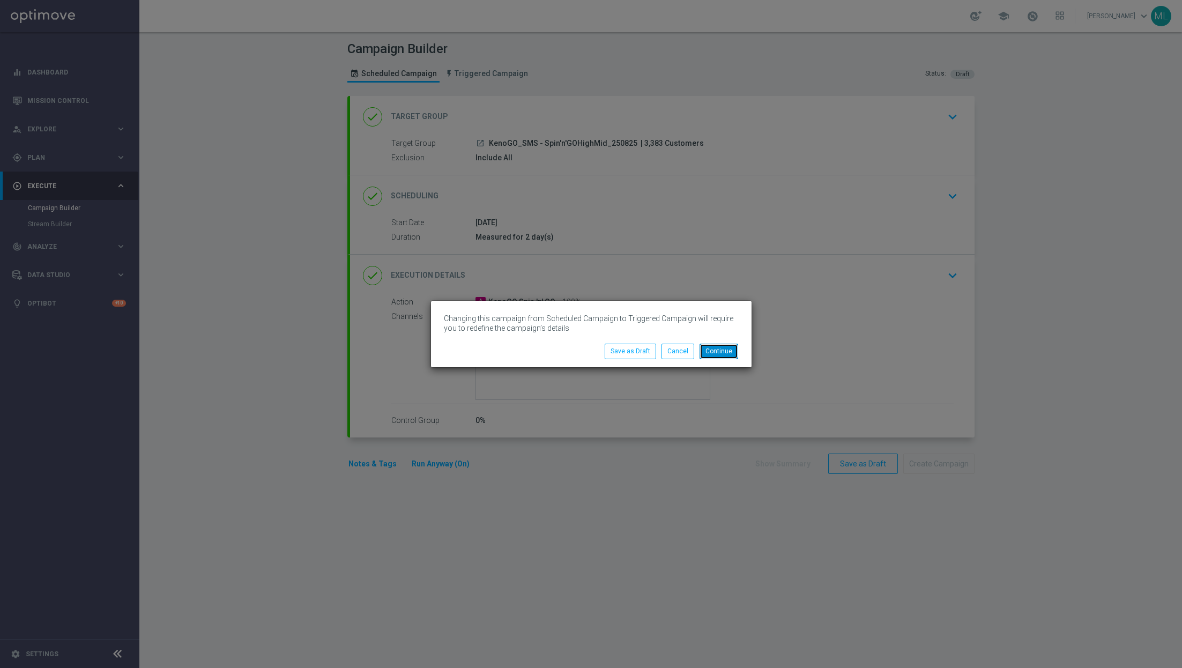
click at [722, 351] on button "Continue" at bounding box center [719, 351] width 39 height 15
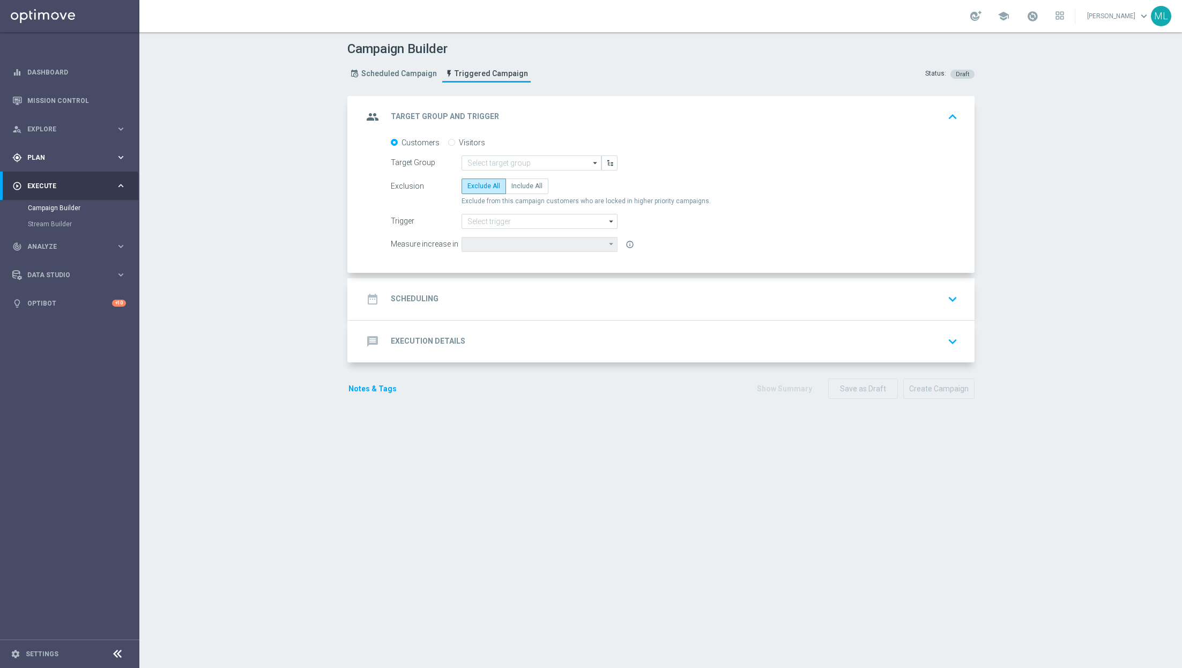
click at [129, 161] on div "gps_fixed Plan keyboard_arrow_right" at bounding box center [69, 157] width 138 height 28
click at [64, 179] on link "Target Groups" at bounding box center [70, 179] width 84 height 9
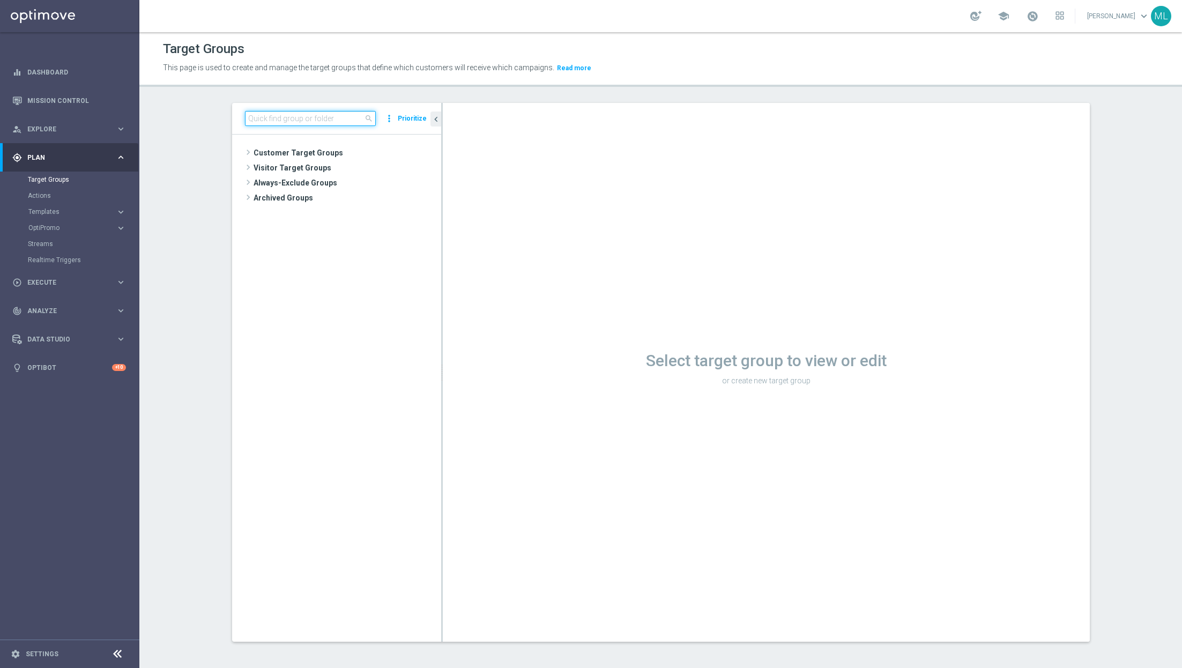
click at [268, 123] on input at bounding box center [310, 118] width 131 height 15
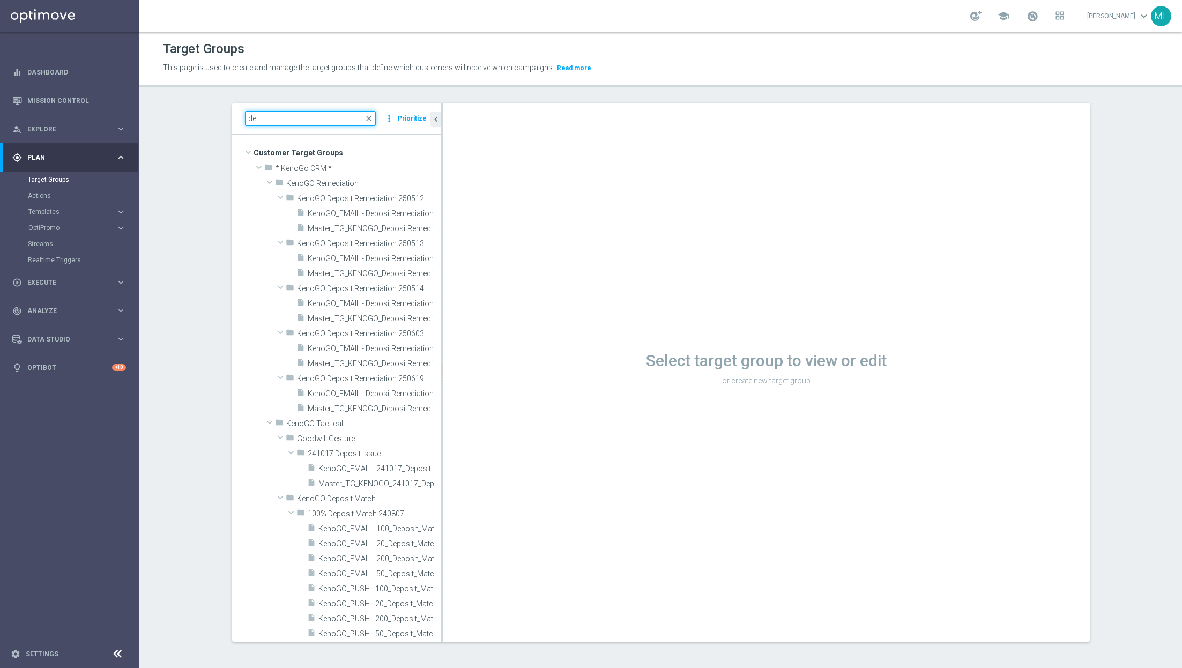
type input "d"
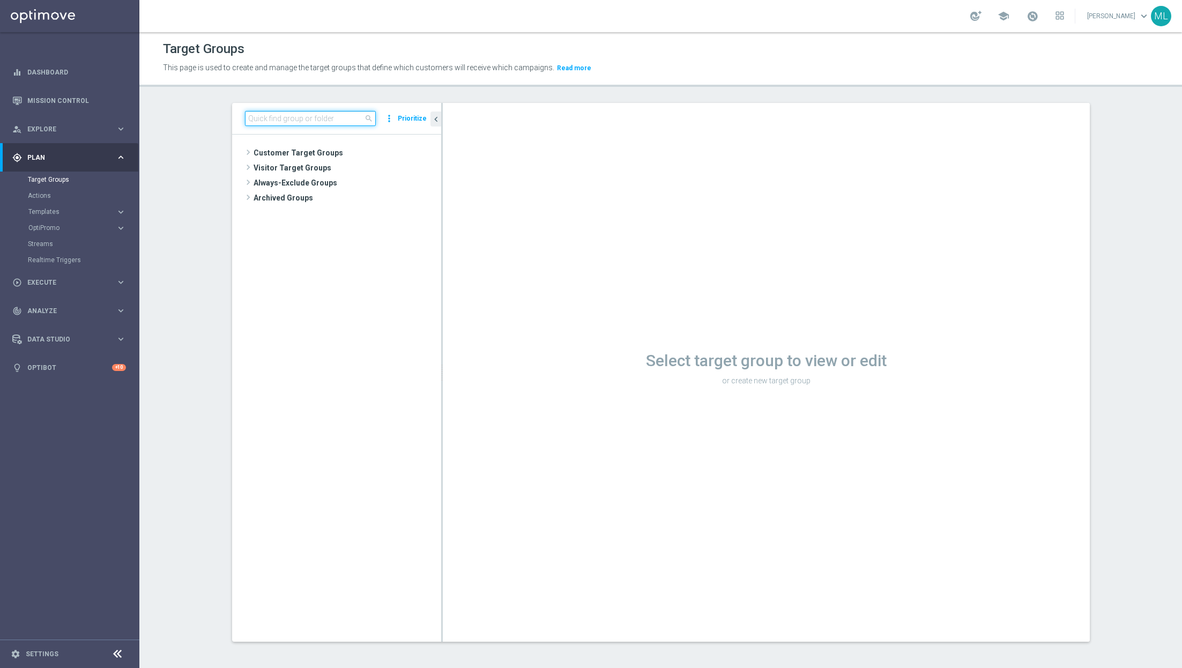
paste input "BASE - app_only_KENOGO_w_Exclusions_OPTOUTS_only"
type input "BASE - app_only_KENOGO_w_Exclusions_OPTOUTS_only"
click at [269, 118] on input "BASE - app_only_KENOGO_w_Exclusions_OPTOUTS_only" at bounding box center [310, 118] width 131 height 15
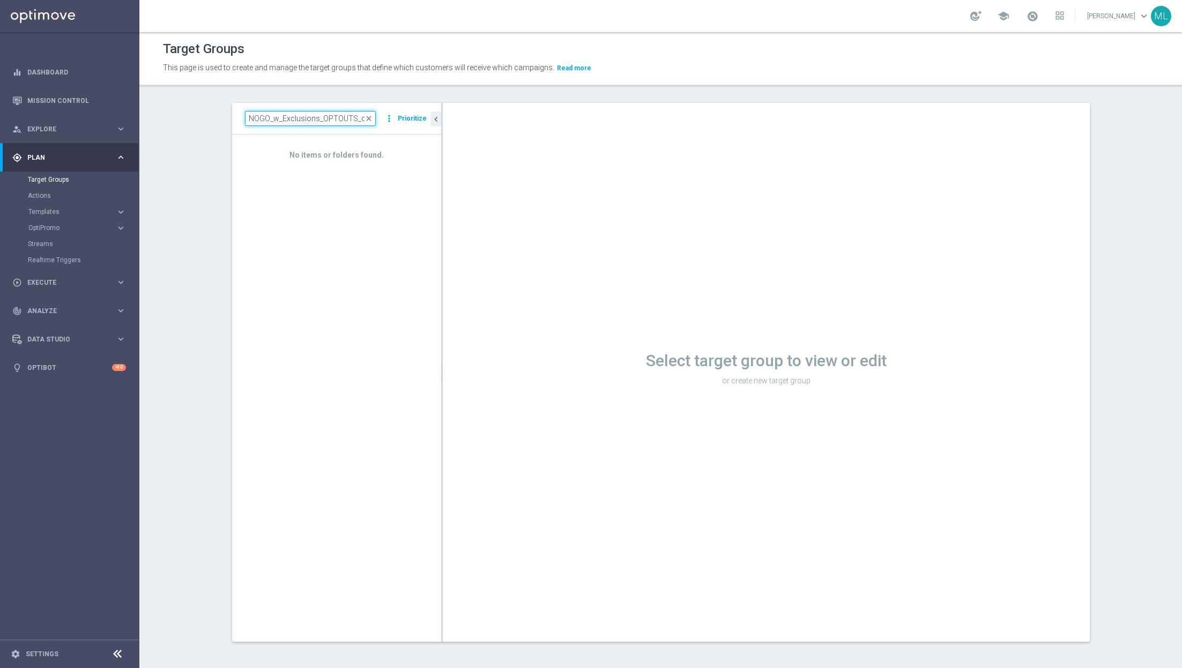
click at [269, 118] on input "BASE - app_only_KENOGO_w_Exclusions_OPTOUTS_only" at bounding box center [310, 118] width 131 height 15
type input "250821"
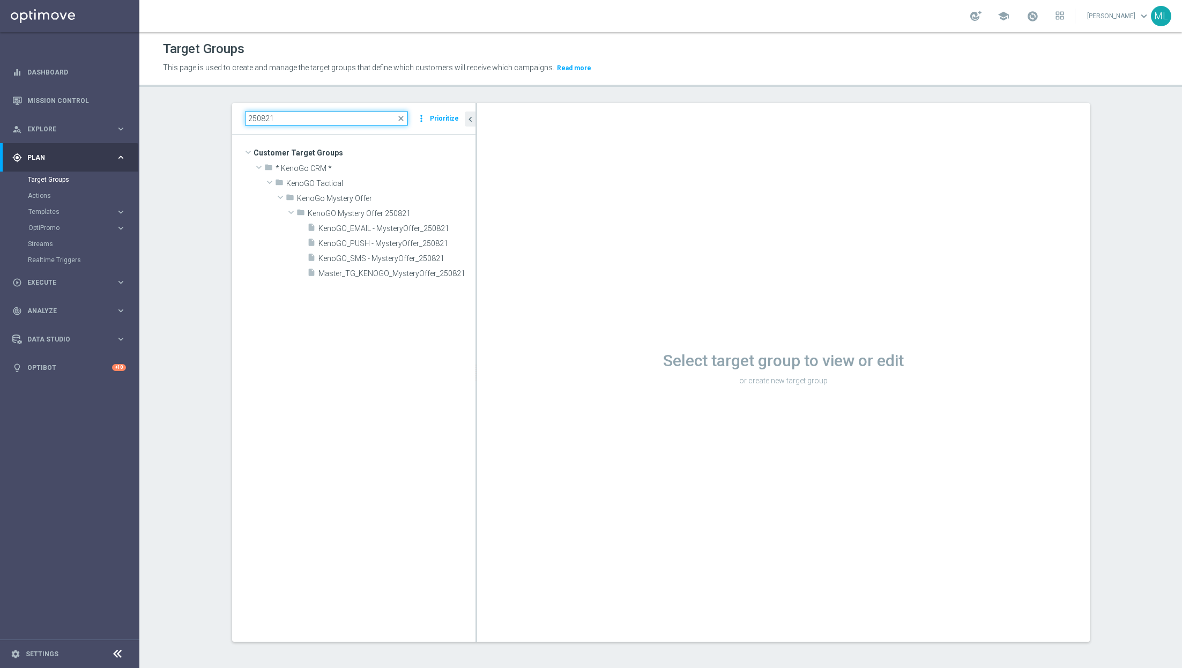
drag, startPoint x: 442, startPoint y: 168, endPoint x: 497, endPoint y: 177, distance: 56.5
click at [477, 177] on div at bounding box center [476, 372] width 2 height 539
drag, startPoint x: 299, startPoint y: 121, endPoint x: 211, endPoint y: 114, distance: 88.2
click at [211, 114] on div "250821 close more_vert Prioritize Customer Target Groups library_add create_new…" at bounding box center [661, 380] width 901 height 555
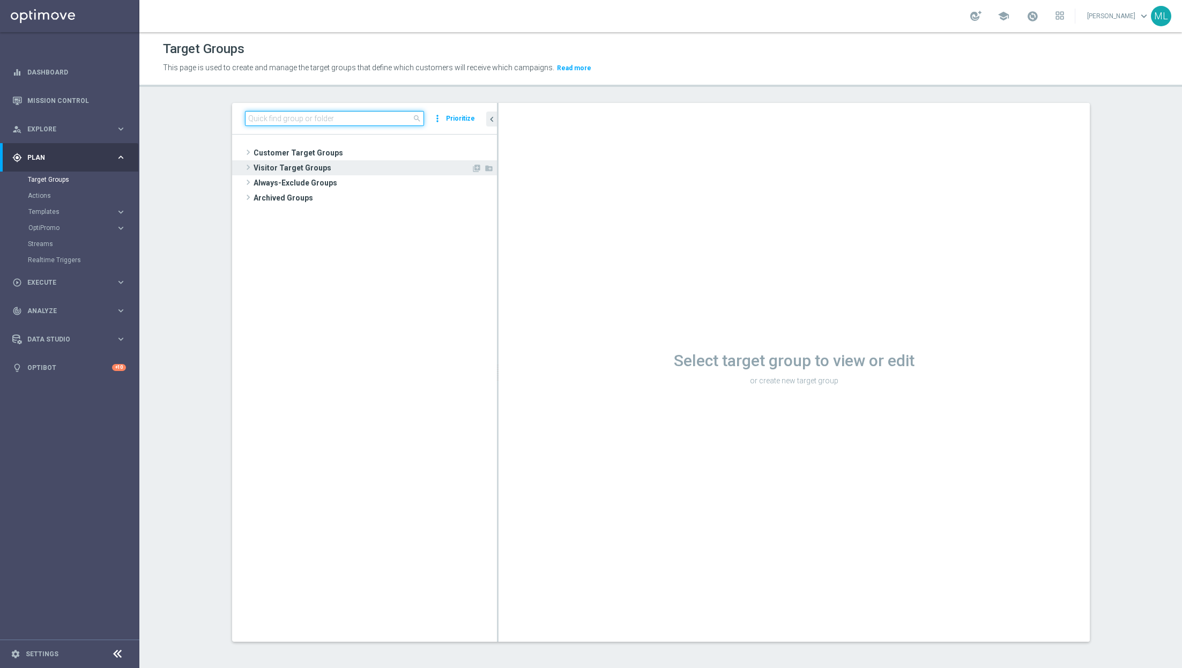
paste input "BASE - app_only_KENOGO_w_Exclusions_OPTOUTS_only"
click at [291, 116] on input "BASE - app_only_KENOGO_w_Exclusions_OPTOUTS_only" at bounding box center [335, 118] width 180 height 15
drag, startPoint x: 289, startPoint y: 115, endPoint x: 501, endPoint y: 120, distance: 211.8
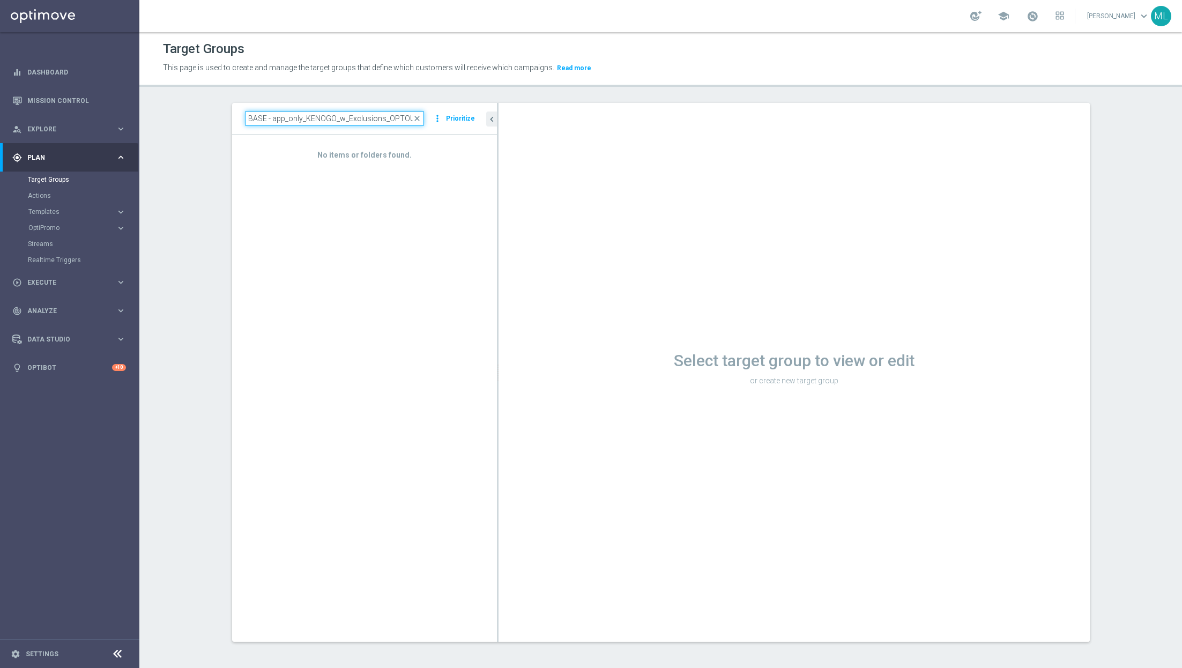
click at [501, 120] on as-split "BASE - app_only_KENOGO_w_Exclusions_OPTOUTS_only close more_vert Prioritize No …" at bounding box center [661, 372] width 858 height 539
drag, startPoint x: 289, startPoint y: 117, endPoint x: 513, endPoint y: 131, distance: 224.5
click at [513, 131] on as-split "BASE - app_only_KENOGO_w_Exclusions_OPTOUTS_only close more_vert Prioritize No …" at bounding box center [661, 372] width 858 height 539
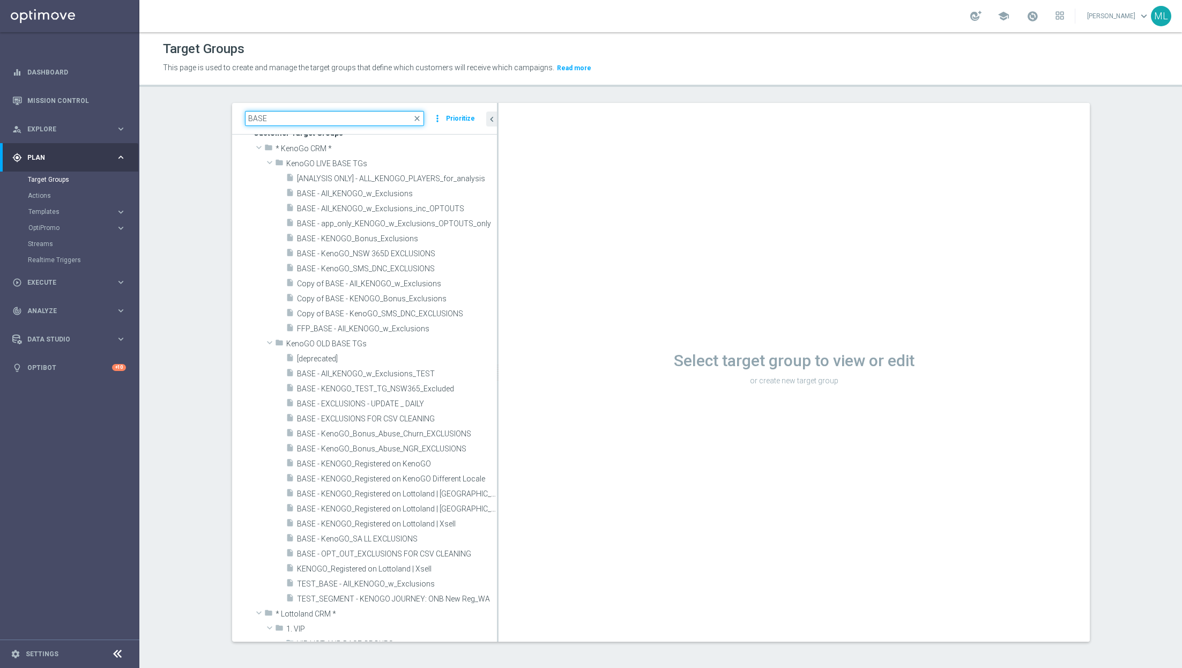
scroll to position [0, 0]
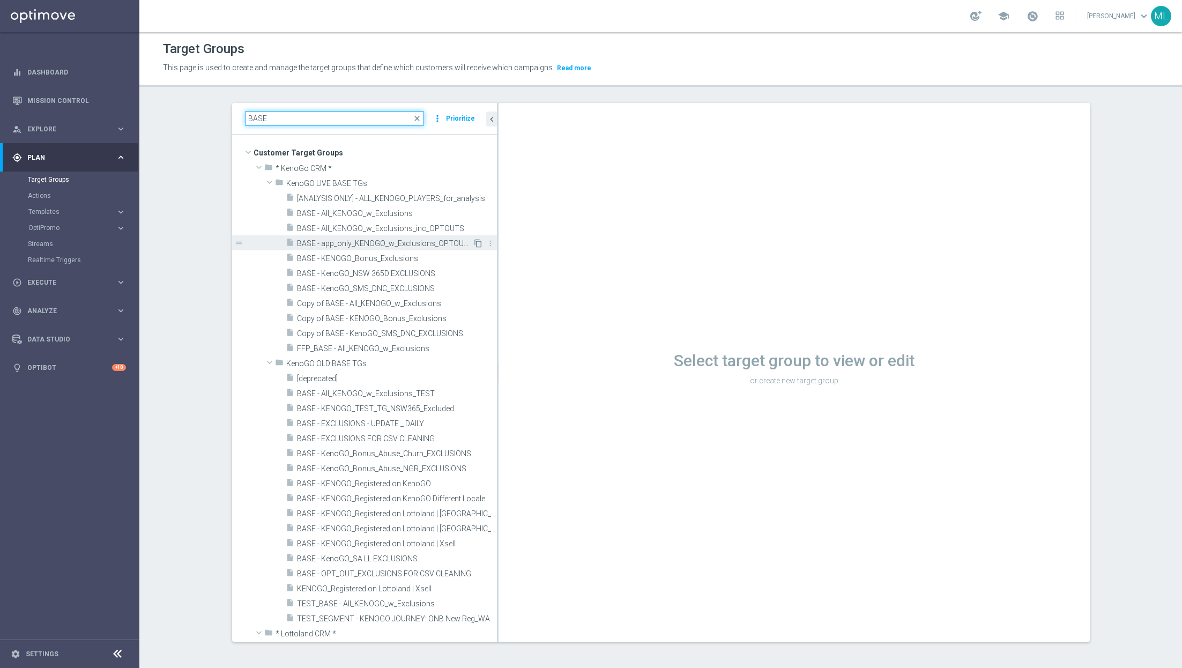
type input "BASE"
click at [478, 244] on icon "content_copy" at bounding box center [478, 243] width 9 height 9
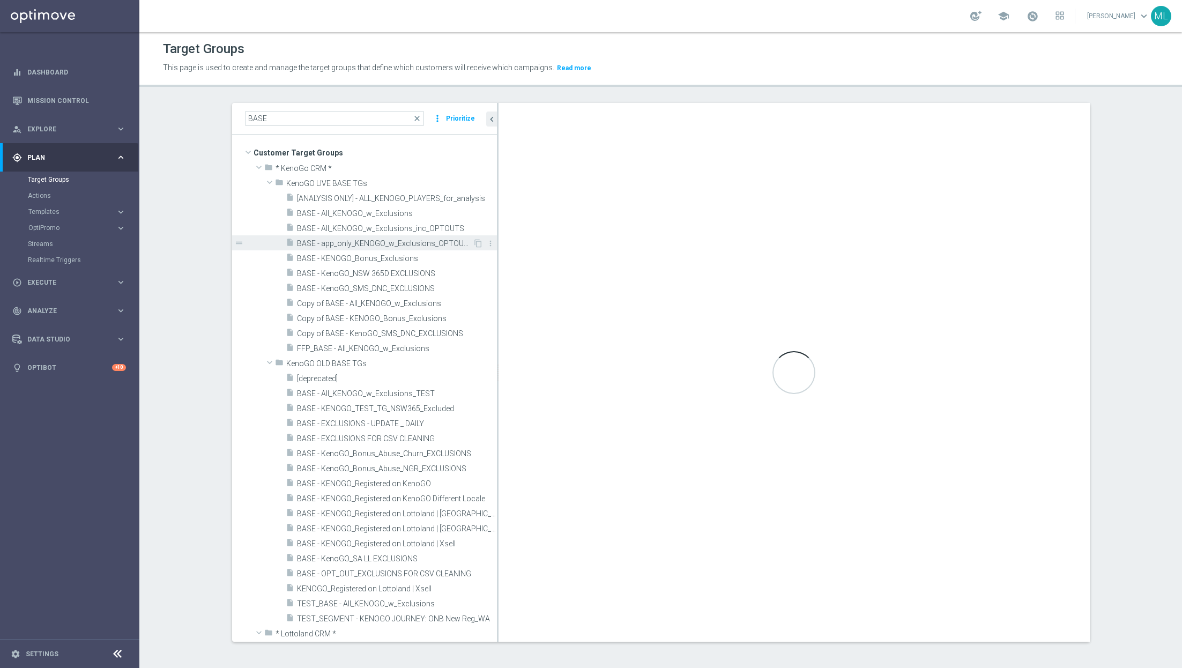
click at [430, 244] on span "BASE - app_only_KENOGO_w_Exclusions_OPTOUTS_only" at bounding box center [385, 243] width 176 height 9
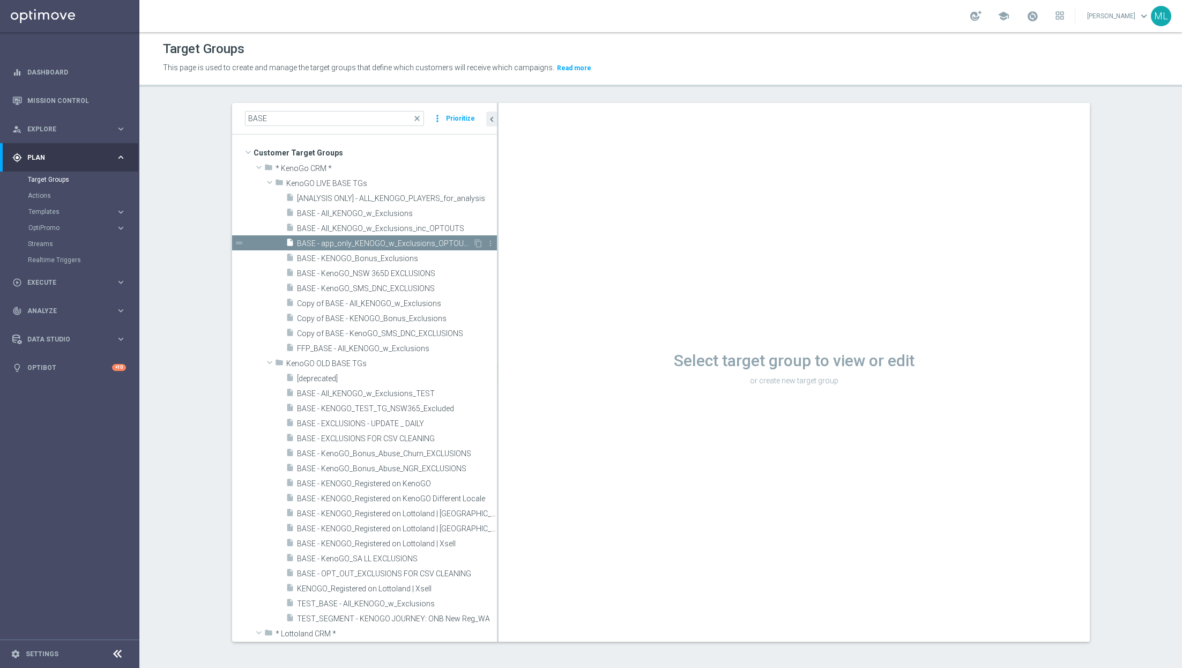
click at [362, 243] on span "BASE - app_only_KENOGO_w_Exclusions_OPTOUTS_only" at bounding box center [385, 243] width 176 height 9
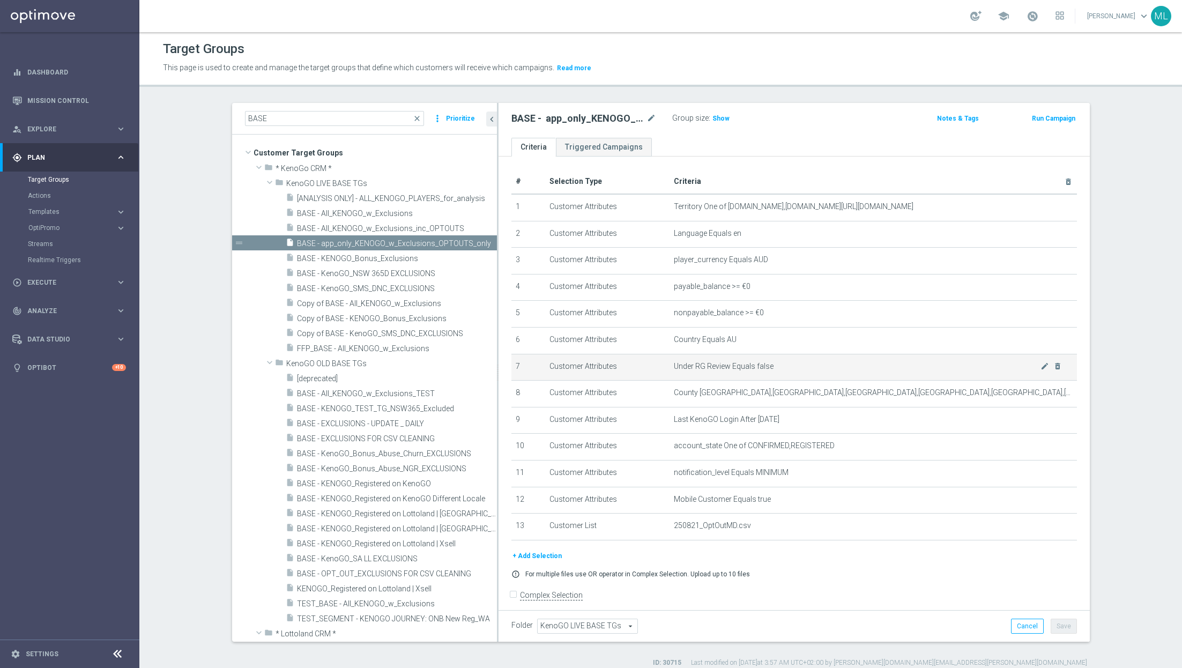
scroll to position [6, 0]
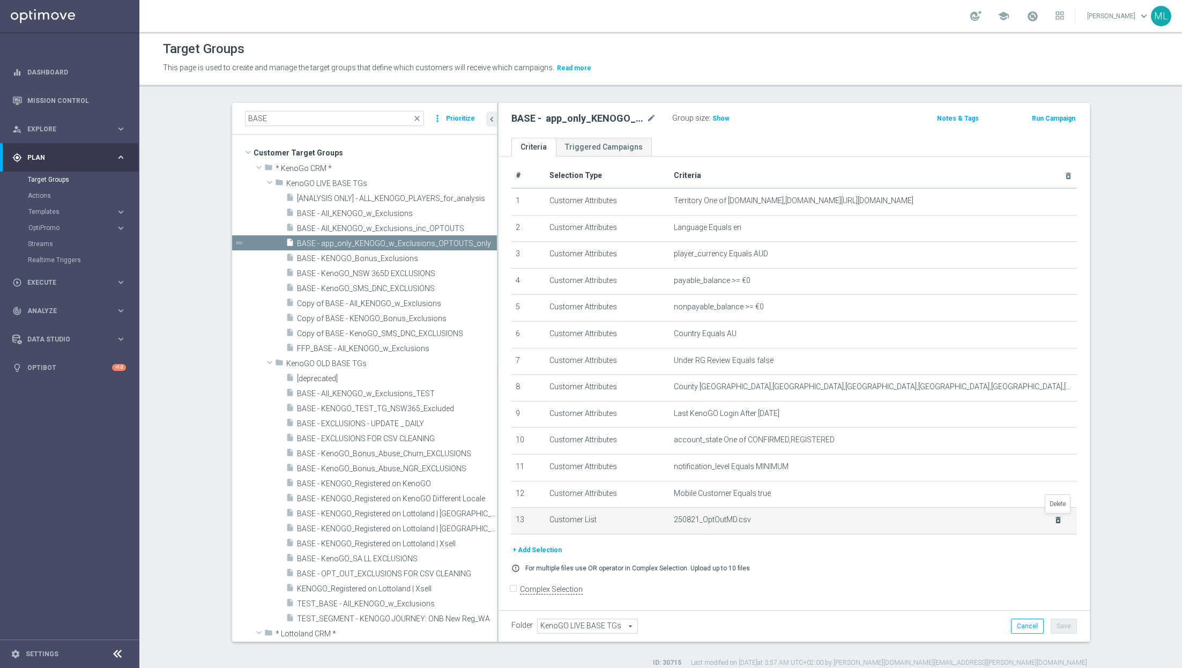
click at [1057, 518] on icon "delete_forever" at bounding box center [1058, 520] width 9 height 9
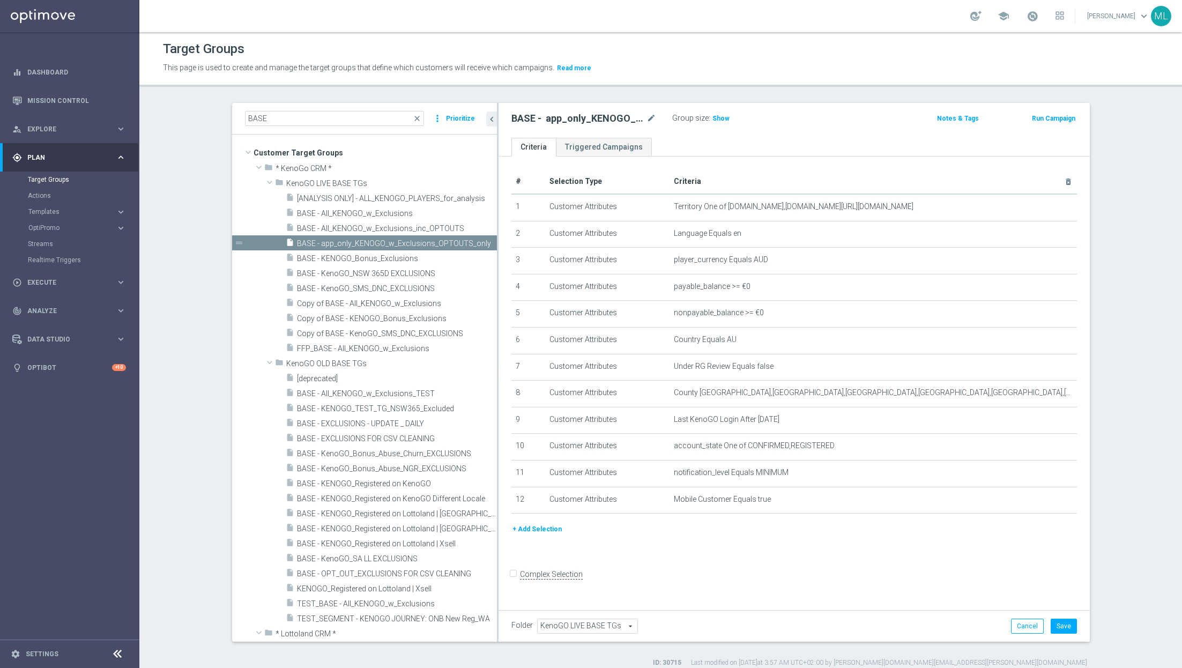
click at [516, 531] on button "+ Add Selection" at bounding box center [536, 529] width 51 height 12
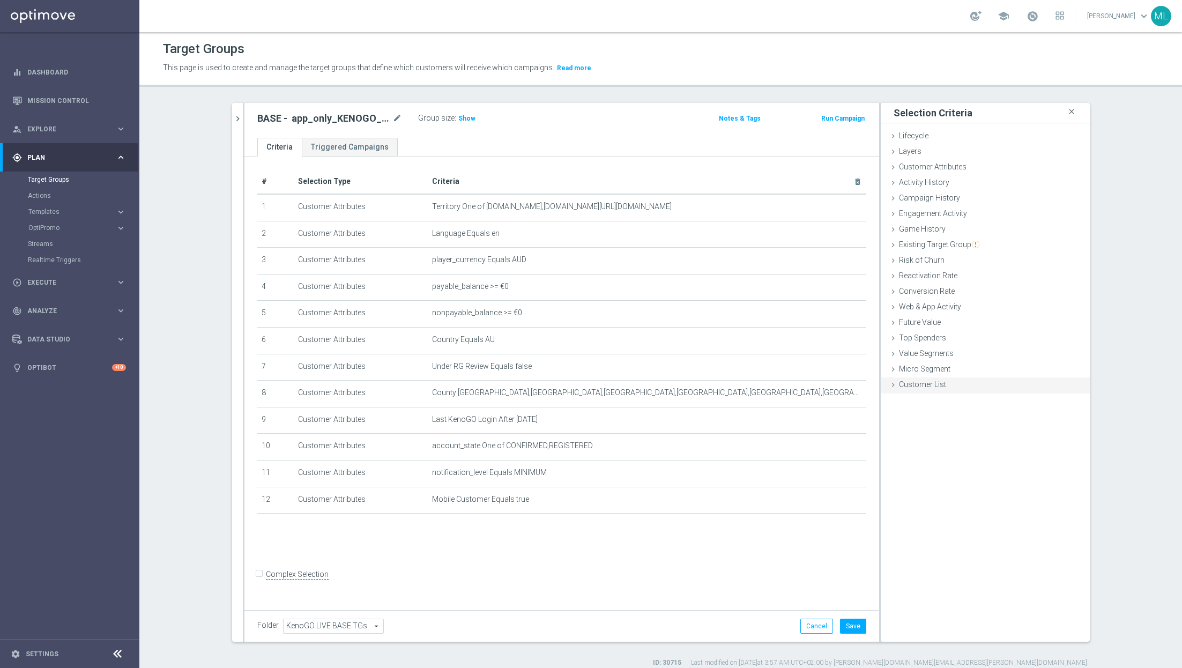
click at [893, 382] on icon at bounding box center [893, 385] width 9 height 9
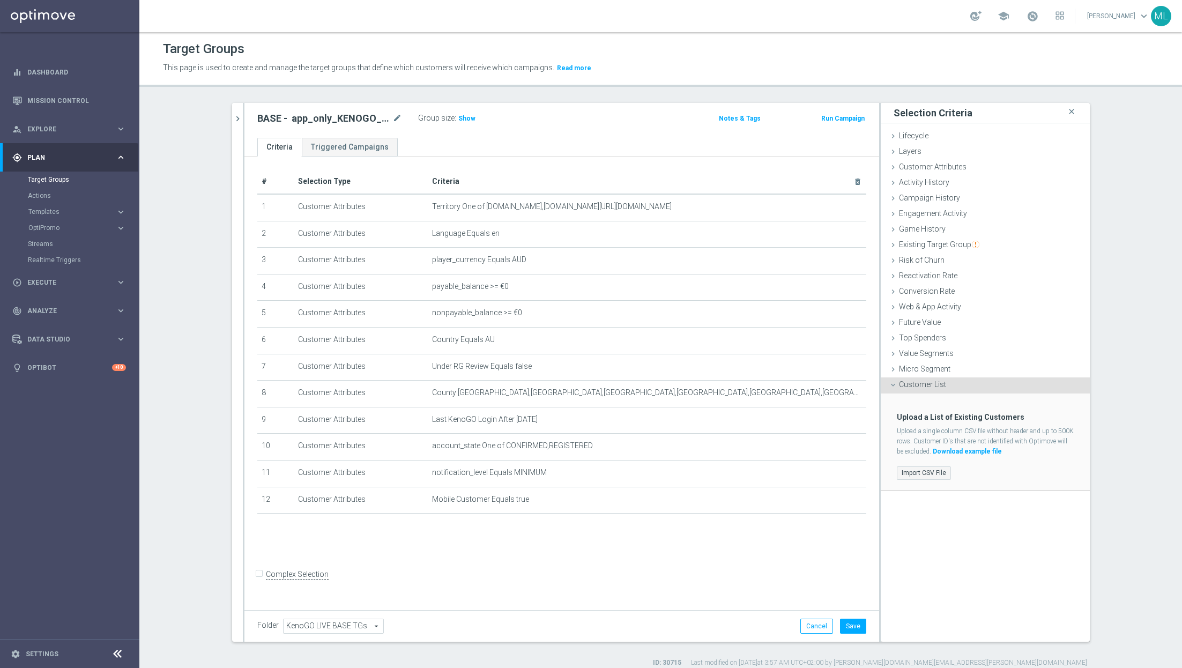
click at [919, 471] on label "Import CSV File" at bounding box center [924, 472] width 54 height 13
click at [0, 0] on input "Import CSV File" at bounding box center [0, 0] width 0 height 0
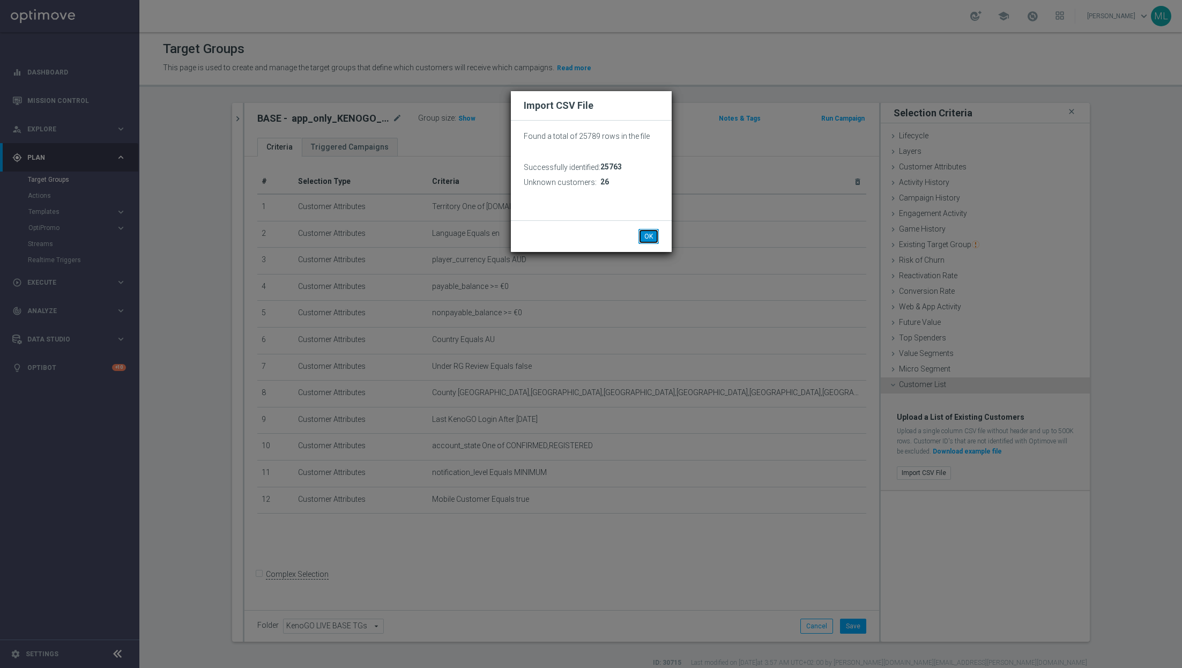
click at [650, 236] on button "OK" at bounding box center [648, 236] width 20 height 15
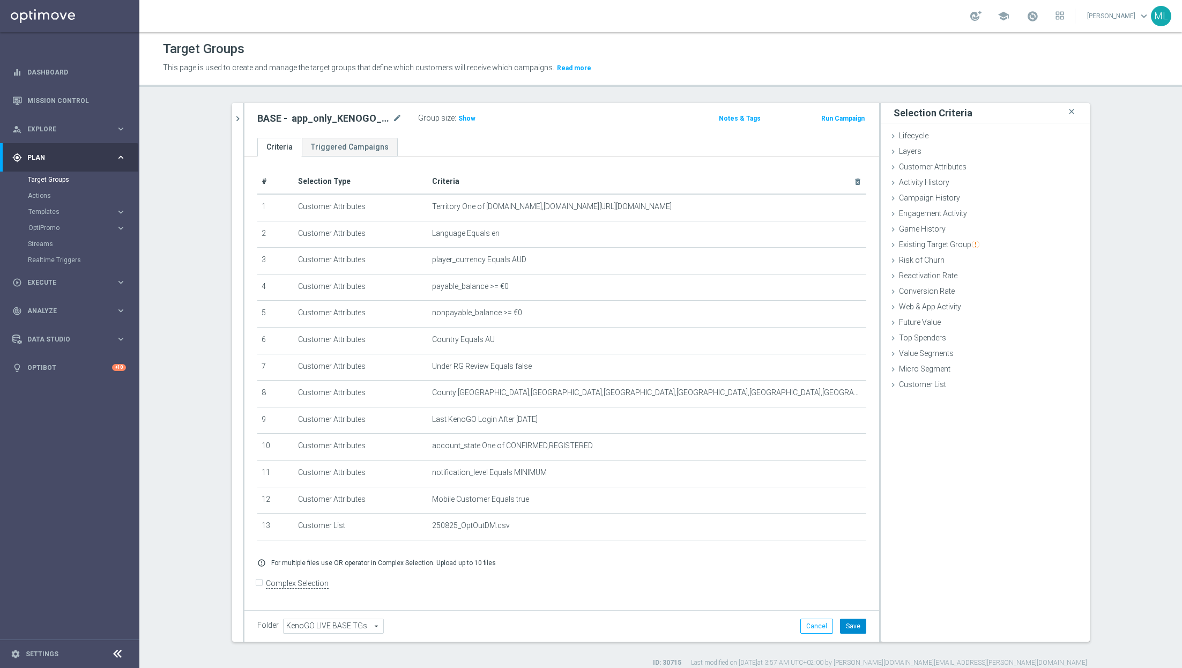
click at [852, 628] on button "Save" at bounding box center [853, 626] width 26 height 15
click at [463, 120] on span "Show" at bounding box center [466, 119] width 17 height 8
click at [463, 120] on span "6,045" at bounding box center [468, 120] width 19 height 10
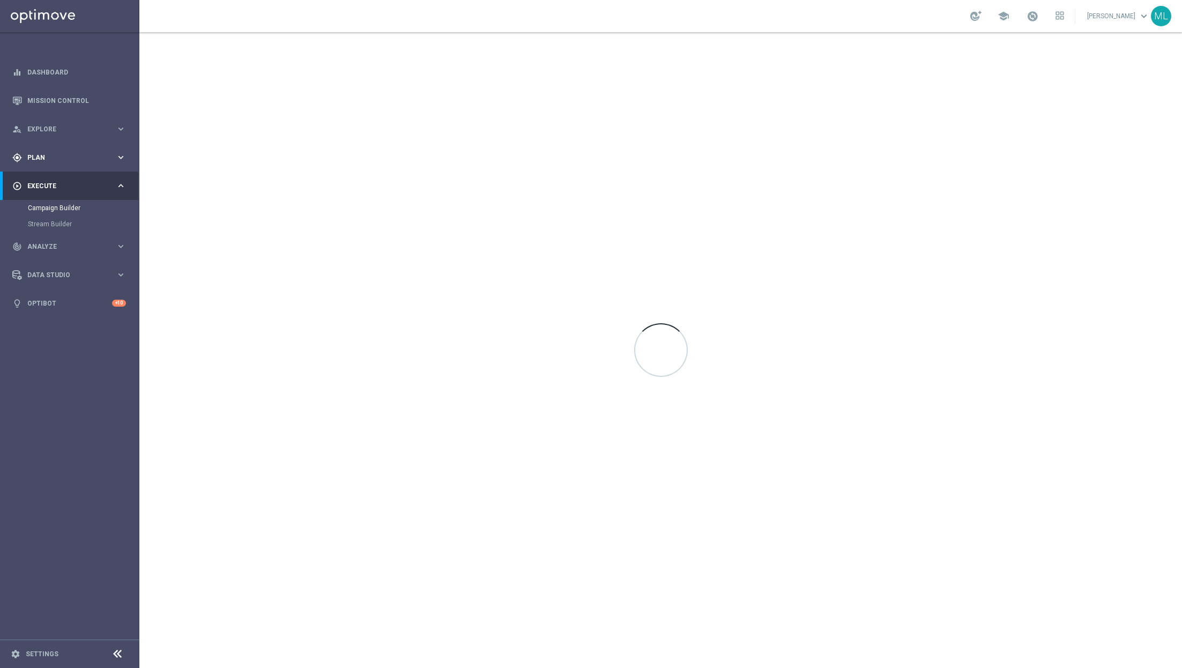
click at [123, 159] on icon "keyboard_arrow_right" at bounding box center [121, 157] width 10 height 10
click at [119, 210] on icon "keyboard_arrow_right" at bounding box center [121, 212] width 10 height 10
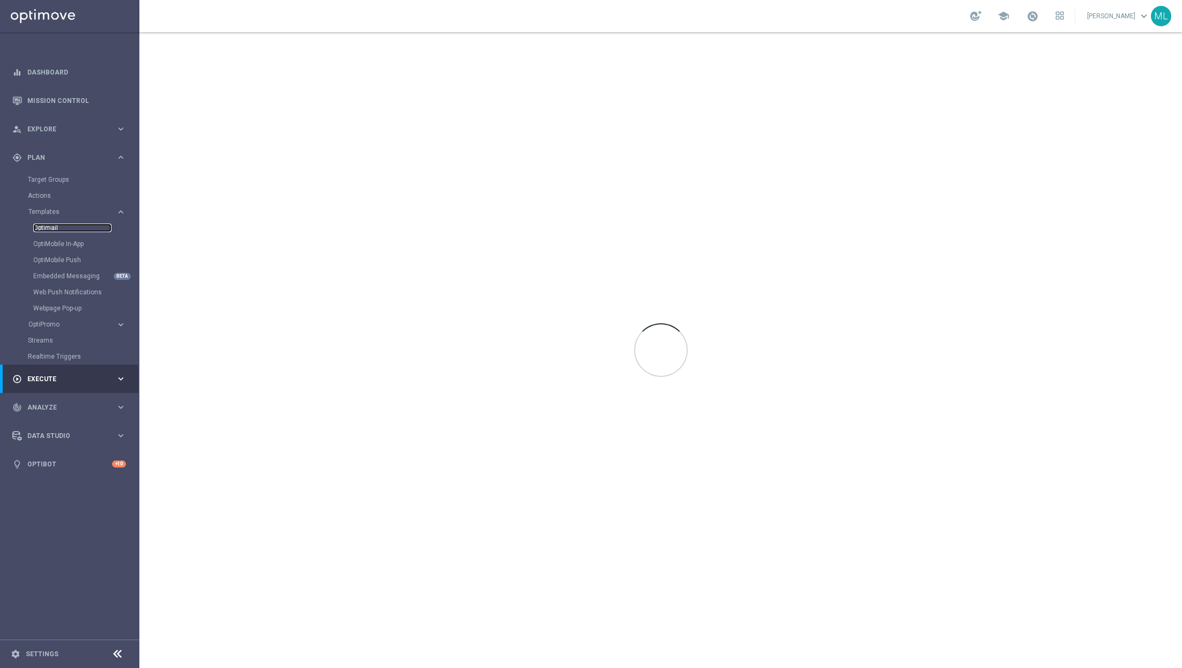
click at [51, 228] on link "Optimail" at bounding box center [72, 228] width 78 height 9
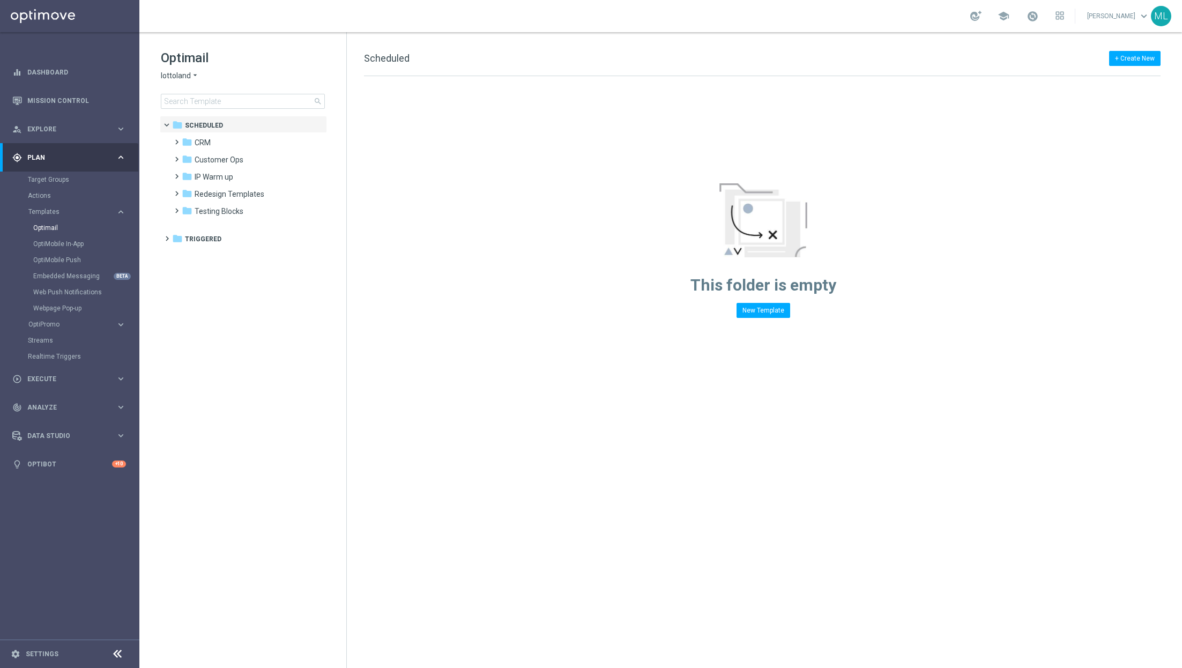
click at [197, 76] on icon "arrow_drop_down" at bounding box center [195, 76] width 9 height 10
click at [0, 0] on span "KenoGO" at bounding box center [0, 0] width 0 height 0
click at [205, 104] on input at bounding box center [243, 101] width 164 height 15
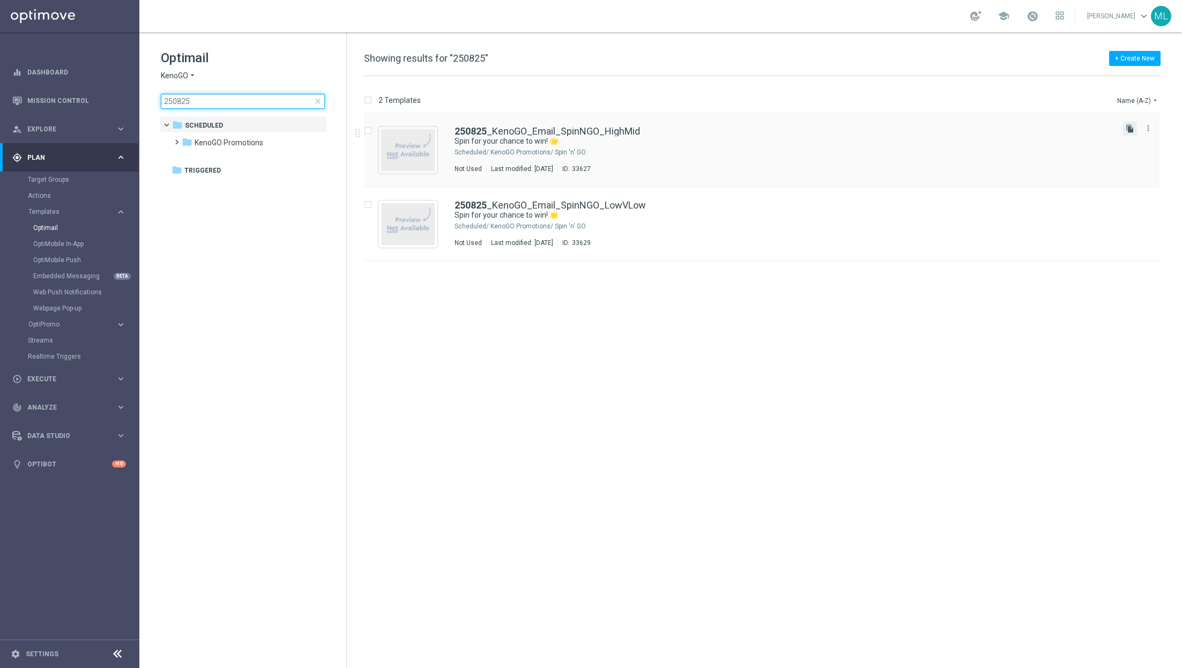
type input "250825"
click at [1131, 130] on icon "file_copy" at bounding box center [1130, 128] width 9 height 9
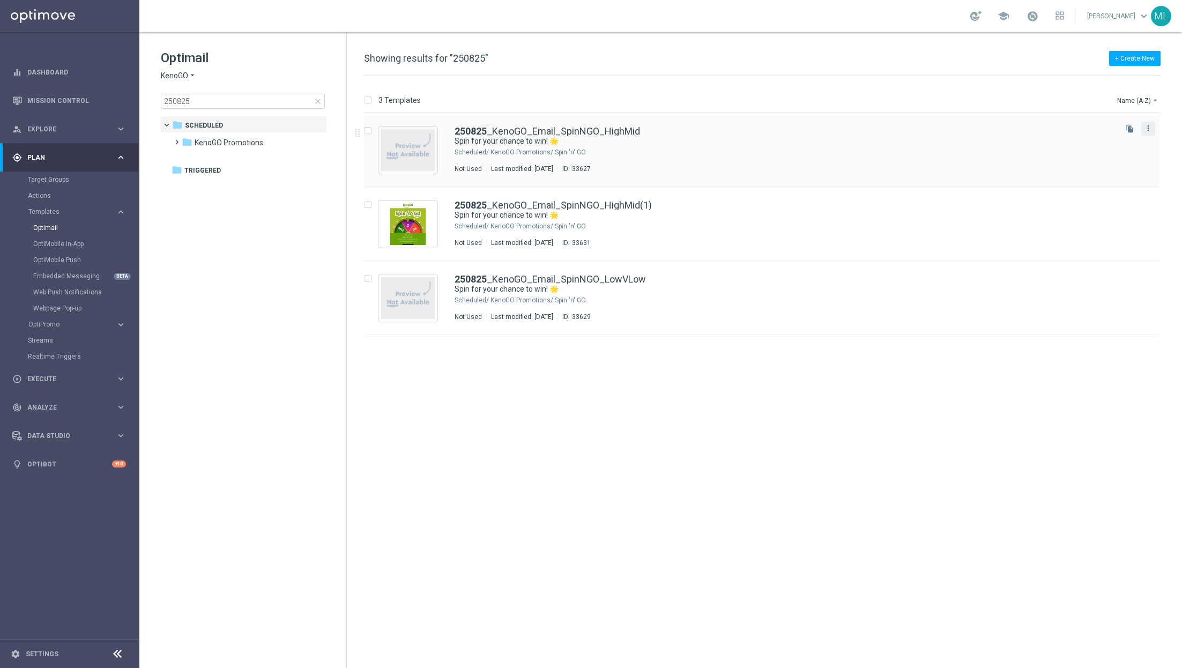
click at [1146, 128] on icon "more_vert" at bounding box center [1148, 128] width 9 height 9
click at [1090, 174] on div "delete_forever [GEOGRAPHIC_DATA]" at bounding box center [1100, 169] width 86 height 15
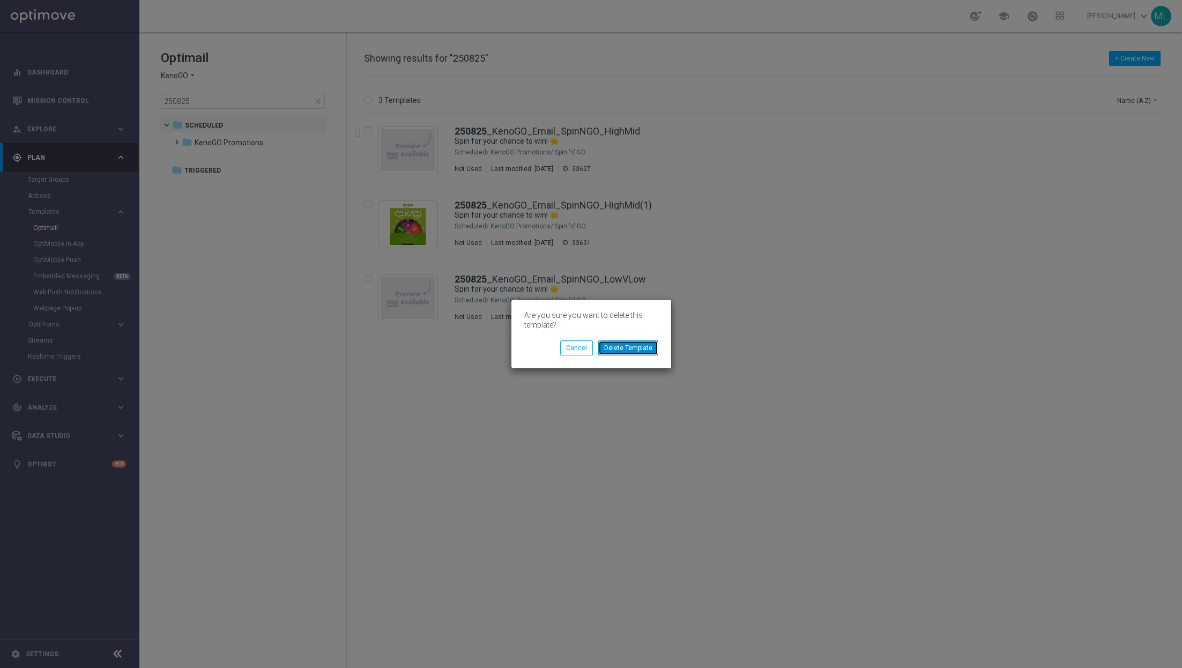
click at [636, 349] on button "Delete Template" at bounding box center [628, 347] width 60 height 15
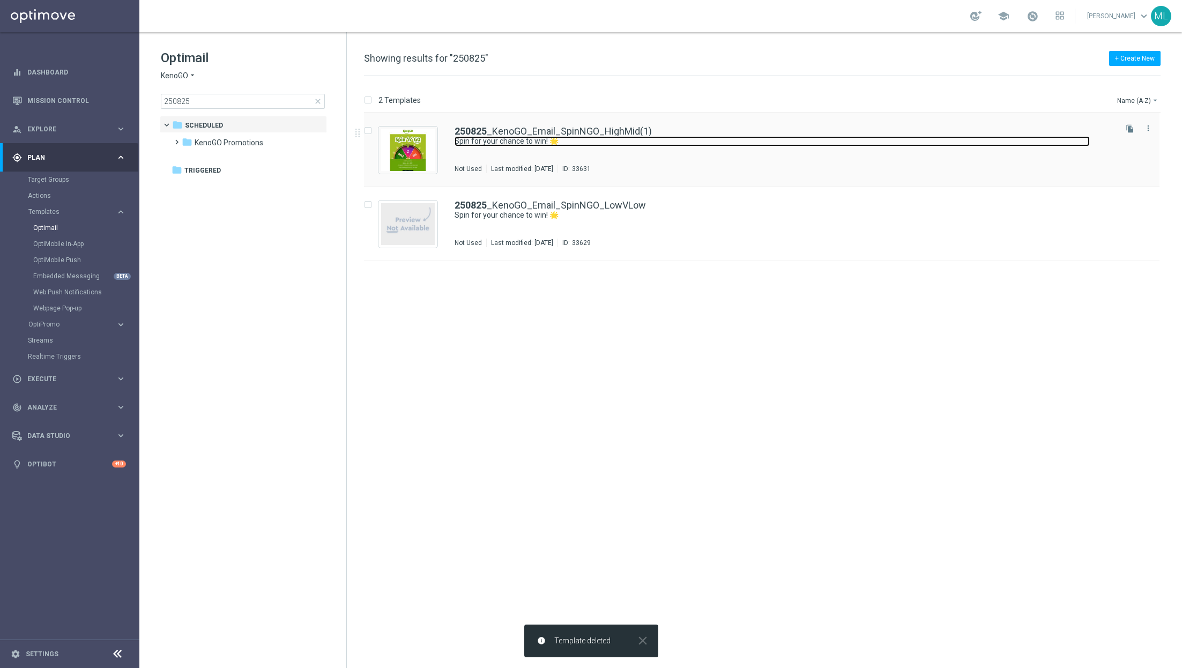
click at [734, 145] on link "Spin for your chance to win! 🌟" at bounding box center [772, 141] width 635 height 10
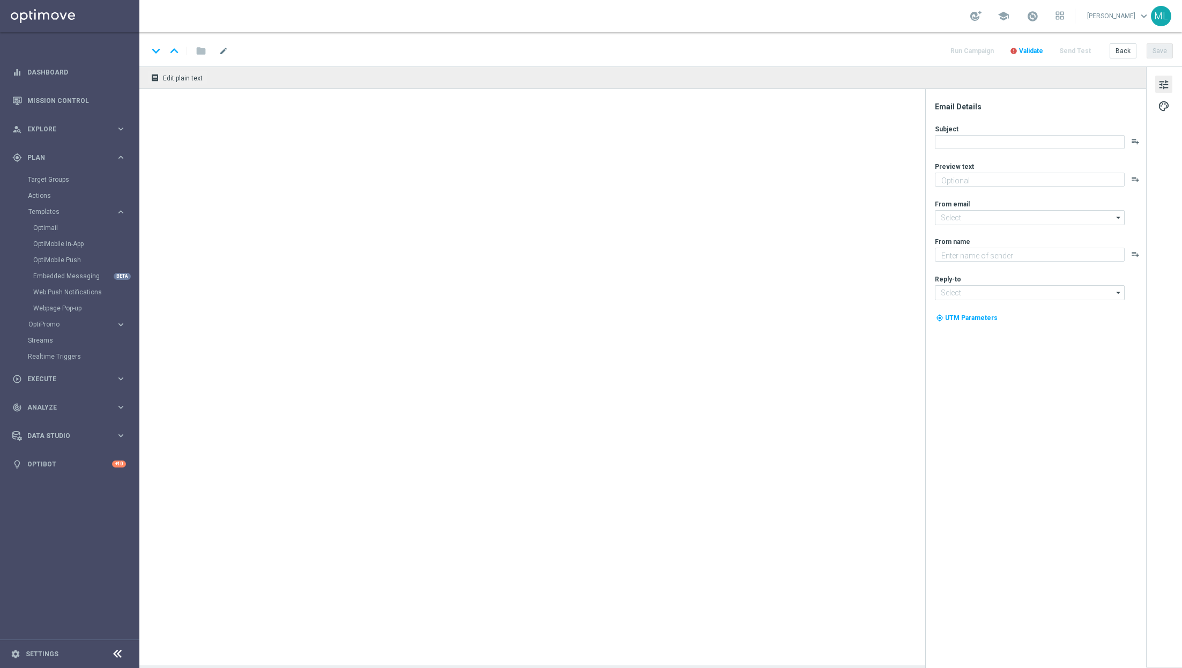
type textarea "Give it a whirl and see what's yours!"
type input "[EMAIL_ADDRESS][DOMAIN_NAME]"
type textarea "KenoGO"
type input "[EMAIL_ADDRESS][DOMAIN_NAME]"
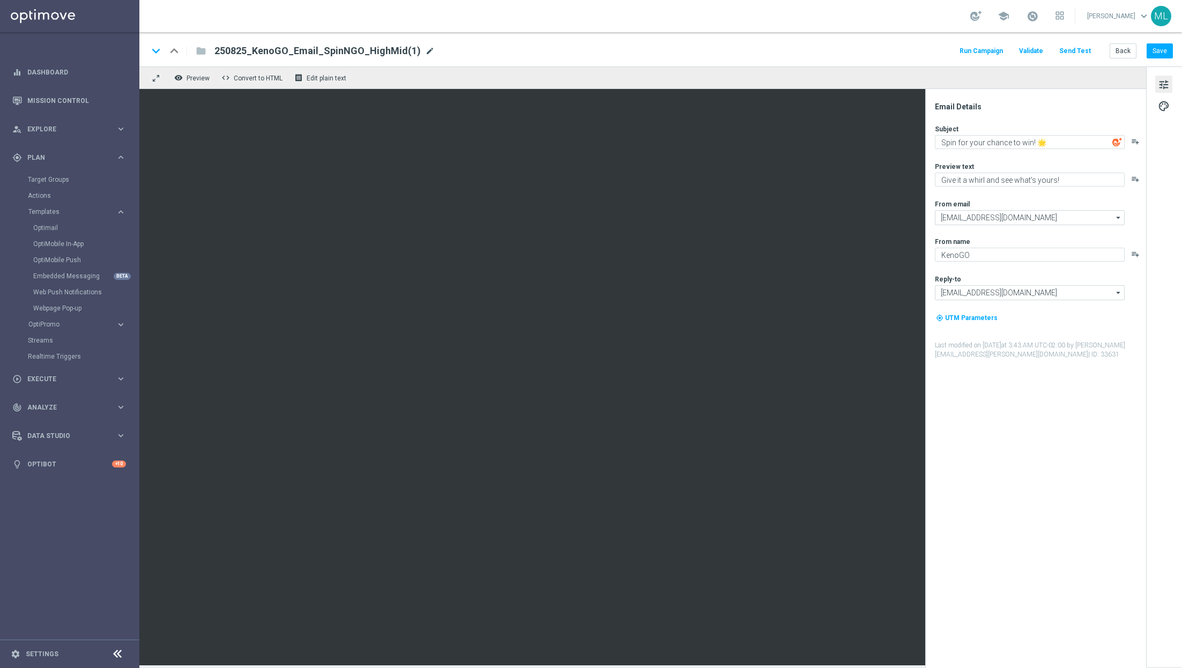
click at [425, 48] on span "mode_edit" at bounding box center [430, 51] width 10 height 10
type input "250825_KenoGO_Email_SpinNGO_HighMid"
click at [1157, 51] on button "Save" at bounding box center [1160, 50] width 26 height 15
click at [55, 98] on link "Mission Control" at bounding box center [76, 100] width 99 height 28
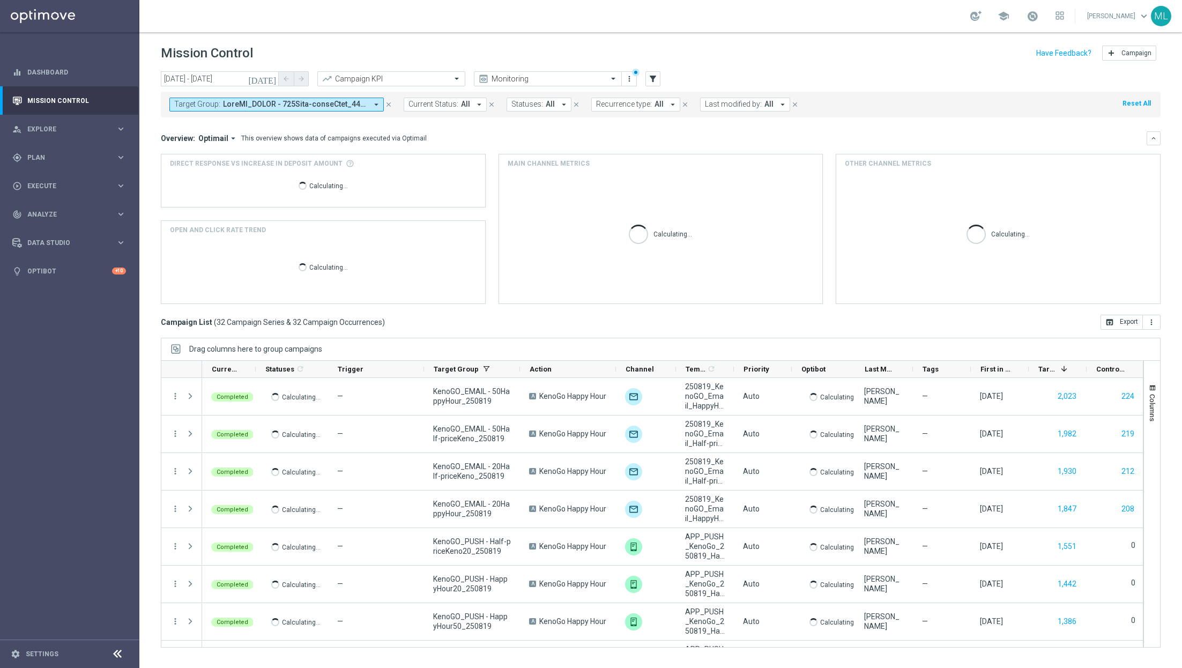
click at [270, 80] on icon "[DATE]" at bounding box center [262, 79] width 29 height 10
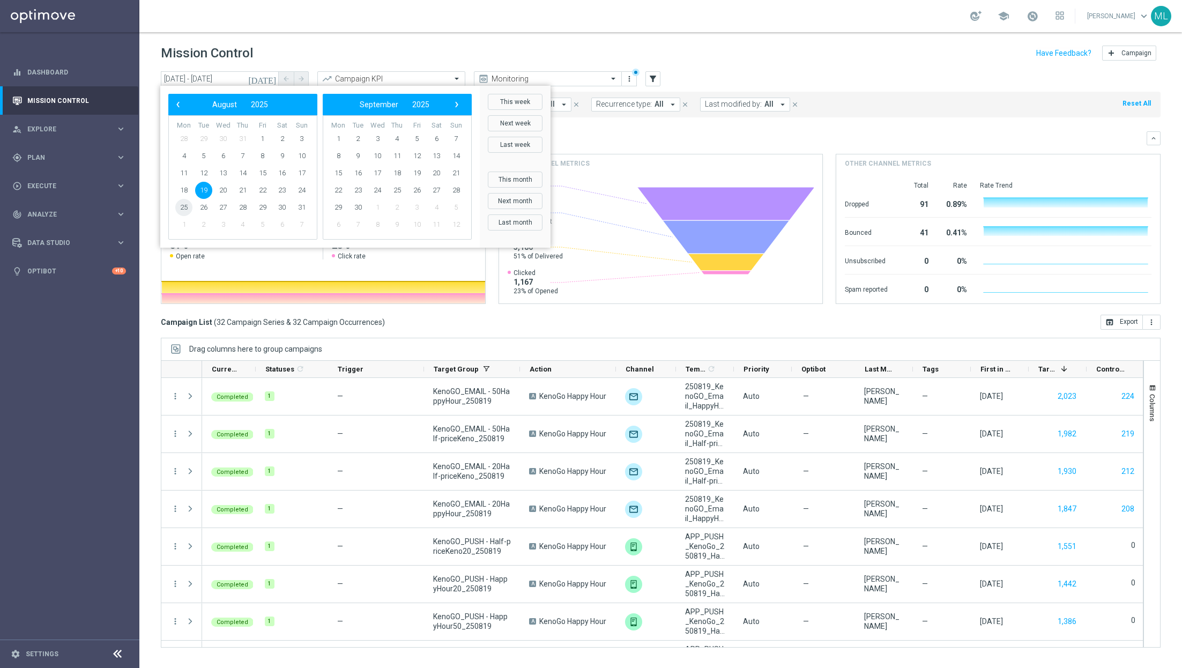
click at [184, 209] on span "25" at bounding box center [183, 207] width 17 height 17
click at [378, 28] on div "school [PERSON_NAME] keyboard_arrow_down ML" at bounding box center [660, 16] width 1043 height 32
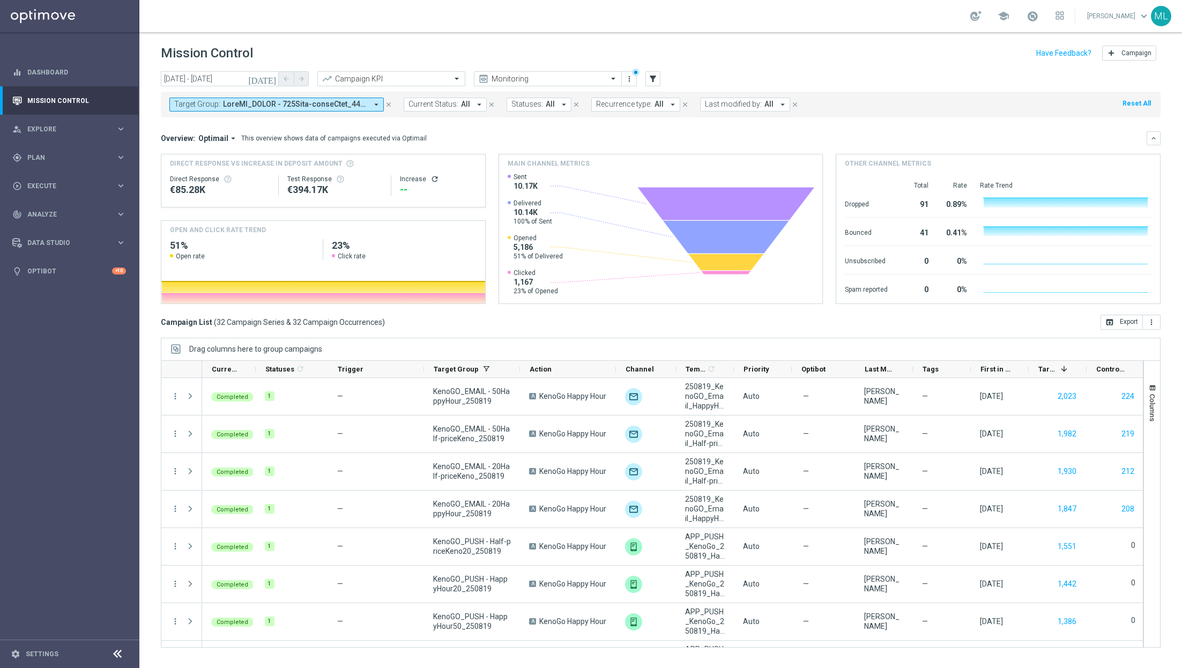
click at [374, 104] on icon "arrow_drop_down" at bounding box center [376, 105] width 10 height 10
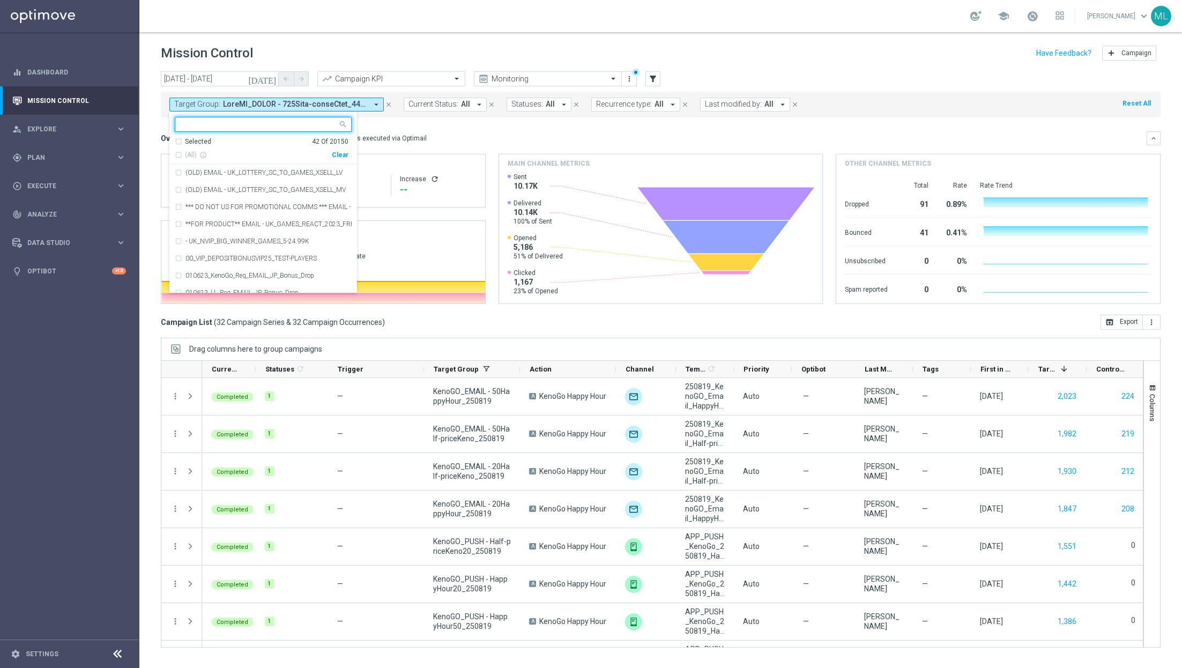
click at [0, 0] on div "Clear" at bounding box center [0, 0] width 0 height 0
click at [271, 76] on icon "[DATE]" at bounding box center [262, 79] width 29 height 10
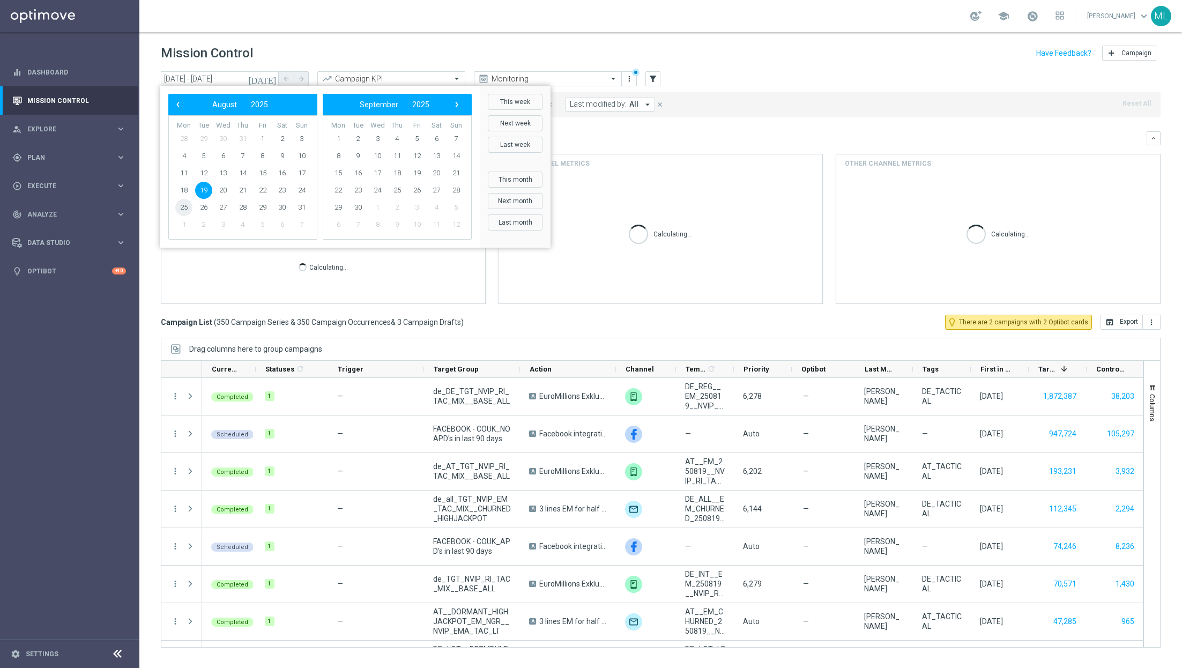
click at [184, 207] on span "25" at bounding box center [183, 207] width 17 height 17
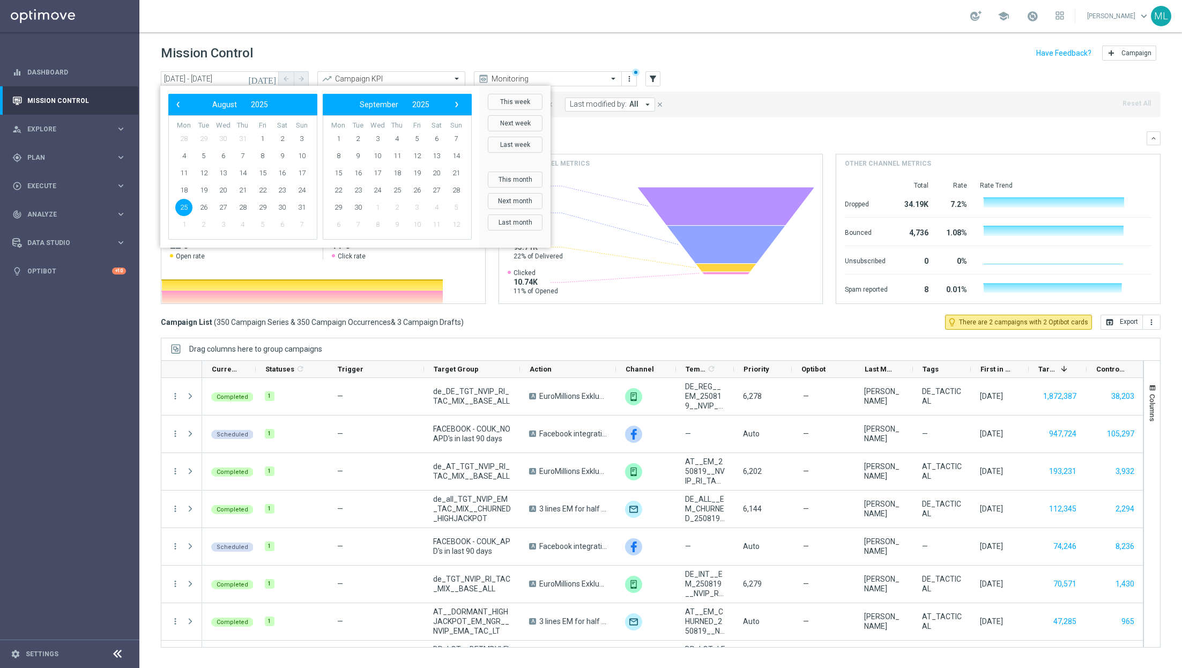
click at [185, 205] on span "25" at bounding box center [183, 207] width 17 height 17
type input "[DATE] - [DATE]"
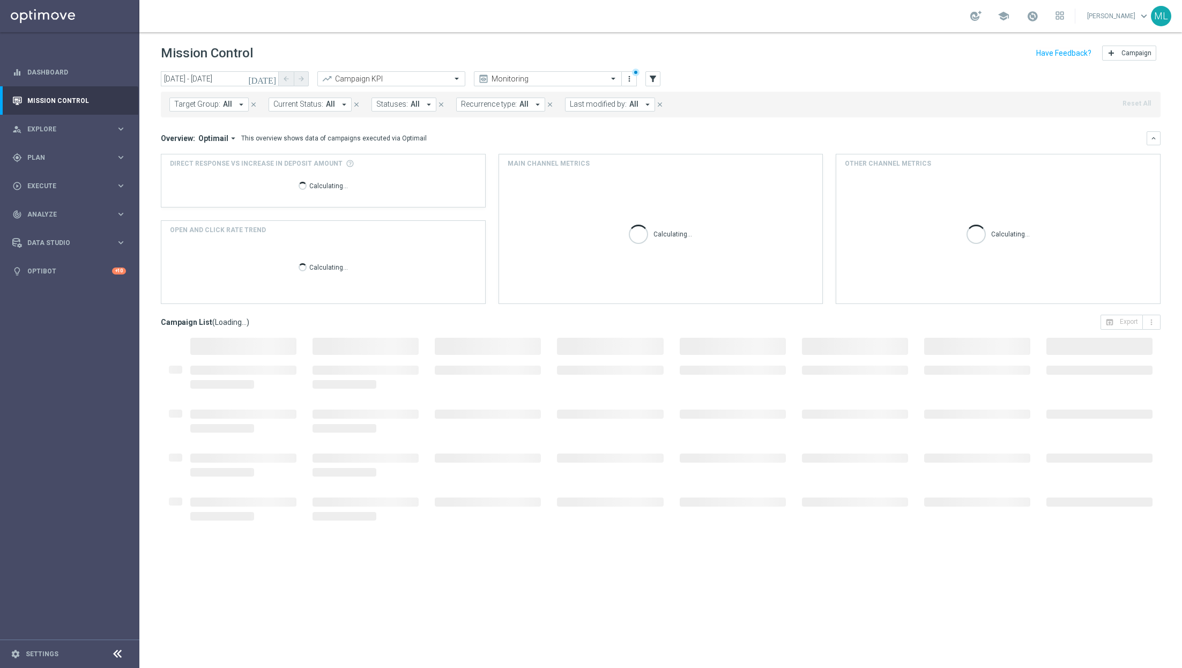
click at [242, 103] on icon "arrow_drop_down" at bounding box center [241, 105] width 10 height 10
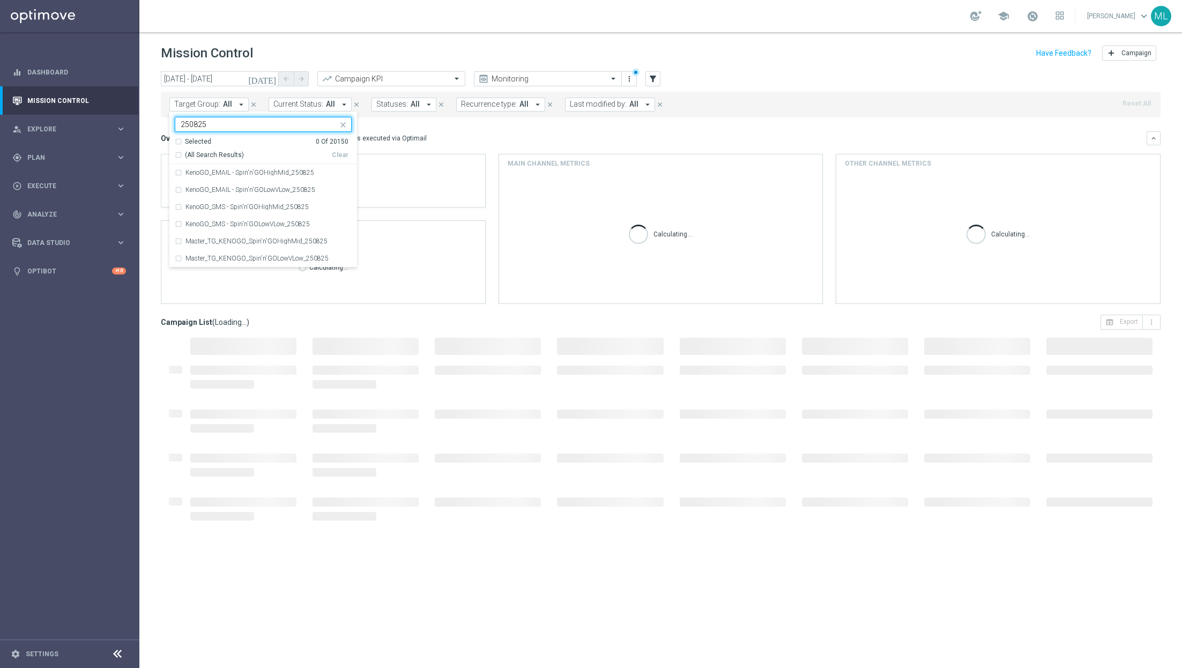
click at [176, 153] on div "(All Search Results)" at bounding box center [253, 155] width 157 height 9
type input "250825"
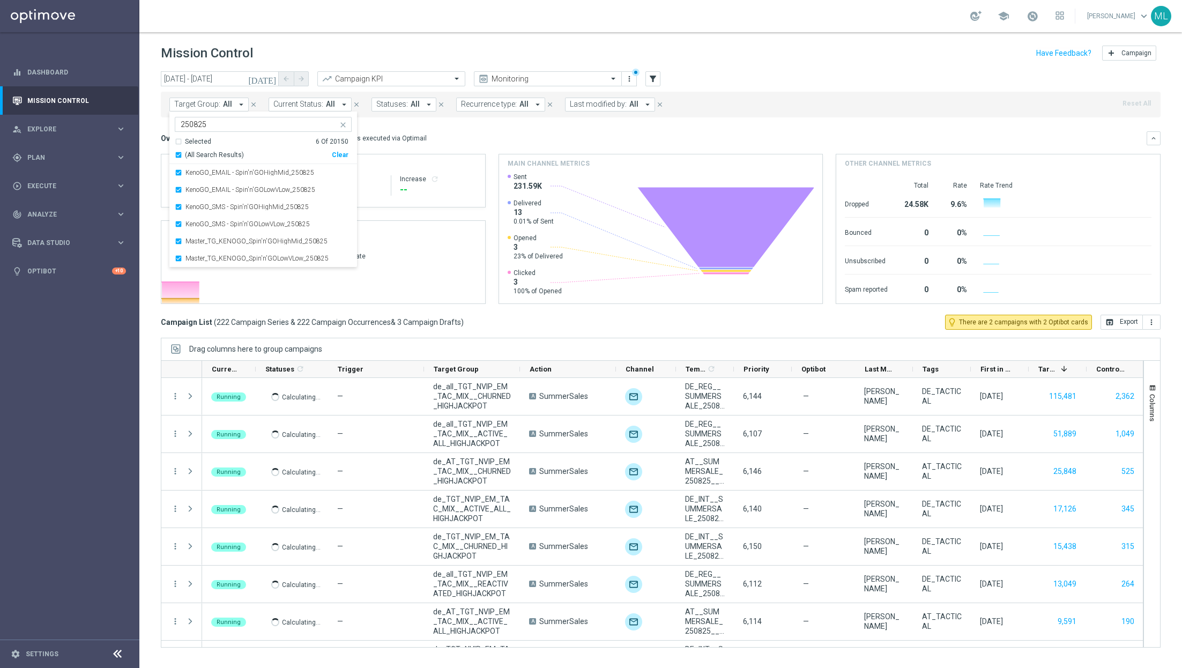
click at [444, 43] on div "Mission Control add Campaign" at bounding box center [661, 53] width 1000 height 21
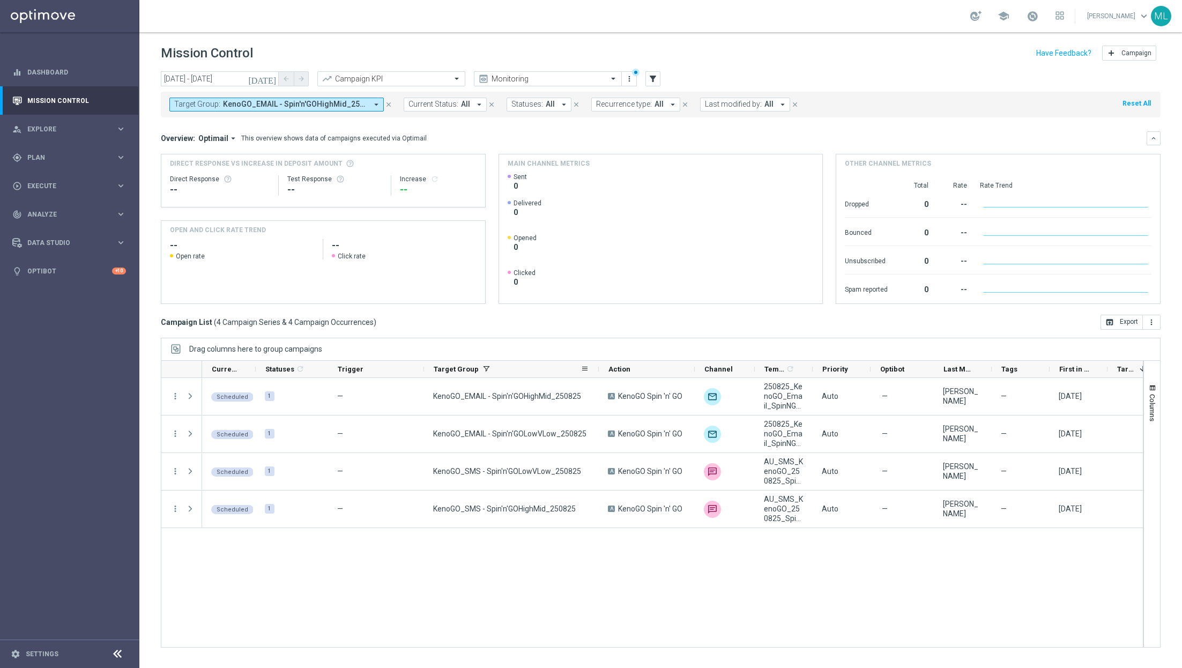
drag, startPoint x: 519, startPoint y: 369, endPoint x: 598, endPoint y: 371, distance: 78.8
click at [598, 371] on div at bounding box center [599, 369] width 4 height 17
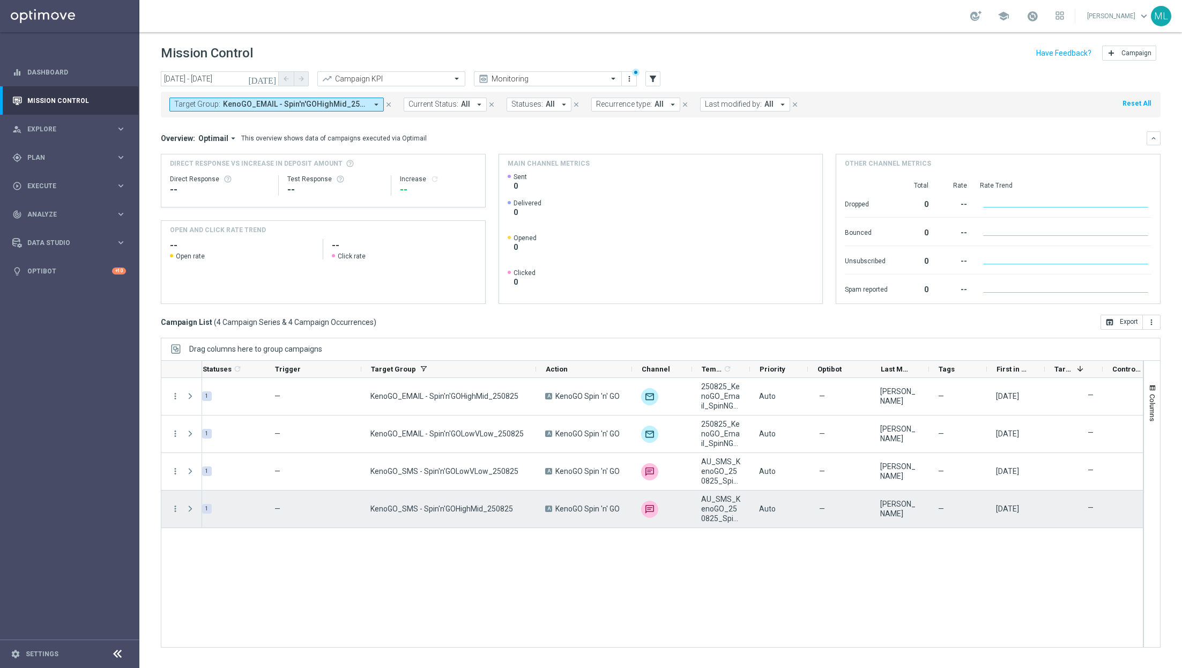
scroll to position [0, 63]
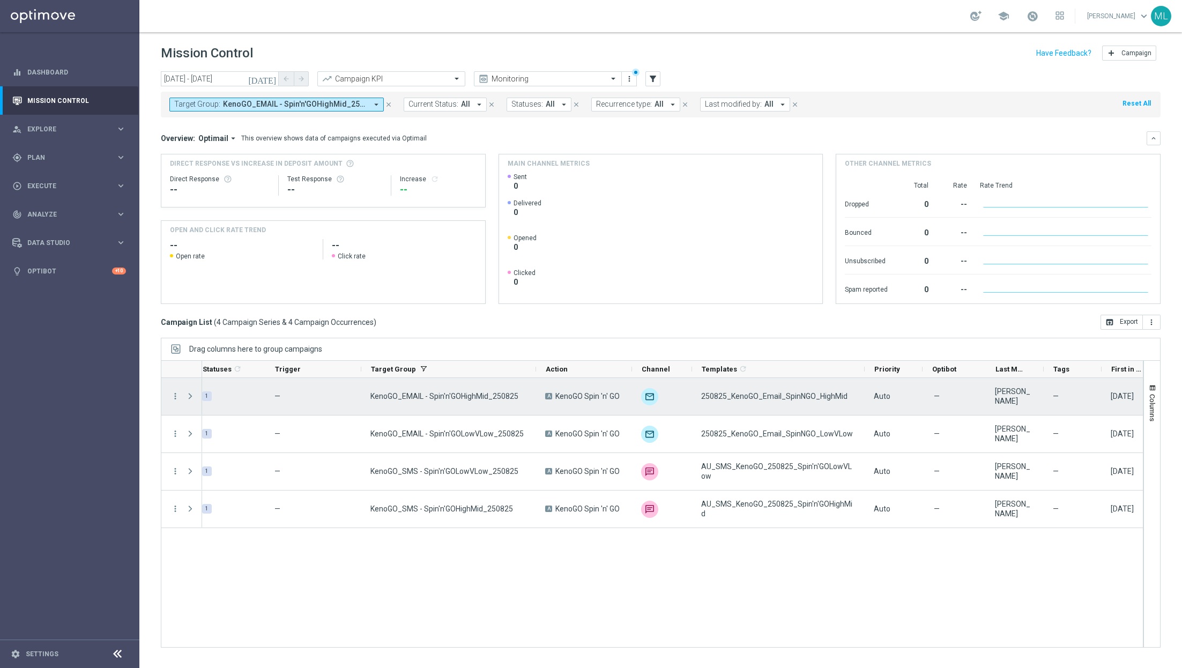
drag, startPoint x: 749, startPoint y: 367, endPoint x: 860, endPoint y: 378, distance: 111.5
click at [862, 379] on div at bounding box center [652, 503] width 983 height 287
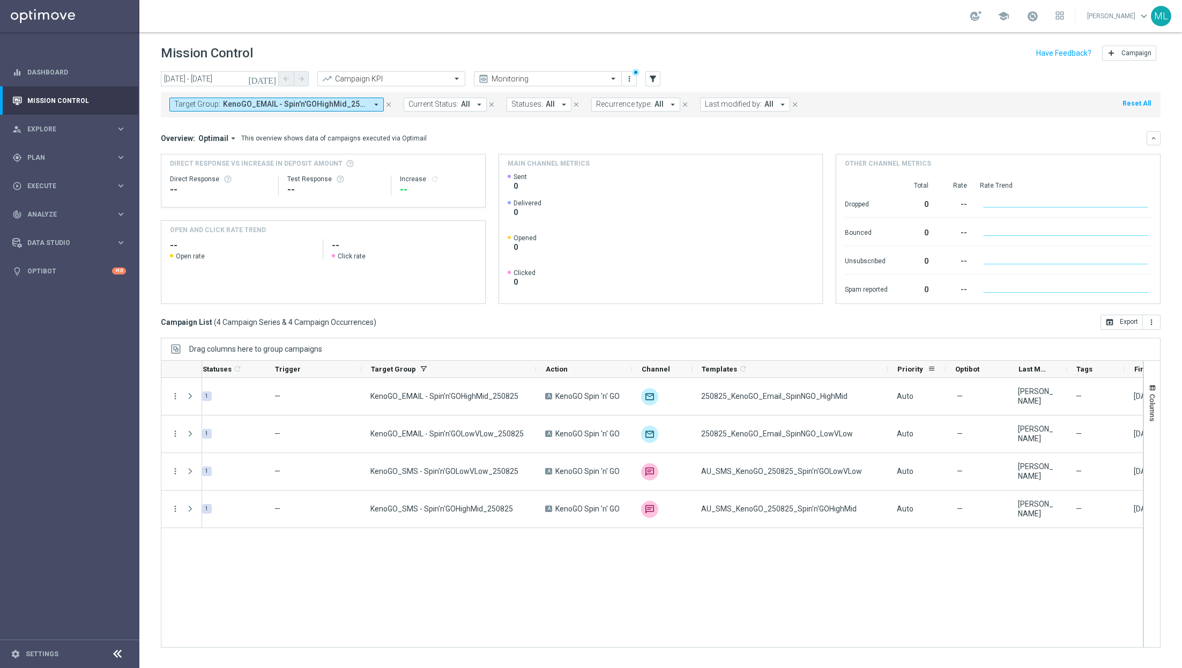
drag, startPoint x: 863, startPoint y: 368, endPoint x: 887, endPoint y: 370, distance: 24.7
click at [887, 370] on div "Current Status 1 Statuses 1 refresh Trigger Target Group" at bounding box center [718, 369] width 1159 height 17
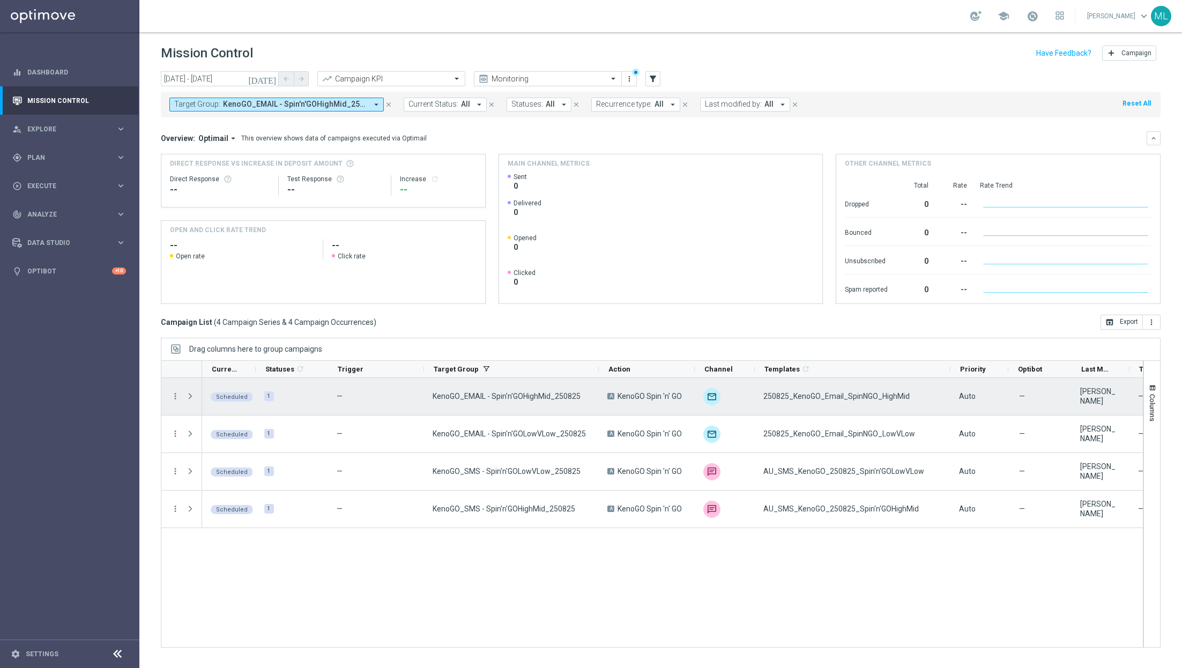
scroll to position [0, 0]
click at [174, 395] on icon "more_vert" at bounding box center [175, 396] width 10 height 10
click at [188, 577] on div "more_vert more_vert more_vert more_vert Scheduled play_arrow 1 — KenoGO_EMAIL -…" at bounding box center [652, 513] width 983 height 270
click at [245, 388] on span "play_arrow" at bounding box center [245, 389] width 8 height 8
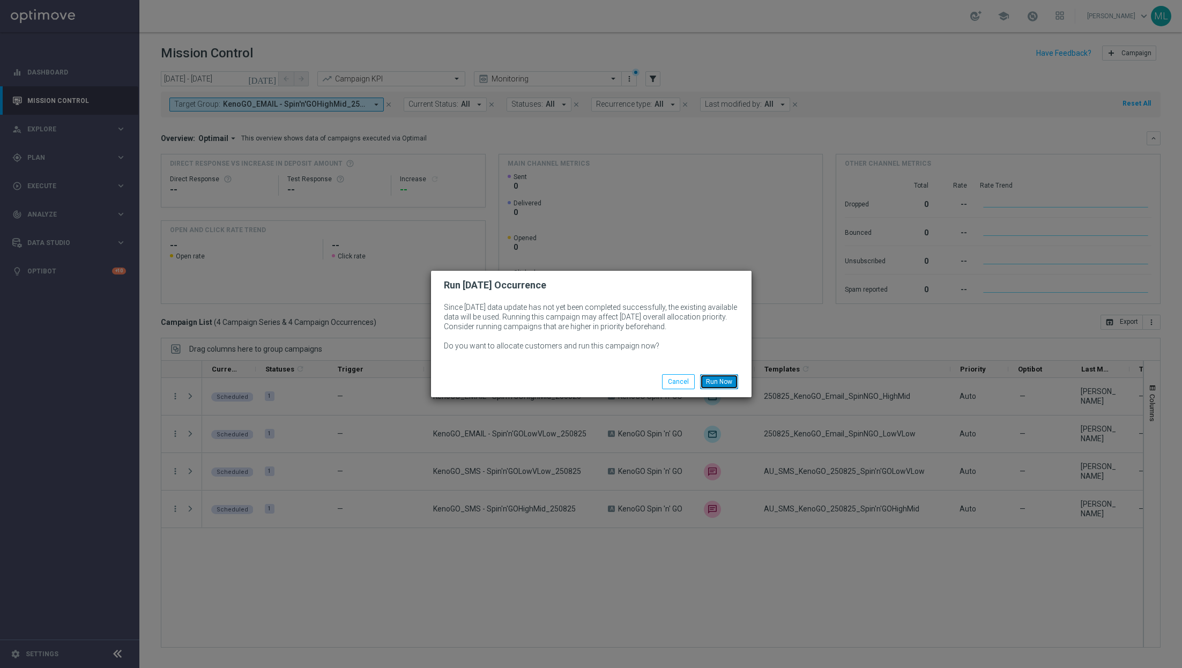
click at [725, 381] on button "Run Now" at bounding box center [719, 381] width 38 height 15
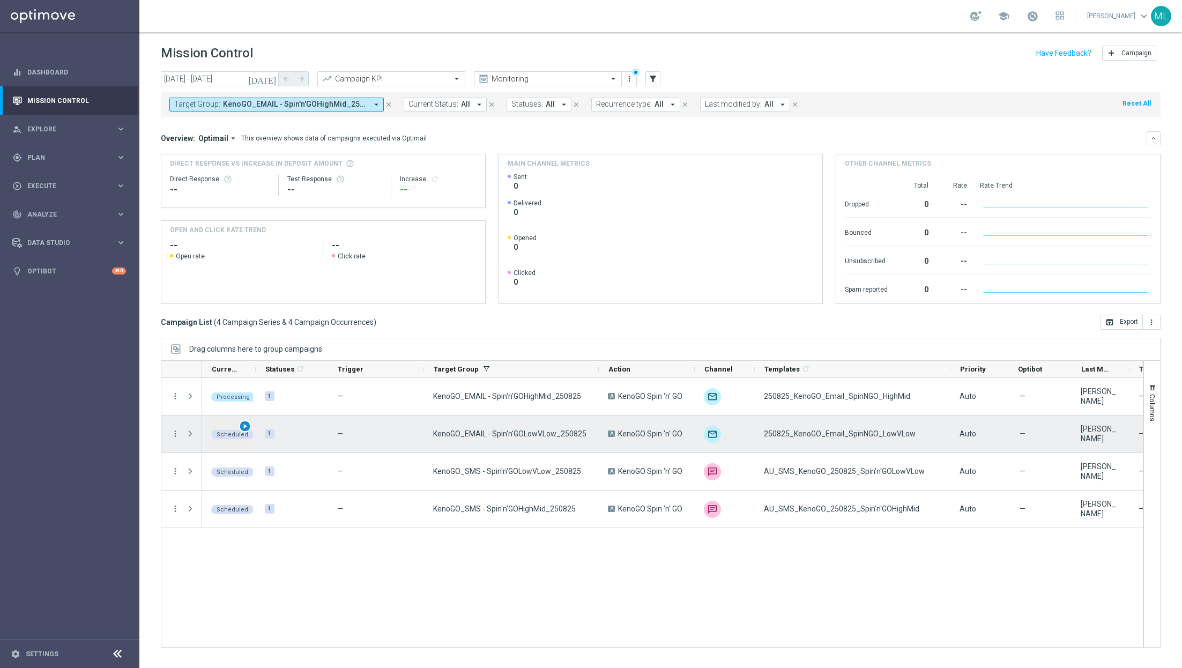
click at [243, 426] on span "play_arrow" at bounding box center [245, 426] width 8 height 8
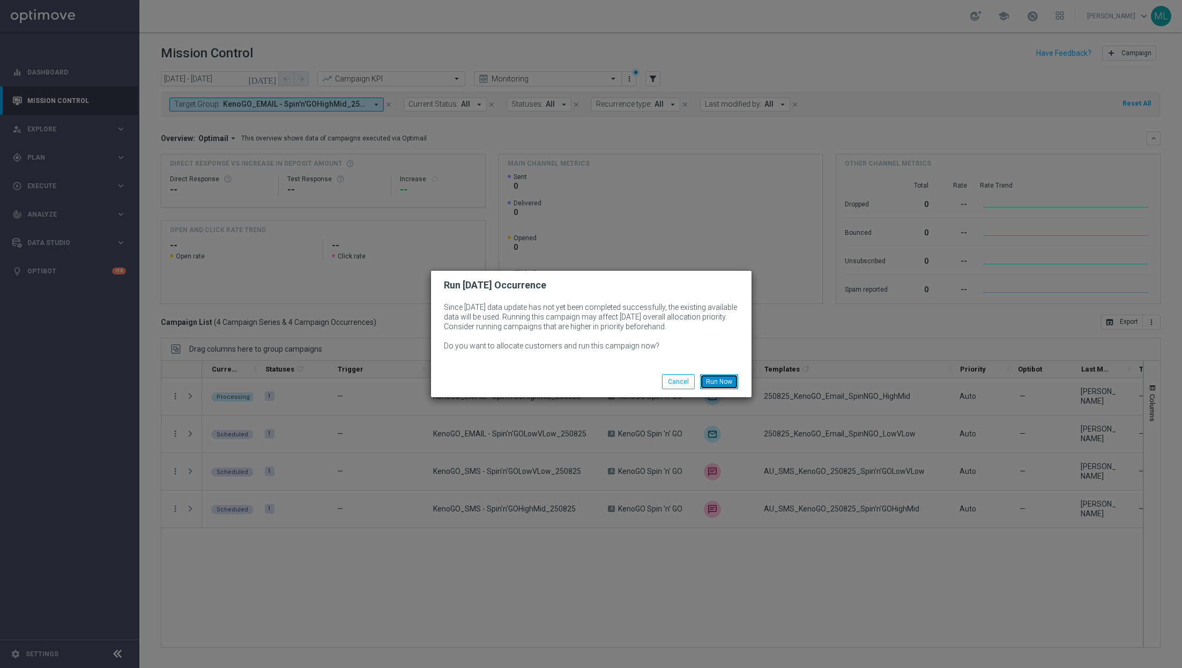
click at [716, 382] on button "Run Now" at bounding box center [719, 381] width 38 height 15
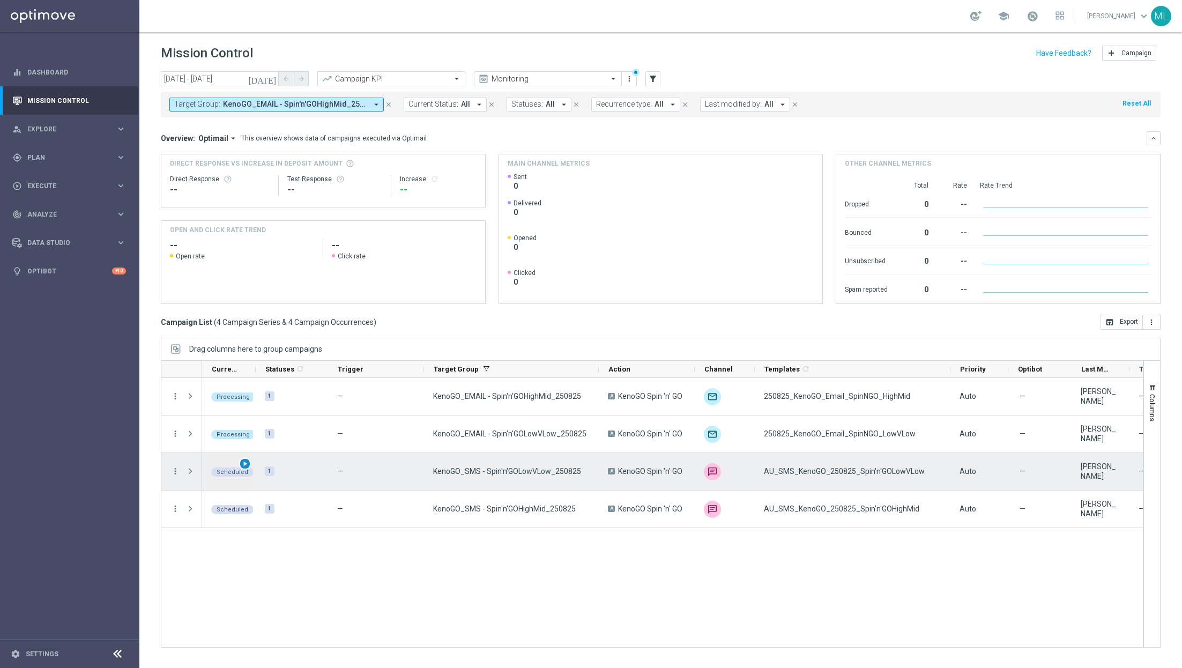
click at [244, 466] on span "play_arrow" at bounding box center [245, 464] width 8 height 8
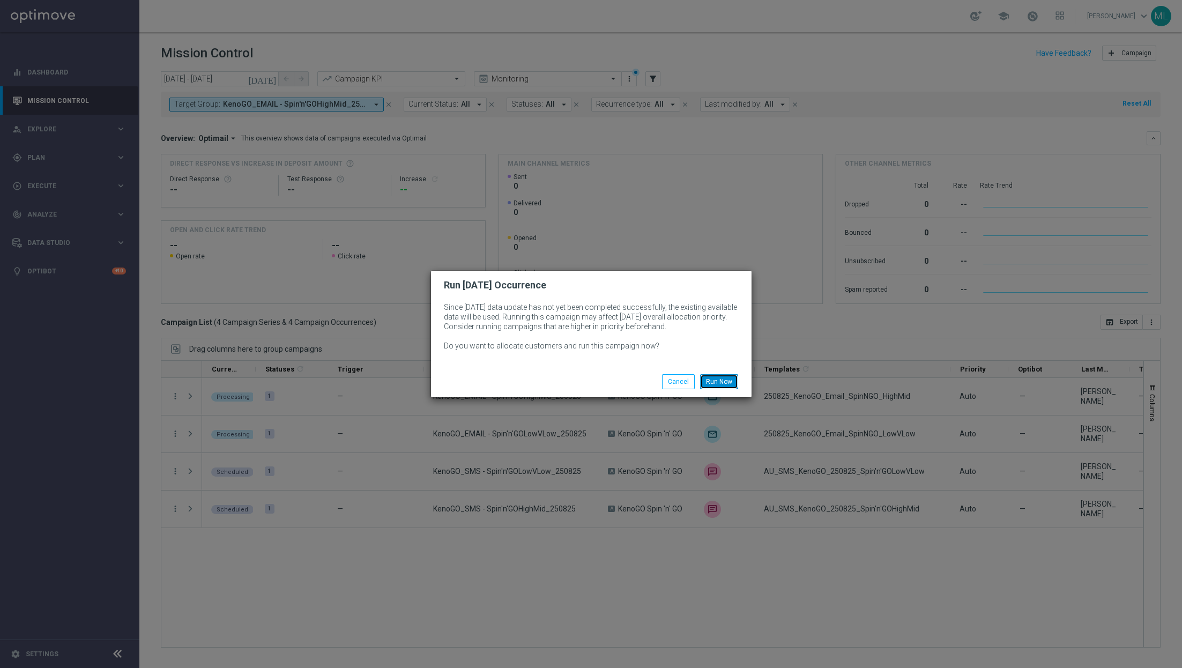
click at [716, 380] on button "Run Now" at bounding box center [719, 381] width 38 height 15
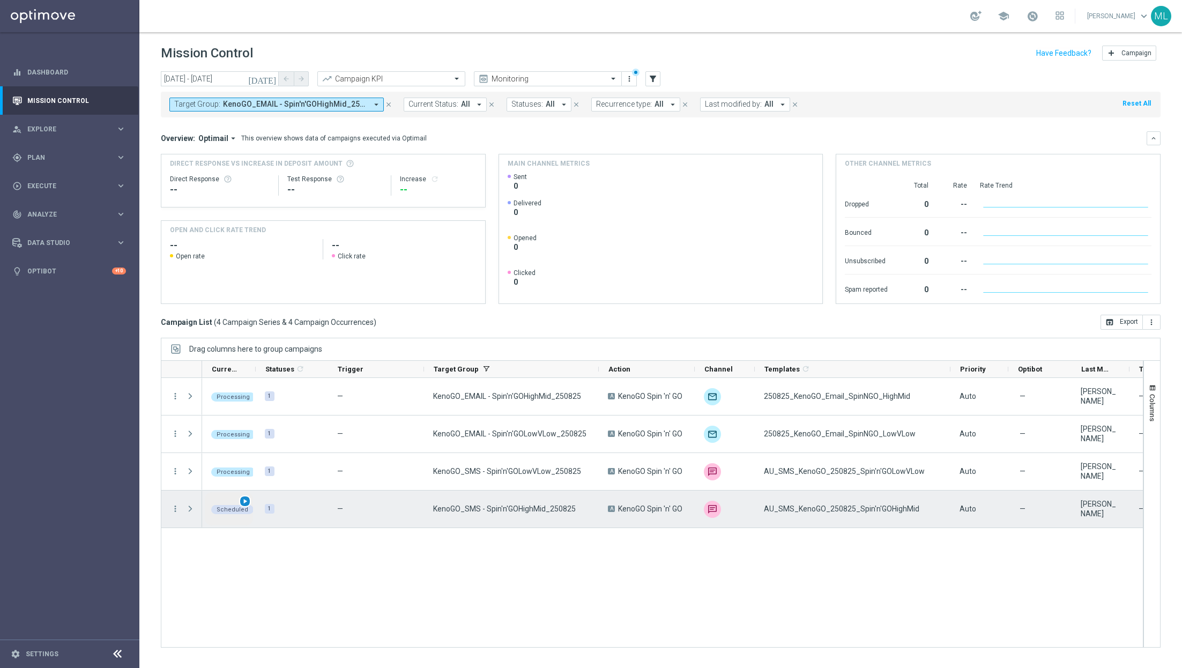
click at [245, 502] on span "play_arrow" at bounding box center [245, 501] width 8 height 8
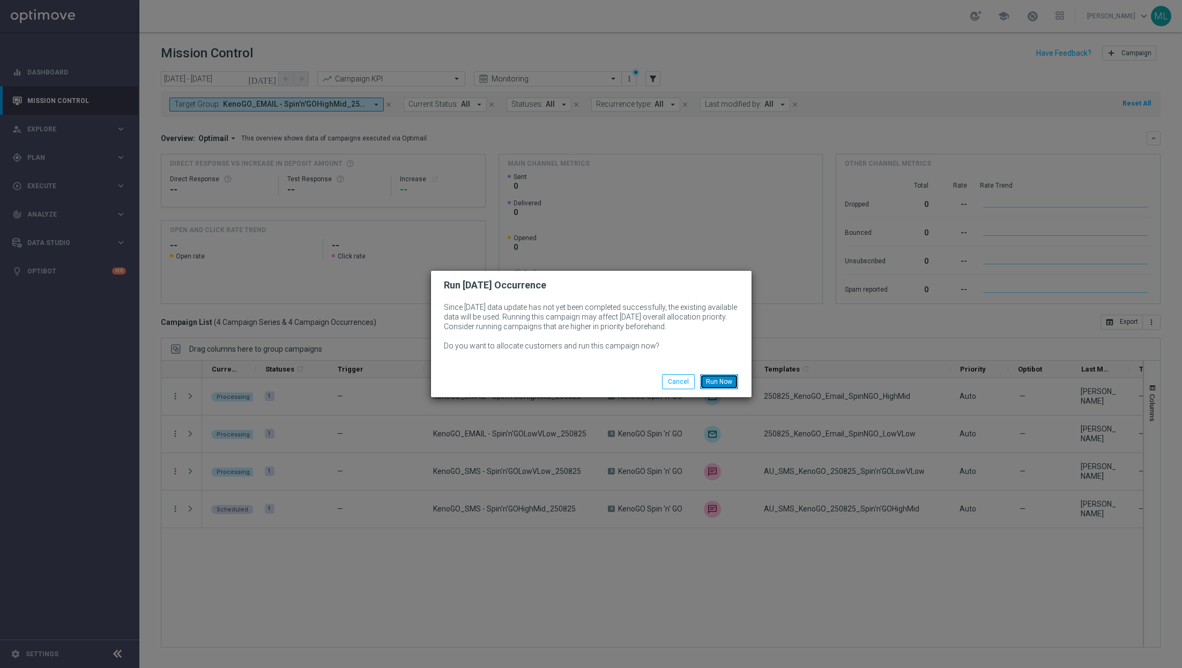
click at [720, 385] on button "Run Now" at bounding box center [719, 381] width 38 height 15
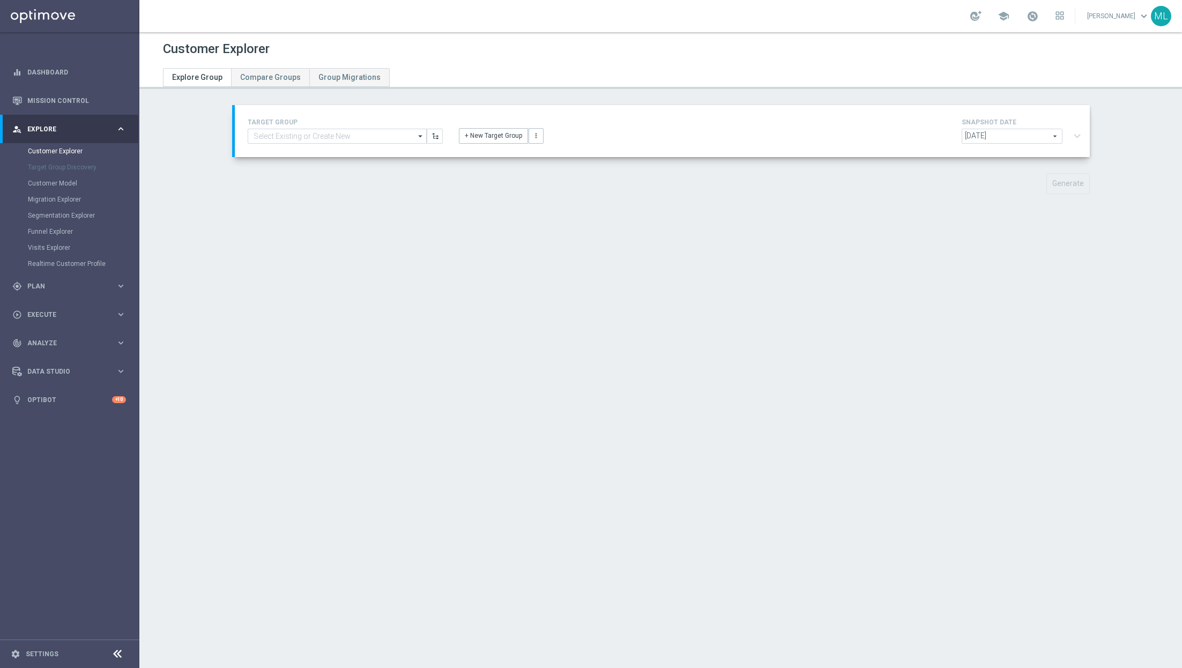
type input "BASE - app_only_KENOGO_w_Exclusions_OPTOUTS_only"
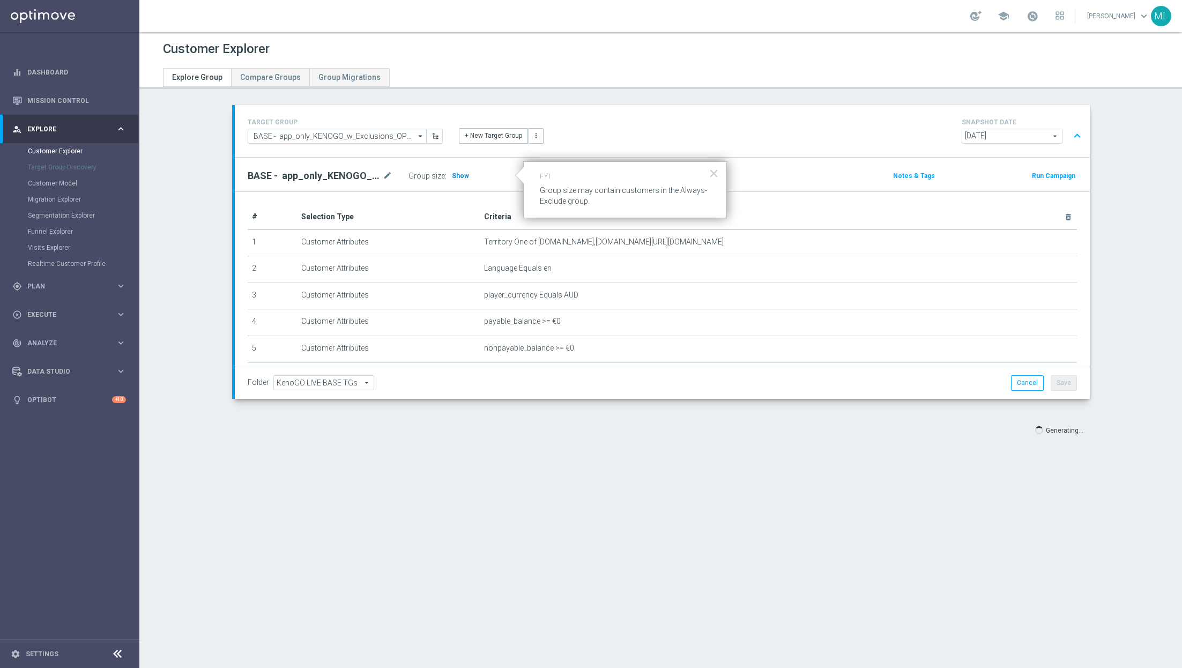
click at [452, 175] on span "Show" at bounding box center [460, 176] width 17 height 8
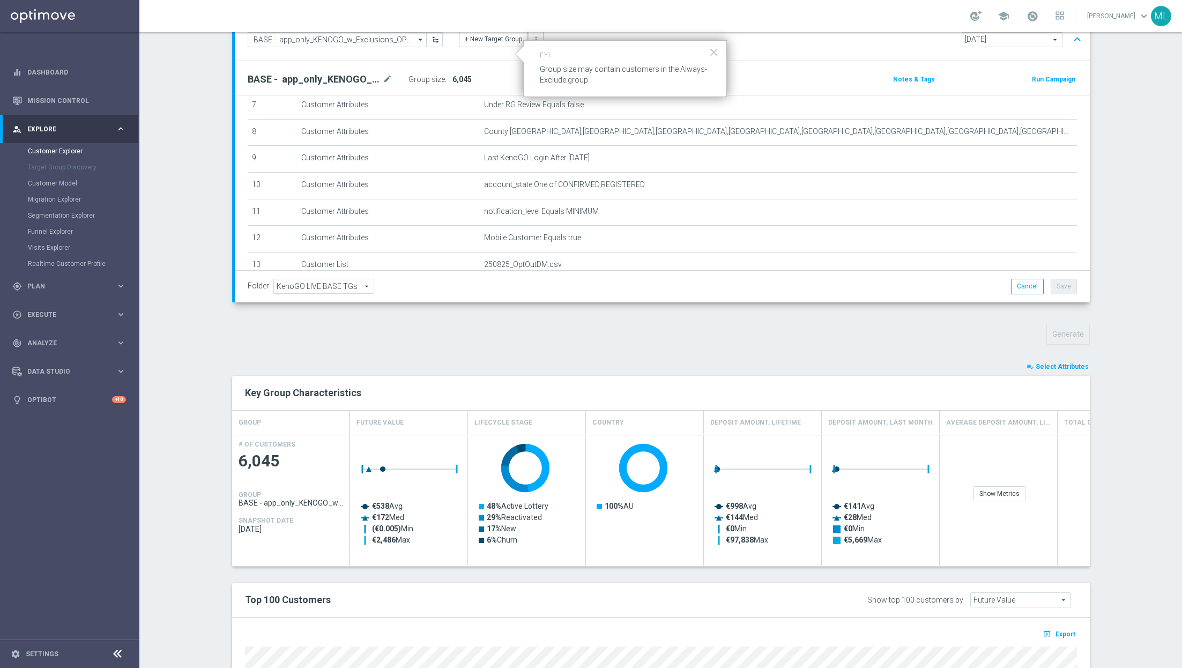
scroll to position [196, 0]
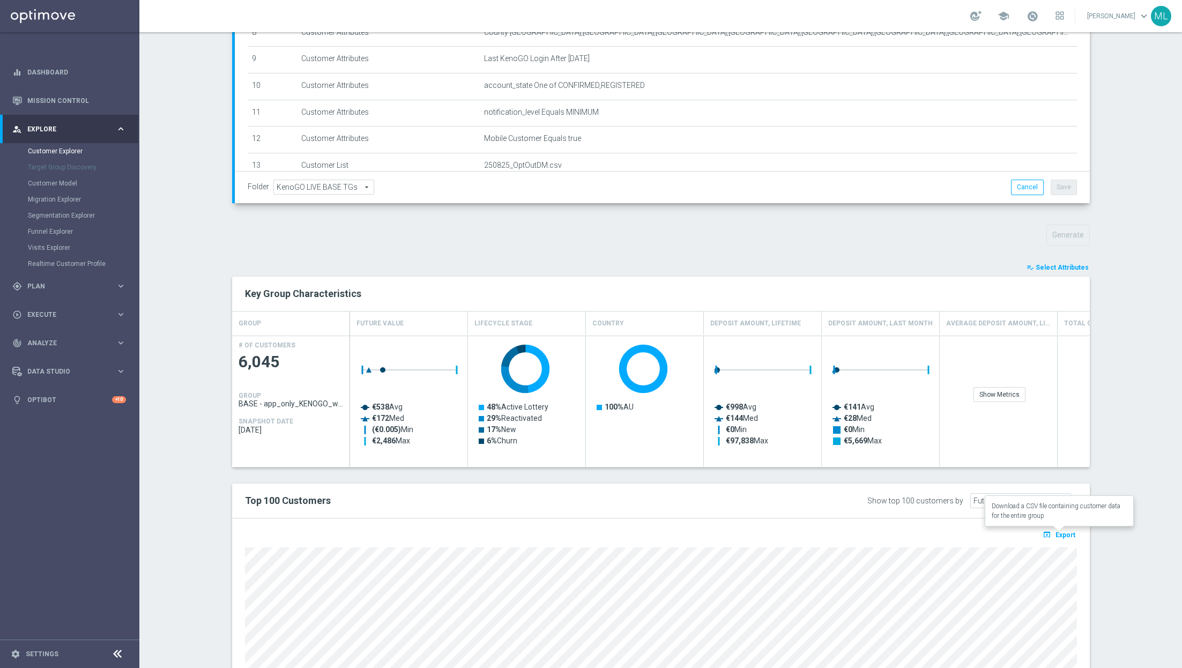
click at [1061, 532] on span "Export" at bounding box center [1066, 535] width 20 height 8
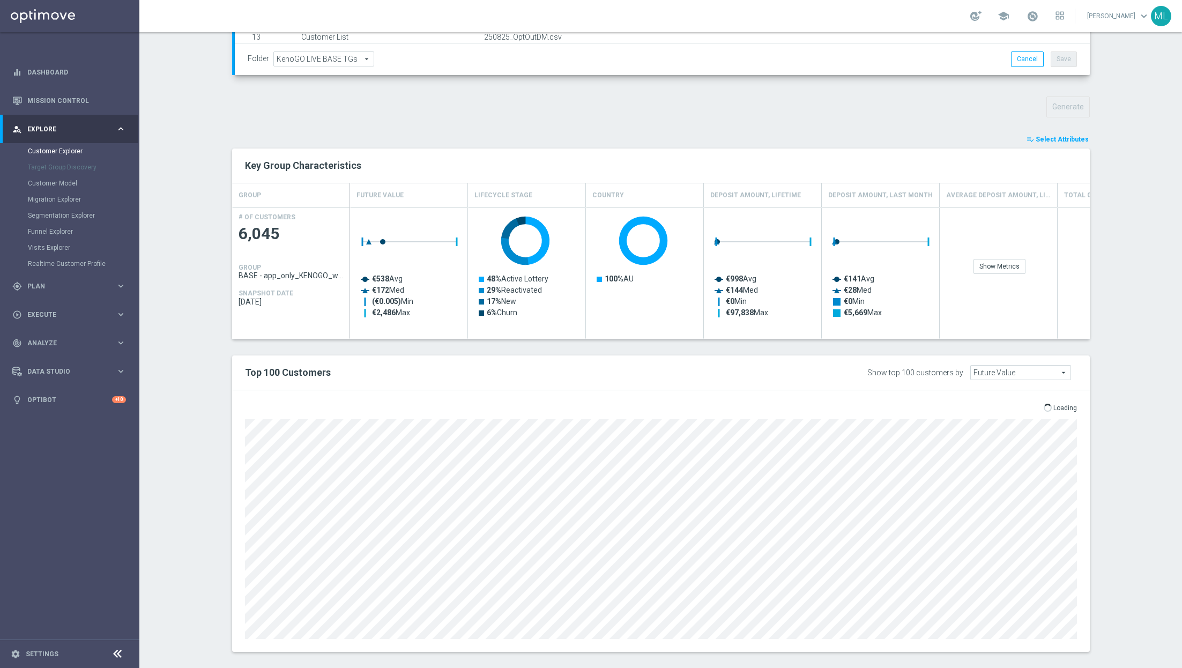
scroll to position [333, 0]
